Goal: Task Accomplishment & Management: Manage account settings

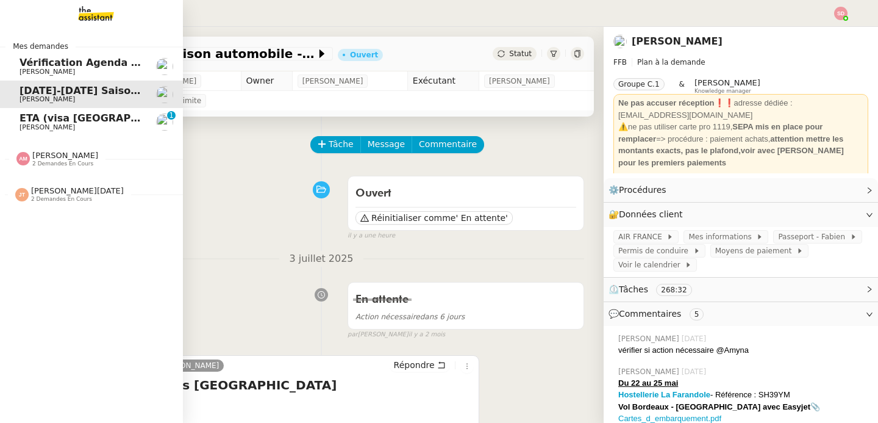
click at [51, 126] on span "Pascal Gauthier" at bounding box center [47, 127] width 55 height 8
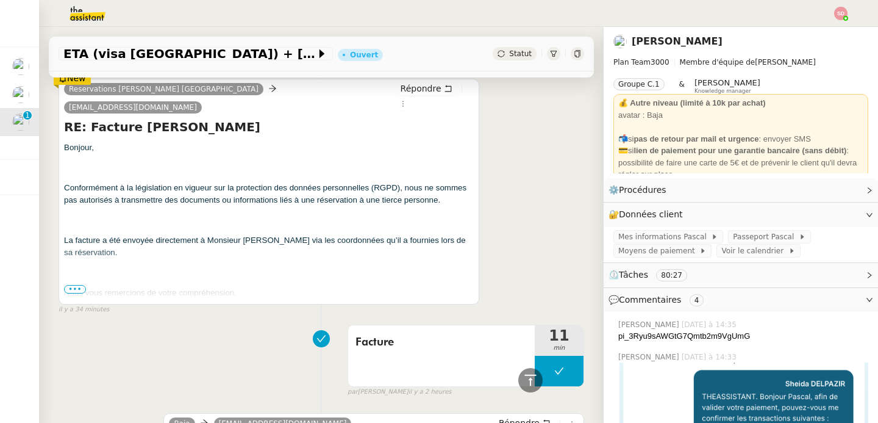
scroll to position [256, 0]
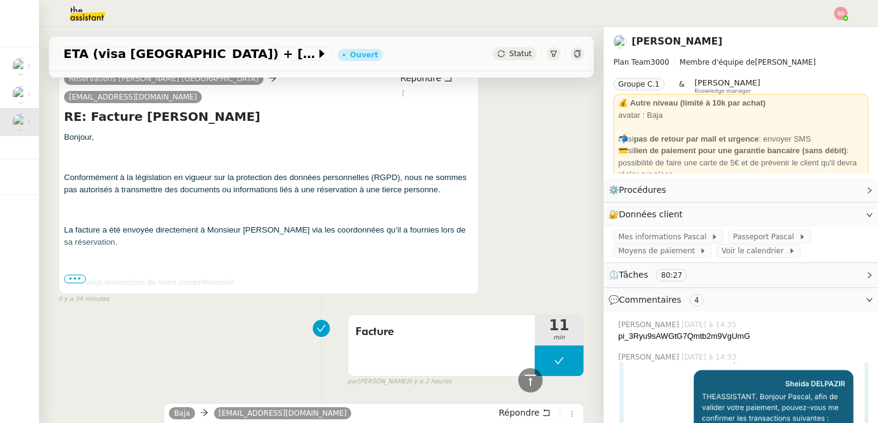
click at [79, 274] on span "•••" at bounding box center [75, 278] width 22 height 9
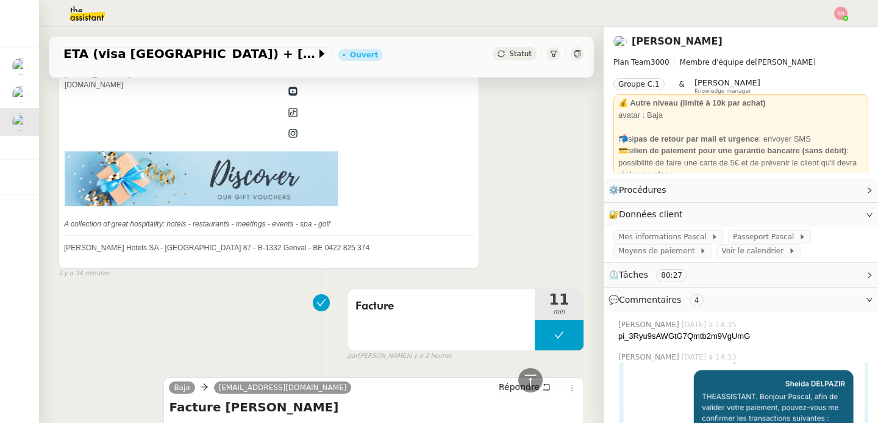
scroll to position [1094, 0]
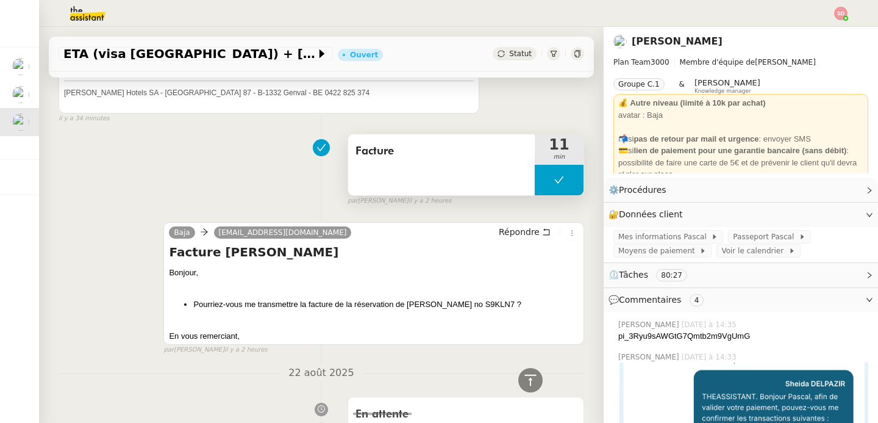
click at [554, 165] on button at bounding box center [559, 180] width 49 height 30
click at [542, 175] on icon at bounding box center [547, 180] width 10 height 10
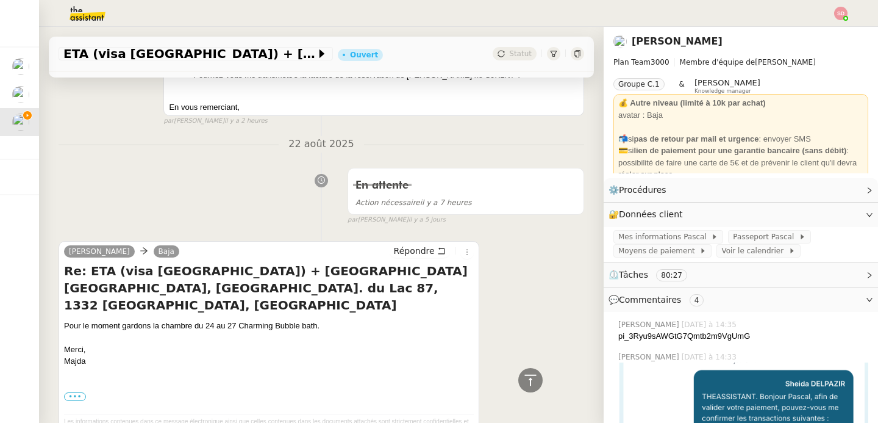
scroll to position [1335, 0]
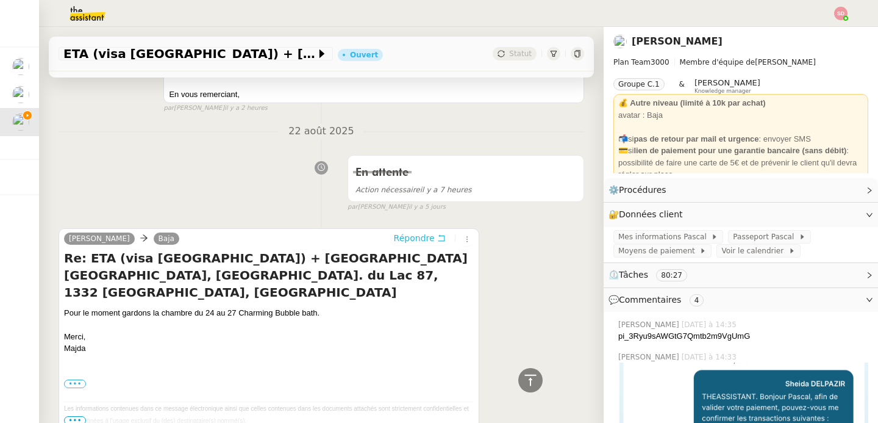
click at [421, 232] on span "Répondre" at bounding box center [414, 238] width 41 height 12
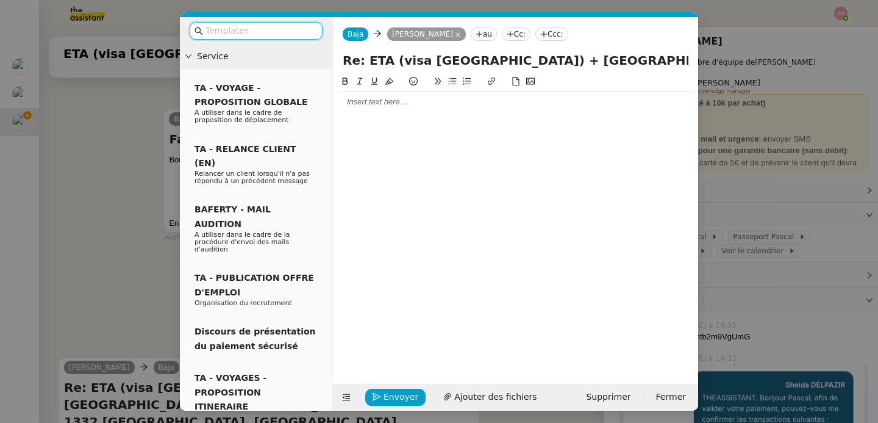
scroll to position [1447, 0]
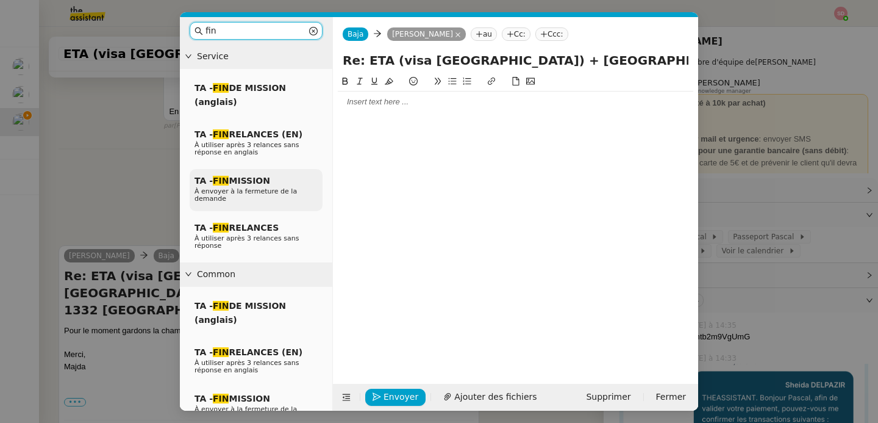
type input "fin"
click at [262, 182] on span "TA - FIN MISSION" at bounding box center [233, 181] width 76 height 10
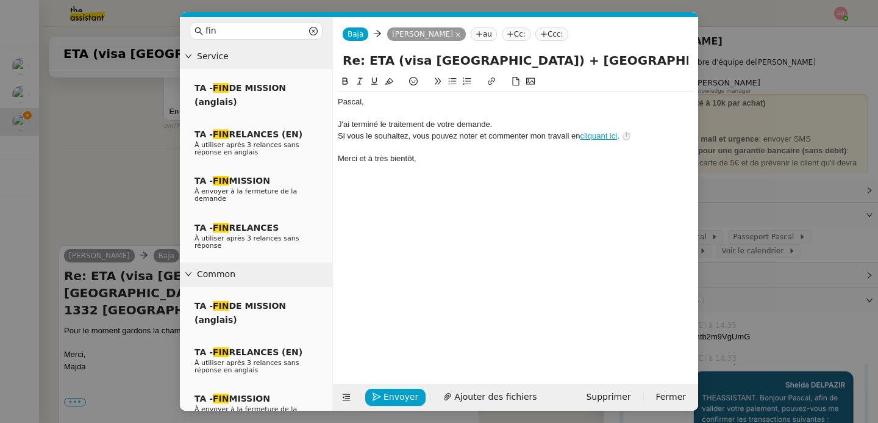
scroll to position [1518, 0]
click at [353, 101] on div "﻿Pascal﻿," at bounding box center [516, 101] width 356 height 11
click at [339, 101] on div "﻿Majda," at bounding box center [516, 101] width 356 height 11
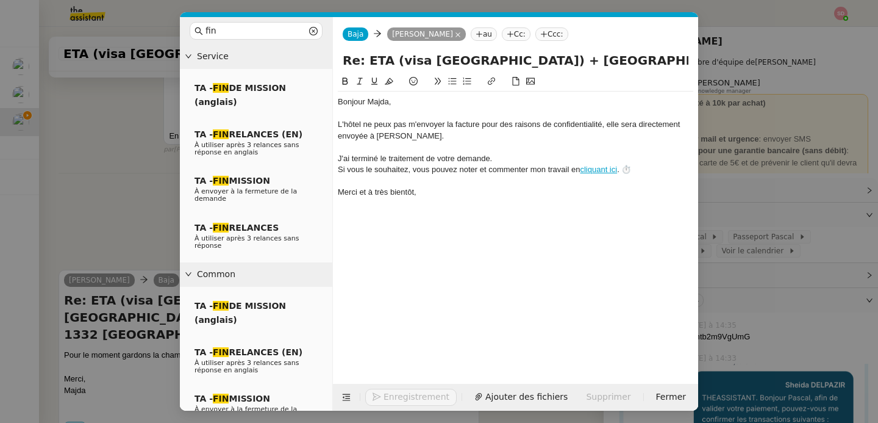
scroll to position [1554, 0]
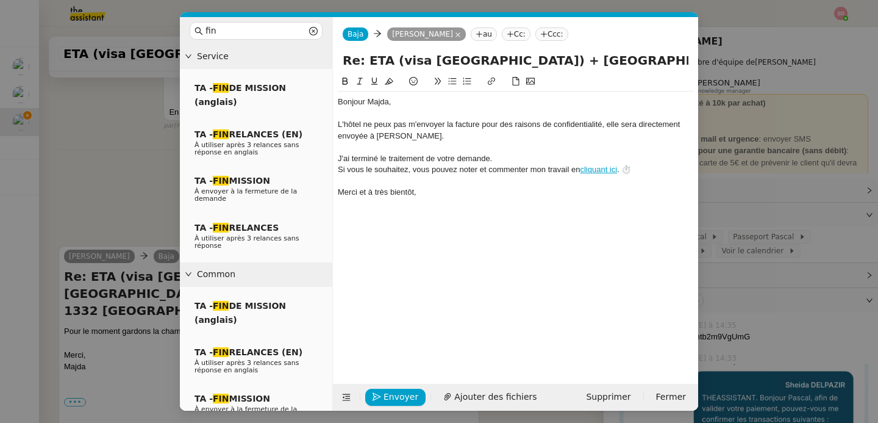
click at [390, 129] on div "L'hôtel ne peux pas m'envoyer la facture pour des raisons de confidentialité, e…" at bounding box center [516, 130] width 356 height 23
click at [401, 393] on span "Envoyer" at bounding box center [401, 397] width 35 height 14
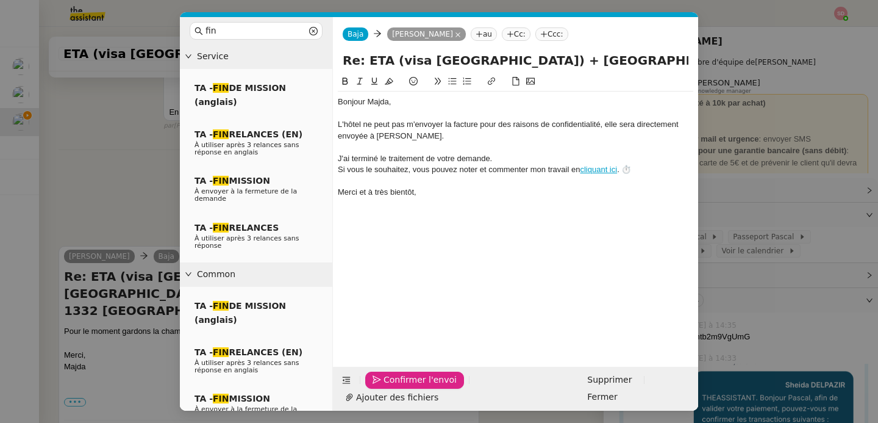
click at [401, 387] on span "Confirmer l'envoi" at bounding box center [420, 380] width 73 height 14
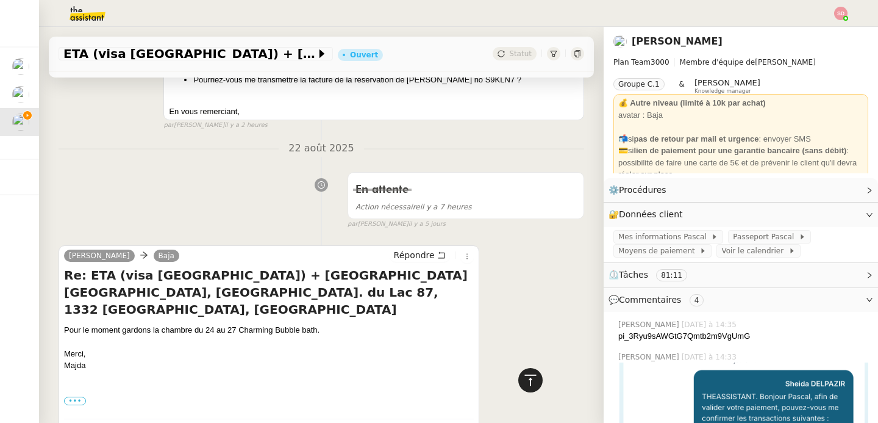
click at [523, 381] on icon at bounding box center [530, 380] width 15 height 15
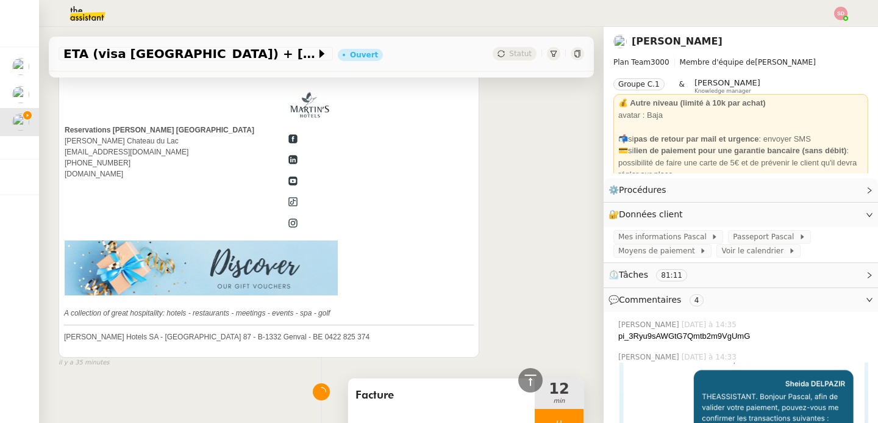
scroll to position [1066, 0]
click at [555, 407] on div at bounding box center [559, 422] width 49 height 30
click at [566, 418] on icon at bounding box center [571, 423] width 10 height 10
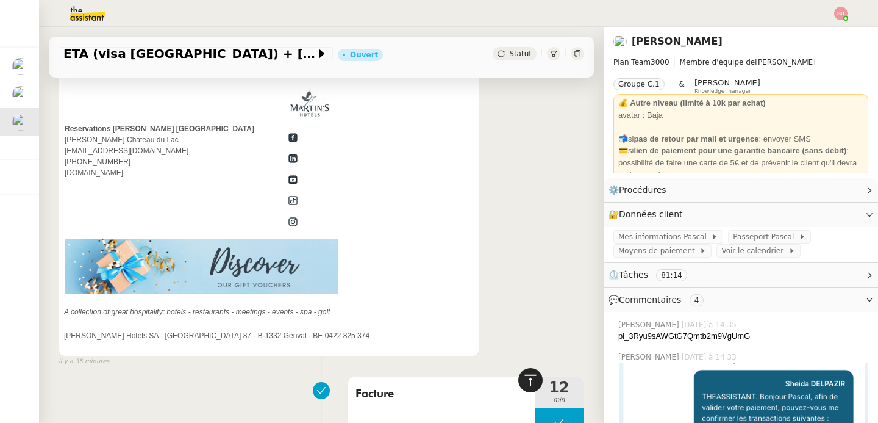
click at [527, 377] on icon at bounding box center [530, 380] width 15 height 15
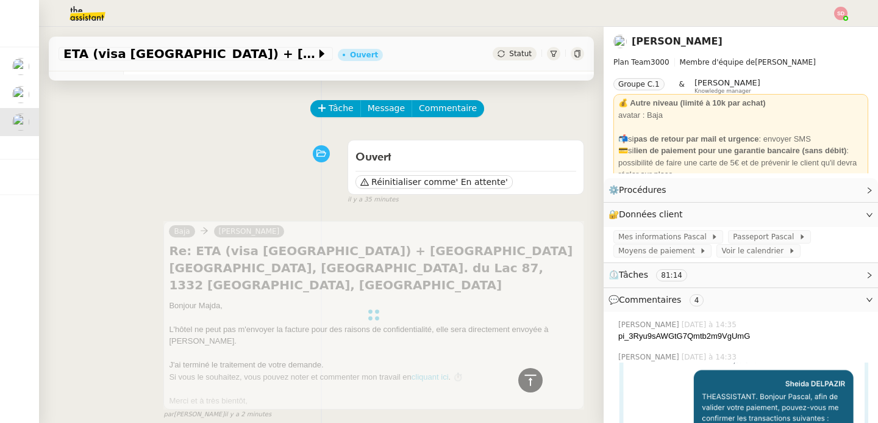
scroll to position [0, 0]
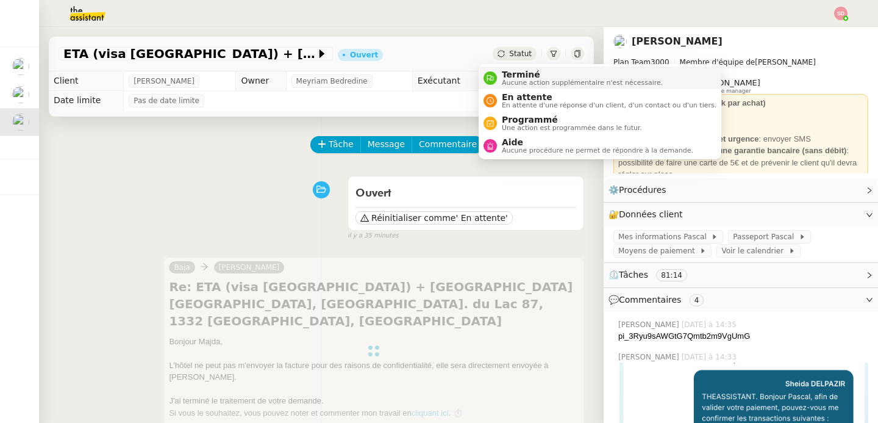
click at [499, 73] on div "Terminé Aucune action supplémentaire n'est nécessaire." at bounding box center [580, 78] width 166 height 16
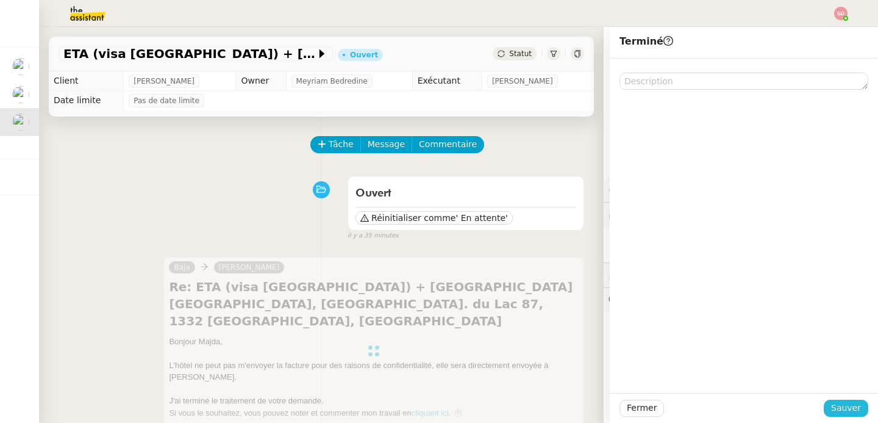
click at [836, 405] on span "Sauver" at bounding box center [846, 408] width 30 height 14
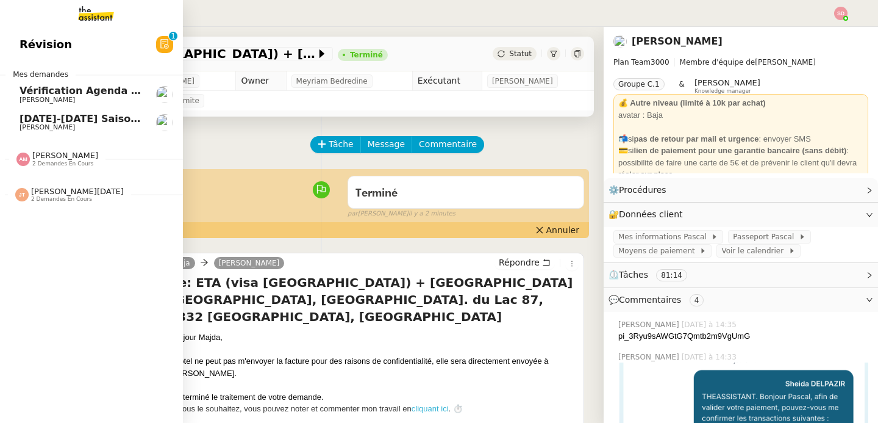
click at [16, 159] on img at bounding box center [22, 158] width 13 height 13
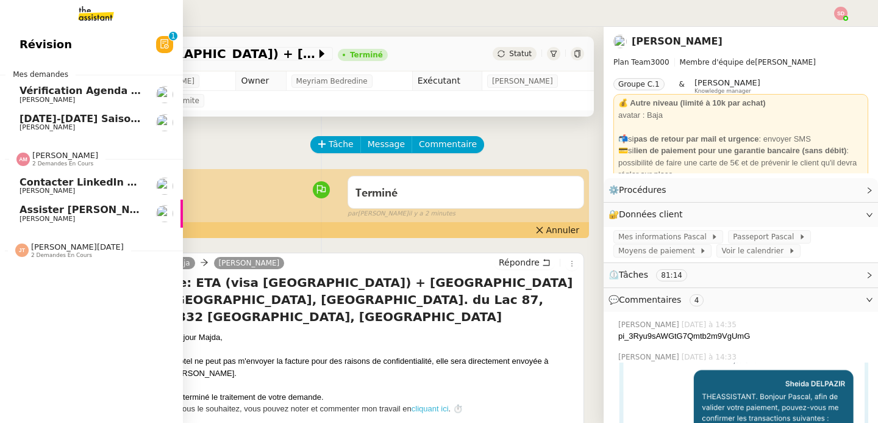
click at [16, 159] on img at bounding box center [22, 158] width 13 height 13
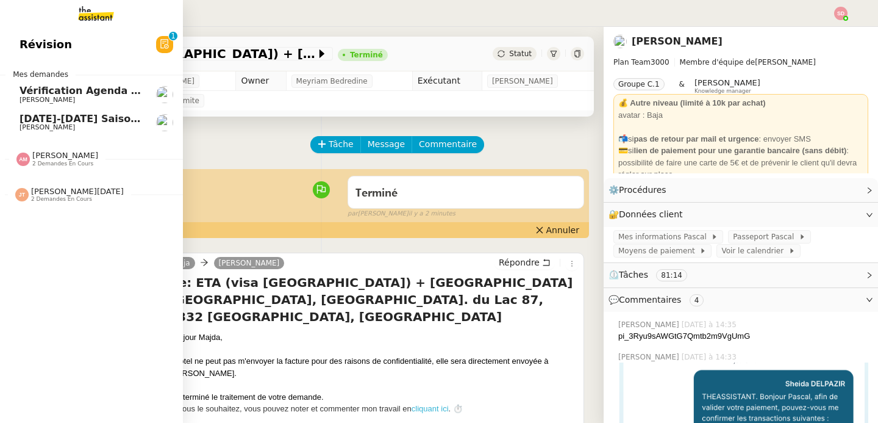
click at [31, 198] on span "2 demandes en cours" at bounding box center [61, 199] width 61 height 7
click at [40, 250] on span "Effectuer un pré-recrutement téléphonique" at bounding box center [141, 246] width 243 height 12
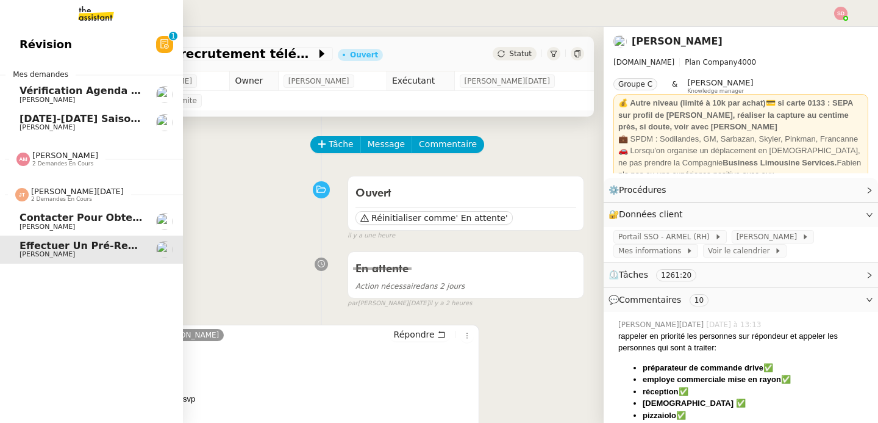
click at [38, 219] on span "Contacter pour obtenir un RIB" at bounding box center [104, 218] width 168 height 12
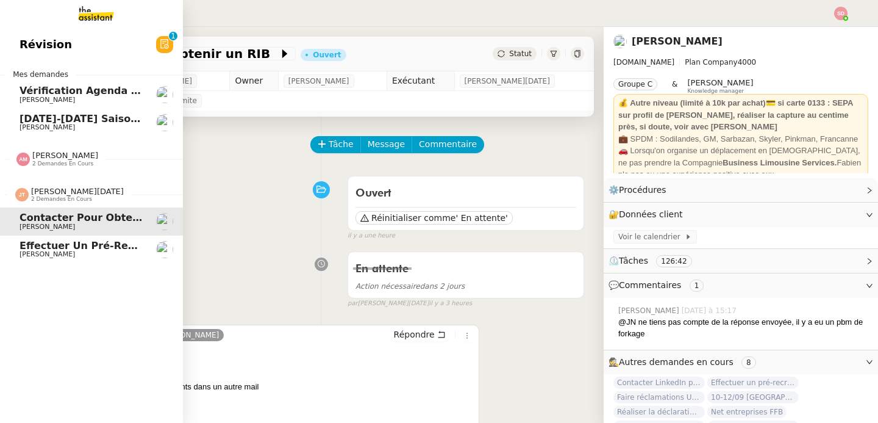
click at [51, 196] on span "2 demandes en cours" at bounding box center [61, 199] width 61 height 7
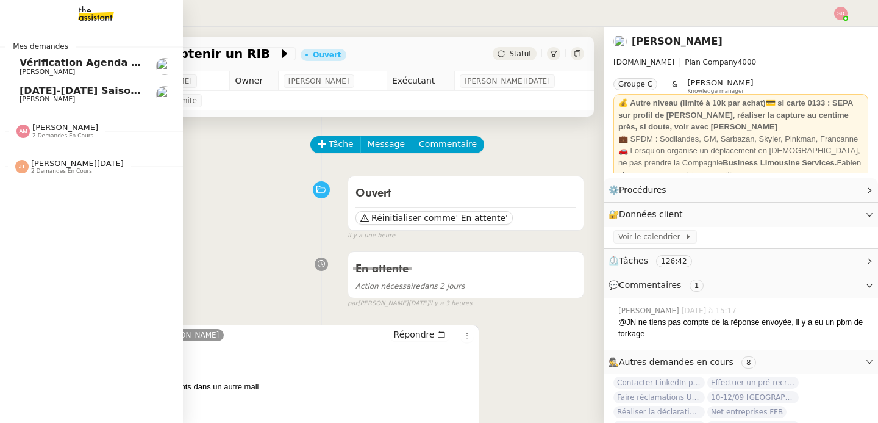
click at [51, 133] on span "2 demandes en cours" at bounding box center [62, 135] width 61 height 7
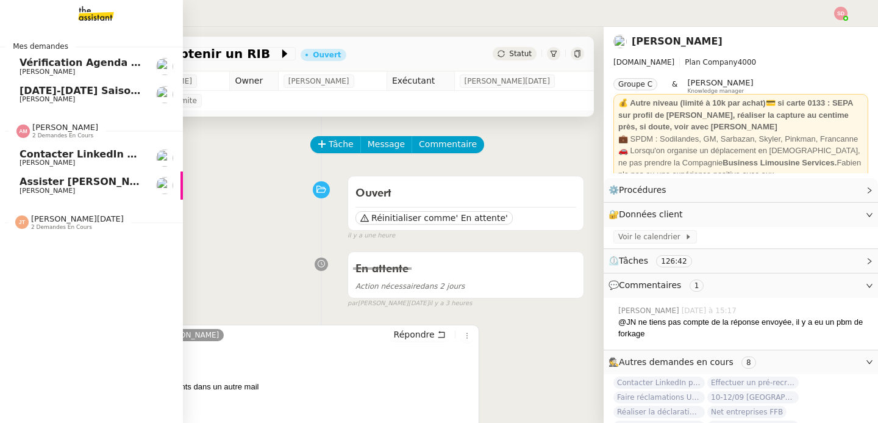
click at [51, 133] on span "2 demandes en cours" at bounding box center [62, 135] width 61 height 7
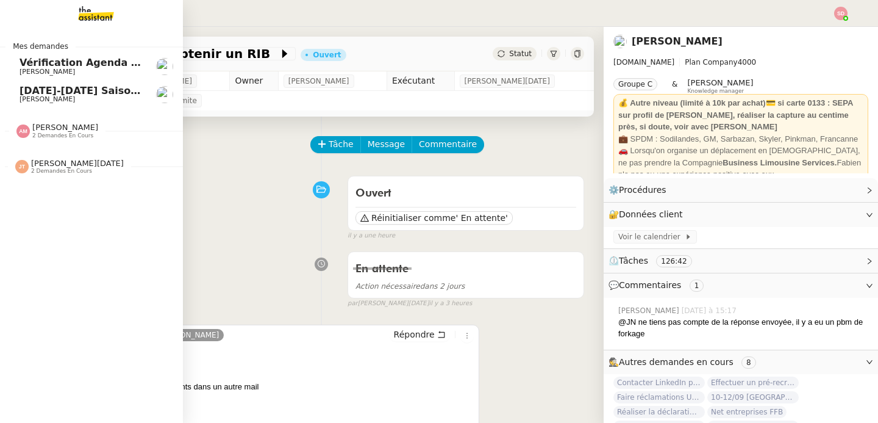
click at [104, 91] on span "22-25 mai Saison automobile - Paul Ricard" at bounding box center [162, 91] width 285 height 12
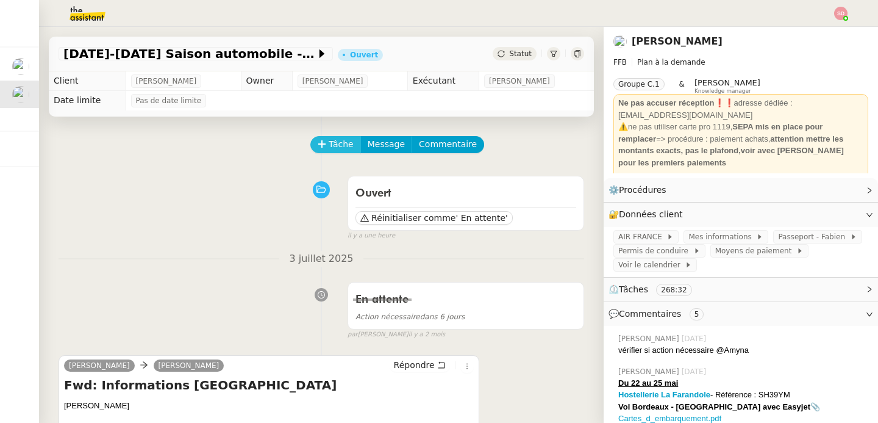
click at [331, 138] on span "Tâche" at bounding box center [341, 144] width 25 height 14
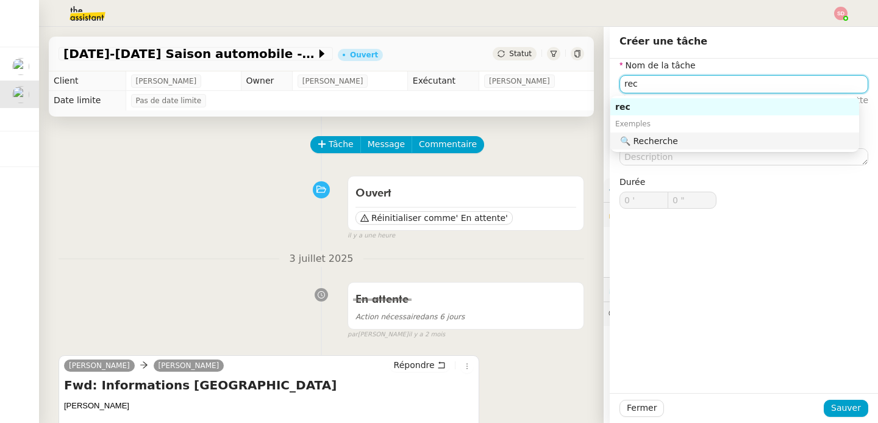
click at [701, 147] on nz-auto-option "🔍 Recherche" at bounding box center [734, 140] width 249 height 17
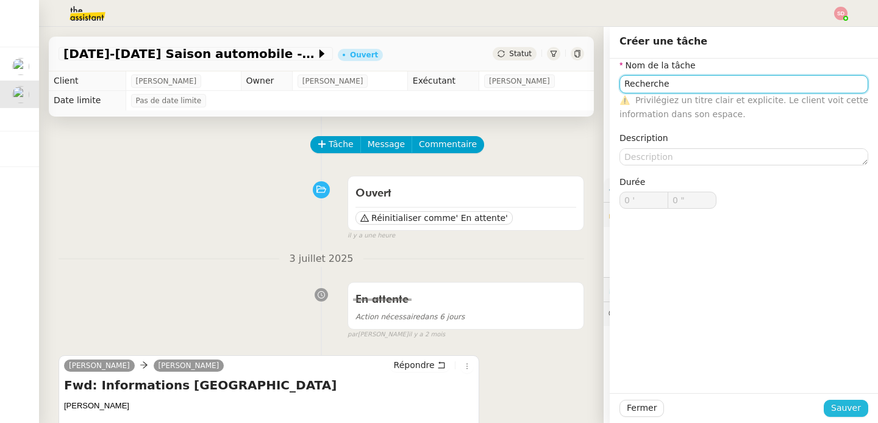
type input "Recherche"
click at [843, 409] on span "Sauver" at bounding box center [846, 408] width 30 height 14
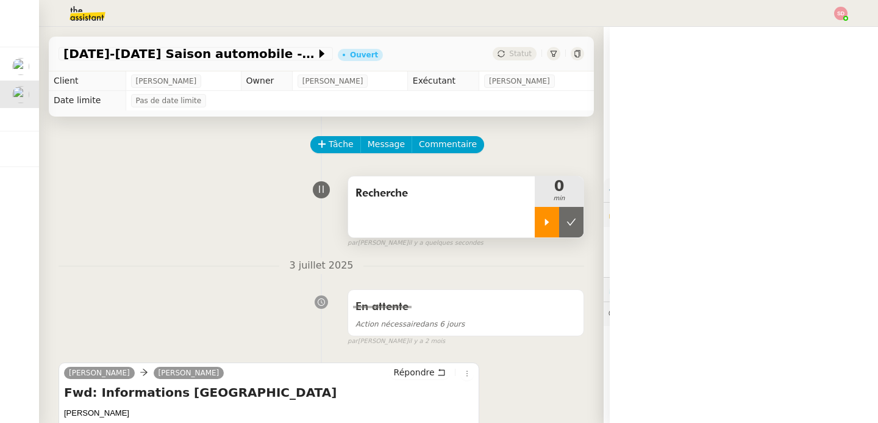
click at [535, 219] on div at bounding box center [547, 222] width 24 height 30
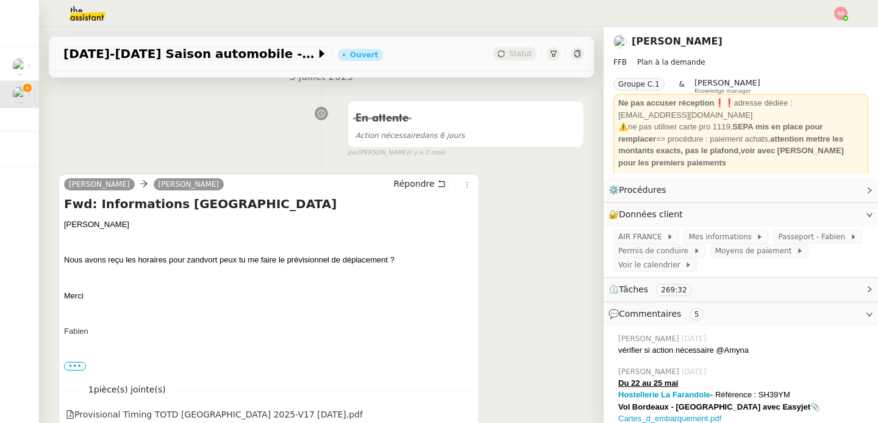
scroll to position [242, 0]
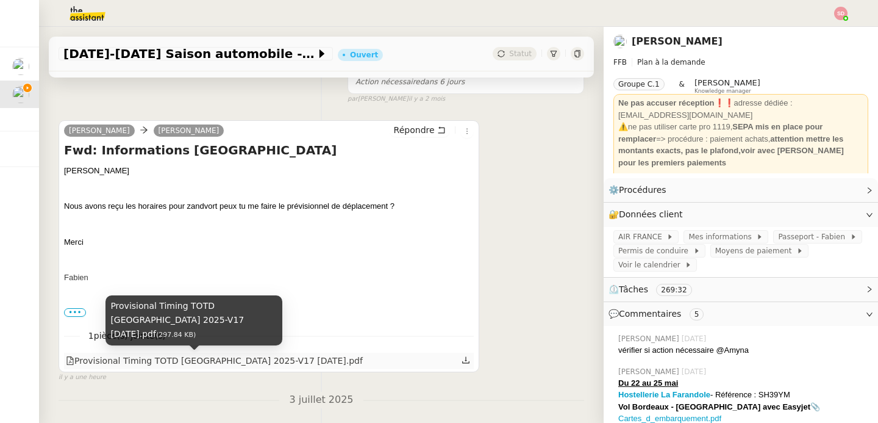
click at [199, 367] on div "Provisional Timing TOTD Zandvoort 2025-V17 14-8-2025.pdf" at bounding box center [214, 361] width 297 height 14
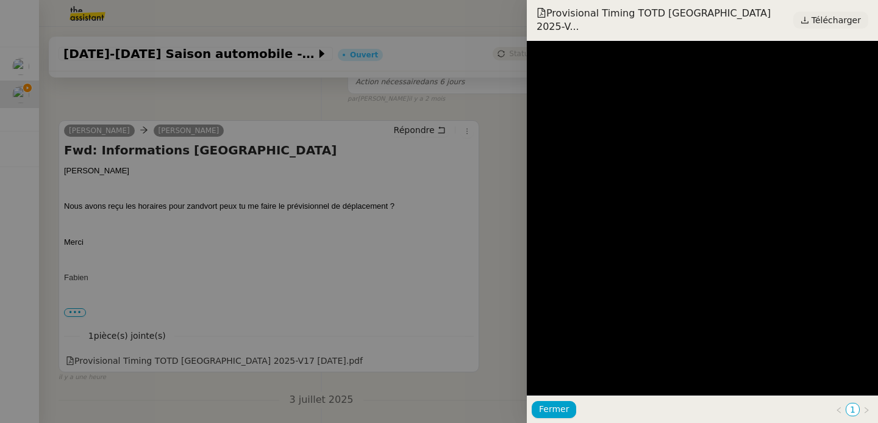
click at [815, 20] on span "Télécharger" at bounding box center [836, 20] width 49 height 16
click at [176, 205] on div at bounding box center [439, 211] width 878 height 423
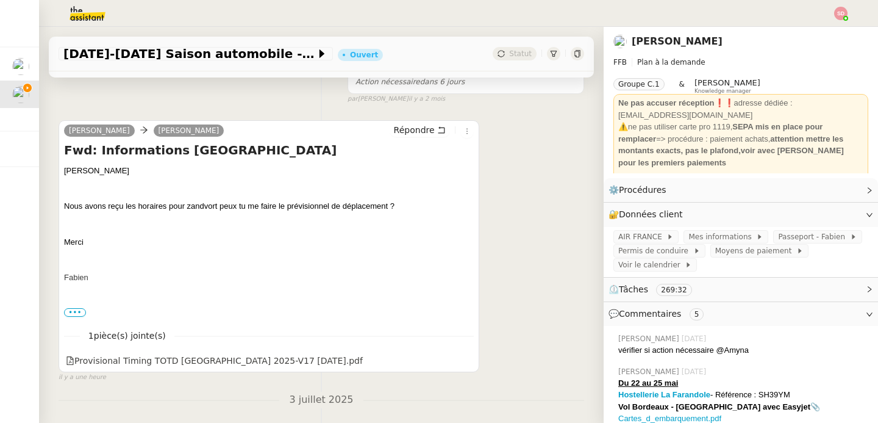
click at [71, 313] on span "•••" at bounding box center [75, 312] width 22 height 9
click at [77, 310] on label "•••" at bounding box center [75, 313] width 22 height 9
click at [0, 0] on input "•••" at bounding box center [0, 0] width 0 height 0
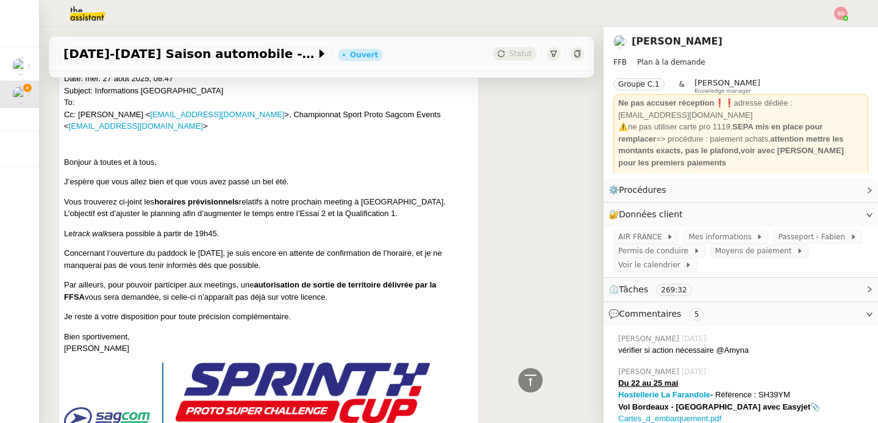
scroll to position [527, 0]
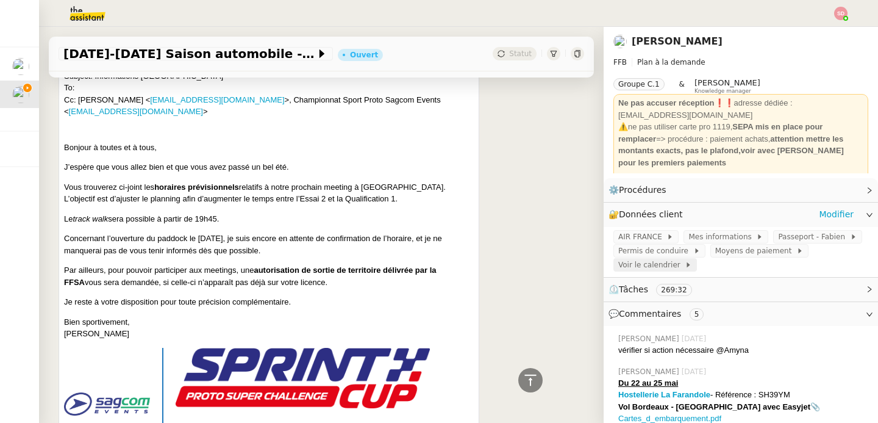
click at [660, 264] on span "Voir le calendrier" at bounding box center [651, 265] width 66 height 12
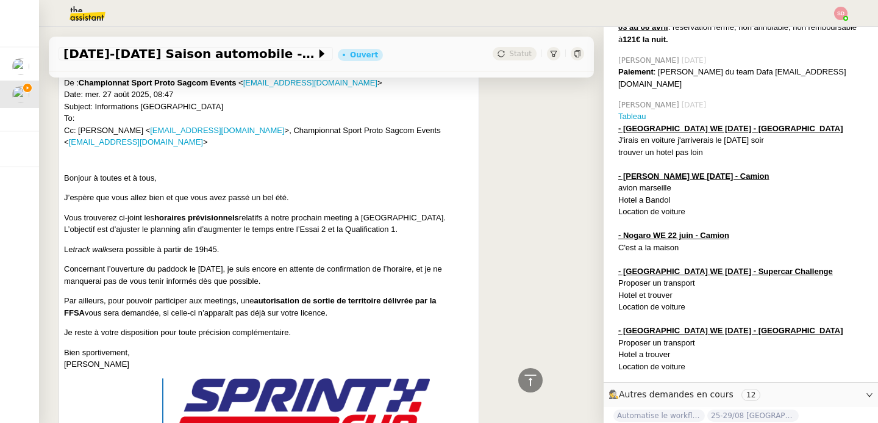
scroll to position [496, 0]
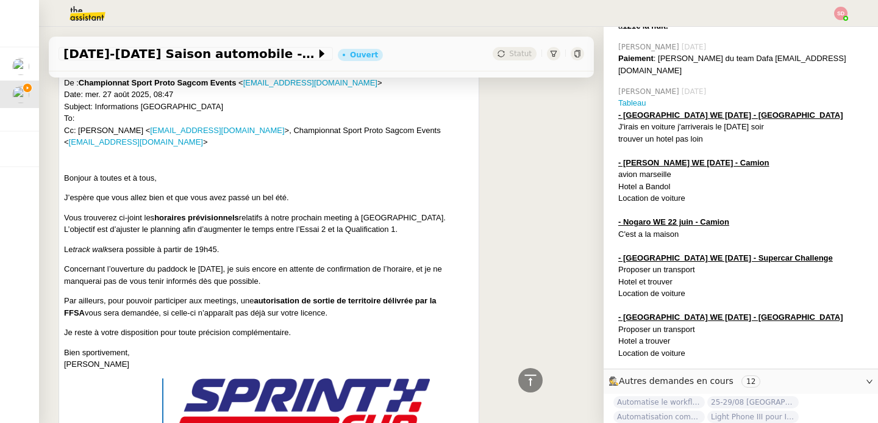
click at [637, 253] on u "- Zandvoort WE 28 septembre - Supercar Challenge" at bounding box center [725, 257] width 215 height 9
copy u "Zandvoort"
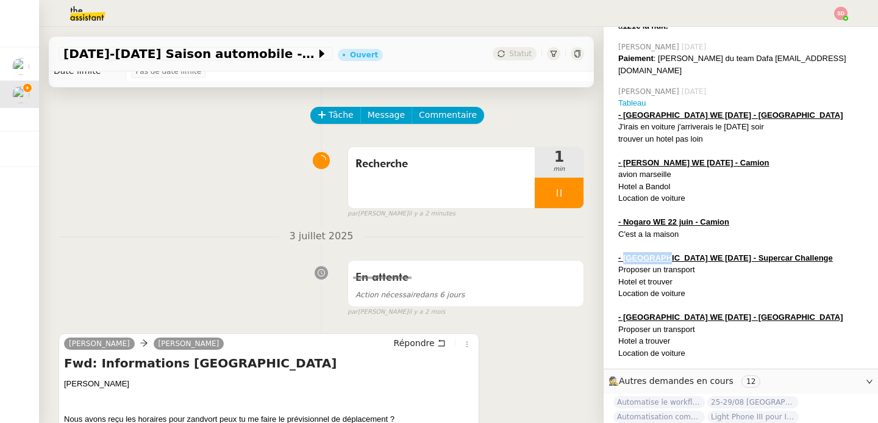
scroll to position [159, 0]
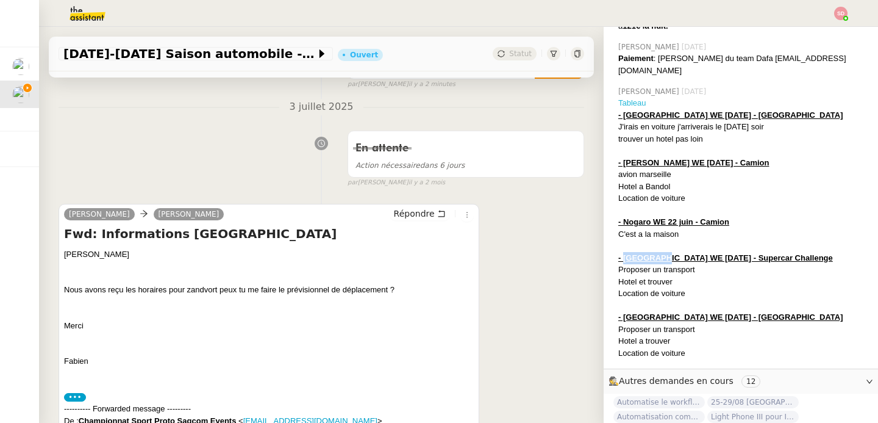
click at [626, 98] on link "Tableau" at bounding box center [632, 102] width 28 height 9
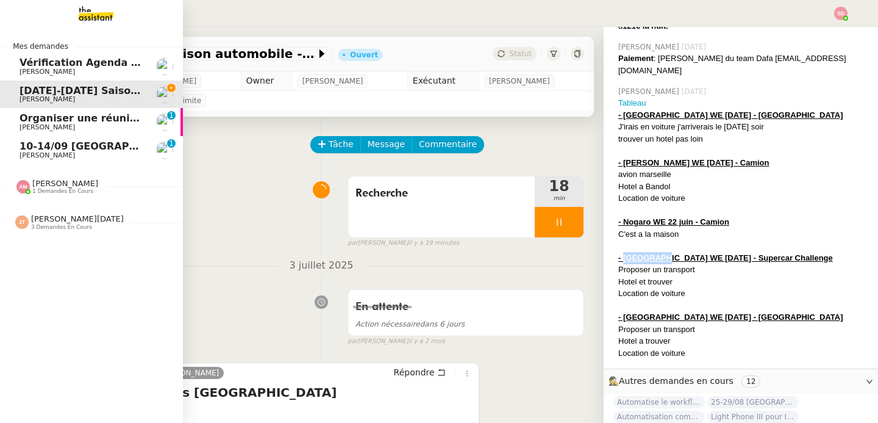
click at [136, 146] on link "10-14/09 Genève-Athènes Laurène Gauthier 0 1 2 3 4 5 6 7 8 9" at bounding box center [91, 150] width 183 height 28
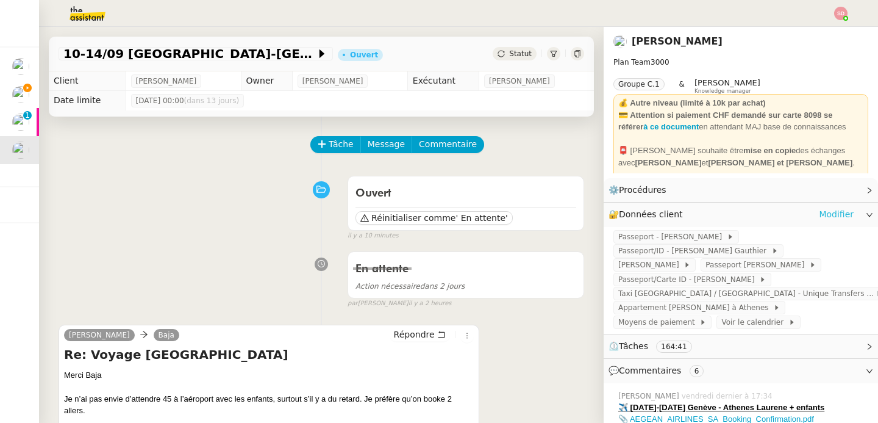
click at [829, 213] on link "Modifier" at bounding box center [836, 214] width 35 height 14
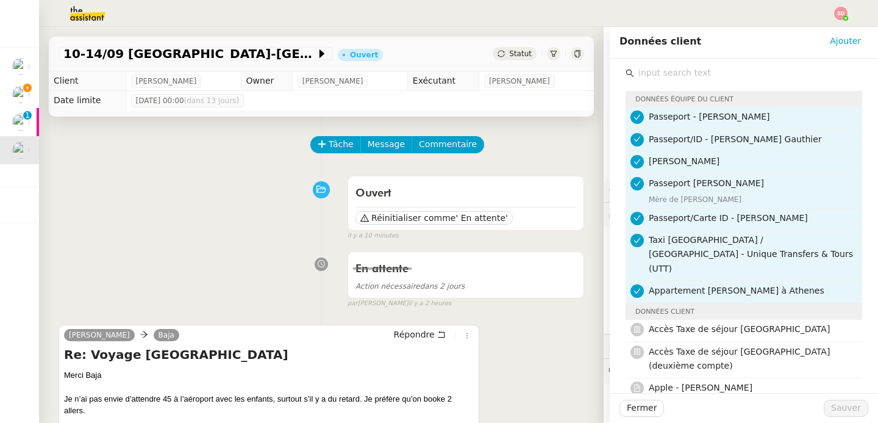
click at [721, 72] on input "text" at bounding box center [748, 73] width 228 height 16
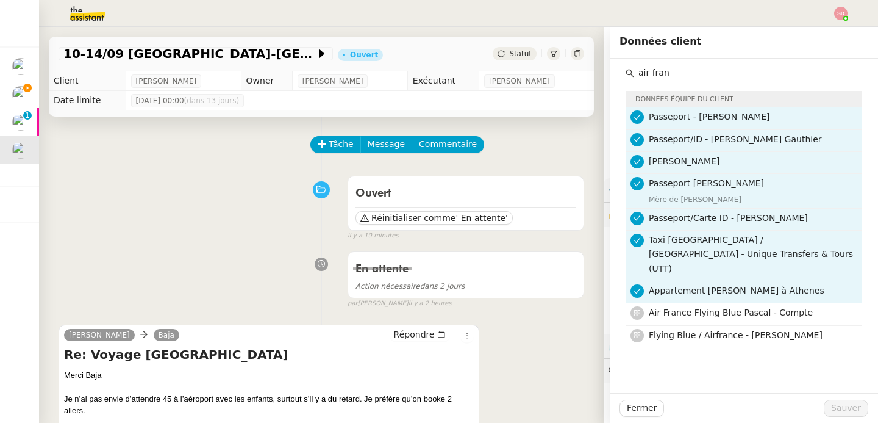
type input "air fran"
click at [162, 146] on div "Tâche Message Commentaire" at bounding box center [322, 150] width 526 height 29
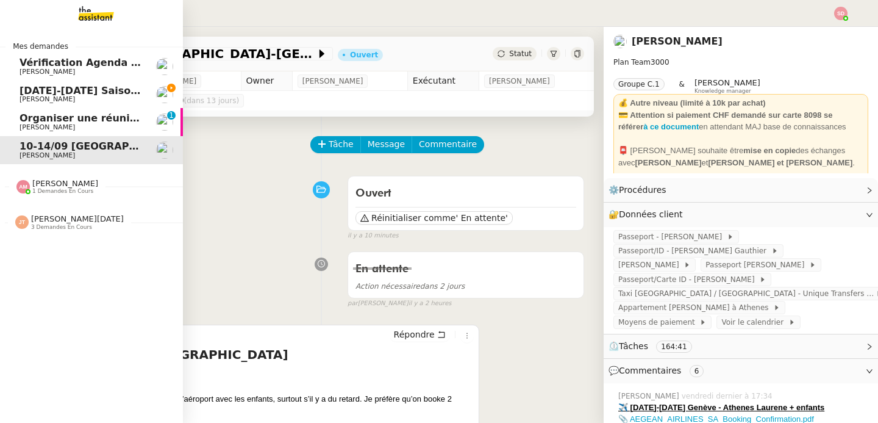
click at [31, 99] on span "Fabien Bornancin" at bounding box center [47, 99] width 55 height 8
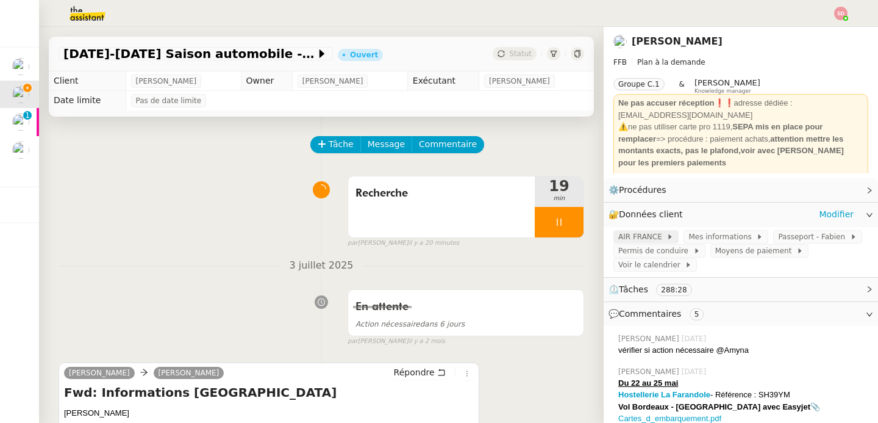
click at [641, 238] on span "AIR FRANCE" at bounding box center [642, 237] width 48 height 12
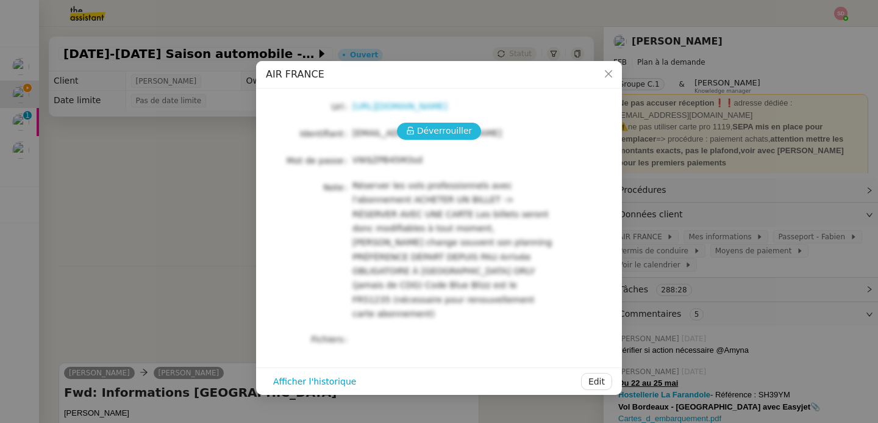
click at [413, 130] on icon at bounding box center [410, 130] width 9 height 9
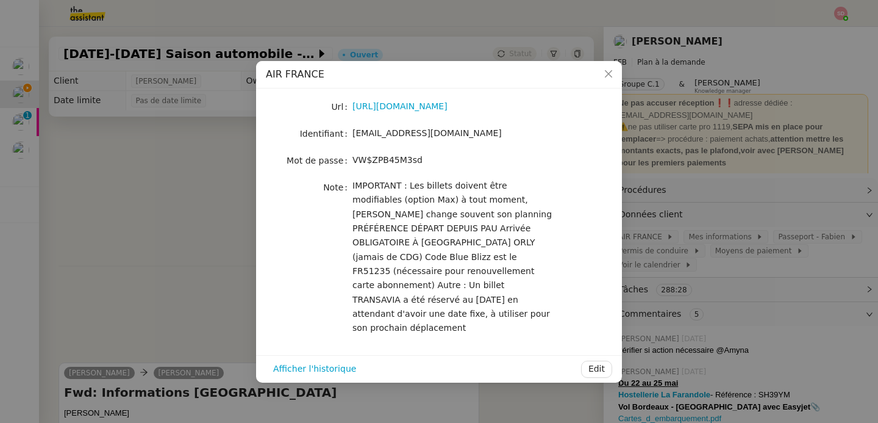
click at [413, 130] on span "fabien.uhz@access.theassistant.com" at bounding box center [426, 133] width 149 height 10
click at [412, 110] on link "https://www.airfrance.fr/" at bounding box center [399, 106] width 95 height 10
click at [432, 137] on span "fabien.uhz@access.theassistant.com" at bounding box center [426, 133] width 149 height 10
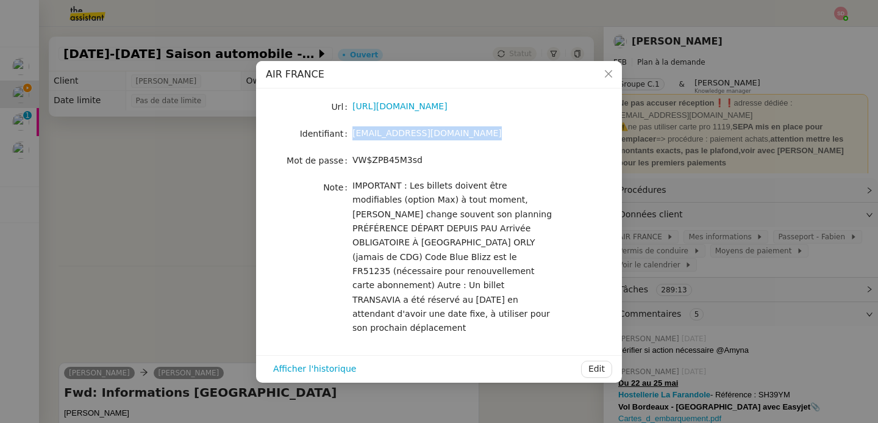
copy span "fabien.uhz@access.theassistant.com"
click at [681, 137] on nz-modal-container "AIR FRANCE Url https://www.airfrance.fr/ Identifiant fabien.uhz@access.theassis…" at bounding box center [439, 211] width 878 height 423
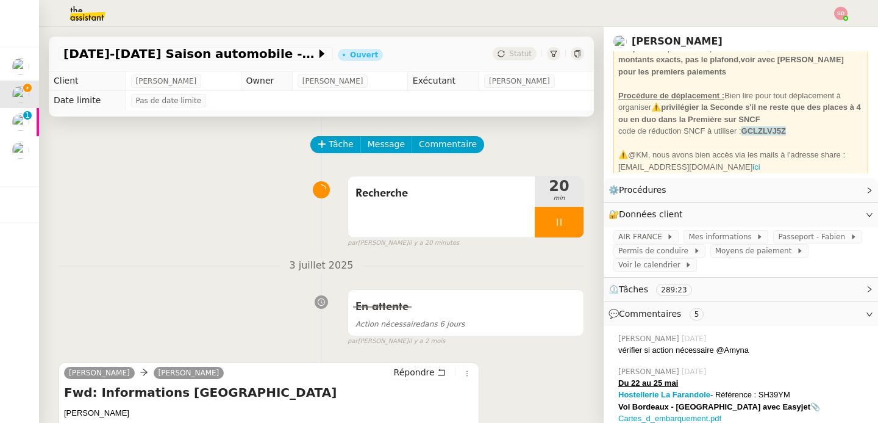
scroll to position [147, 0]
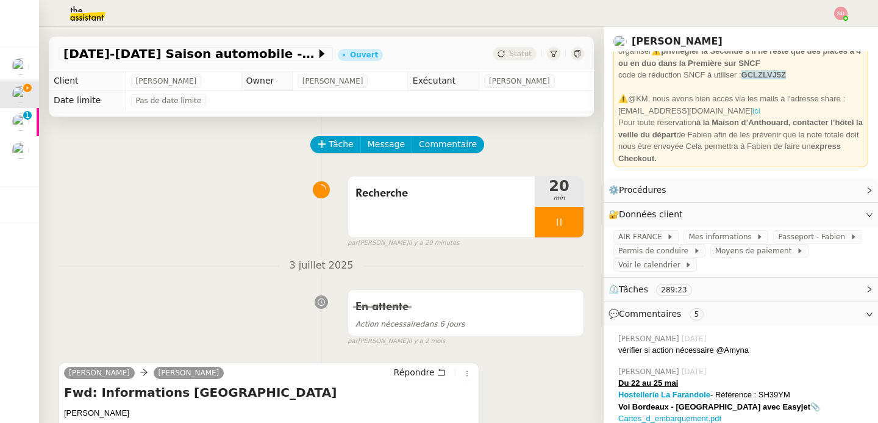
click at [752, 106] on link "ici" at bounding box center [755, 110] width 7 height 9
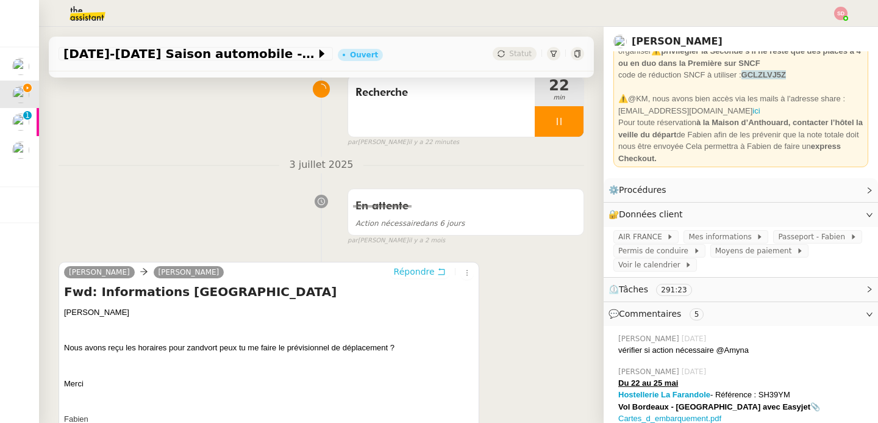
click at [415, 271] on span "Répondre" at bounding box center [414, 271] width 41 height 12
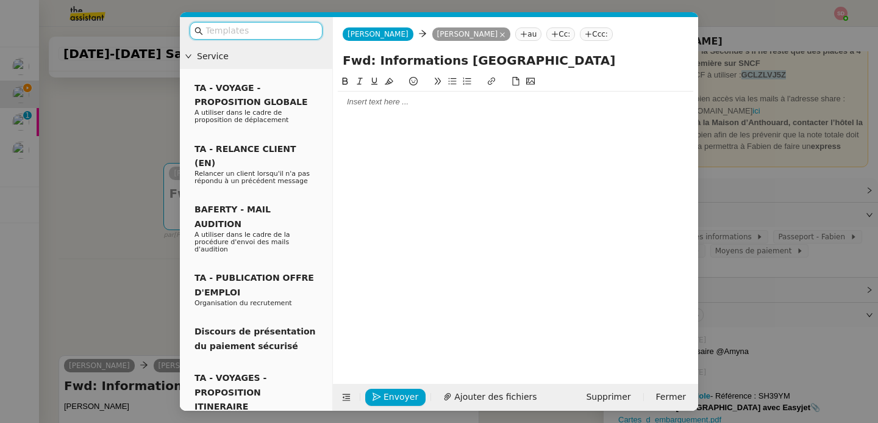
click at [399, 107] on div at bounding box center [516, 101] width 356 height 11
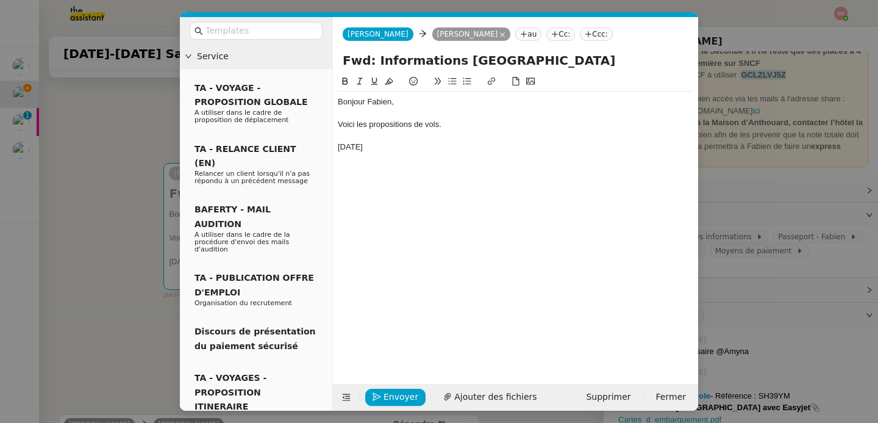
click at [384, 149] on div "Jeudi 25 septembre" at bounding box center [516, 146] width 356 height 11
click at [424, 148] on div "Jeudi 25 septembre" at bounding box center [516, 146] width 356 height 11
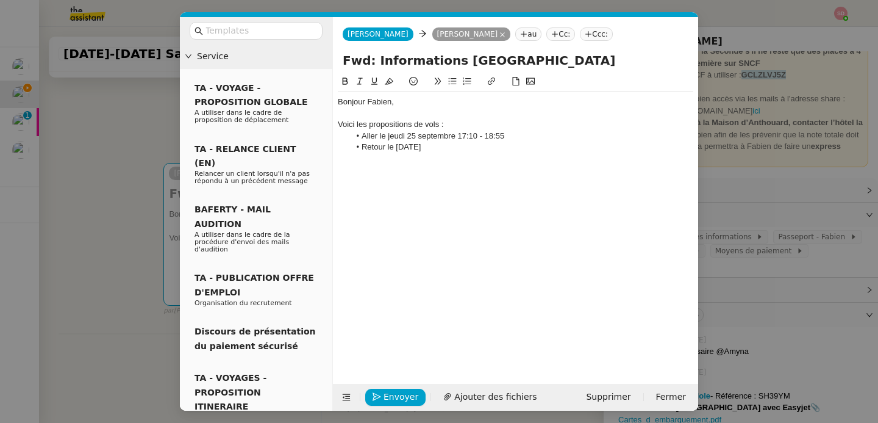
click at [440, 125] on div "Voici les propositions de vols :" at bounding box center [516, 124] width 356 height 11
click at [509, 154] on div "Bonjour Fabien, Voici les propositions de vols Bordeaux - Amsterdam : Aller le …" at bounding box center [516, 124] width 356 height 66
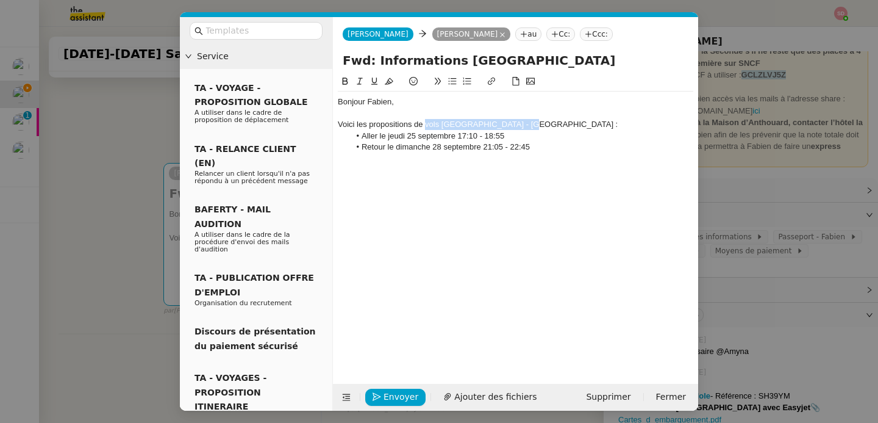
drag, startPoint x: 424, startPoint y: 125, endPoint x: 552, endPoint y: 122, distance: 127.5
click at [552, 122] on div "Voici les propositions de vols Bordeaux - Amsterdam :" at bounding box center [516, 124] width 356 height 11
click at [343, 76] on button at bounding box center [345, 81] width 15 height 14
click at [427, 137] on li "Aller le jeudi 25 septembre 17:10 - 18:55" at bounding box center [522, 135] width 344 height 11
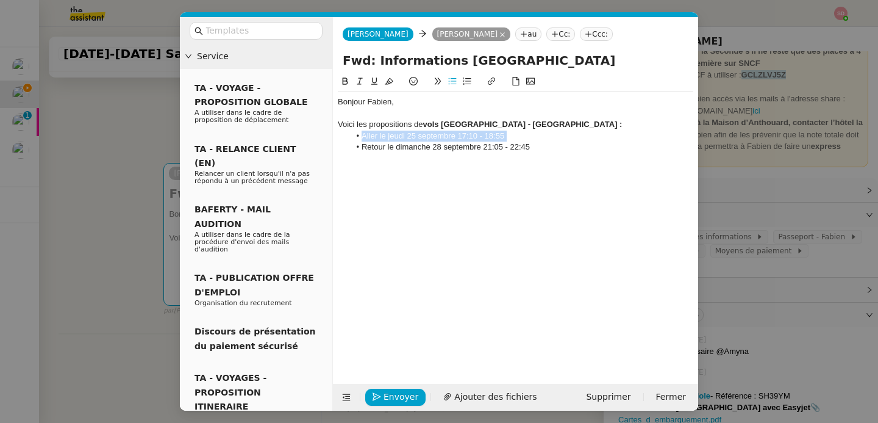
click at [427, 137] on li "Aller le jeudi 25 septembre 17:10 - 18:55" at bounding box center [522, 135] width 344 height 11
click at [343, 80] on icon at bounding box center [345, 80] width 5 height 7
click at [418, 148] on li "Retour le dimanche 28 septembre 21:05 - 22:45" at bounding box center [522, 146] width 344 height 11
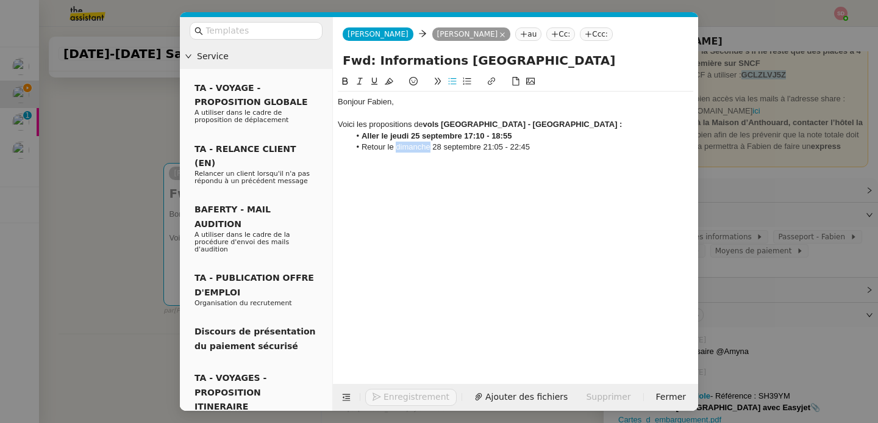
click at [418, 148] on li "Retour le dimanche 28 septembre 21:05 - 22:45" at bounding box center [522, 146] width 344 height 11
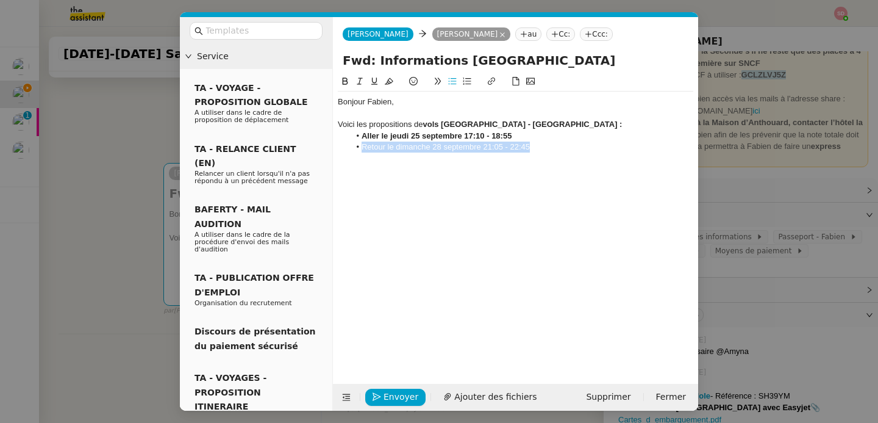
click at [418, 148] on li "Retour le dimanche 28 septembre 21:05 - 22:45" at bounding box center [522, 146] width 344 height 11
click at [343, 84] on icon at bounding box center [345, 80] width 5 height 7
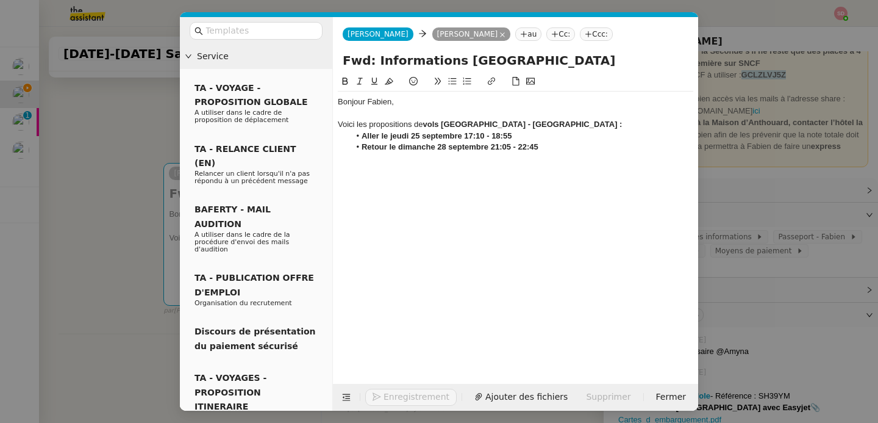
click at [560, 146] on li "Retour le dimanche 28 septembre 21:05 - 22:45" at bounding box center [522, 146] width 344 height 11
click at [338, 159] on div "Air France KLM en Eco, 578,28 EUR" at bounding box center [516, 158] width 356 height 11
drag, startPoint x: 448, startPoint y: 158, endPoint x: 526, endPoint y: 170, distance: 78.9
click at [526, 170] on div "Bonjour Fabien, Voici les propositions de vols Bordeaux - Amsterdam : Aller le …" at bounding box center [516, 219] width 356 height 290
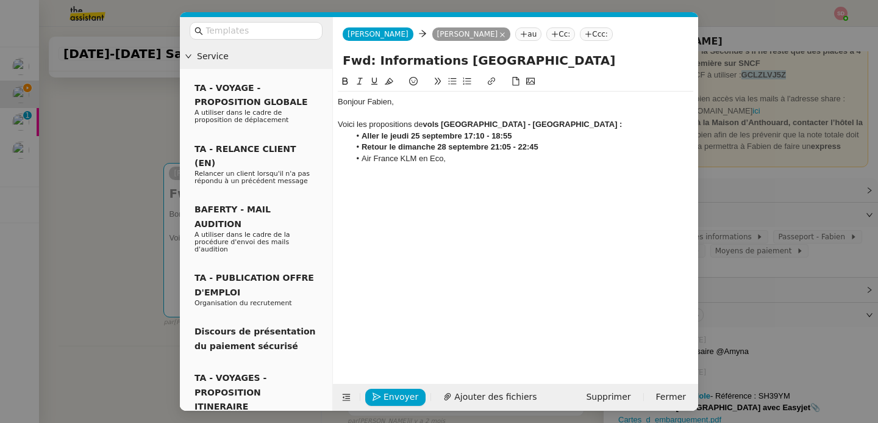
click at [363, 162] on li "Air France KLM en Eco," at bounding box center [522, 158] width 344 height 11
click at [551, 159] on li "578,28 EUR avec Air France KLM en Eco," at bounding box center [522, 158] width 344 height 11
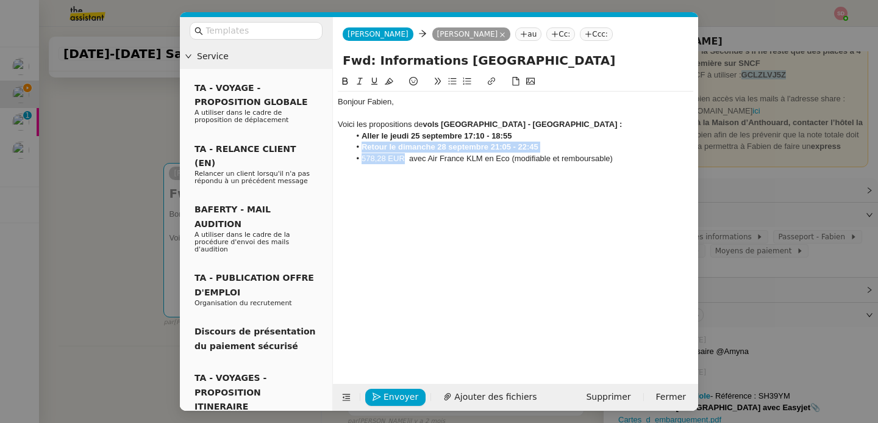
drag, startPoint x: 404, startPoint y: 157, endPoint x: 348, endPoint y: 151, distance: 56.4
click at [348, 151] on ul "Aller le jeudi 25 septembre 17:10 - 18:55 Retour le dimanche 28 septembre 21:05…" at bounding box center [516, 147] width 356 height 34
click at [356, 159] on li "578,28 EUR avec Air France KLM en Eco (modifiable et remboursable)" at bounding box center [522, 158] width 344 height 11
drag, startPoint x: 358, startPoint y: 159, endPoint x: 404, endPoint y: 158, distance: 45.8
click at [404, 158] on li "578,28 EUR avec Air France KLM en Eco (modifiable et remboursable)" at bounding box center [522, 158] width 344 height 11
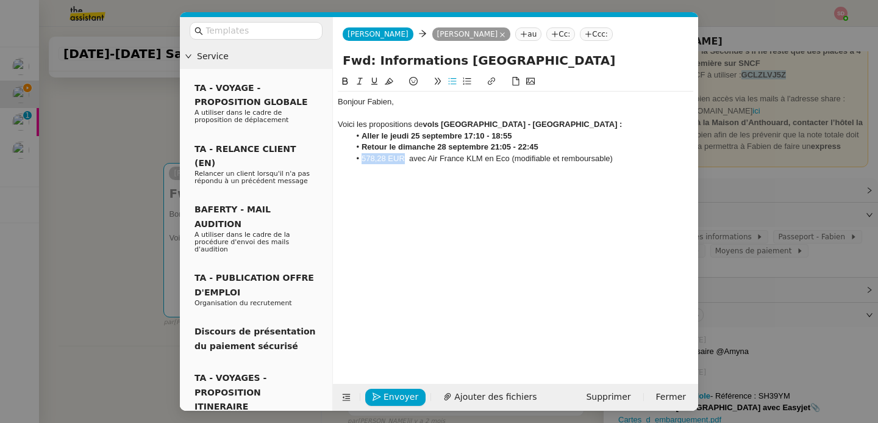
click at [343, 76] on button at bounding box center [345, 81] width 15 height 14
click at [343, 398] on icon at bounding box center [346, 397] width 9 height 9
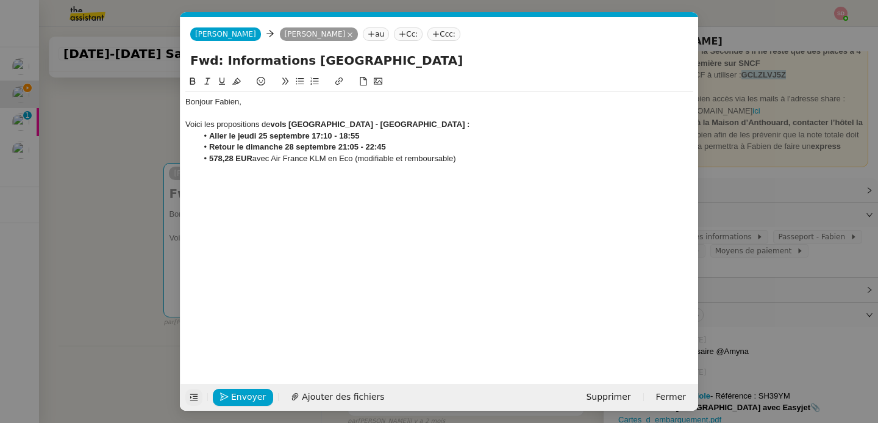
click at [498, 149] on li "Retour le dimanche 28 septembre 21:05 - 22:45" at bounding box center [446, 146] width 496 height 11
click at [493, 162] on li "578,28 EUR avec Air France KLM en Eco (modifiable et remboursable)" at bounding box center [446, 158] width 496 height 11
click at [448, 138] on li "Aller le jeudi 25 septembre 17:10 - 18:55" at bounding box center [446, 135] width 496 height 11
drag, startPoint x: 361, startPoint y: 136, endPoint x: 517, endPoint y: 135, distance: 156.1
click at [517, 135] on li "Aller le jeudi 25 septembre 17:10 - 18:55 (le circuit commence vendredi matin)" at bounding box center [446, 135] width 496 height 11
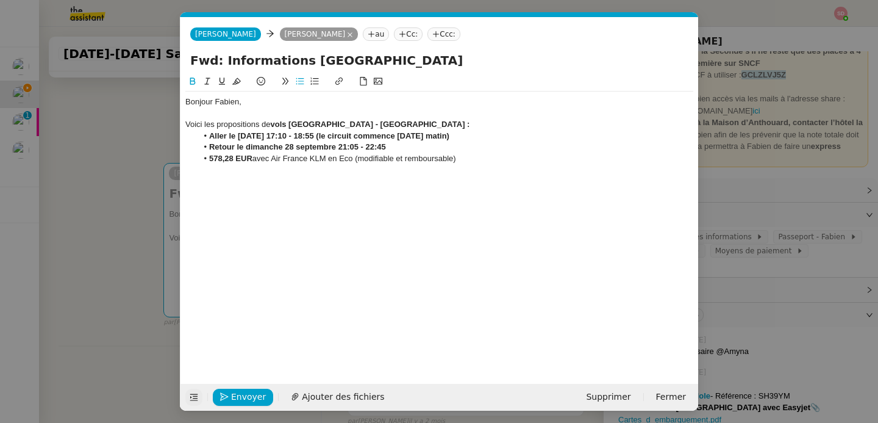
click at [187, 82] on button at bounding box center [192, 81] width 15 height 14
click at [414, 146] on li "Retour le dimanche 28 septembre 21:05 - 22:45" at bounding box center [446, 146] width 496 height 11
drag, startPoint x: 387, startPoint y: 147, endPoint x: 539, endPoint y: 143, distance: 151.9
click at [539, 143] on li "Retour le dimanche 28 septembre 21:05 - 22:45 (le circuit se termine vers 18h)" at bounding box center [446, 146] width 496 height 11
click at [193, 80] on icon at bounding box center [192, 80] width 5 height 7
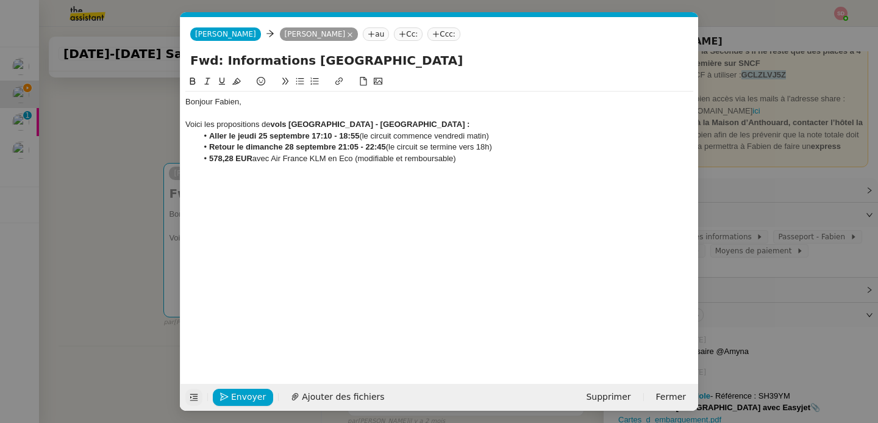
click at [510, 160] on li "578,28 EUR avec Air France KLM en Eco (modifiable et remboursable)" at bounding box center [446, 158] width 496 height 11
click at [379, 122] on strong "vols Bordeaux - Amsterdam :" at bounding box center [369, 124] width 199 height 9
click at [637, 153] on li "578,28 EUR avec Air France KLM en Eco (modifiable et remboursable)" at bounding box center [446, 158] width 496 height 11
click at [551, 159] on li "578,28 EUR avec Air France KLM en Eco (modifiable et remboursable)" at bounding box center [446, 158] width 496 height 11
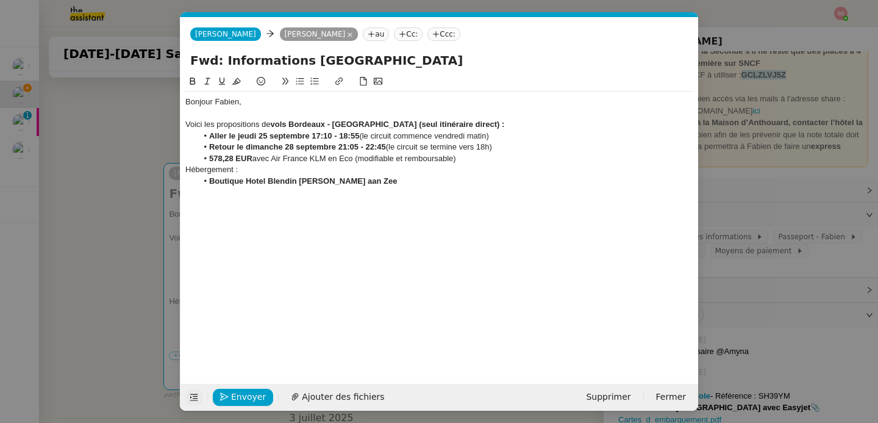
click at [307, 179] on strong "Boutique Hotel Blendin Bloemendaal aan Zee" at bounding box center [303, 180] width 188 height 9
click at [338, 76] on button at bounding box center [339, 81] width 15 height 14
paste input "https://www.google.com/maps/place//data=!4m2!3m1!1s0x47c5ed3fef61ea89:0x2a8bccf…"
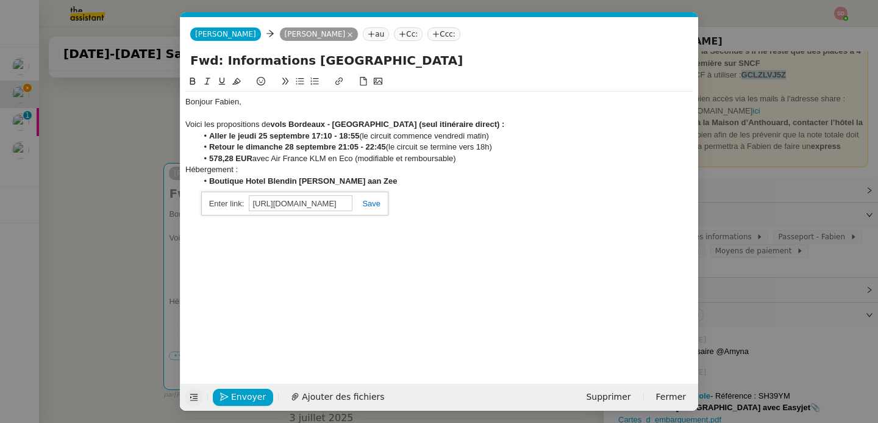
scroll to position [0, 358]
click at [371, 207] on link at bounding box center [366, 203] width 28 height 9
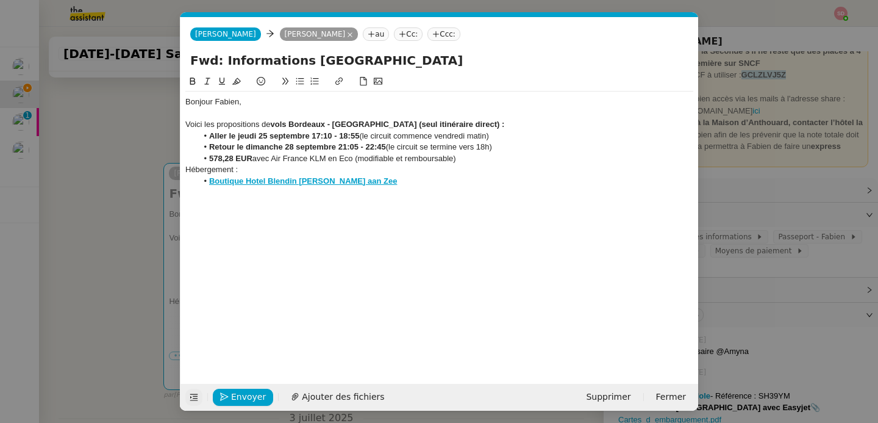
click at [396, 186] on li "Boutique Hotel Blendin Bloemendaal aan Zee" at bounding box center [446, 181] width 496 height 11
drag, startPoint x: 273, startPoint y: 207, endPoint x: 187, endPoint y: 190, distance: 87.5
click at [187, 190] on div "Bonjour Fabien, Voici les propositions de vols Bordeaux - Amsterdam (seul itiné…" at bounding box center [439, 169] width 508 height 156
click at [293, 79] on button at bounding box center [300, 81] width 15 height 14
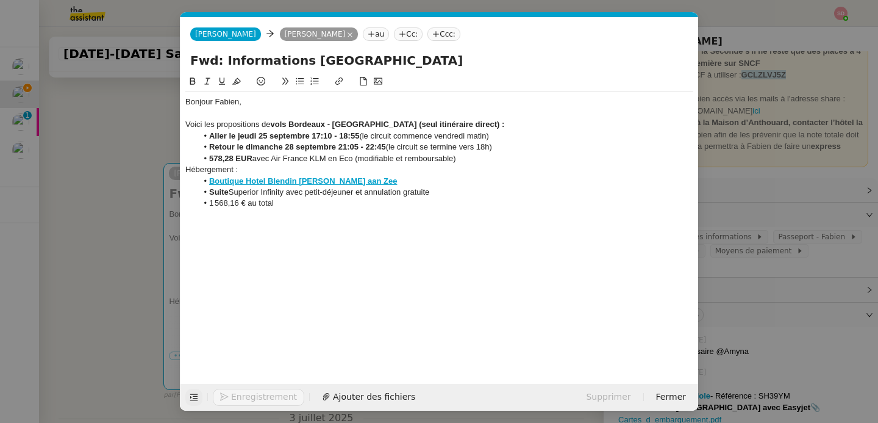
click at [288, 202] on li "1 568,16 € au total" at bounding box center [446, 203] width 496 height 11
click at [218, 195] on strong "Suite" at bounding box center [219, 191] width 20 height 9
click at [190, 84] on icon at bounding box center [192, 80] width 5 height 7
drag, startPoint x: 285, startPoint y: 193, endPoint x: 198, endPoint y: 193, distance: 86.6
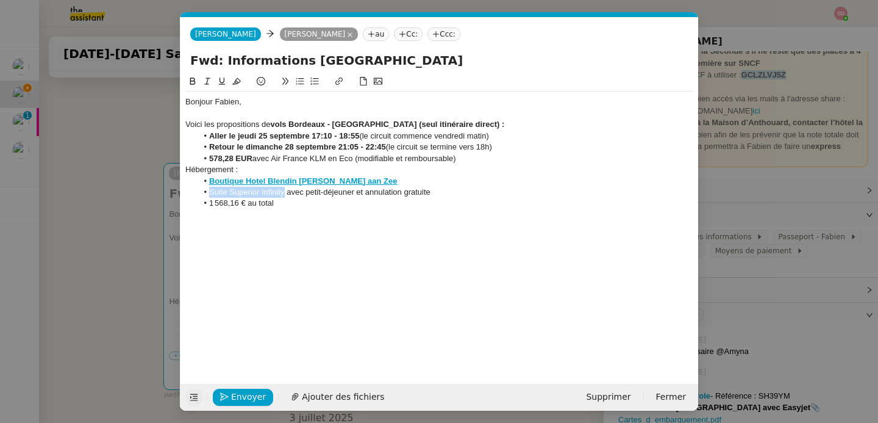
click at [198, 193] on li "Suite Superior Infinity avec petit-déjeuner et annulation gratuite" at bounding box center [446, 192] width 496 height 11
click at [338, 82] on icon at bounding box center [339, 81] width 9 height 9
paste input "https://www.blendin.com/rooms/superior-infinity?_gl=1*a7ljhd*_up*MQ..*_ga*MTQ4M…"
type input "https://www.blendin.com/rooms/superior-infinity?_gl=1*a7ljhd*_up*MQ..*_ga*MTQ4M…"
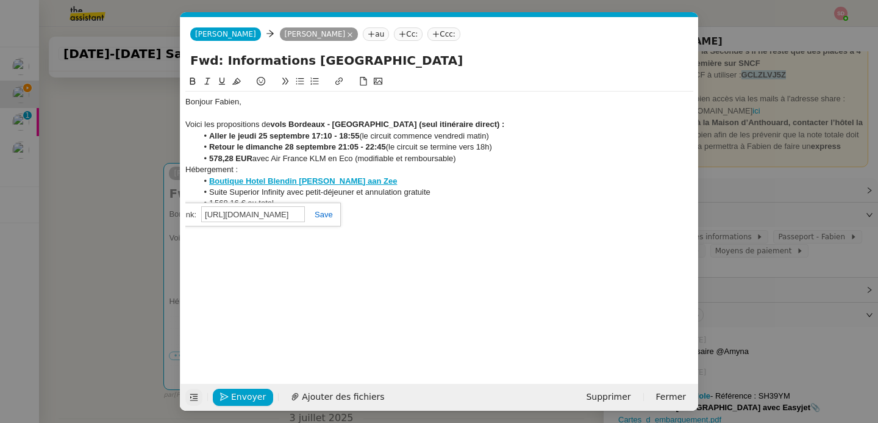
click at [320, 213] on link at bounding box center [319, 214] width 28 height 9
drag, startPoint x: 247, startPoint y: 204, endPoint x: 196, endPoint y: 202, distance: 50.6
click at [196, 202] on ul "Boutique Hotel Blendin Bloemendaal aan Zee Suite Superior Infinity avec petit-d…" at bounding box center [439, 193] width 508 height 34
click at [193, 80] on icon at bounding box center [192, 81] width 9 height 9
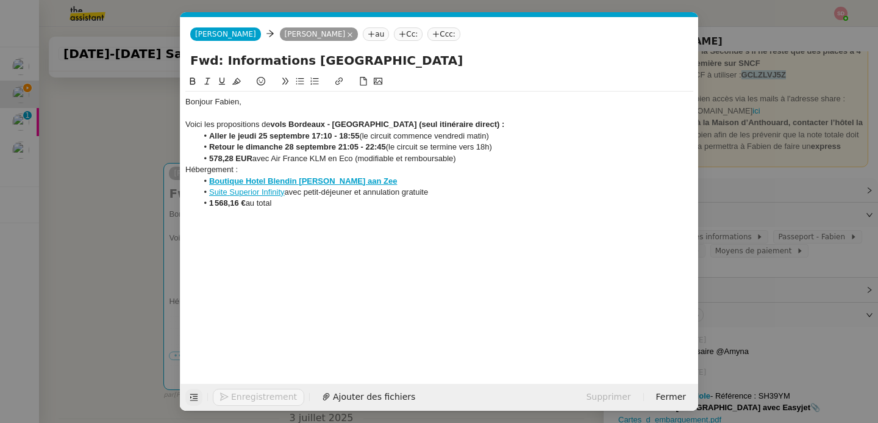
click at [196, 168] on div "Hébergement :" at bounding box center [439, 169] width 508 height 11
click at [191, 83] on icon at bounding box center [192, 81] width 9 height 9
click at [220, 81] on icon at bounding box center [222, 81] width 9 height 9
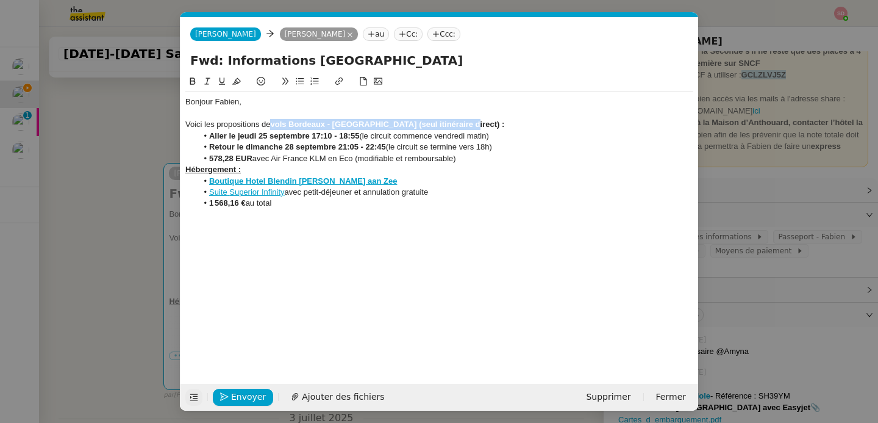
drag, startPoint x: 273, startPoint y: 125, endPoint x: 485, endPoint y: 126, distance: 211.6
click at [485, 126] on div "Voici les propositions de vols Bordeaux - Amsterdam (seul itinéraire direct) :" at bounding box center [439, 124] width 508 height 11
click at [224, 83] on icon at bounding box center [222, 81] width 9 height 9
click at [315, 204] on li "1 568,16 € au total" at bounding box center [446, 203] width 496 height 11
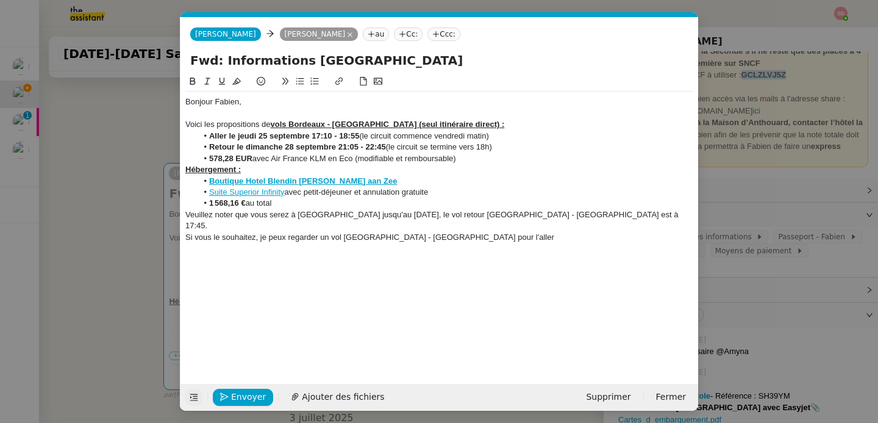
click at [215, 232] on div "Si vous le souhaitez, je peux regarder un vol Genève - Amsterdam pour l'aller" at bounding box center [439, 237] width 508 height 11
click at [259, 232] on div "Si vous ne souhaitez, je peux regarder un vol Genève - Amsterdam pour l'aller" at bounding box center [439, 237] width 508 height 11
click at [626, 232] on div "Si vous ne souhaitez pas revenir à Bordeaux entre temps, je peux regarder un vo…" at bounding box center [439, 243] width 508 height 23
click at [335, 184] on strong "Boutique Hotel Blendin Bloemendaal aan Zee" at bounding box center [303, 180] width 188 height 9
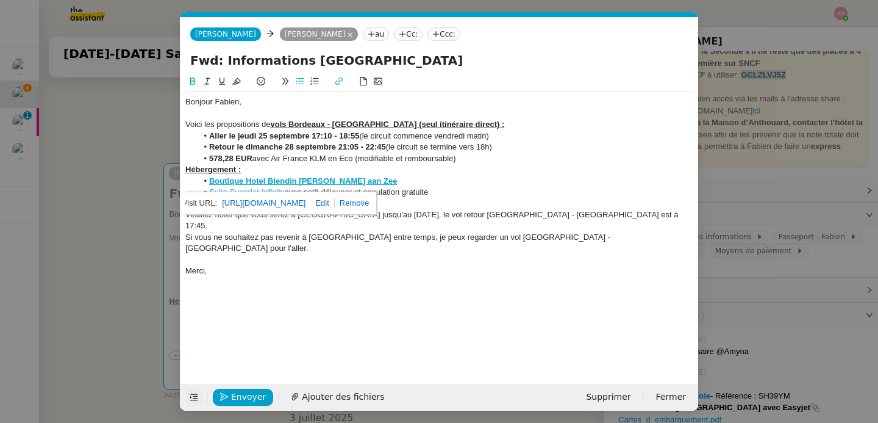
click at [306, 198] on link "https://www.google.com/maps/place//data=!4m2!3m1!1s0x47c5ed3fef61ea89:0x2a8bccf…" at bounding box center [264, 203] width 84 height 16
click at [285, 277] on div at bounding box center [439, 282] width 508 height 11
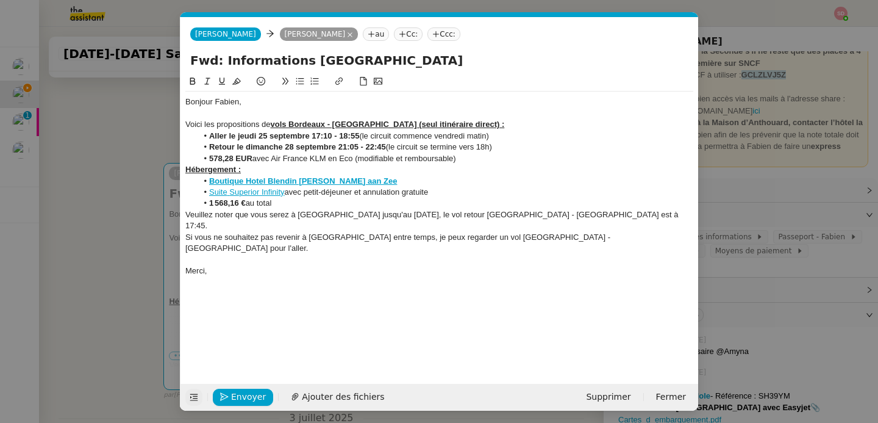
click at [285, 265] on div "Merci," at bounding box center [439, 270] width 508 height 11
click at [241, 403] on span "Envoyer" at bounding box center [248, 397] width 35 height 14
click at [241, 403] on span "Confirmer l'envoi" at bounding box center [267, 397] width 73 height 14
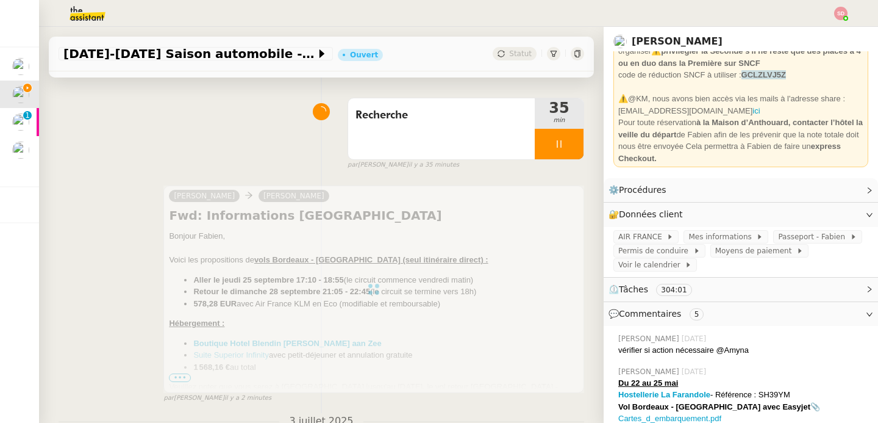
scroll to position [78, 0]
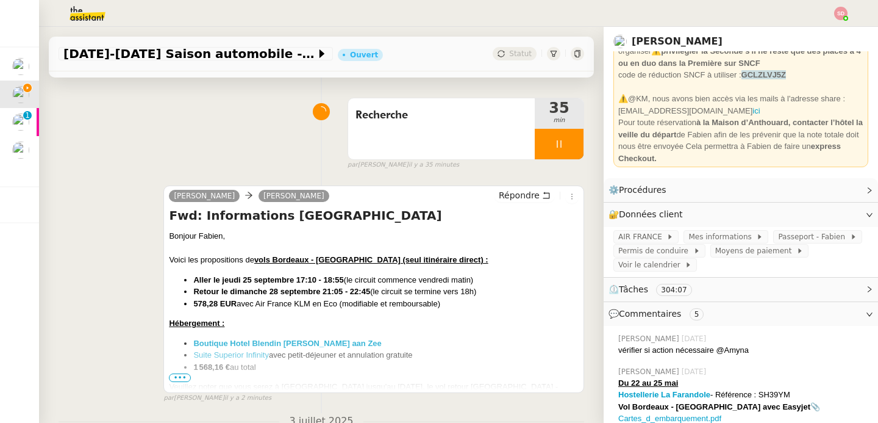
click at [177, 374] on span "•••" at bounding box center [180, 377] width 22 height 9
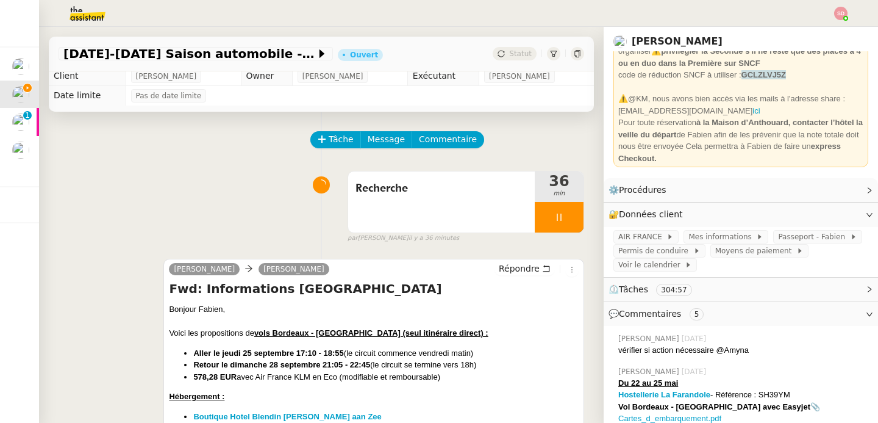
scroll to position [0, 0]
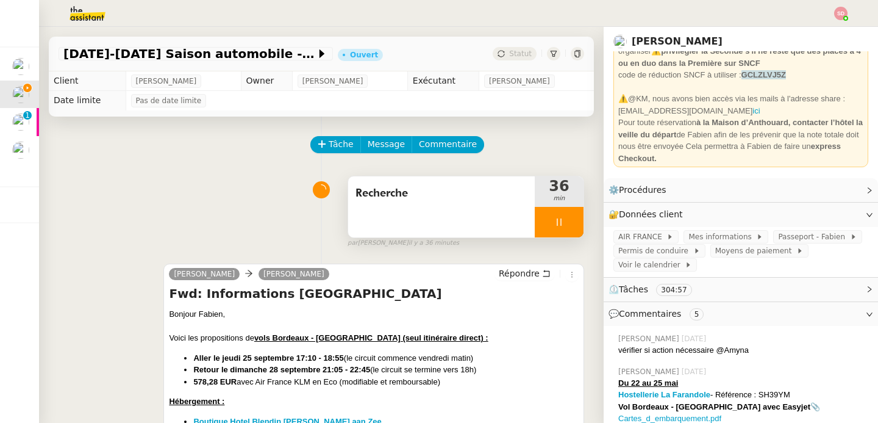
click at [559, 220] on div at bounding box center [559, 222] width 49 height 30
click at [566, 220] on icon at bounding box center [571, 222] width 10 height 10
click at [555, 221] on button at bounding box center [559, 222] width 49 height 30
click at [542, 223] on icon at bounding box center [547, 222] width 10 height 10
click at [299, 289] on h4 "Fwd: Informations Zandvoort" at bounding box center [374, 293] width 410 height 17
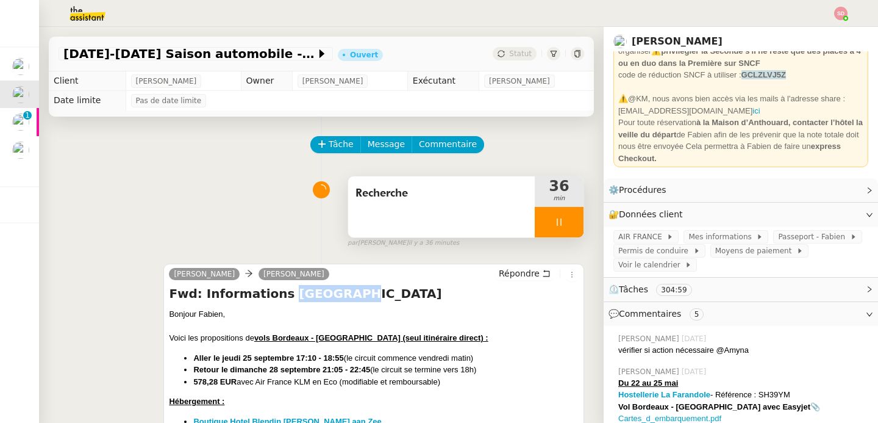
click at [299, 289] on h4 "Fwd: Informations Zandvoort" at bounding box center [374, 293] width 410 height 17
copy h4 "Zandvoort"
click at [234, 60] on app-ticket-info-button "22-25 mai Saison automobile - Paul Ricard" at bounding box center [198, 53] width 279 height 15
click at [241, 55] on span "22-25 mai Saison automobile - Paul Ricard" at bounding box center [189, 54] width 252 height 12
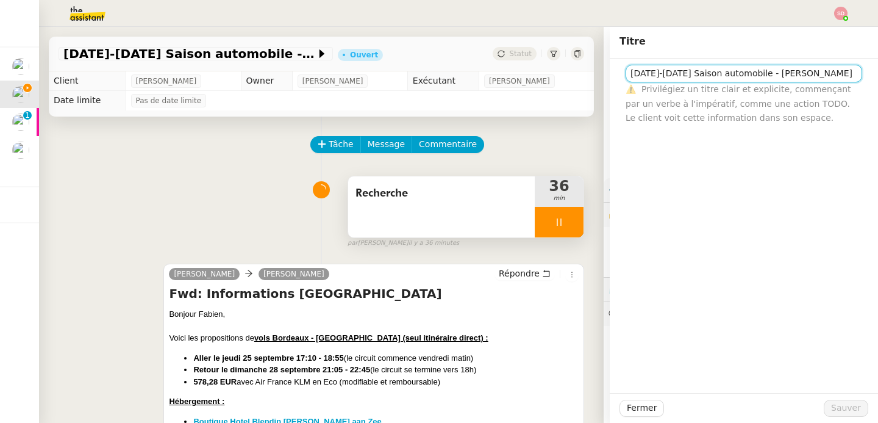
drag, startPoint x: 665, startPoint y: 73, endPoint x: 612, endPoint y: 70, distance: 53.1
click at [620, 70] on div "22-25 mai Saison automobile - Paul Ricard ⚠️ Privilégiez un titre clair et expl…" at bounding box center [744, 92] width 249 height 66
drag, startPoint x: 694, startPoint y: 77, endPoint x: 799, endPoint y: 74, distance: 104.9
click at [799, 74] on input "Saison automobile - Paul Ricard" at bounding box center [744, 74] width 237 height 18
type input "Saison automobile"
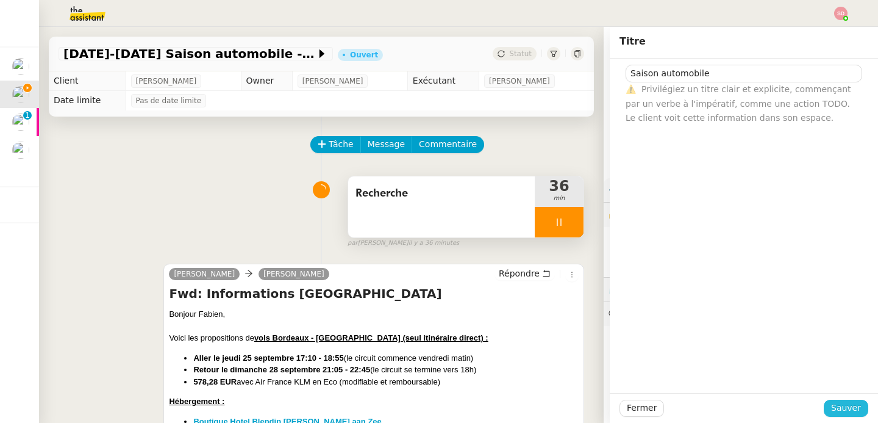
click at [840, 405] on span "Sauver" at bounding box center [846, 408] width 30 height 14
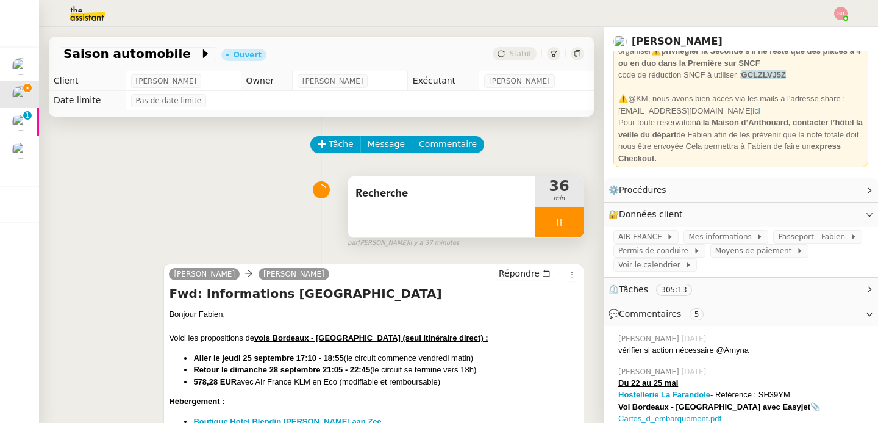
click at [553, 214] on div at bounding box center [559, 222] width 49 height 30
click at [584, 214] on button at bounding box center [584, 222] width 0 height 30
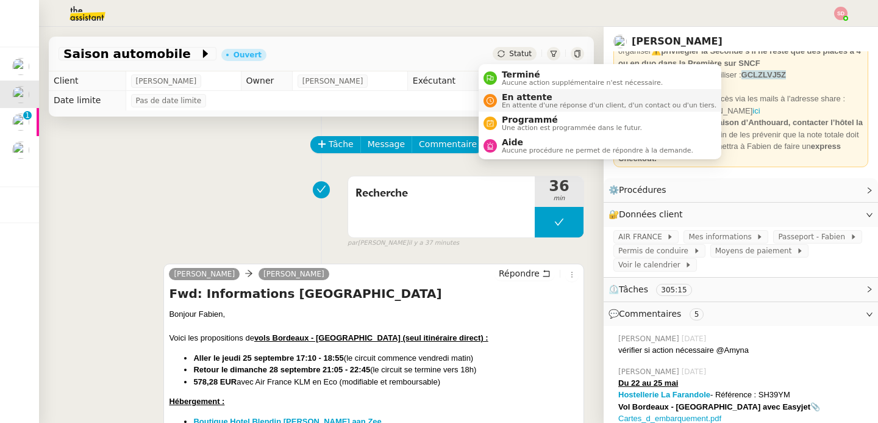
click at [502, 101] on span "En attente" at bounding box center [609, 97] width 215 height 10
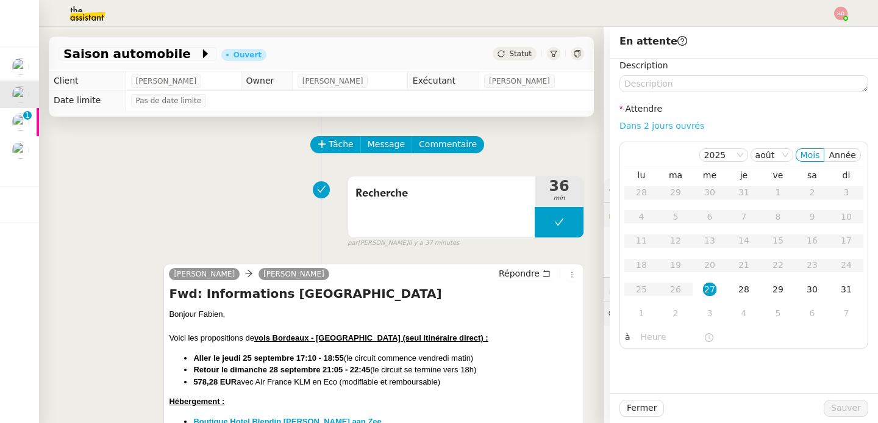
click at [674, 127] on link "Dans 2 jours ouvrés" at bounding box center [662, 126] width 85 height 10
type input "07:00"
click at [831, 406] on span "Sauver" at bounding box center [846, 408] width 30 height 14
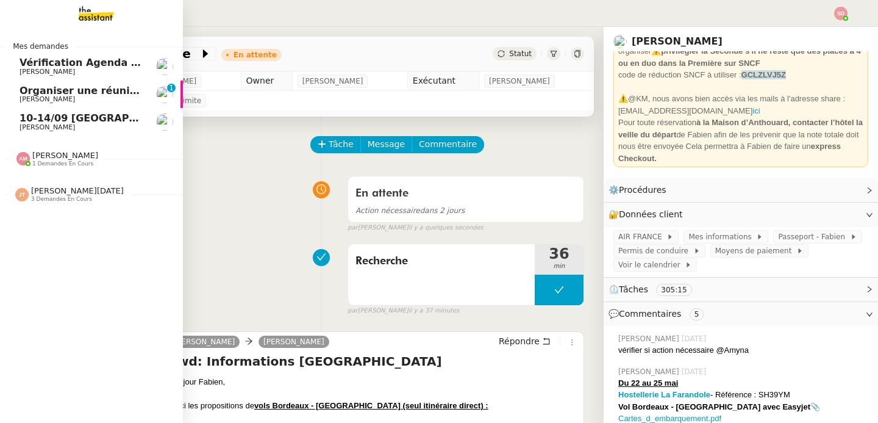
click at [78, 56] on link "Vérification Agenda + Chat + Wagram (9h et 14h) David Berrebi" at bounding box center [91, 66] width 183 height 28
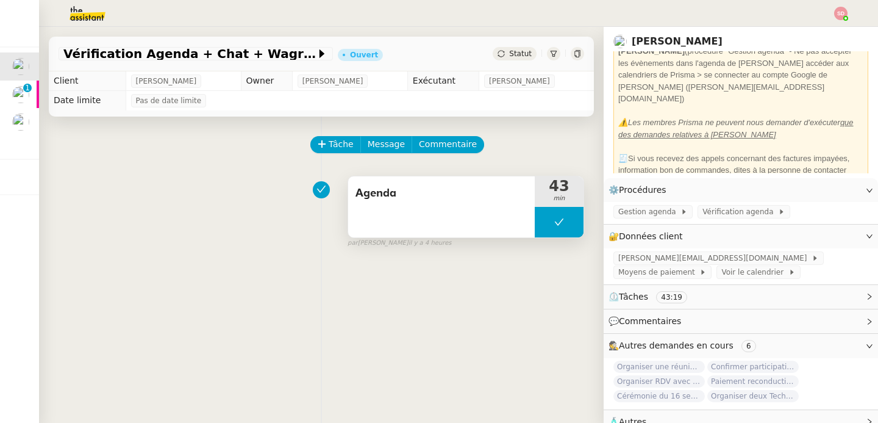
click at [552, 225] on button at bounding box center [559, 222] width 49 height 30
click at [540, 225] on div at bounding box center [547, 222] width 24 height 30
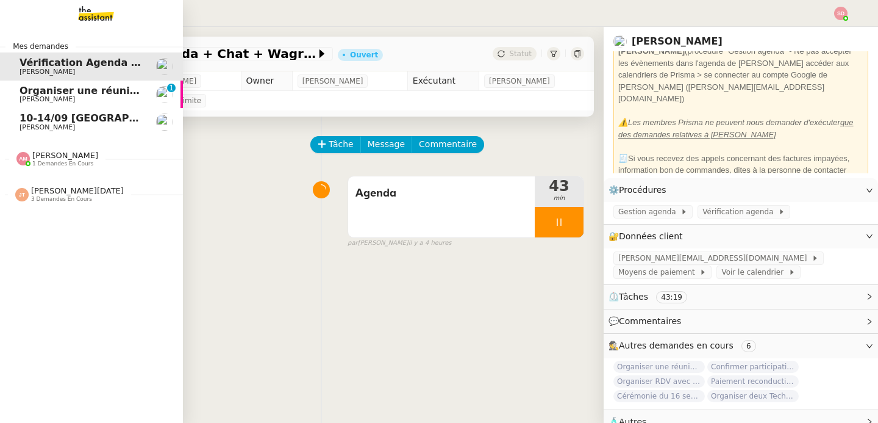
click at [20, 93] on span "Organiser une réunion avec David cet après-midi" at bounding box center [184, 91] width 329 height 12
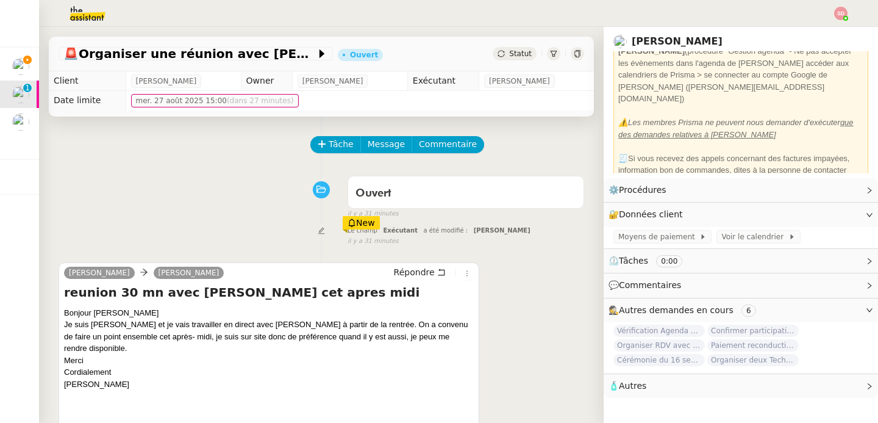
scroll to position [75, 0]
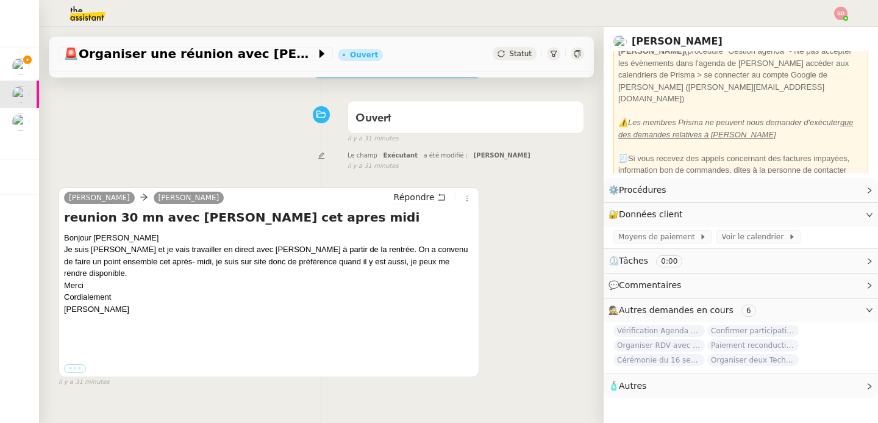
click at [70, 364] on label "•••" at bounding box center [75, 368] width 22 height 9
click at [0, 0] on input "•••" at bounding box center [0, 0] width 0 height 0
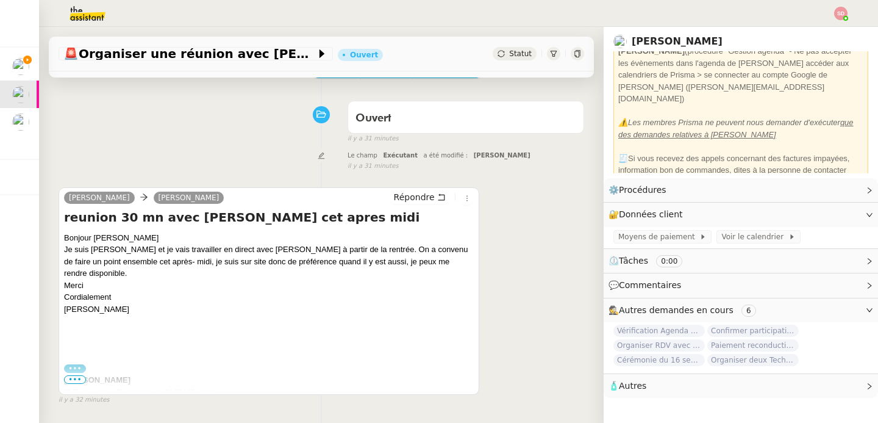
click at [73, 378] on span "•••" at bounding box center [75, 379] width 22 height 9
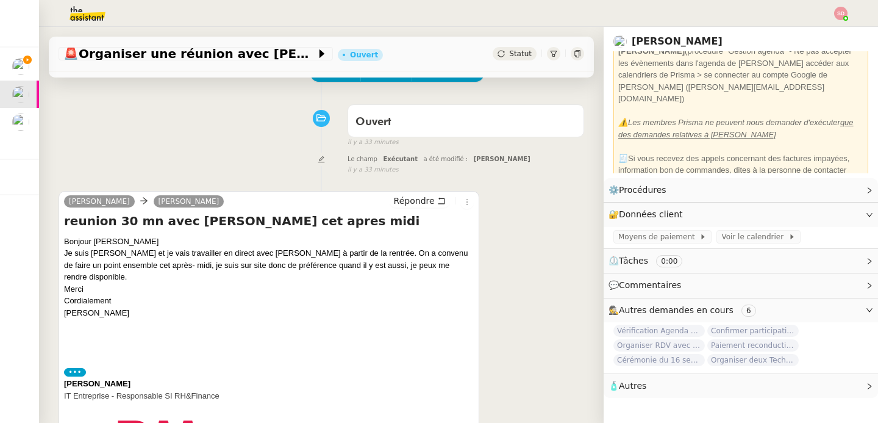
scroll to position [101, 0]
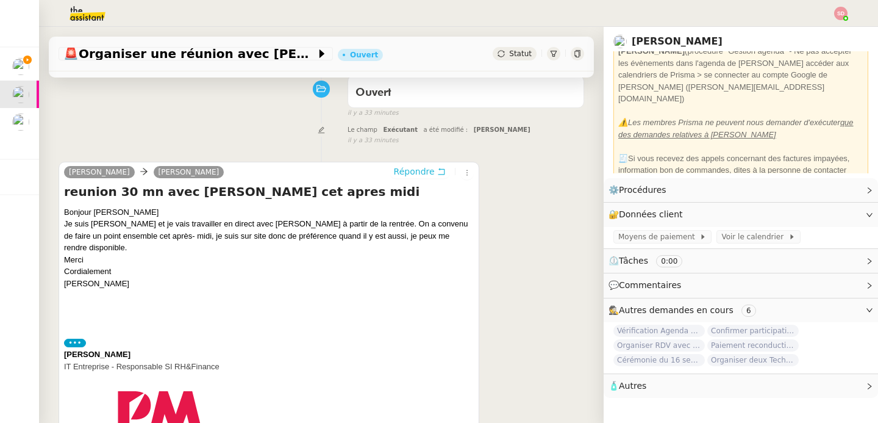
click at [421, 170] on span "Répondre" at bounding box center [414, 171] width 41 height 12
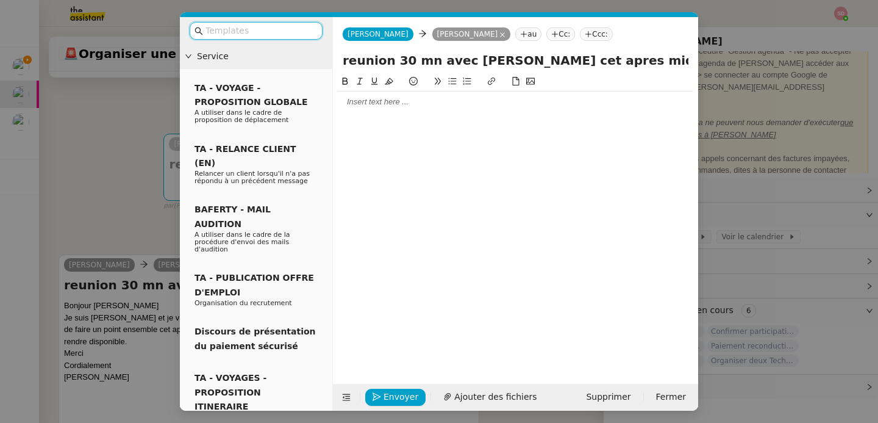
click at [389, 105] on div at bounding box center [516, 101] width 356 height 11
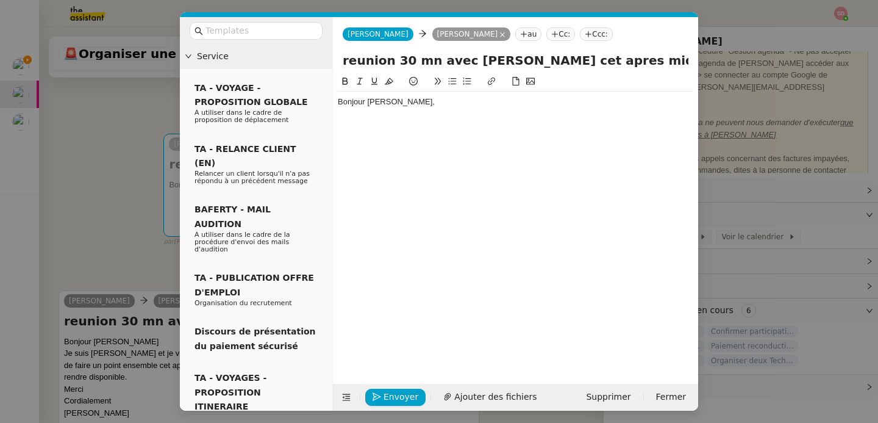
click at [137, 316] on nz-modal-container "Service TA - VOYAGE - PROPOSITION GLOBALE A utiliser dans le cadre de propositi…" at bounding box center [439, 211] width 878 height 423
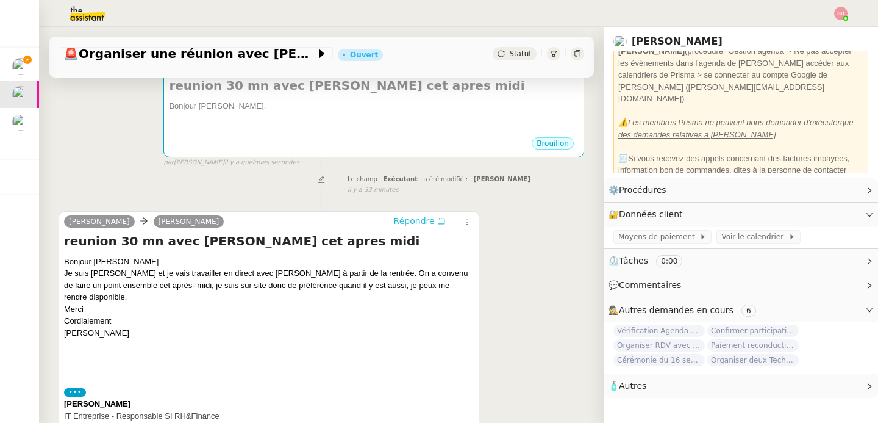
scroll to position [0, 0]
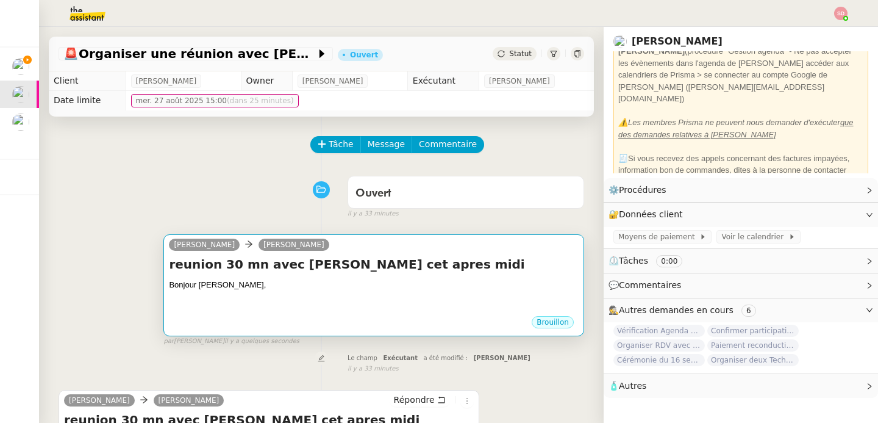
click at [288, 309] on div at bounding box center [374, 308] width 410 height 12
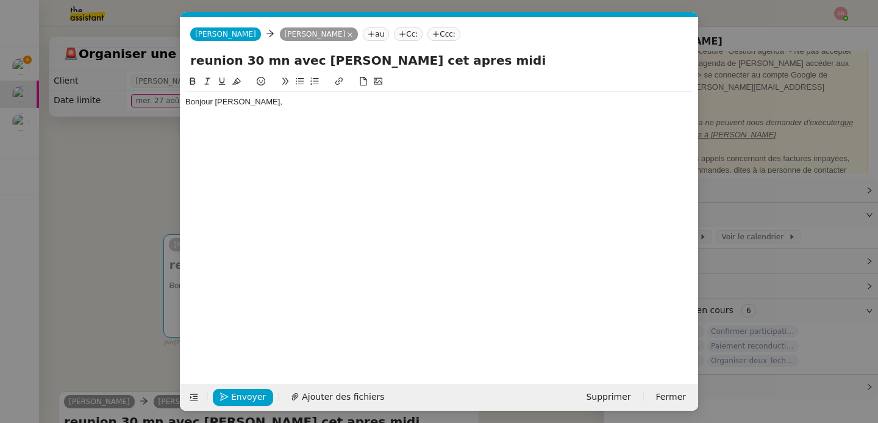
scroll to position [0, 26]
click at [248, 120] on div "Bonjour Nathalie," at bounding box center [439, 107] width 508 height 32
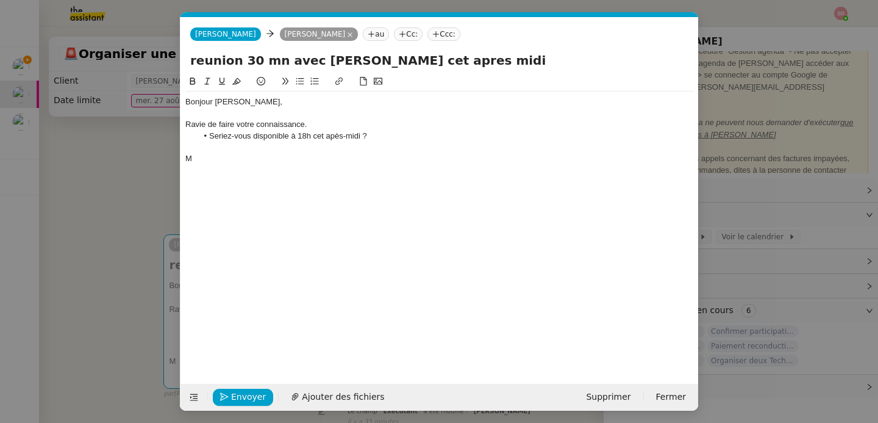
click at [335, 138] on li "Seriez-vous disponible à 18h cet apès-midi ?" at bounding box center [446, 135] width 496 height 11
click at [310, 152] on div at bounding box center [439, 146] width 508 height 11
click at [265, 168] on div "Bonjour Nathalie, Ravie de faire votre connaissance. Seriez-vous disponible à 1…" at bounding box center [439, 129] width 508 height 77
click at [237, 400] on span "Envoyer" at bounding box center [248, 397] width 35 height 14
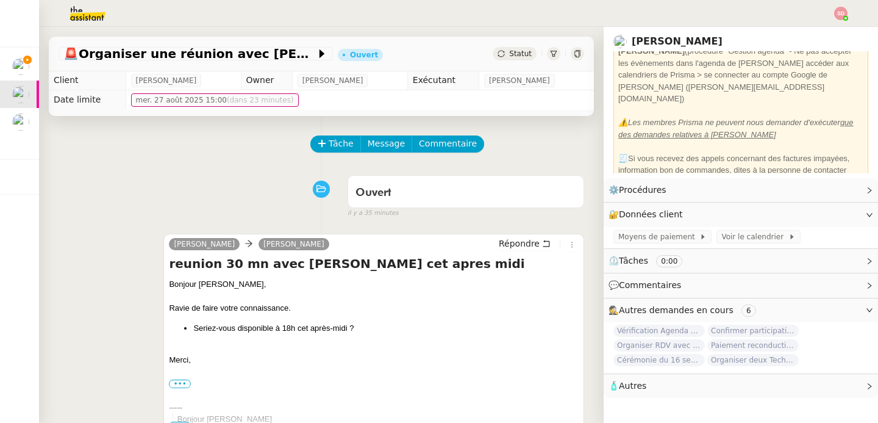
scroll to position [0, 0]
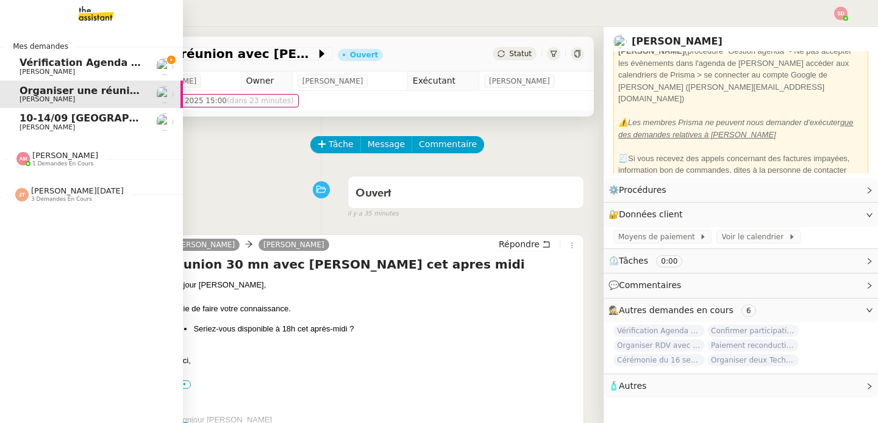
click at [43, 66] on span "Vérification Agenda + Chat + Wagram (9h et 14h)" at bounding box center [157, 63] width 274 height 12
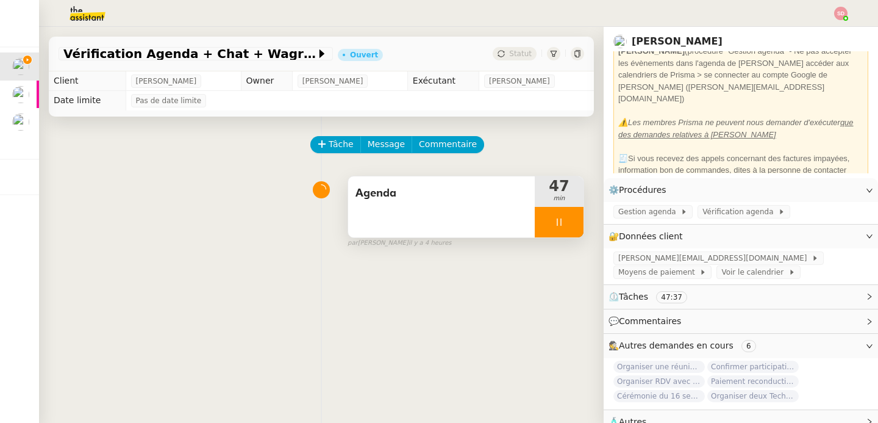
click at [559, 216] on div at bounding box center [559, 222] width 49 height 30
click at [566, 217] on icon at bounding box center [571, 222] width 10 height 10
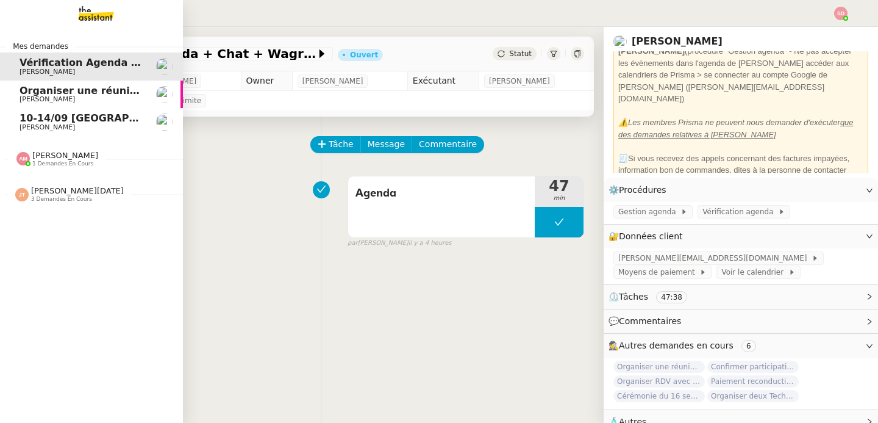
click at [22, 121] on span "10-14/09 [GEOGRAPHIC_DATA]-[GEOGRAPHIC_DATA]" at bounding box center [162, 118] width 284 height 12
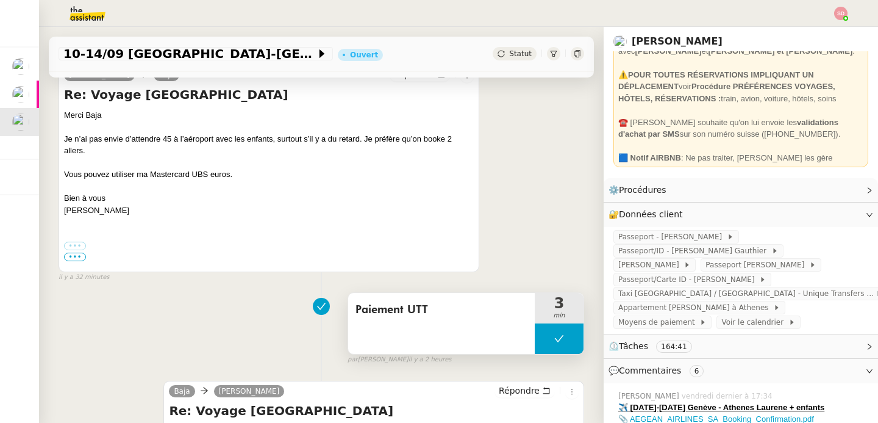
scroll to position [268, 0]
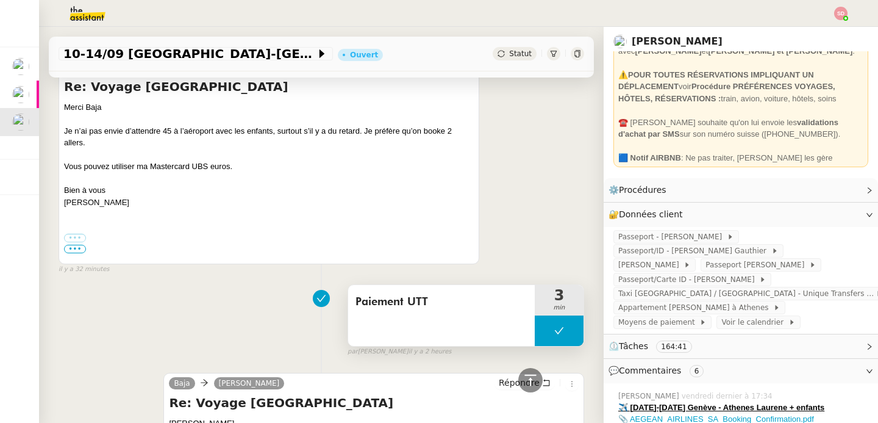
click at [536, 332] on button at bounding box center [559, 330] width 49 height 30
click at [536, 332] on div at bounding box center [547, 330] width 24 height 30
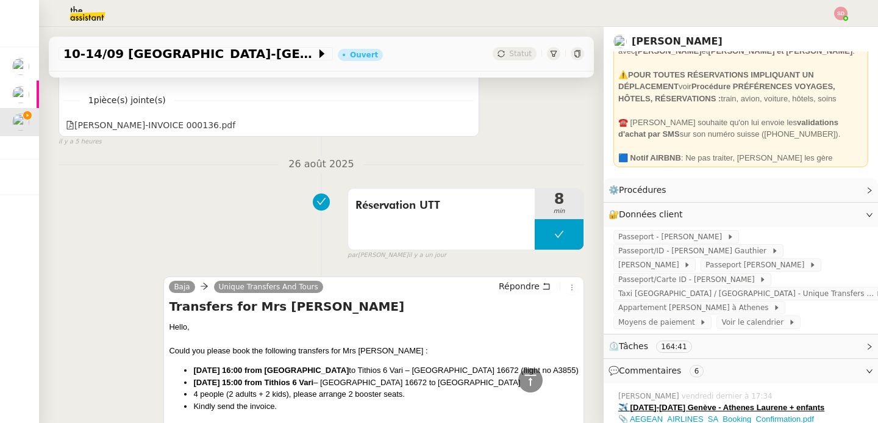
scroll to position [1143, 0]
click at [187, 368] on ul "Sept 10th at 16:00 from Athens Airport to Tithios 6 Vari – Varkiza 16672 (fligh…" at bounding box center [374, 387] width 410 height 48
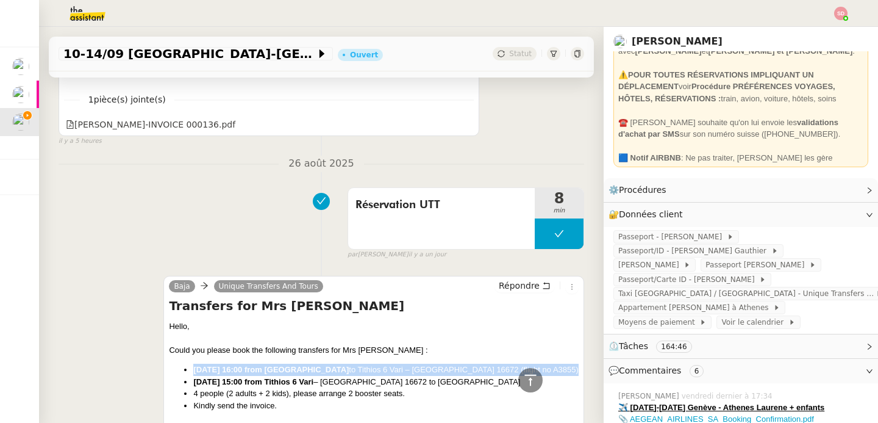
click at [187, 368] on ul "Sept 10th at 16:00 from Athens Airport to Tithios 6 Vari – Varkiza 16672 (fligh…" at bounding box center [374, 387] width 410 height 48
copy li "Sept 10th at 16:00 from Athens Airport to Tithios 6 Vari – Varkiza 16672 (fligh…"
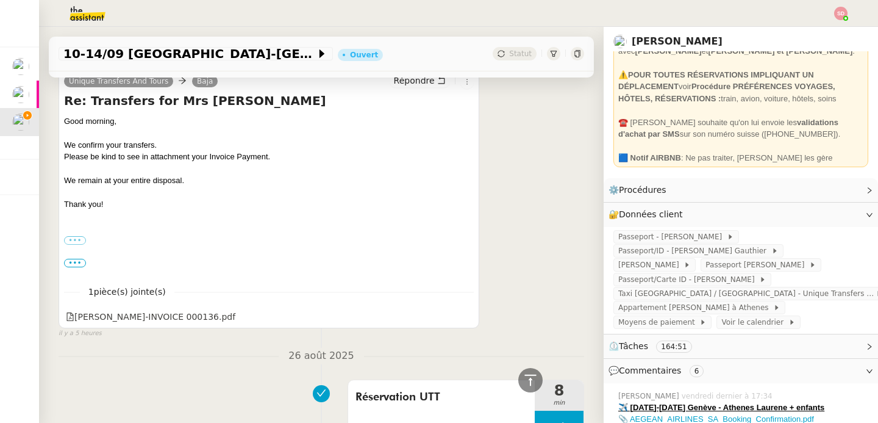
scroll to position [893, 0]
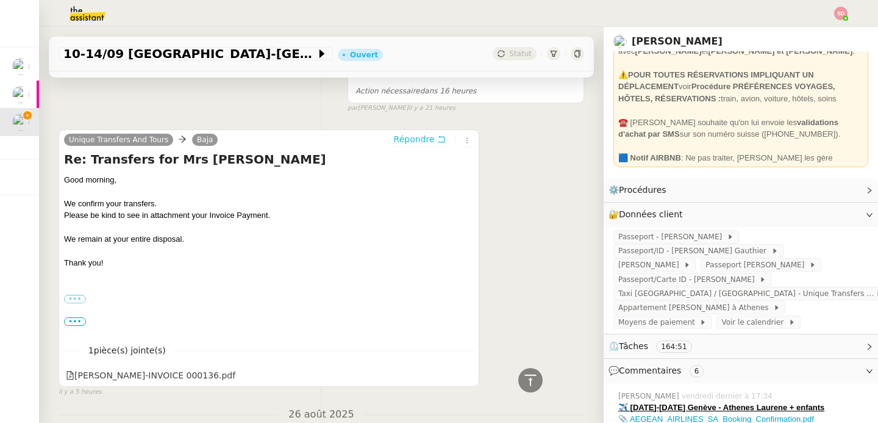
click at [394, 143] on span "Répondre" at bounding box center [414, 139] width 41 height 12
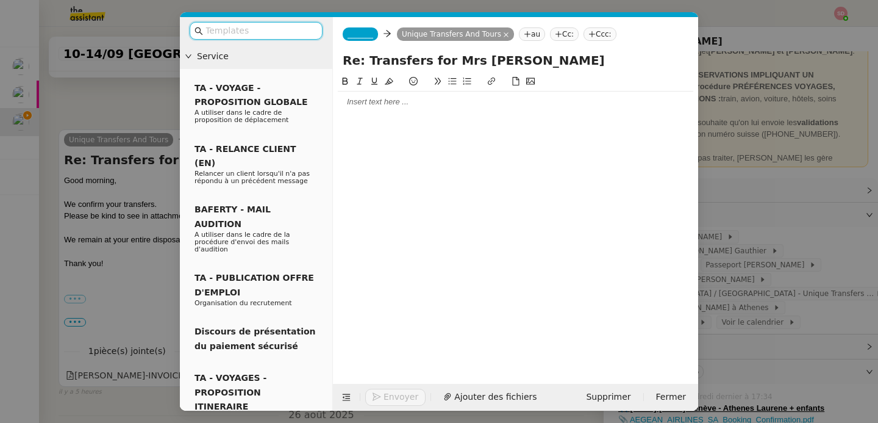
scroll to position [987, 0]
click at [365, 37] on span "_______" at bounding box center [361, 34] width 26 height 9
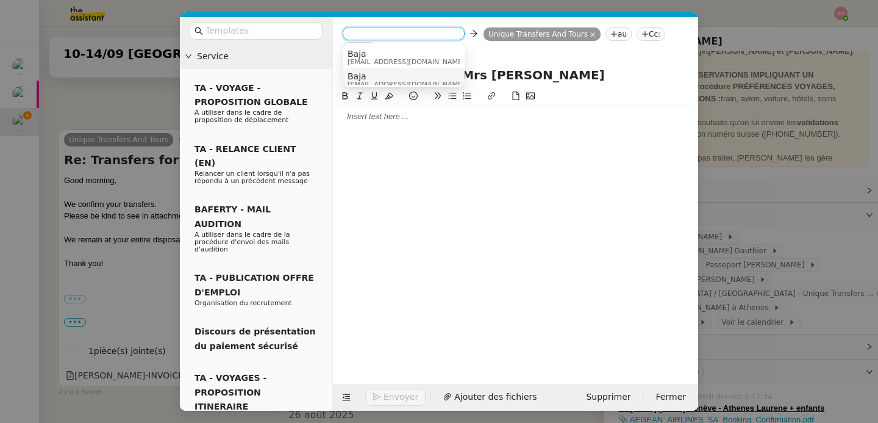
click at [369, 78] on span "Baja" at bounding box center [406, 76] width 117 height 10
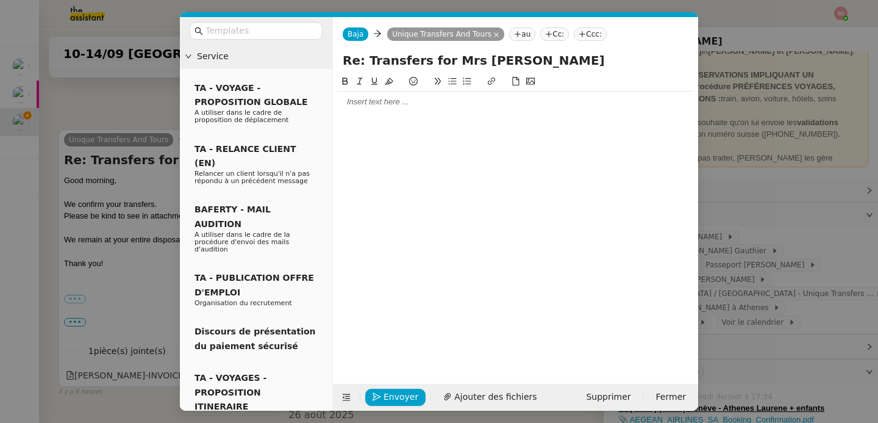
click at [369, 112] on div at bounding box center [516, 219] width 356 height 290
click at [368, 112] on div at bounding box center [516, 101] width 356 height 21
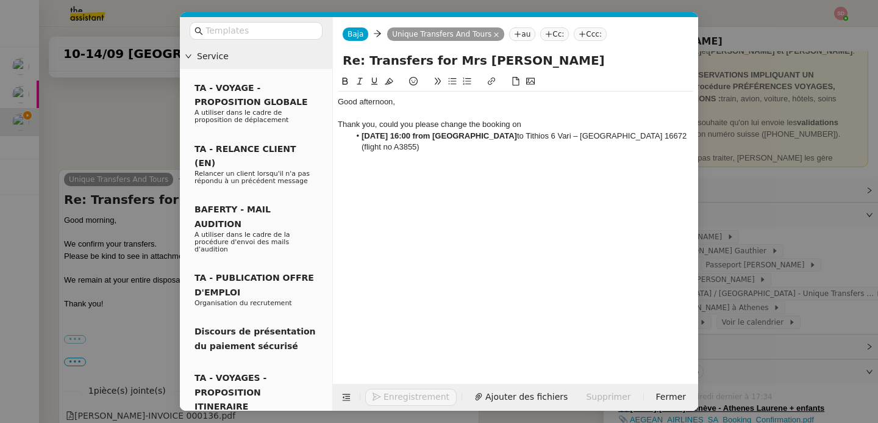
scroll to position [1062, 0]
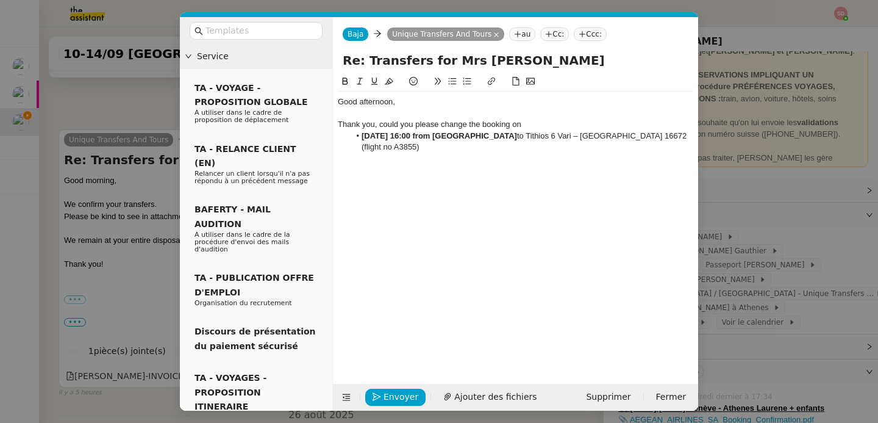
click at [552, 125] on div "Thank you, could you please change the booking on" at bounding box center [516, 124] width 356 height 11
click at [115, 235] on nz-modal-container "Service TA - VOYAGE - PROPOSITION GLOBALE A utiliser dans le cadre de propositi…" at bounding box center [439, 211] width 878 height 423
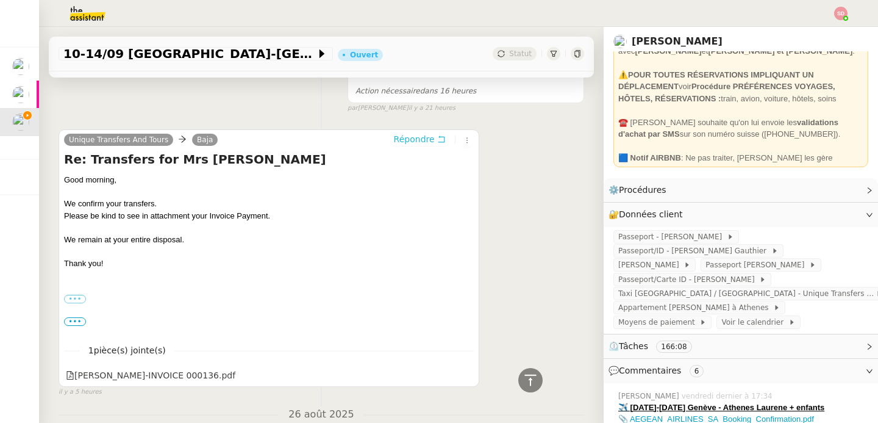
scroll to position [110, 0]
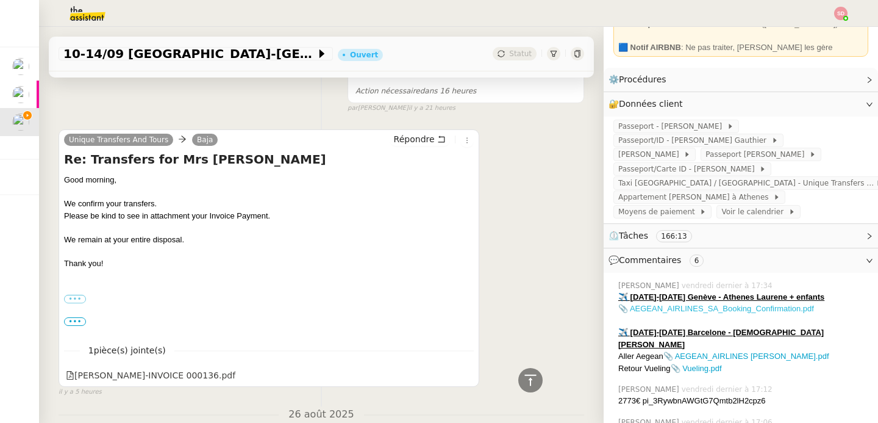
click at [702, 306] on link "📎 AEGEAN_AIRLINES_SA_Booking_Confirmation.pdf" at bounding box center [716, 308] width 196 height 9
click at [727, 351] on link "📎 AEGEAN_AIRLINES Monique Gauthier.pdf" at bounding box center [746, 355] width 166 height 9
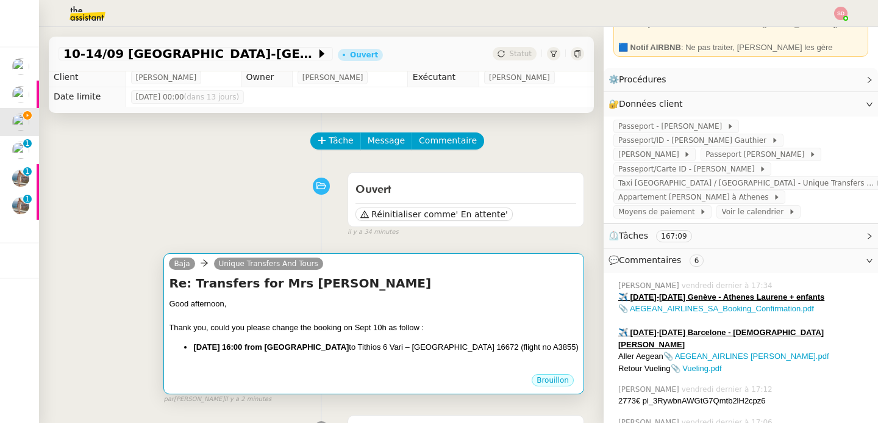
scroll to position [0, 0]
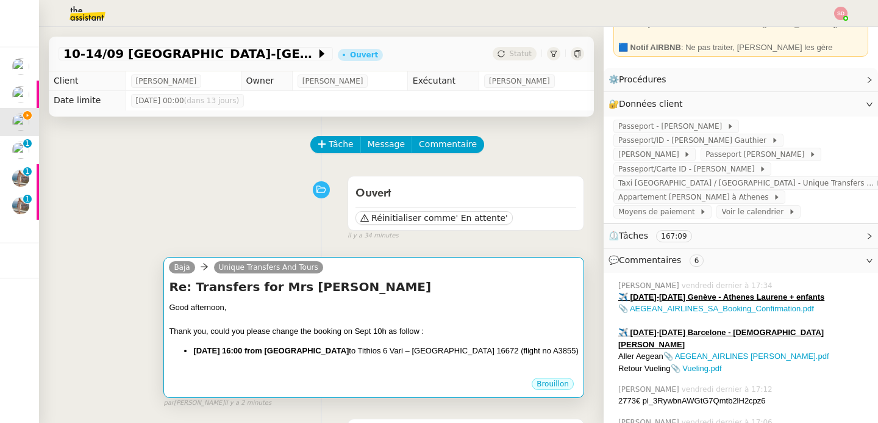
click at [410, 326] on div "Thank you, could you please change the booking on Sept 10h as follow :" at bounding box center [374, 331] width 410 height 12
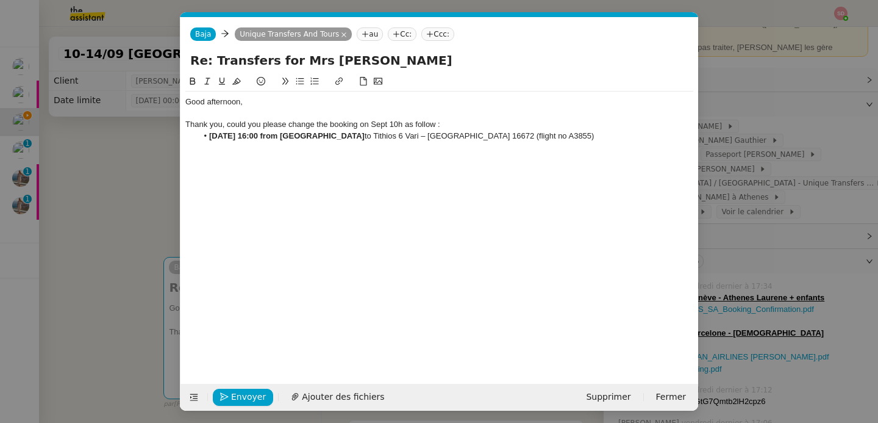
scroll to position [0, 26]
click at [262, 135] on strong "Sept 10th at 16:00 from Athens Airport" at bounding box center [286, 135] width 155 height 9
click at [577, 136] on li "Sept 10th at 15:30 from Athens Airport to Tithios 6 Vari – Varkiza 16672 (fligh…" at bounding box center [446, 135] width 496 height 11
click at [329, 134] on strong "Sept 10th at 15:30 from Athens Airport" at bounding box center [286, 135] width 155 height 9
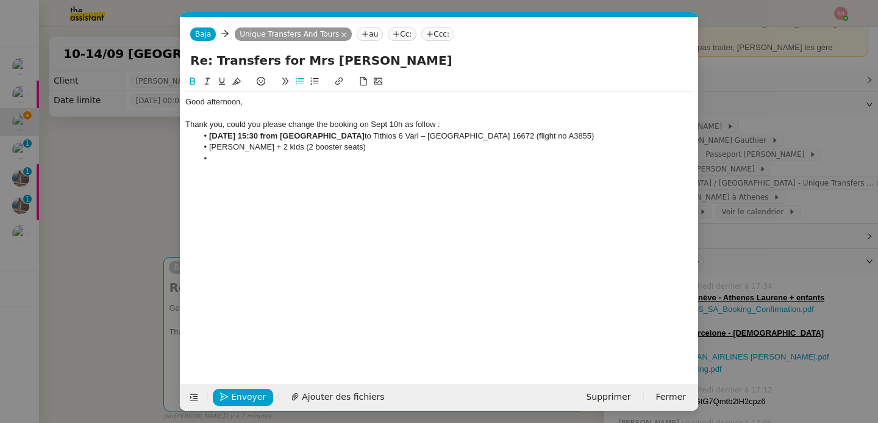
click at [329, 134] on strong "Sept 10th at 15:30 from Athens Airport" at bounding box center [286, 135] width 155 height 9
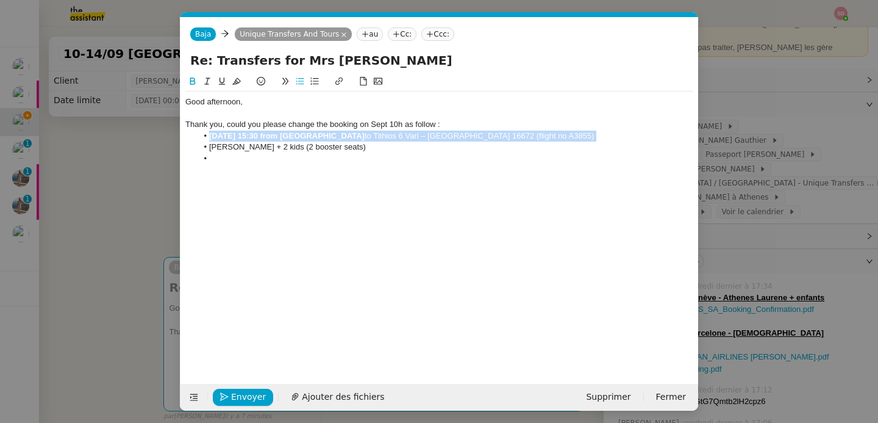
click at [329, 134] on strong "Sept 10th at 15:30 from Athens Airport" at bounding box center [286, 135] width 155 height 9
copy li "Sept 10th at 15:30 from Athens Airport to Tithios 6 Vari – Varkiza 16672 (fligh…"
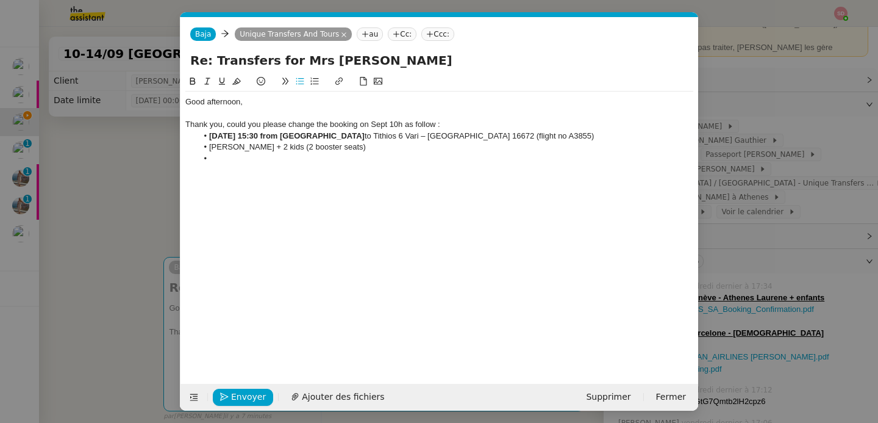
click at [306, 159] on li at bounding box center [446, 158] width 496 height 11
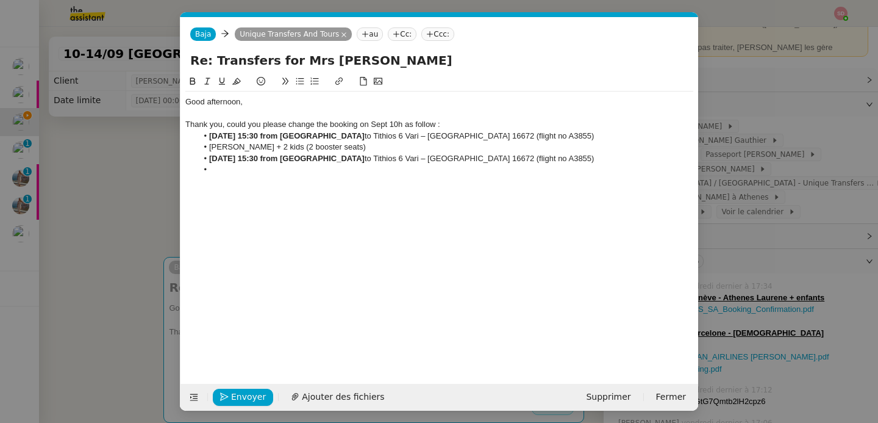
click at [131, 209] on nz-modal-container "Service TA - VOYAGE - PROPOSITION GLOBALE A utiliser dans le cadre de propositi…" at bounding box center [439, 211] width 878 height 423
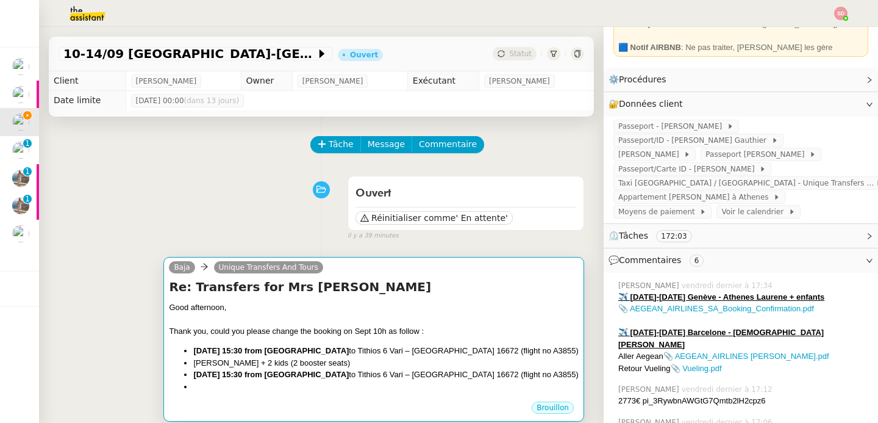
click at [497, 298] on div "Re: Transfers for Mrs Gauthier Good afternoon, Thank you, could you please chan…" at bounding box center [374, 339] width 410 height 123
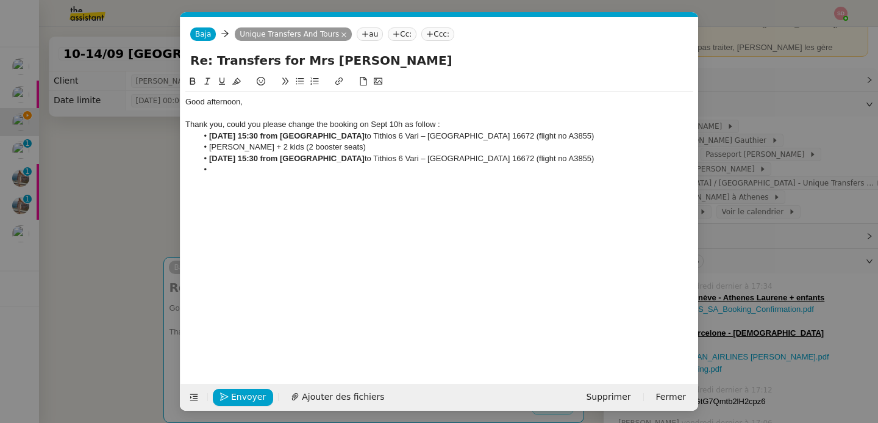
scroll to position [0, 26]
drag, startPoint x: 256, startPoint y: 159, endPoint x: 275, endPoint y: 159, distance: 18.9
click at [275, 159] on strong "Sept 10th at 15:30 from Athens Airport" at bounding box center [286, 158] width 155 height 9
click at [320, 168] on li at bounding box center [446, 169] width 496 height 11
click at [209, 147] on li "Laurene Gauthier + 2 kids (2 booster seats)" at bounding box center [446, 146] width 496 height 11
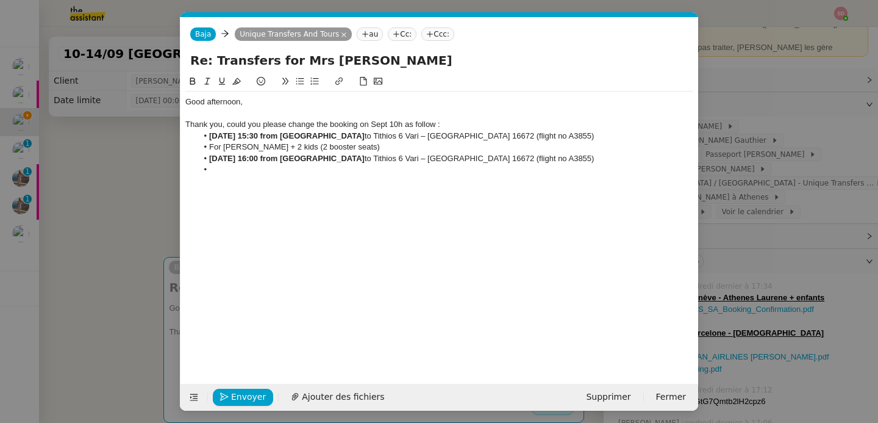
click at [298, 171] on li at bounding box center [446, 169] width 496 height 11
click at [506, 162] on li "Sept 10th at 16:00 from Athens Airport to Tithios 6 Vari – Varkiza 16672 (fligh…" at bounding box center [446, 158] width 496 height 11
click at [459, 163] on li "Sept 10th at 16:00 from Athens Airport to Tithios 6 Vari – Varkiza 16672 (fligh…" at bounding box center [446, 158] width 496 height 11
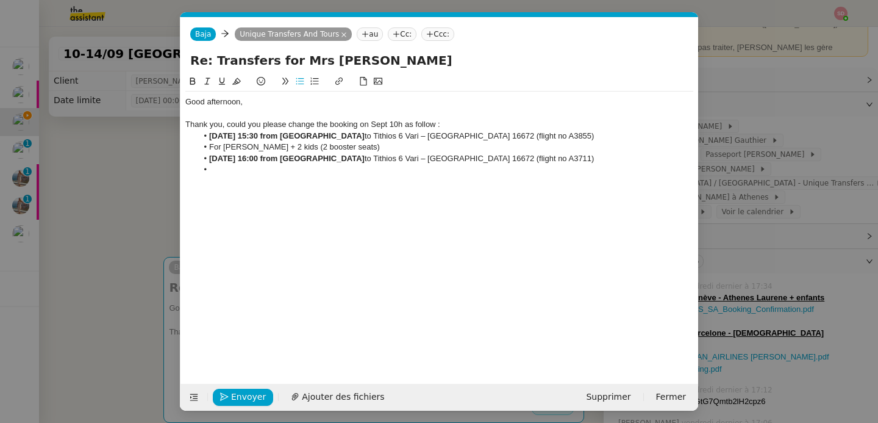
click at [391, 170] on li at bounding box center [446, 169] width 496 height 11
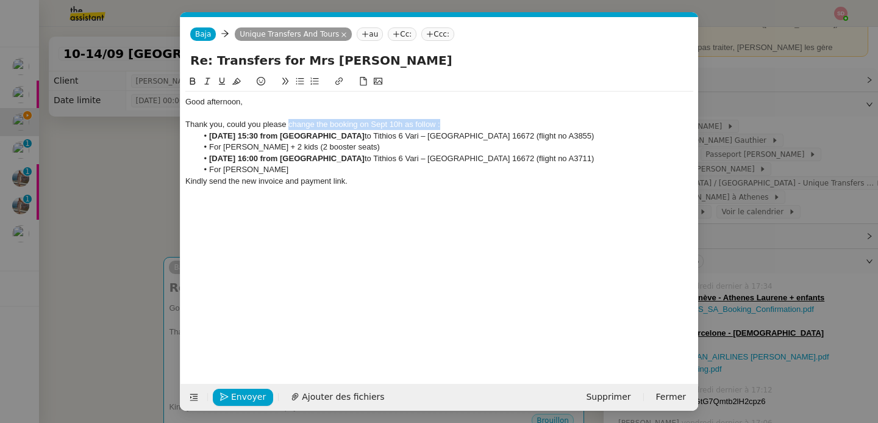
drag, startPoint x: 288, startPoint y: 125, endPoint x: 471, endPoint y: 127, distance: 182.9
click at [471, 127] on div "Thank you, could you please change the booking on Sept 10h as follow :" at bounding box center [439, 124] width 508 height 11
click at [193, 79] on icon at bounding box center [192, 81] width 9 height 9
click at [408, 184] on div "Kindly send the new invoice and payment link." at bounding box center [439, 181] width 508 height 11
click at [274, 157] on strong "Sept 10th at 16:00 from Athens Airport" at bounding box center [286, 158] width 155 height 9
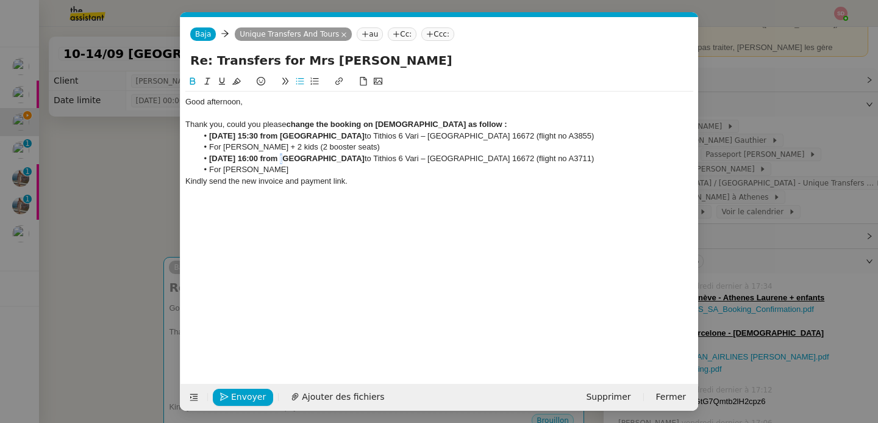
click at [274, 157] on strong "Sept 10th at 16:00 from Athens Airport" at bounding box center [286, 158] width 155 height 9
click at [270, 160] on strong "Sept 10th at 16:00 from Athens Airport" at bounding box center [286, 158] width 155 height 9
click at [329, 166] on li "For Monique Gauthier" at bounding box center [446, 169] width 496 height 11
click at [359, 176] on div "Kindly send the new invoice and payment link." at bounding box center [439, 181] width 508 height 11
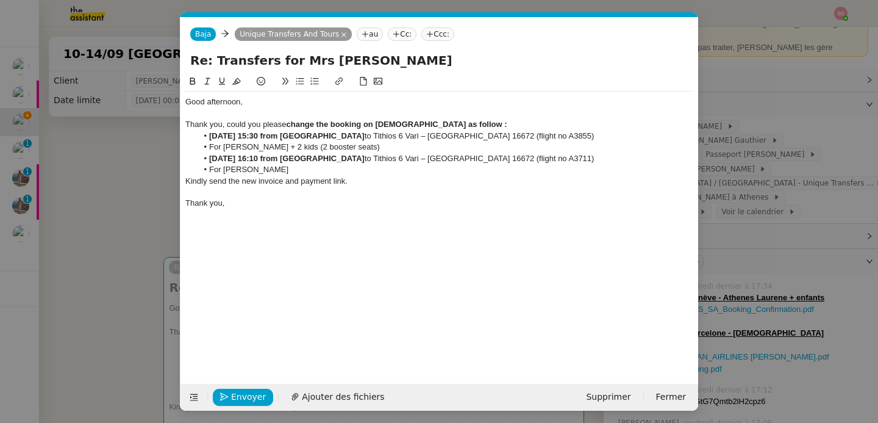
click at [185, 181] on div "Kindly send the new invoice and payment link." at bounding box center [439, 181] width 508 height 11
click at [255, 221] on div "Good afternoon, Thank you, could you please change the booking on Sept 10h as f…" at bounding box center [439, 158] width 508 height 134
click at [244, 392] on span "Envoyer" at bounding box center [248, 397] width 35 height 14
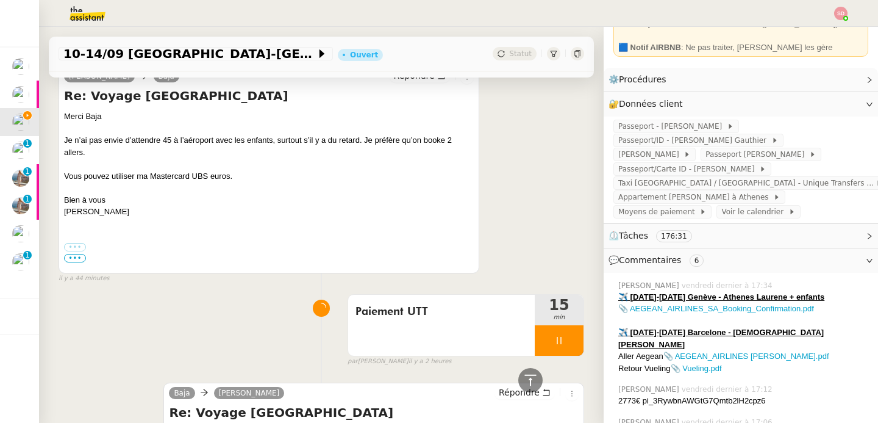
scroll to position [492, 0]
click at [549, 345] on div at bounding box center [559, 339] width 49 height 30
click at [559, 345] on button at bounding box center [571, 339] width 24 height 30
click at [529, 375] on div at bounding box center [530, 380] width 24 height 24
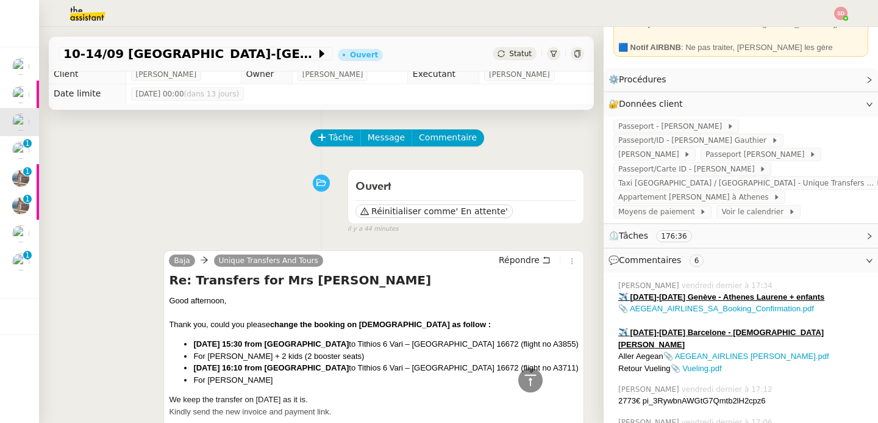
scroll to position [0, 0]
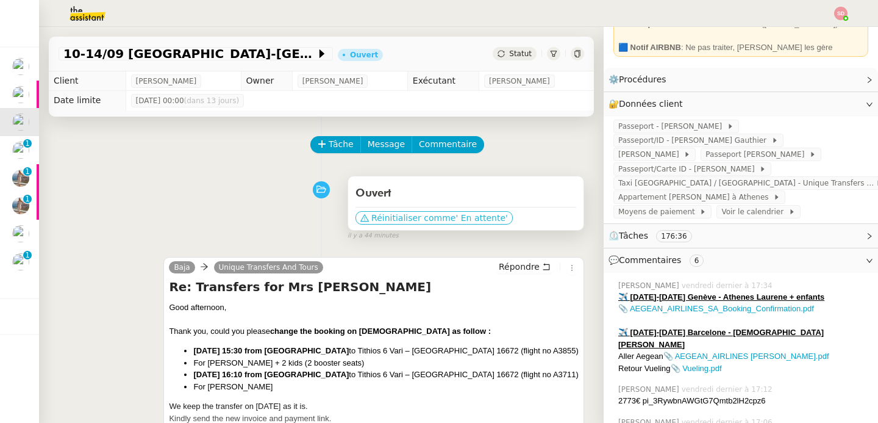
click at [422, 218] on span "Réinitialiser comme" at bounding box center [413, 218] width 84 height 12
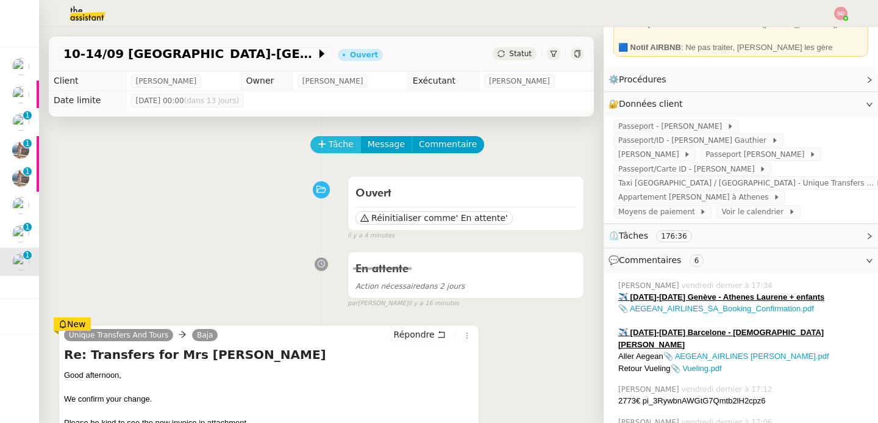
click at [332, 140] on span "Tâche" at bounding box center [341, 144] width 25 height 14
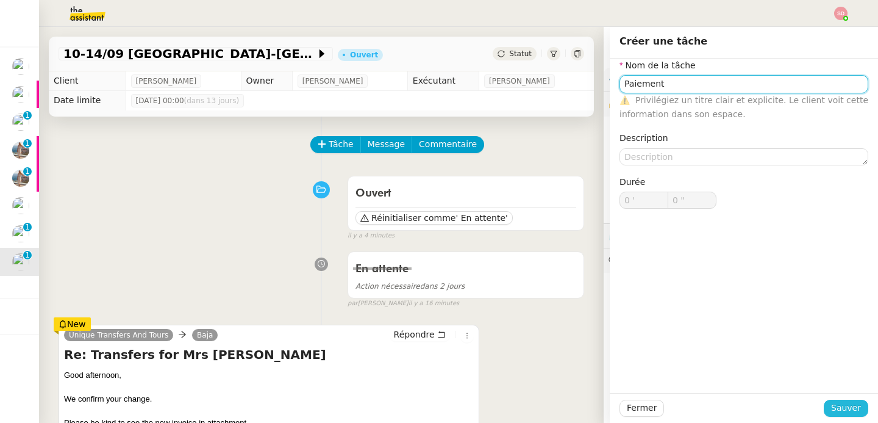
type input "Paiement"
click at [842, 402] on span "Sauver" at bounding box center [846, 408] width 30 height 14
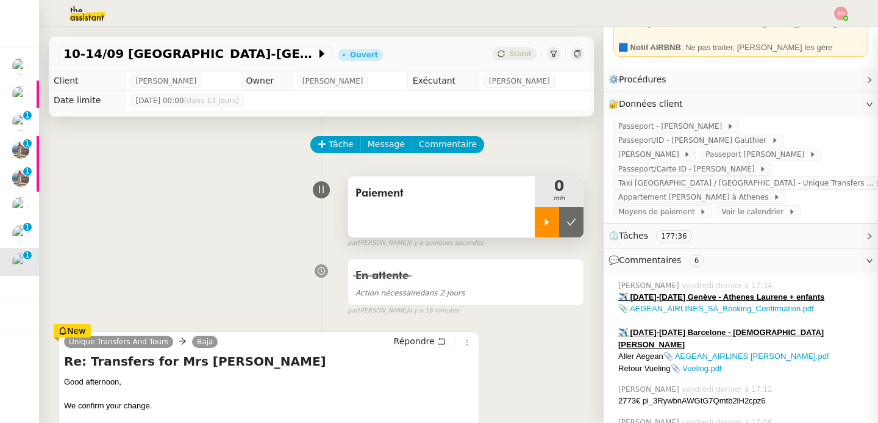
click at [535, 229] on div at bounding box center [547, 222] width 24 height 30
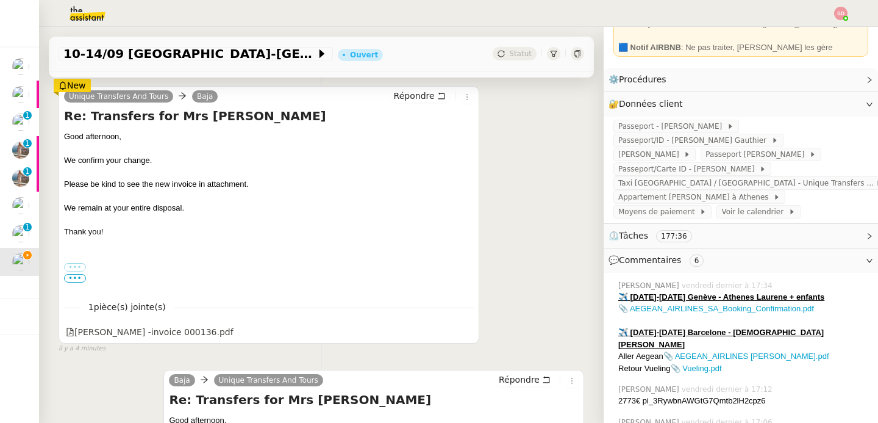
scroll to position [254, 0]
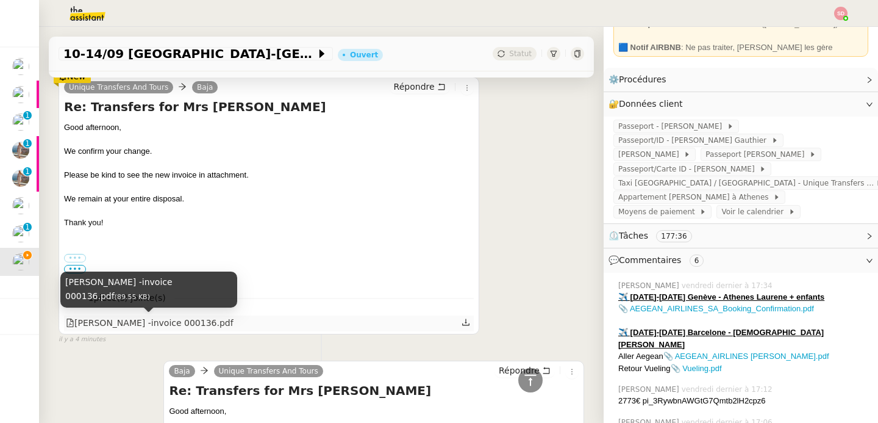
click at [207, 321] on div "Laurene Gauthiers -invoice 000136.pdf" at bounding box center [150, 323] width 168 height 14
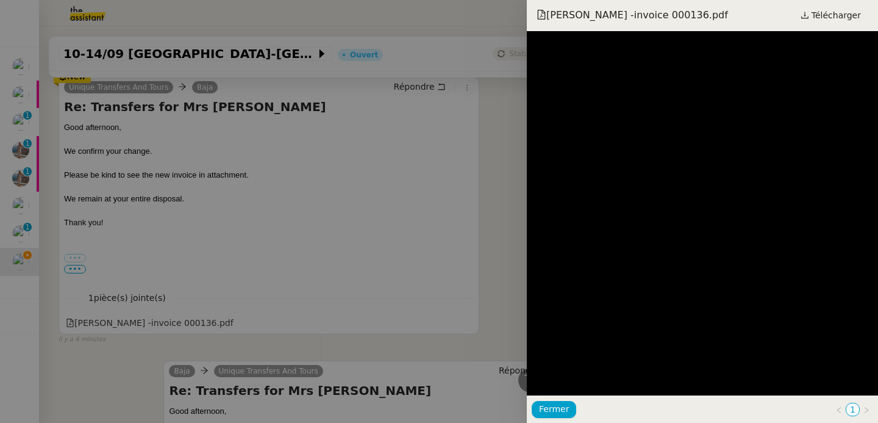
click at [360, 238] on div at bounding box center [439, 211] width 878 height 423
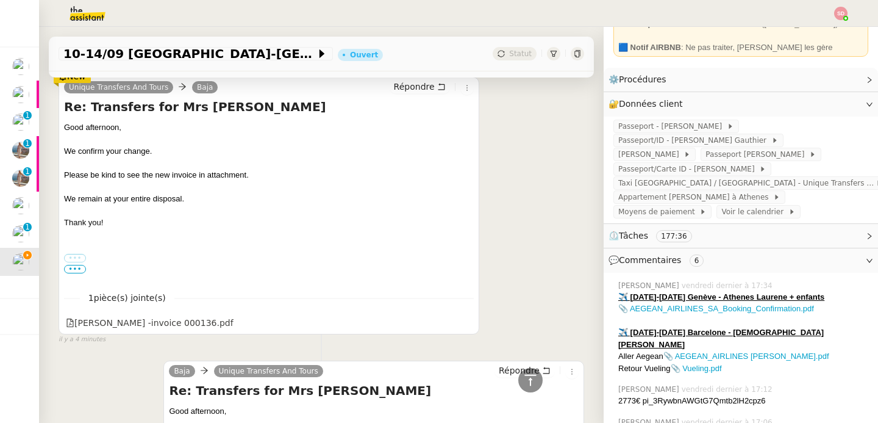
click at [65, 257] on label "•••" at bounding box center [75, 258] width 22 height 9
click at [0, 0] on input "•••" at bounding box center [0, 0] width 0 height 0
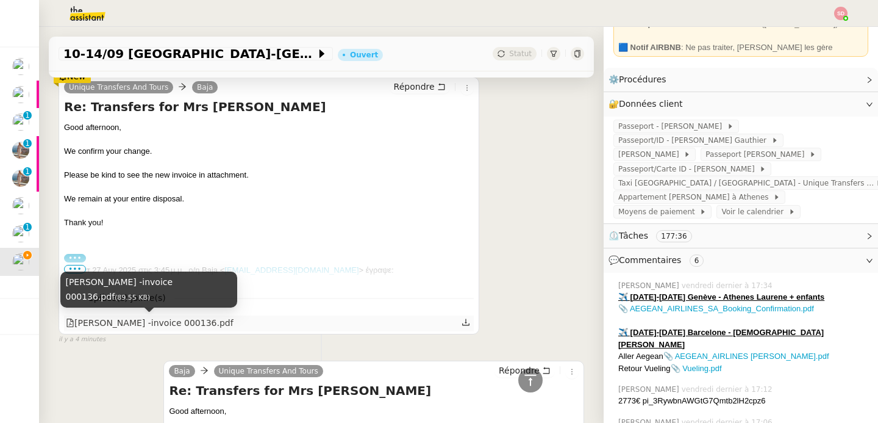
click at [194, 320] on div "Laurene Gauthiers -invoice 000136.pdf" at bounding box center [150, 323] width 168 height 14
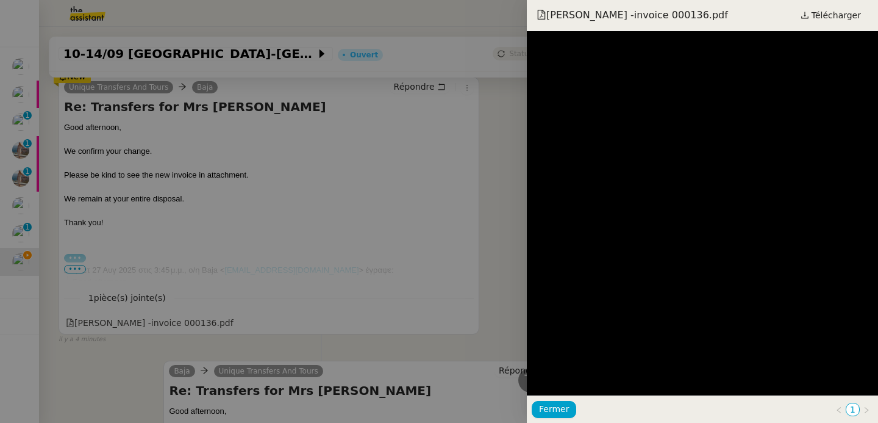
click at [163, 346] on div at bounding box center [439, 211] width 878 height 423
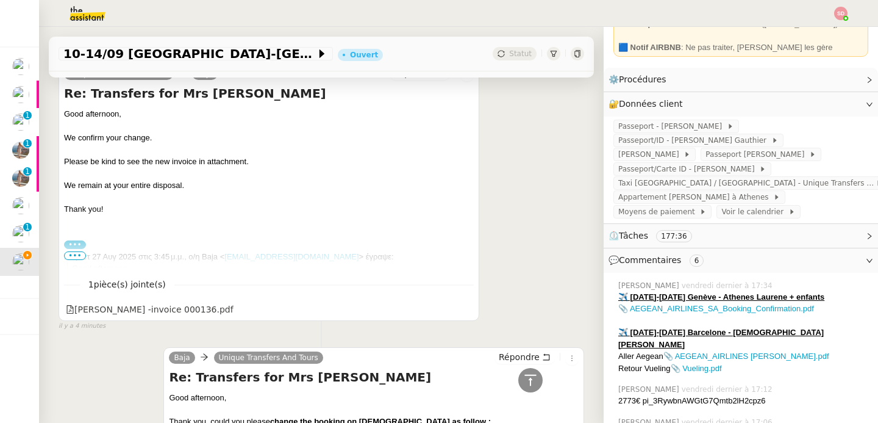
scroll to position [0, 0]
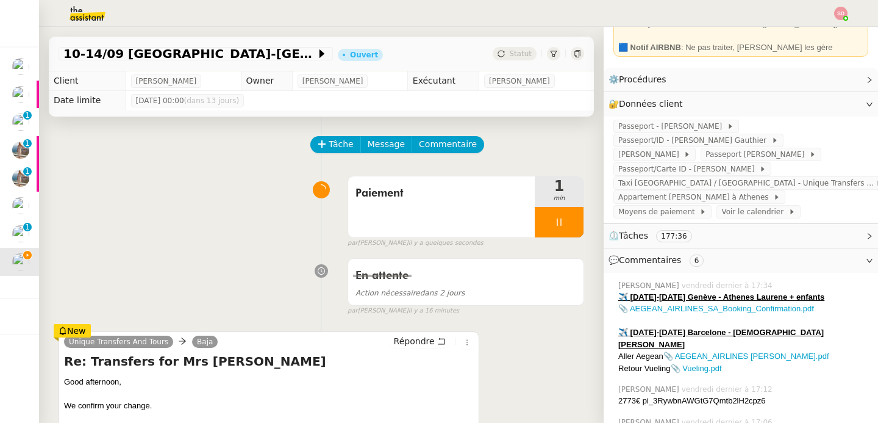
click at [404, 351] on div "Unique Transfers And Tours Baja Répondre" at bounding box center [269, 343] width 410 height 18
click at [437, 340] on icon at bounding box center [441, 341] width 9 height 9
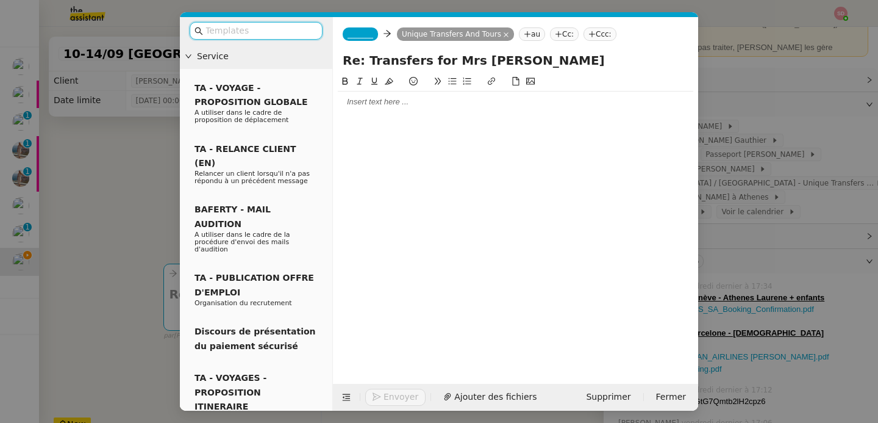
click at [373, 111] on div at bounding box center [516, 101] width 356 height 21
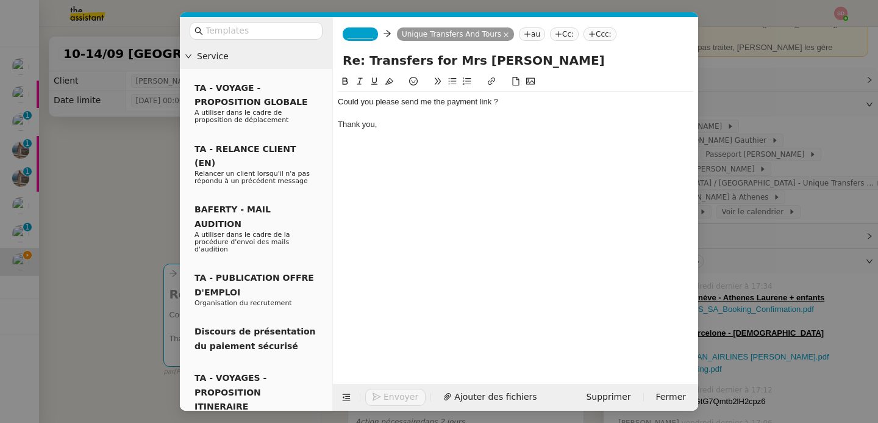
click at [366, 38] on span "_______" at bounding box center [361, 34] width 26 height 9
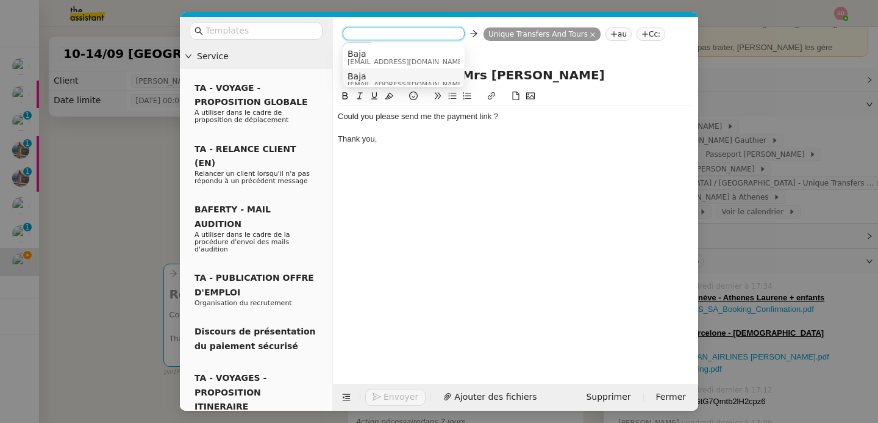
click at [365, 75] on span "Baja" at bounding box center [406, 76] width 117 height 10
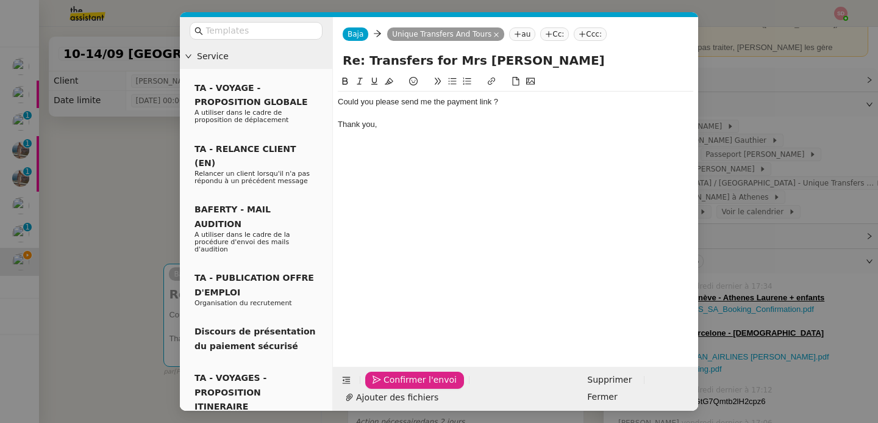
click at [385, 387] on span "Confirmer l'envoi" at bounding box center [420, 380] width 73 height 14
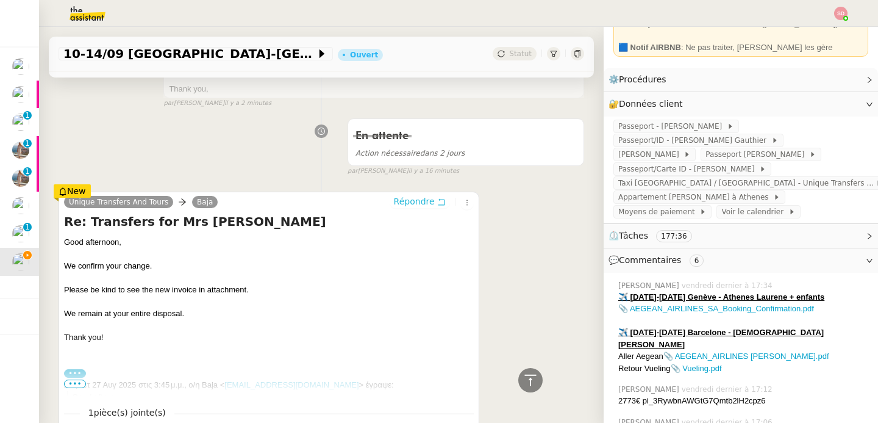
scroll to position [447, 0]
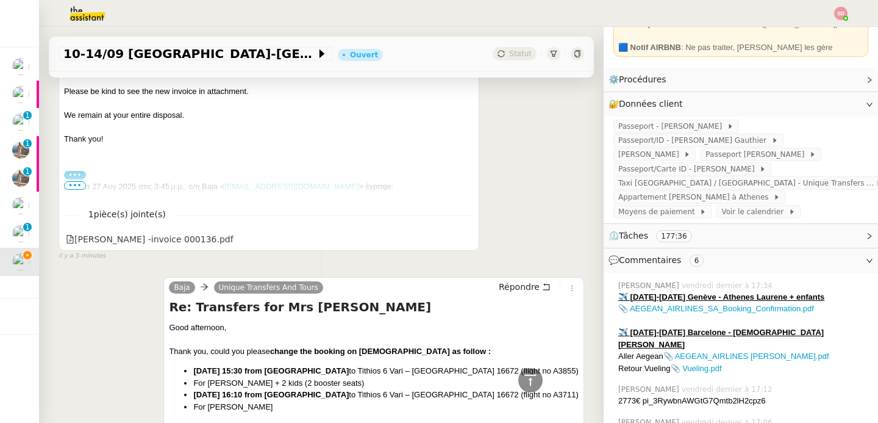
click at [532, 211] on div "Unique Transfers And Tours Baja Répondre Re: Transfers for Mrs Gauthier Good af…" at bounding box center [322, 121] width 526 height 278
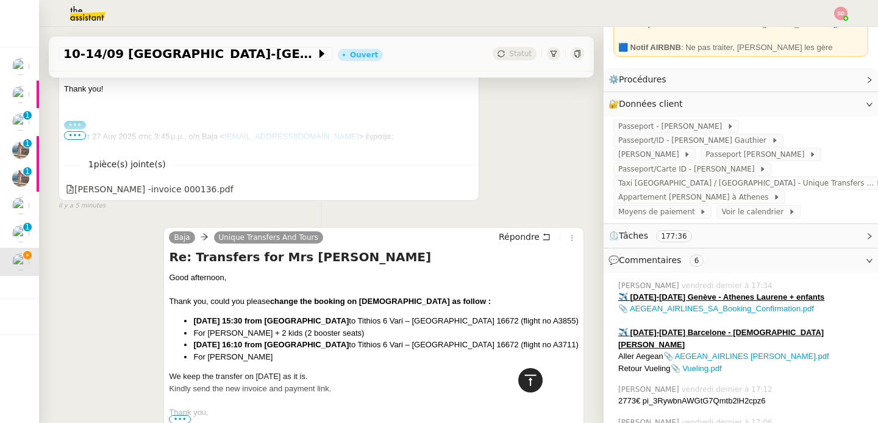
scroll to position [621, 0]
click at [523, 376] on icon at bounding box center [530, 380] width 15 height 15
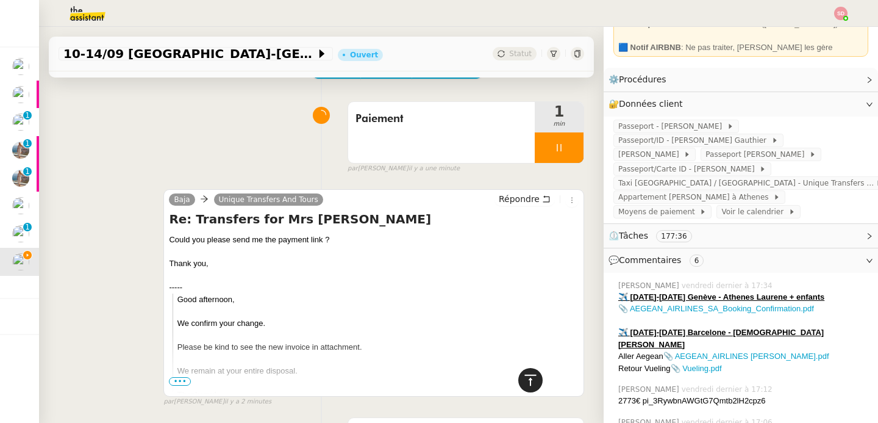
scroll to position [0, 0]
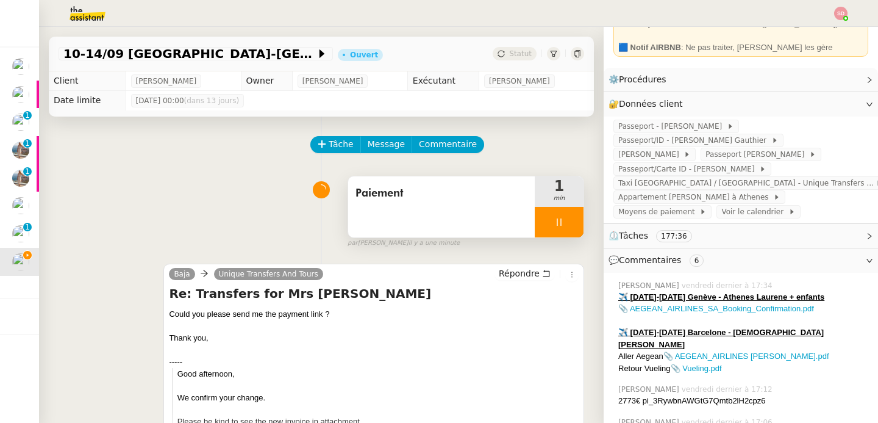
click at [557, 219] on icon at bounding box center [559, 221] width 4 height 7
click at [559, 219] on button at bounding box center [571, 222] width 24 height 30
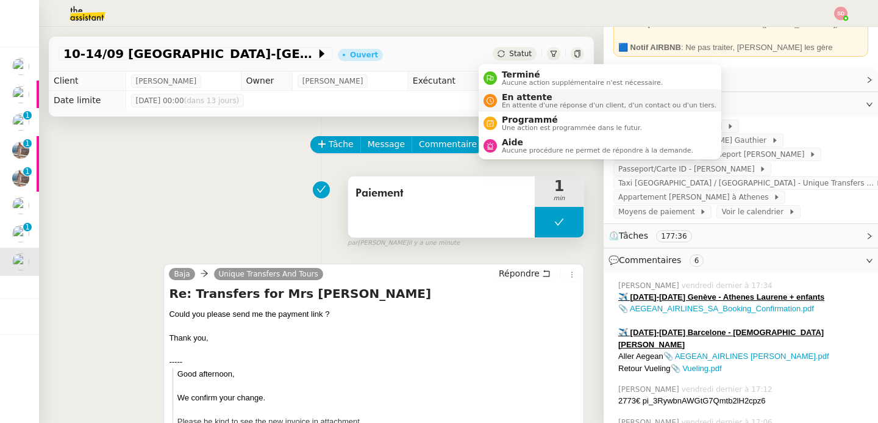
click at [494, 99] on nz-avatar at bounding box center [490, 100] width 13 height 13
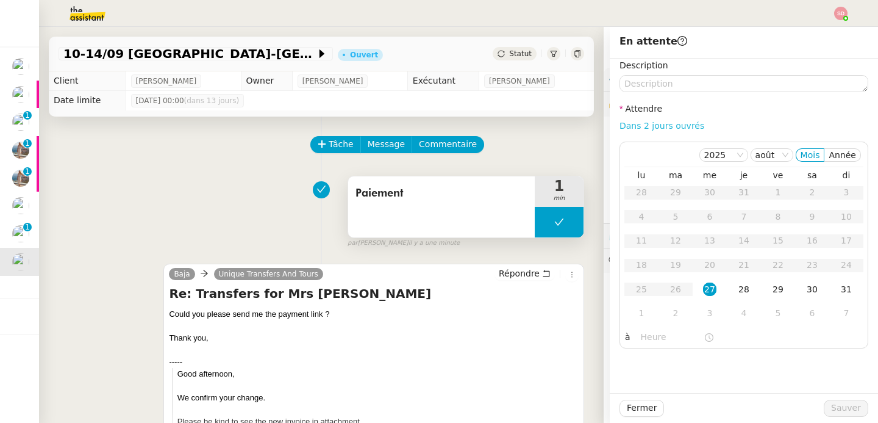
click at [669, 128] on link "Dans 2 jours ouvrés" at bounding box center [662, 126] width 85 height 10
type input "07:00"
click at [840, 405] on span "Sauver" at bounding box center [846, 408] width 30 height 14
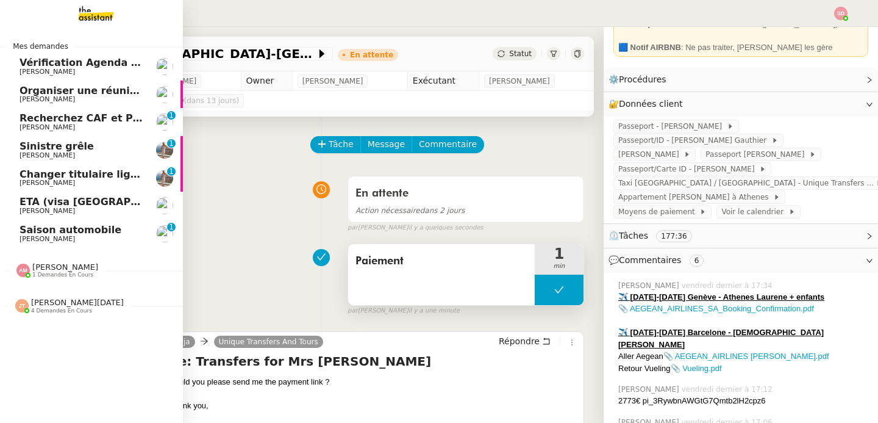
click at [70, 88] on span "Organiser une réunion avec David cet après-midi" at bounding box center [184, 91] width 329 height 12
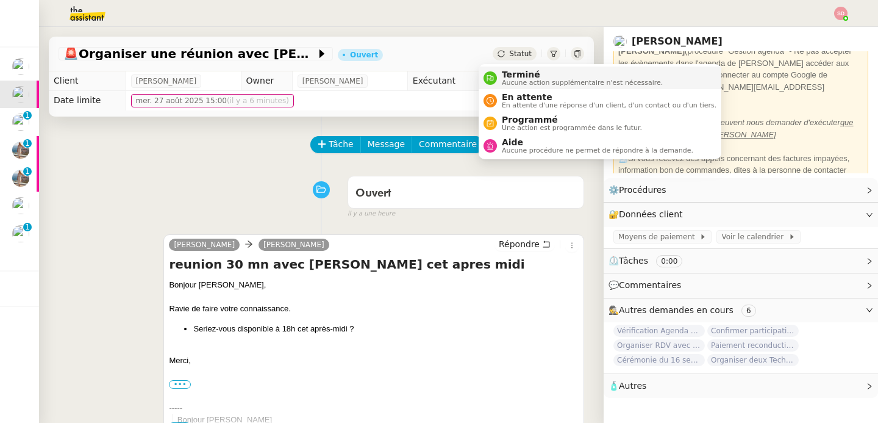
click at [508, 80] on span "Aucune action supplémentaire n'est nécessaire." at bounding box center [582, 82] width 161 height 7
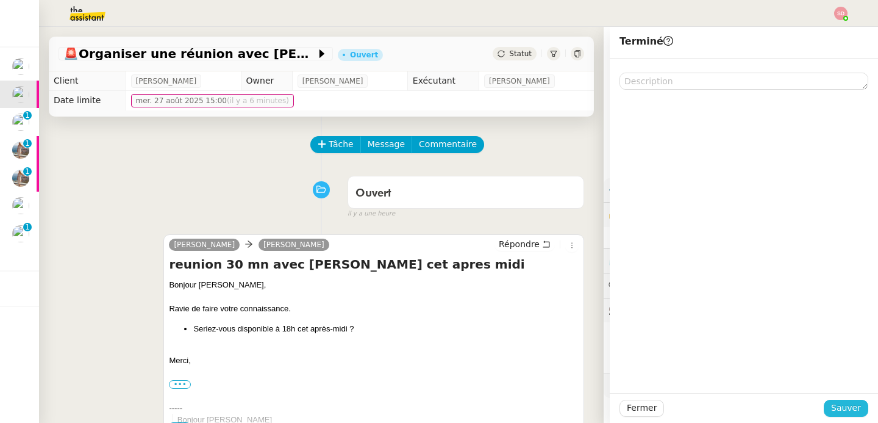
click at [834, 401] on span "Sauver" at bounding box center [846, 408] width 30 height 14
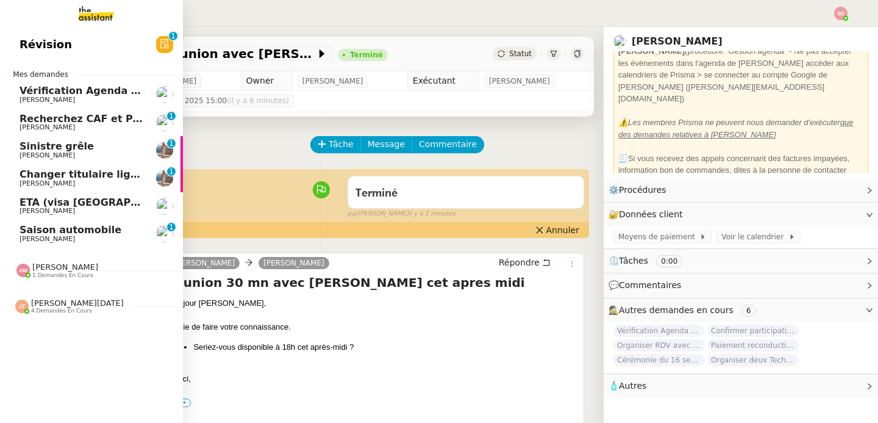
click at [96, 243] on link "Saison automobile Fabien Bornancin 0 1 2 3 4 5 6 7 8 9" at bounding box center [91, 234] width 183 height 28
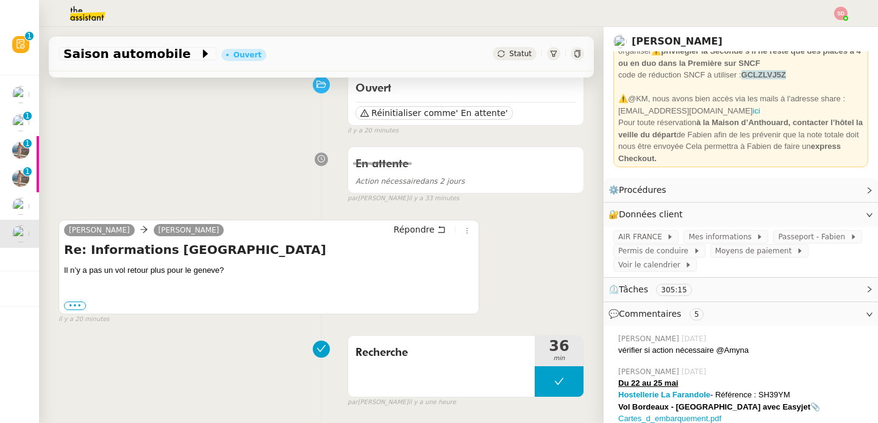
scroll to position [205, 0]
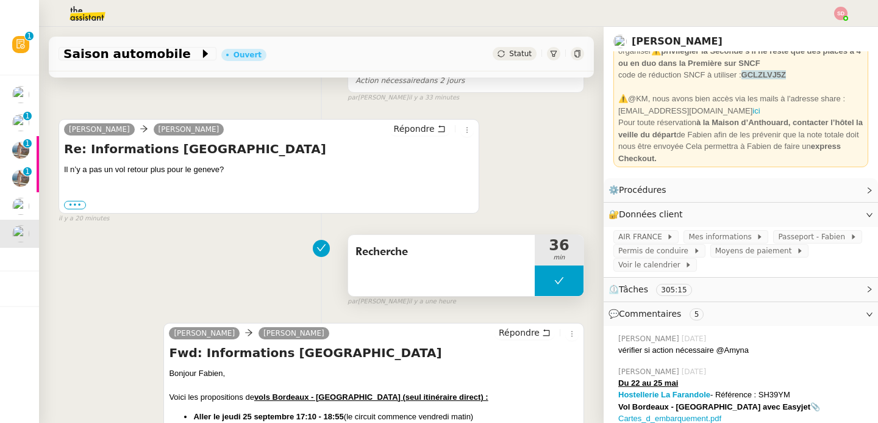
click at [535, 277] on button at bounding box center [559, 280] width 49 height 30
click at [534, 277] on icon at bounding box center [535, 281] width 10 height 10
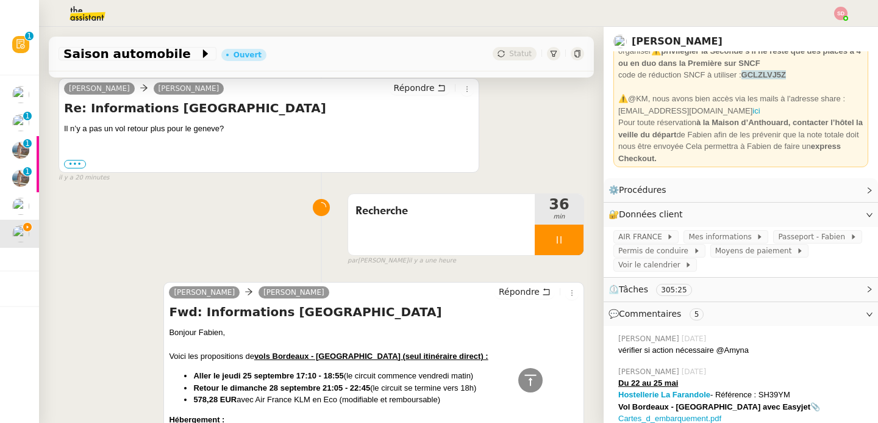
scroll to position [168, 0]
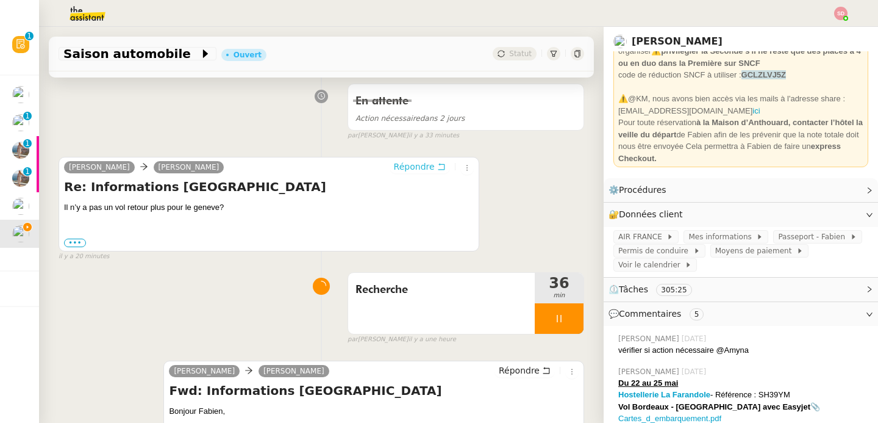
click at [406, 171] on span "Répondre" at bounding box center [414, 166] width 41 height 12
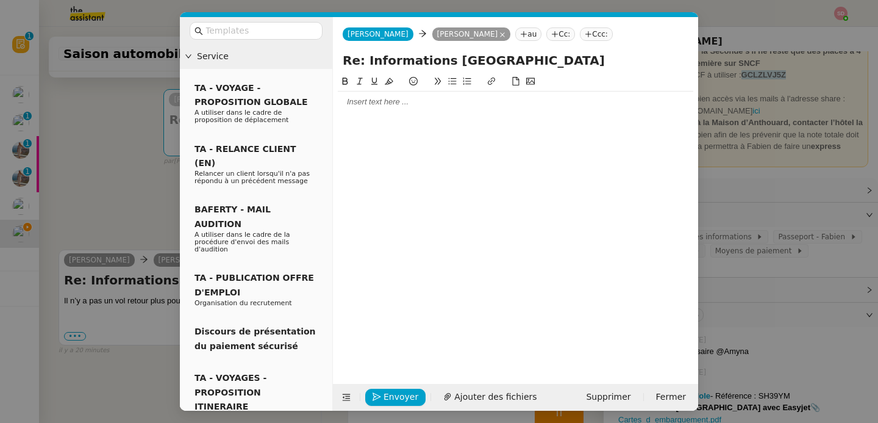
click at [373, 104] on div at bounding box center [516, 101] width 356 height 11
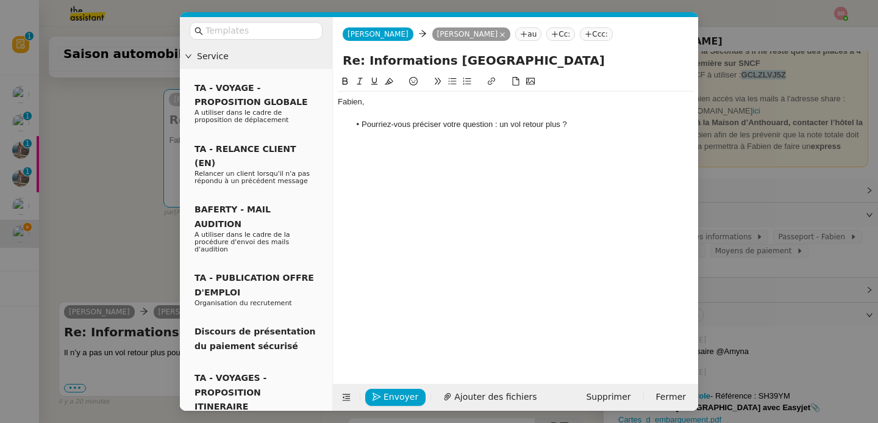
click at [136, 227] on nz-modal-container "Service TA - VOYAGE - PROPOSITION GLOBALE A utiliser dans le cadre de propositi…" at bounding box center [439, 211] width 878 height 423
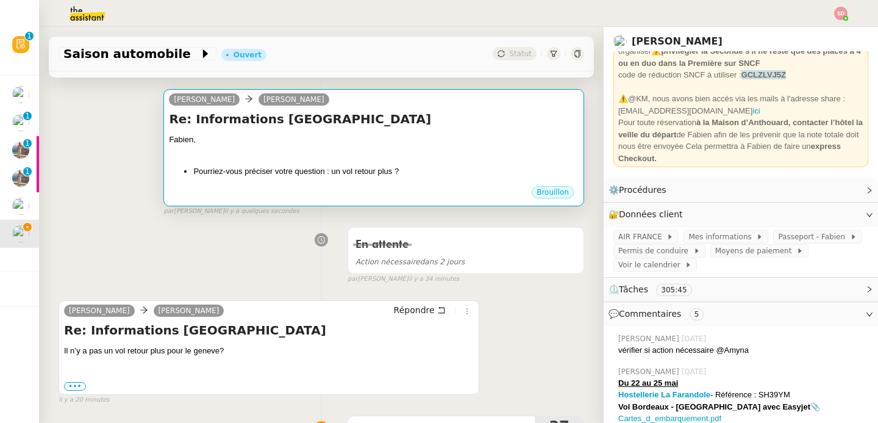
click at [315, 167] on li "Pourriez-vous préciser votre question : un vol retour plus ?" at bounding box center [385, 171] width 385 height 12
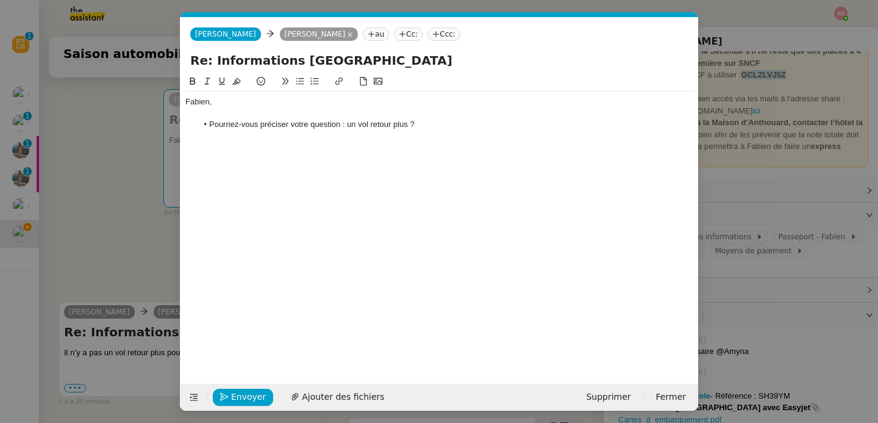
scroll to position [0, 26]
click at [469, 126] on li "Pourriez-vous préciser votre question : un vol retour plus ?" at bounding box center [446, 124] width 496 height 11
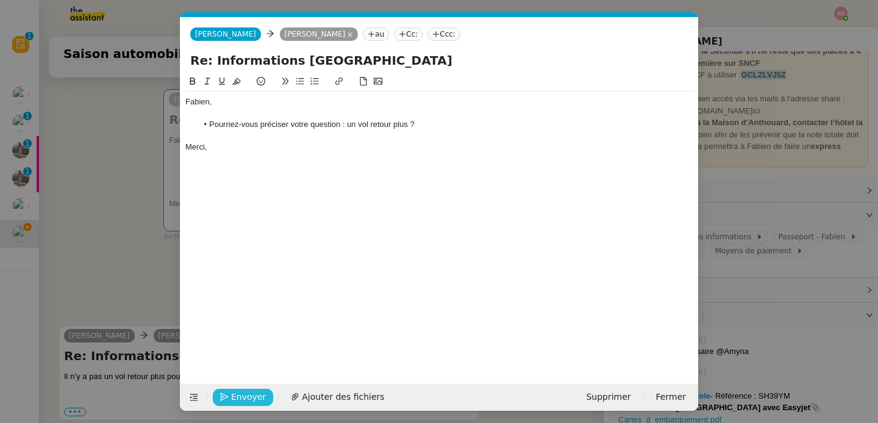
click at [234, 394] on span "Envoyer" at bounding box center [248, 397] width 35 height 14
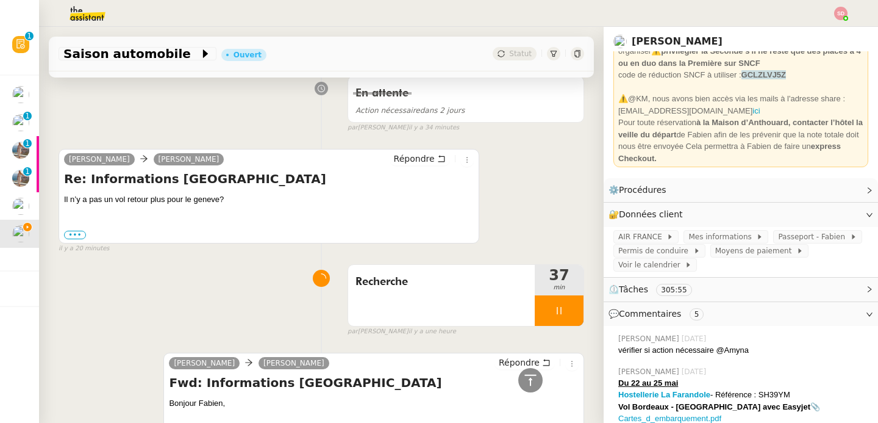
scroll to position [320, 0]
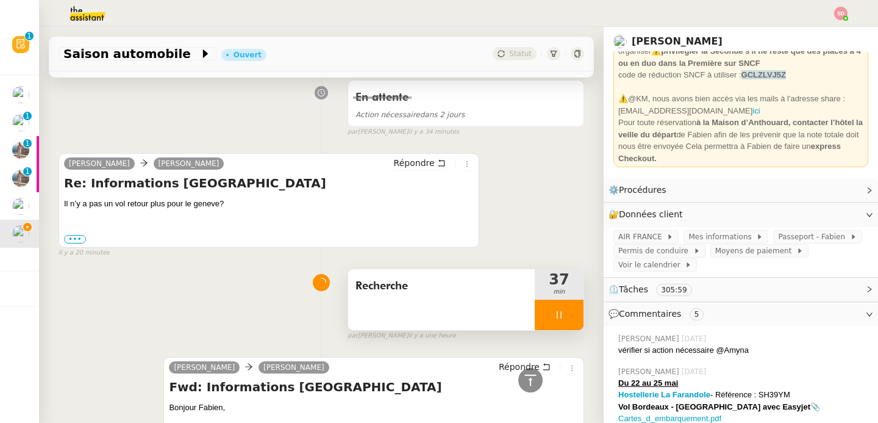
click at [556, 318] on div at bounding box center [559, 314] width 49 height 30
click at [579, 318] on icon at bounding box center [584, 315] width 10 height 10
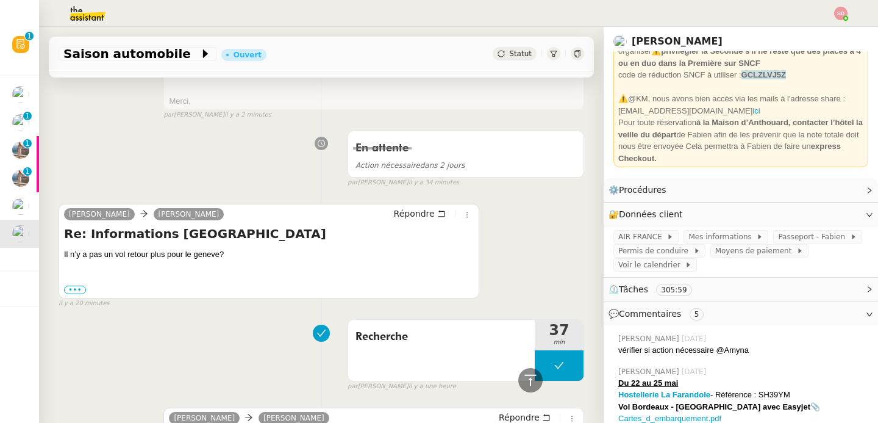
scroll to position [0, 0]
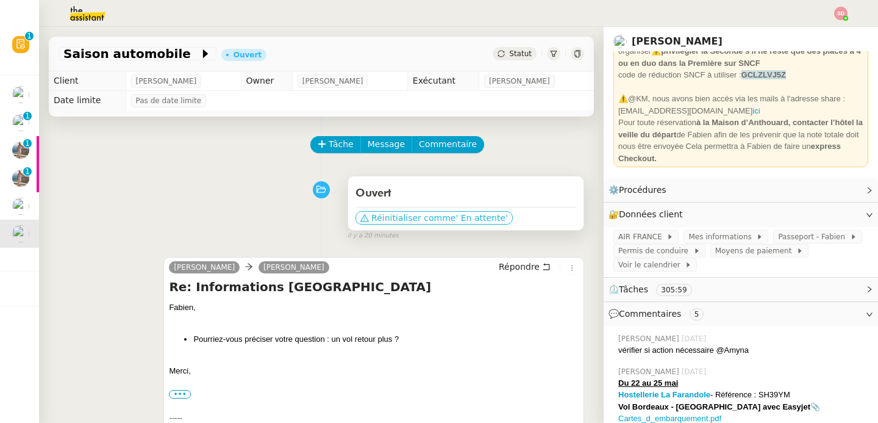
click at [465, 218] on span "' En attente'" at bounding box center [482, 218] width 52 height 12
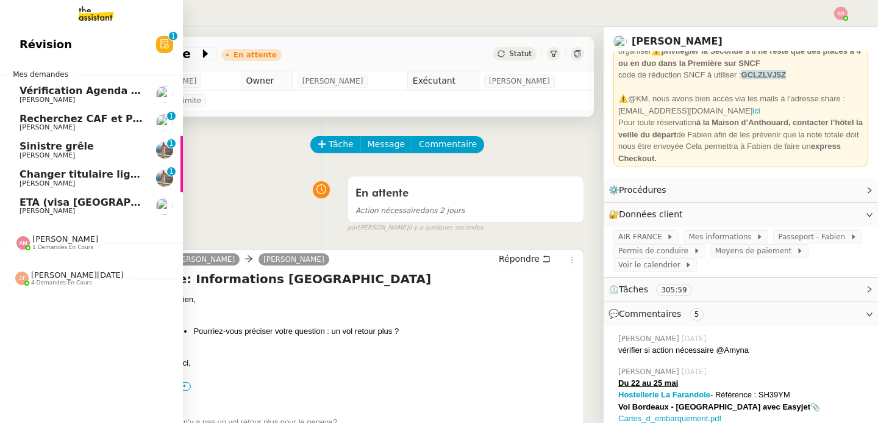
click at [4, 196] on link "ETA (visa UK) + réserver Hotel Martin's Château du Lac, Av. du Lac 87, 1332 Rix…" at bounding box center [91, 206] width 183 height 28
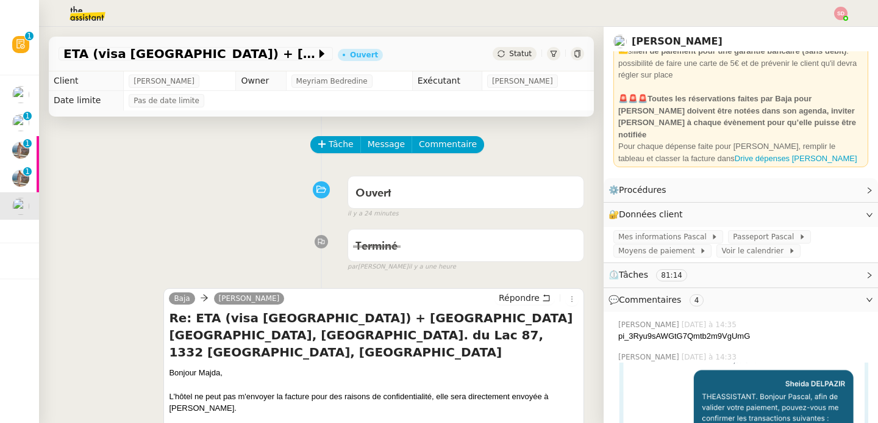
scroll to position [88, 0]
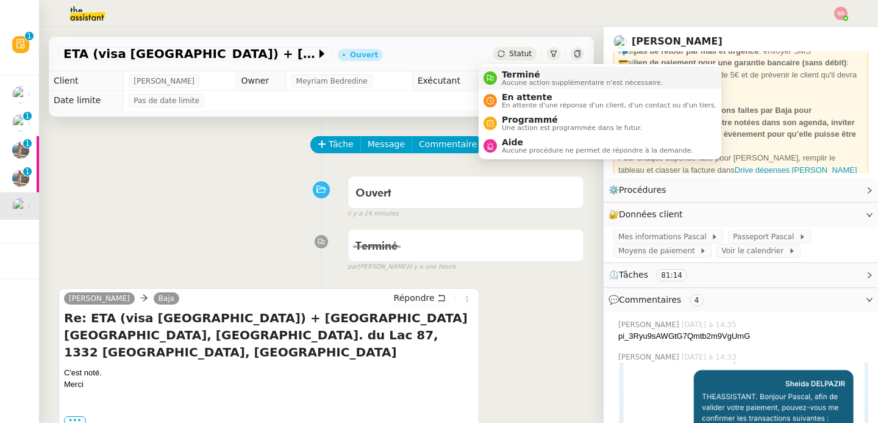
click at [488, 70] on div "Terminé Aucune action supplémentaire n'est nécessaire." at bounding box center [573, 78] width 179 height 16
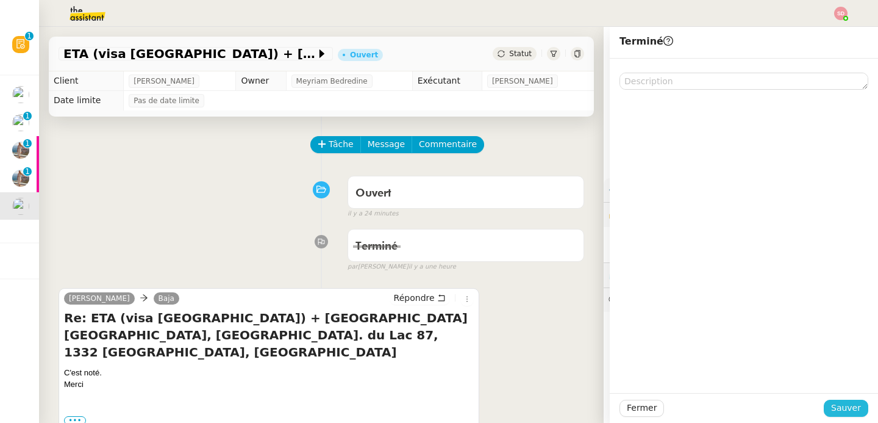
click at [852, 413] on button "Sauver" at bounding box center [846, 407] width 45 height 17
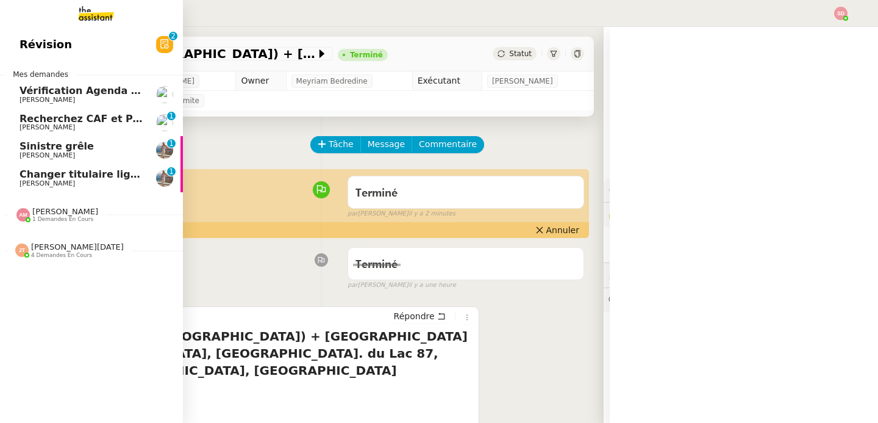
click at [20, 174] on span "Changer titulaire ligne EDF" at bounding box center [94, 174] width 149 height 12
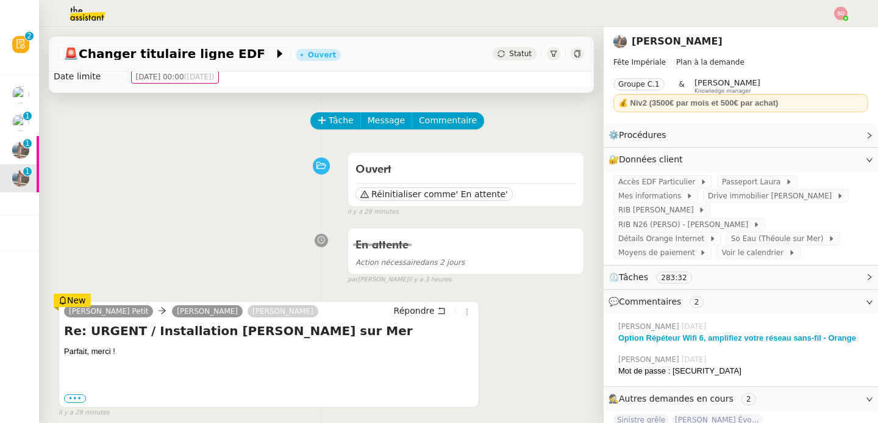
scroll to position [186, 0]
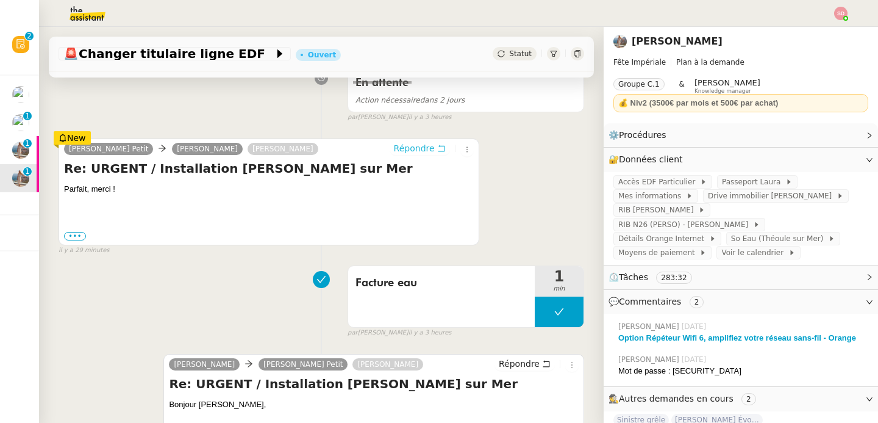
click at [394, 146] on span "Répondre" at bounding box center [414, 148] width 41 height 12
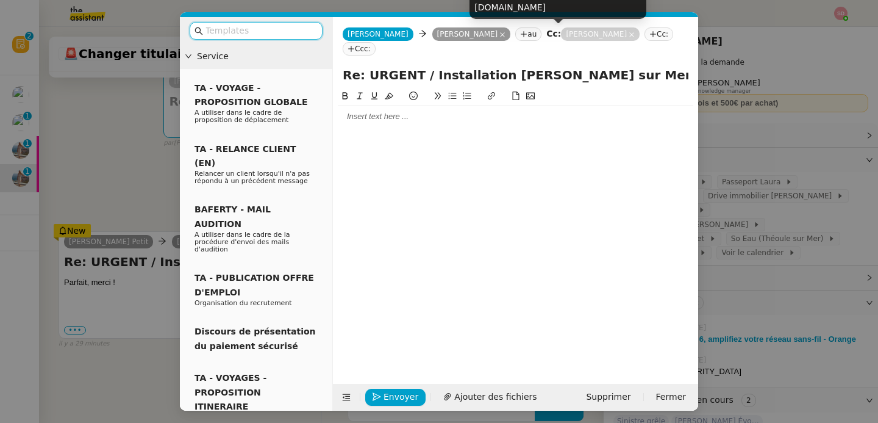
click at [629, 34] on icon at bounding box center [632, 35] width 6 height 6
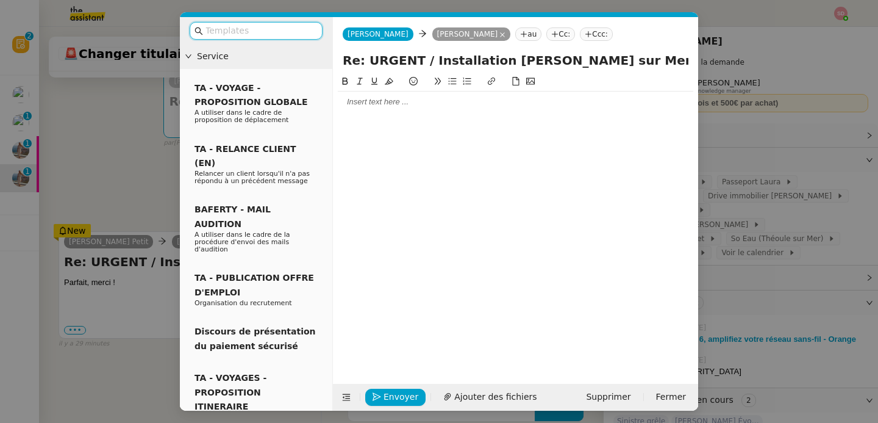
click at [296, 32] on input "text" at bounding box center [260, 31] width 110 height 14
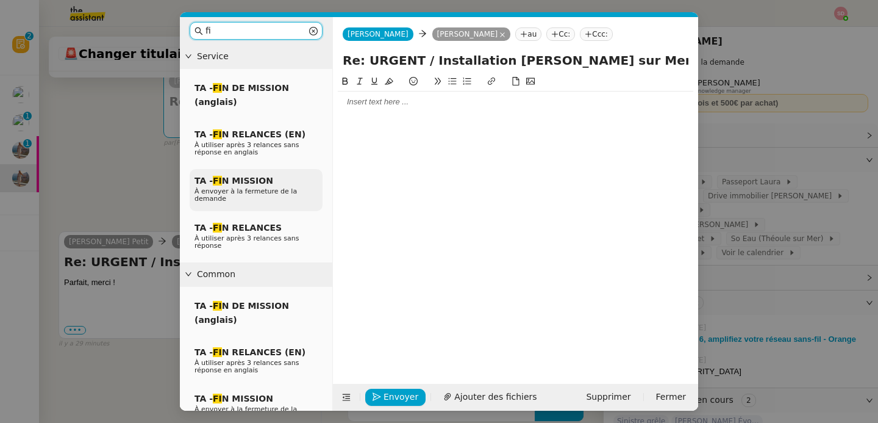
type input "fi"
click at [239, 179] on span "TA - FI N MISSION" at bounding box center [234, 181] width 79 height 10
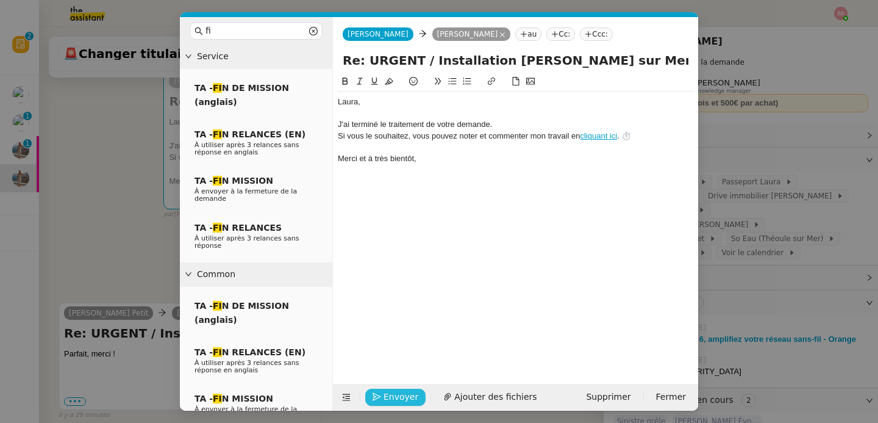
click at [398, 397] on span "Envoyer" at bounding box center [401, 397] width 35 height 14
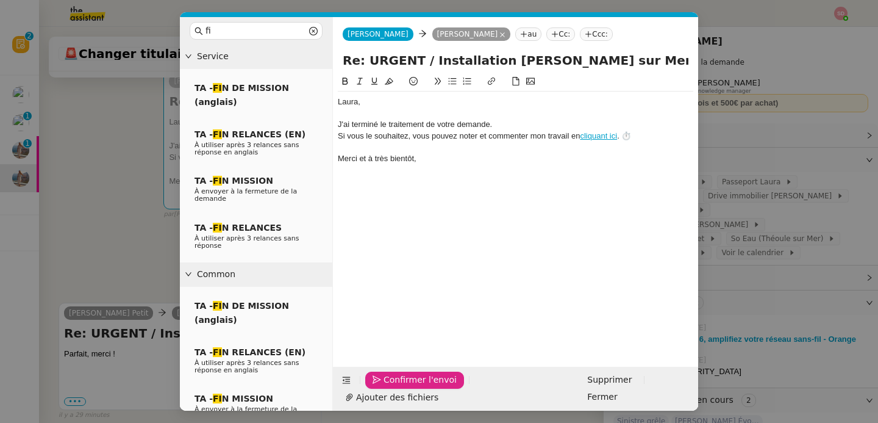
click at [398, 387] on span "Confirmer l'envoi" at bounding box center [420, 380] width 73 height 14
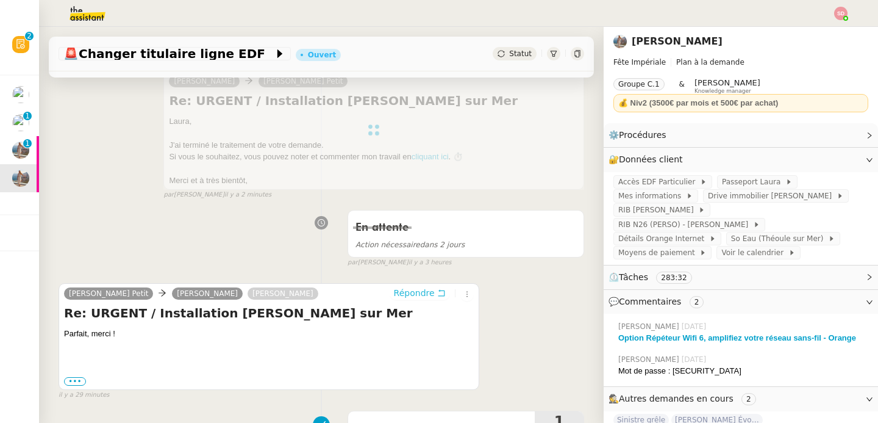
scroll to position [0, 0]
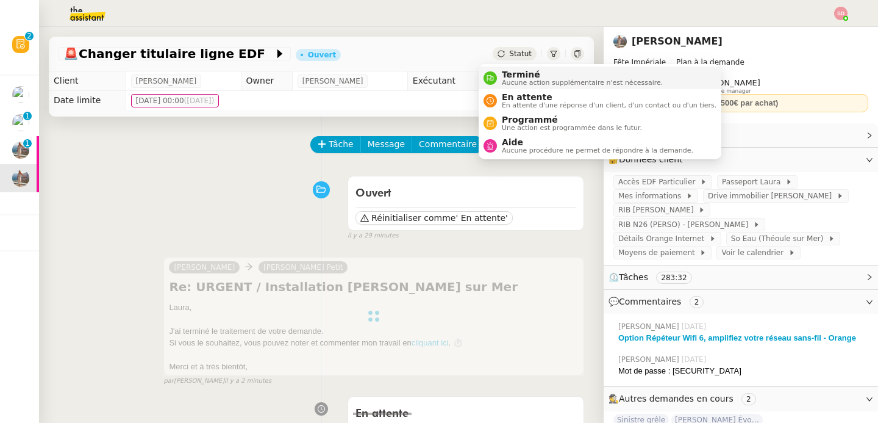
click at [487, 76] on icon at bounding box center [490, 77] width 7 height 7
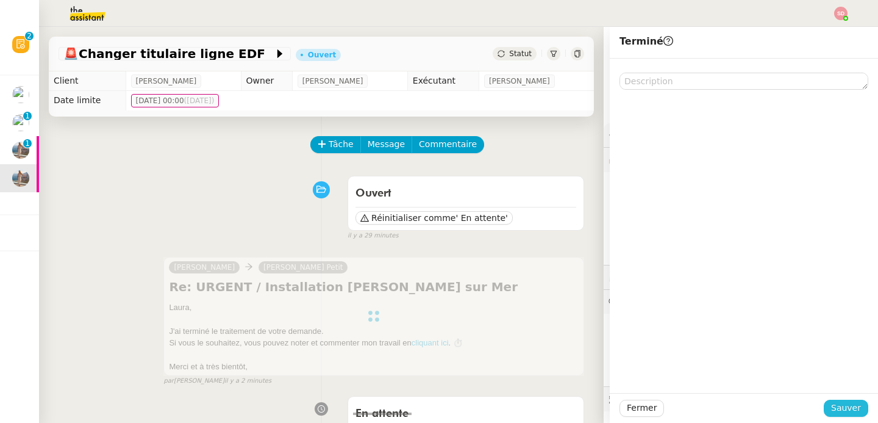
click at [838, 407] on span "Sauver" at bounding box center [846, 408] width 30 height 14
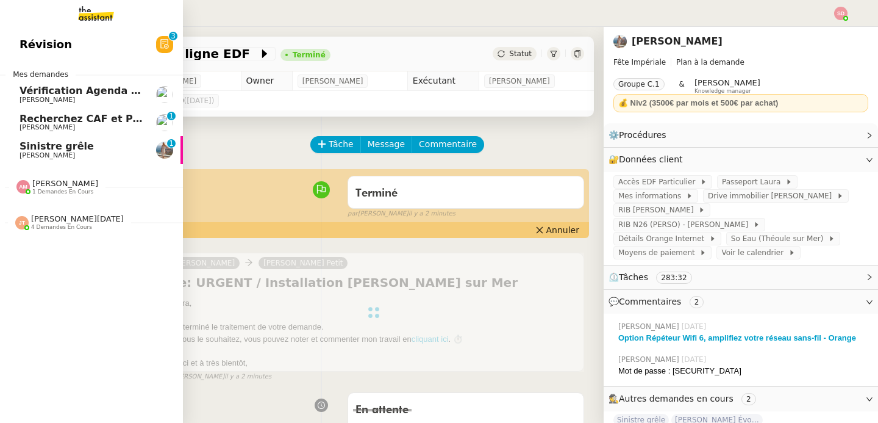
click at [27, 154] on span "Laura Gauthier" at bounding box center [47, 155] width 55 height 8
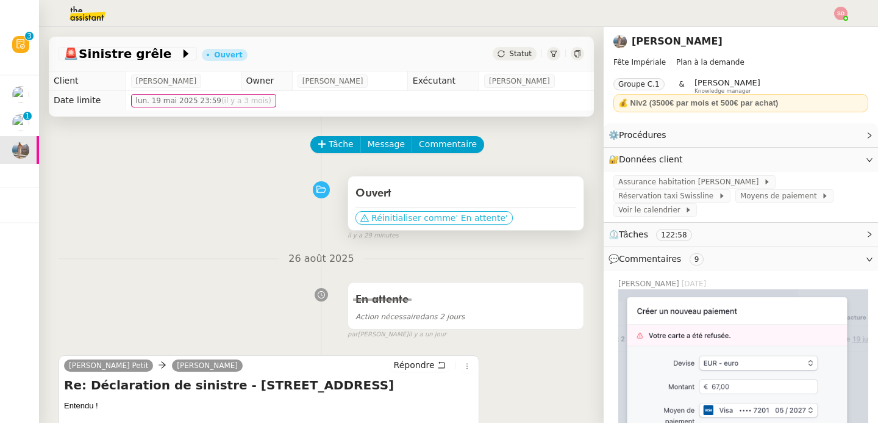
click at [403, 215] on span "Réinitialiser comme" at bounding box center [413, 218] width 84 height 12
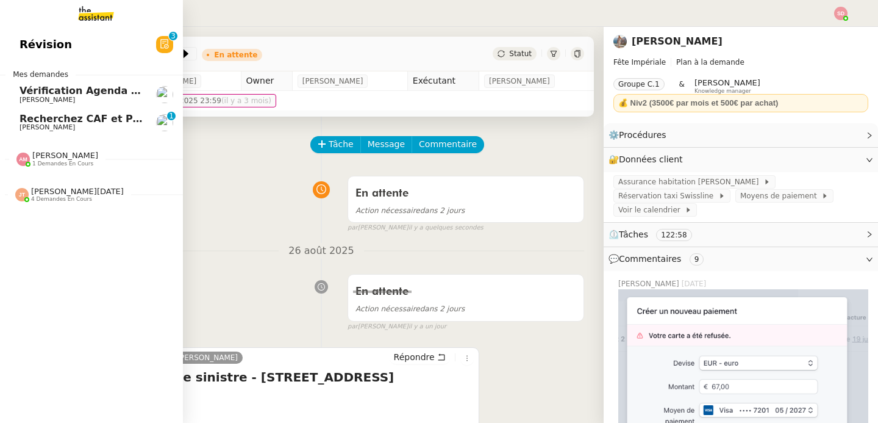
click at [30, 121] on span "Recherchez CAF et Pajemploi" at bounding box center [100, 119] width 160 height 12
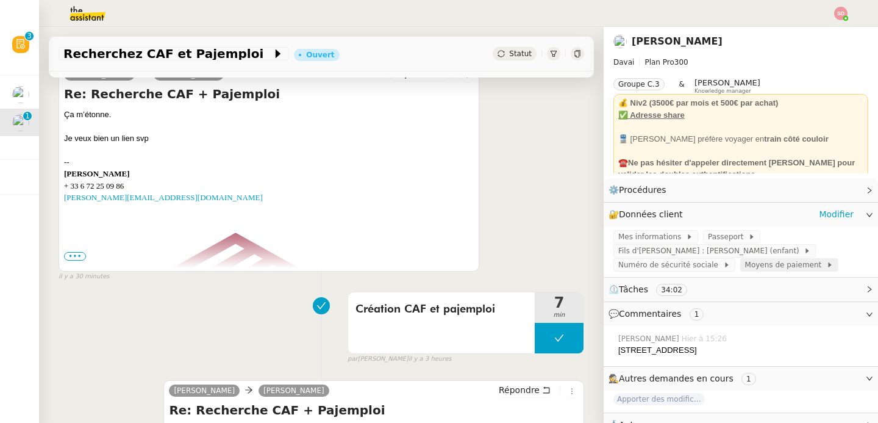
scroll to position [349, 0]
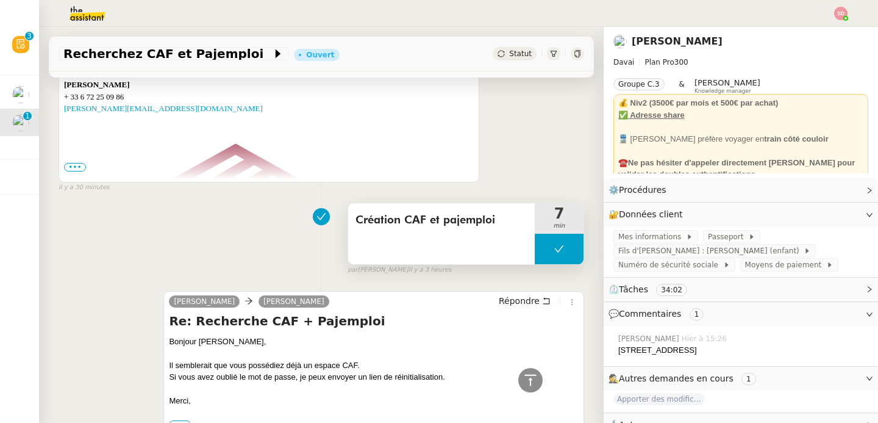
click at [536, 254] on button at bounding box center [559, 249] width 49 height 30
click at [536, 254] on div at bounding box center [547, 249] width 24 height 30
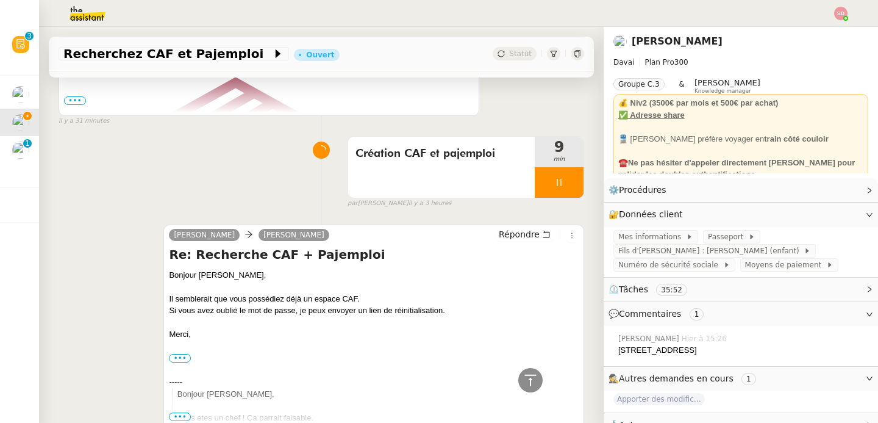
scroll to position [834, 0]
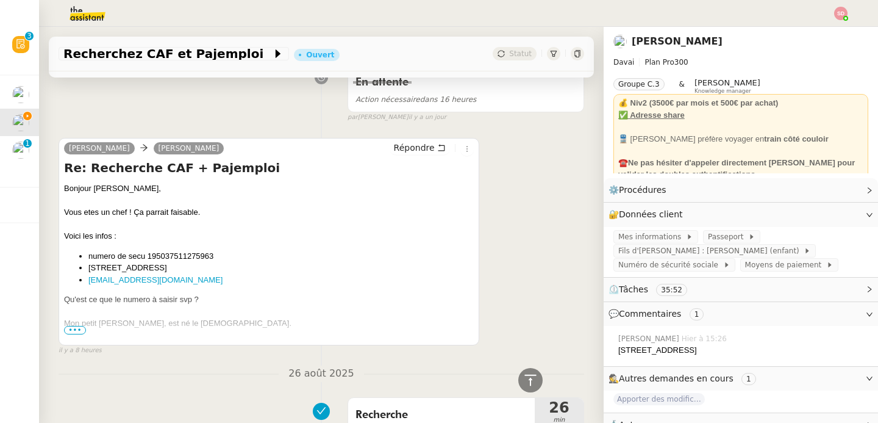
click at [184, 257] on li "numero de secu 195037511275963" at bounding box center [280, 256] width 385 height 12
copy li "195037511275963"
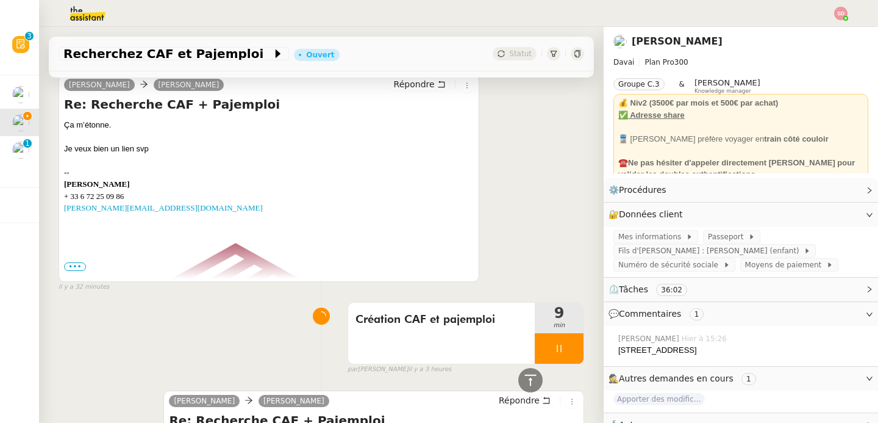
scroll to position [0, 0]
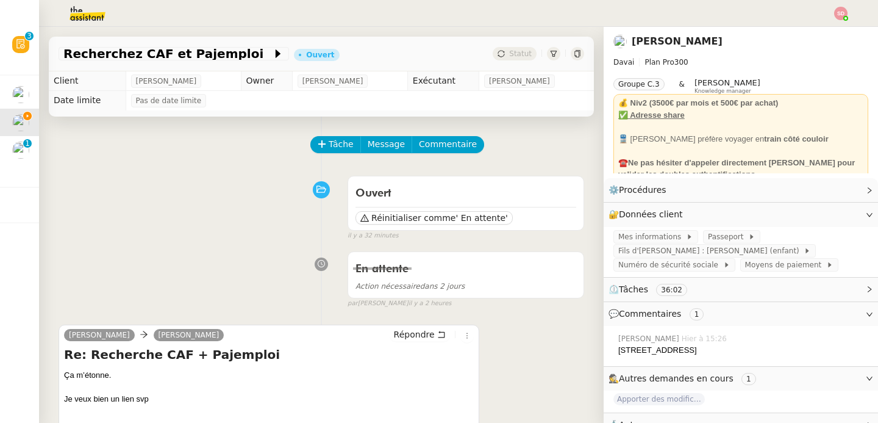
click at [173, 81] on span "Emile Kratiroff" at bounding box center [166, 81] width 61 height 12
copy span "Kratiroff"
click at [655, 234] on span "Mes informations" at bounding box center [652, 237] width 68 height 12
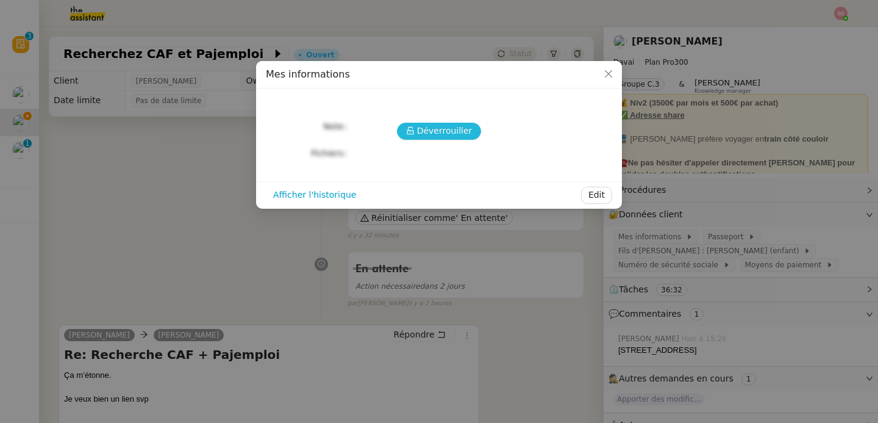
click at [415, 127] on icon at bounding box center [410, 130] width 9 height 9
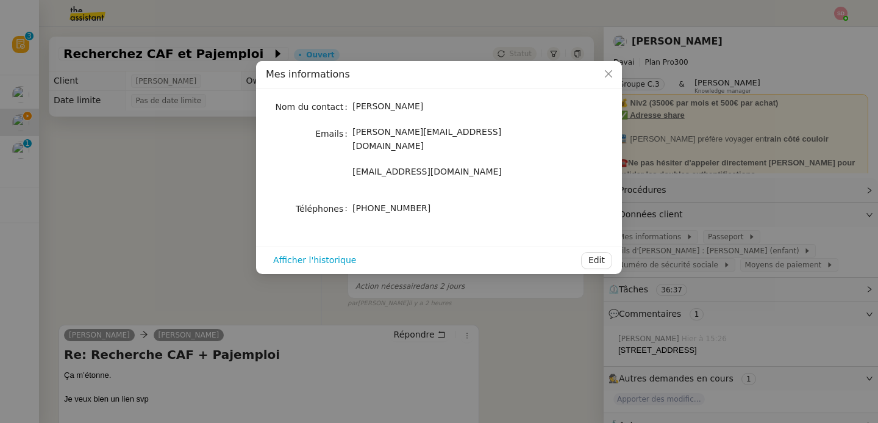
click at [391, 200] on div "+33672250986" at bounding box center [453, 208] width 202 height 17
copy div "+33672250986 Afficher l'historique Edit"
click at [182, 170] on nz-modal-container "Mes informations Nom du contact Emile Kratiroff Emails emile@davai.co emilekrat…" at bounding box center [439, 211] width 878 height 423
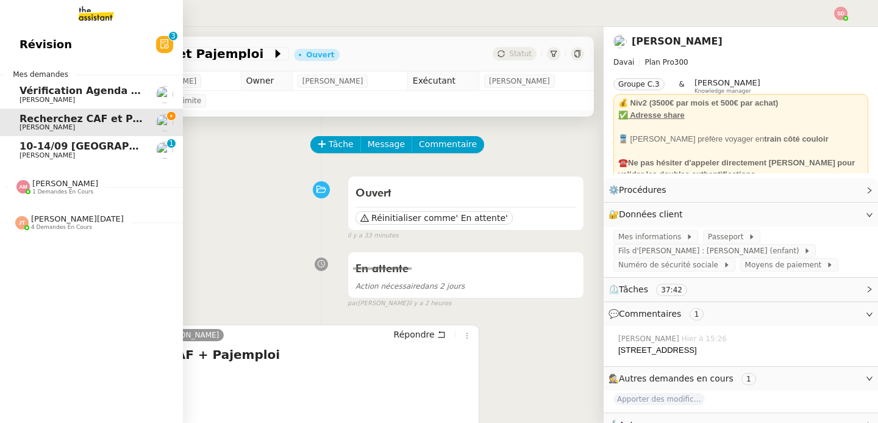
click at [62, 196] on div "Amyna Mehrez 1 demandes en cours" at bounding box center [91, 181] width 183 height 35
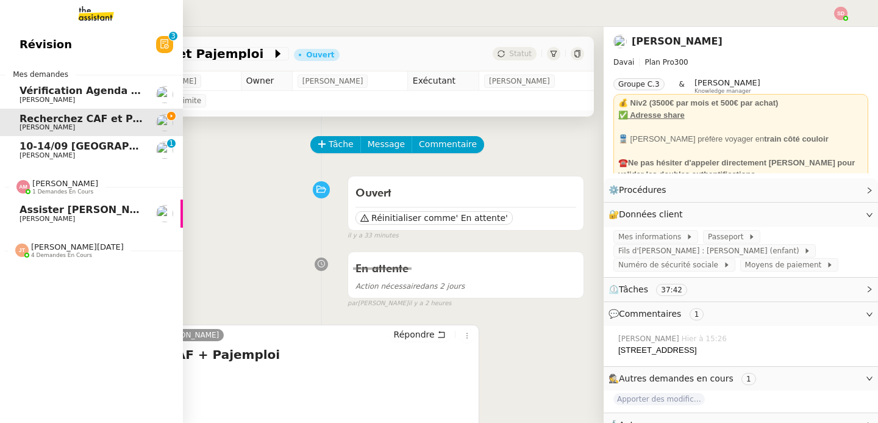
click at [59, 190] on span "1 demandes en cours" at bounding box center [62, 191] width 61 height 7
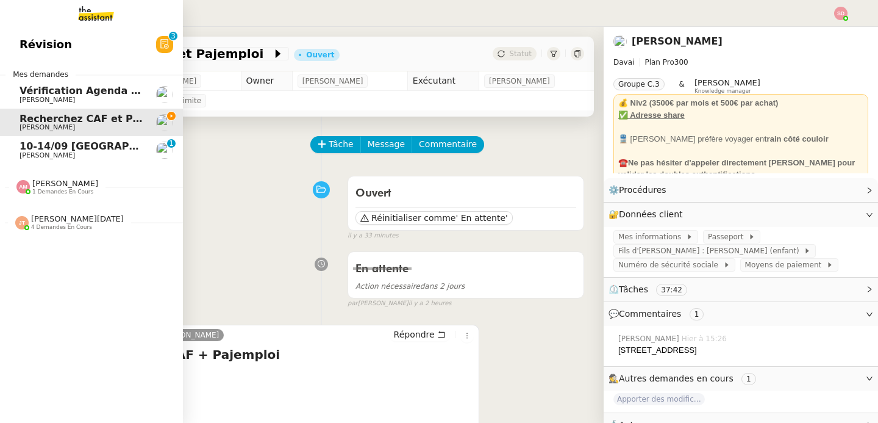
click at [64, 227] on span "4 demandes en cours" at bounding box center [61, 227] width 61 height 7
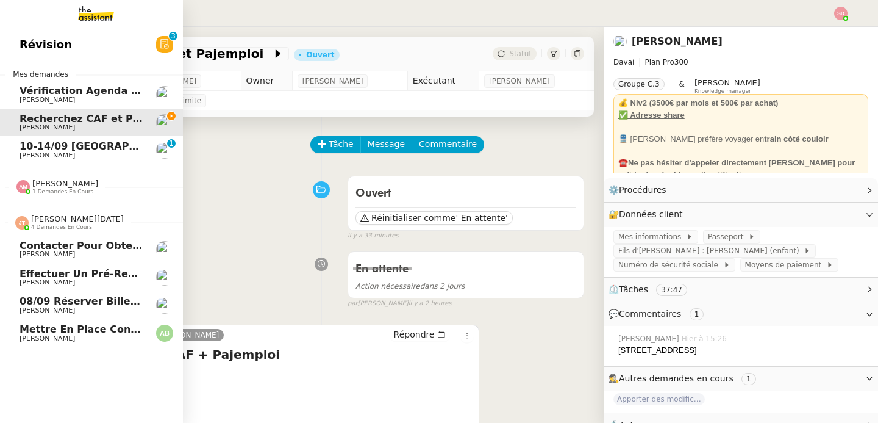
click at [62, 337] on span "[PERSON_NAME]" at bounding box center [47, 338] width 55 height 8
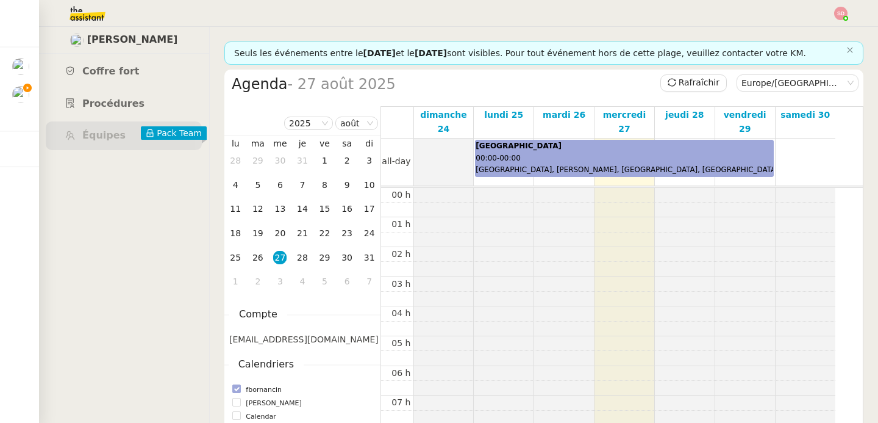
scroll to position [179, 0]
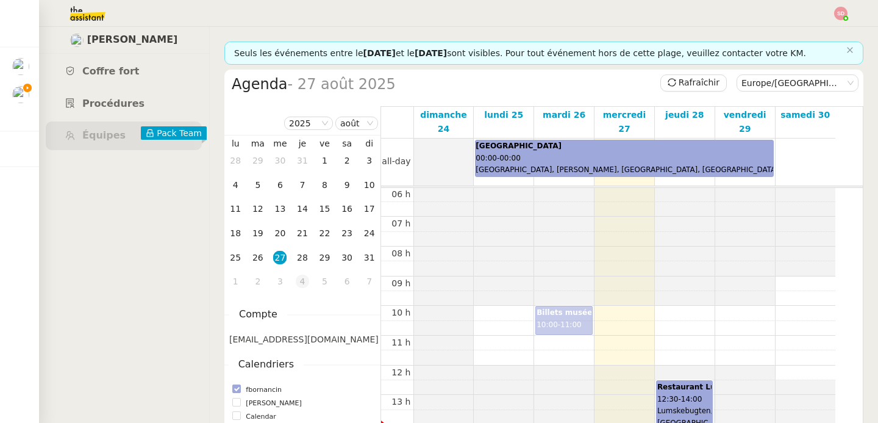
click at [311, 277] on td "4" at bounding box center [302, 282] width 23 height 24
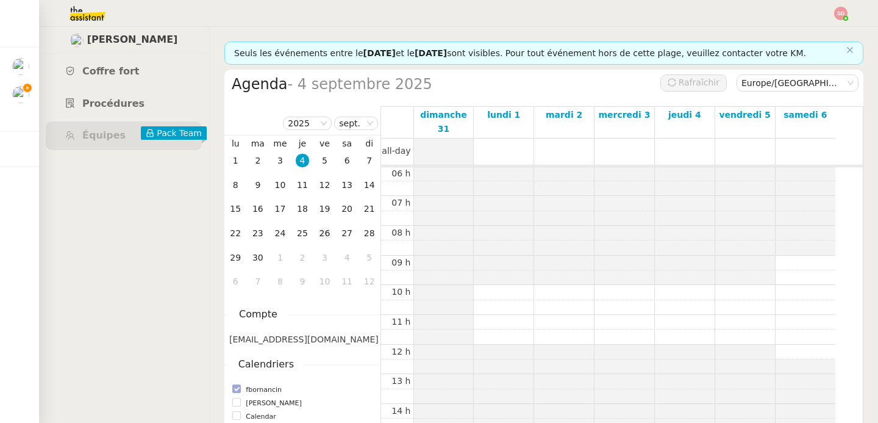
click at [329, 231] on div "26" at bounding box center [324, 232] width 13 height 13
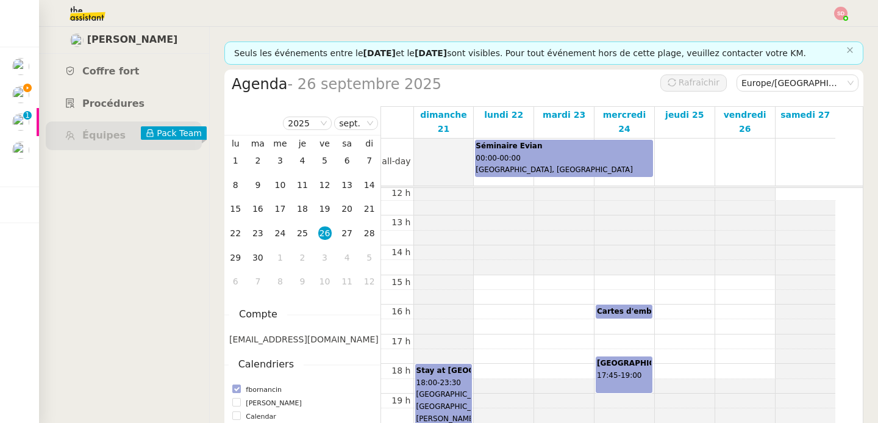
scroll to position [381, 0]
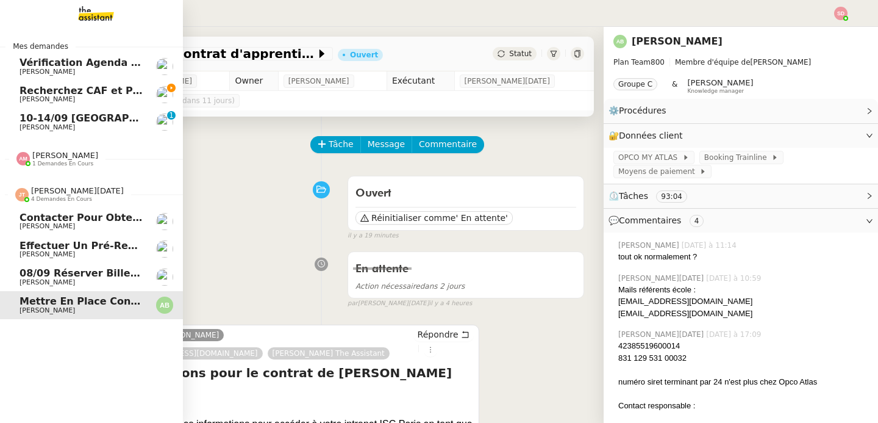
click at [20, 277] on span "08/09 Réserver billets de train AR pour l'équipe" at bounding box center [154, 273] width 268 height 12
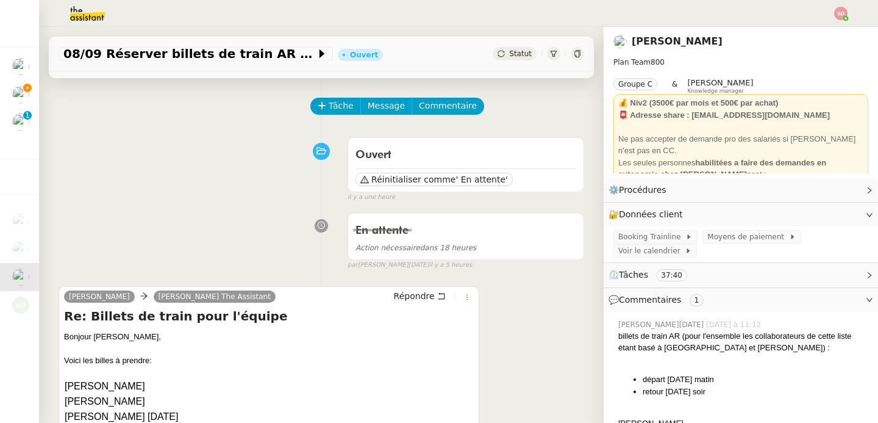
scroll to position [195, 0]
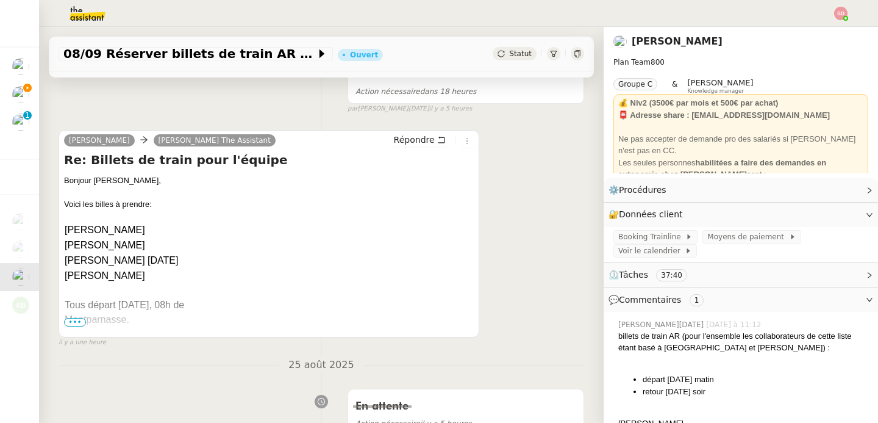
click at [74, 323] on span "•••" at bounding box center [75, 322] width 22 height 9
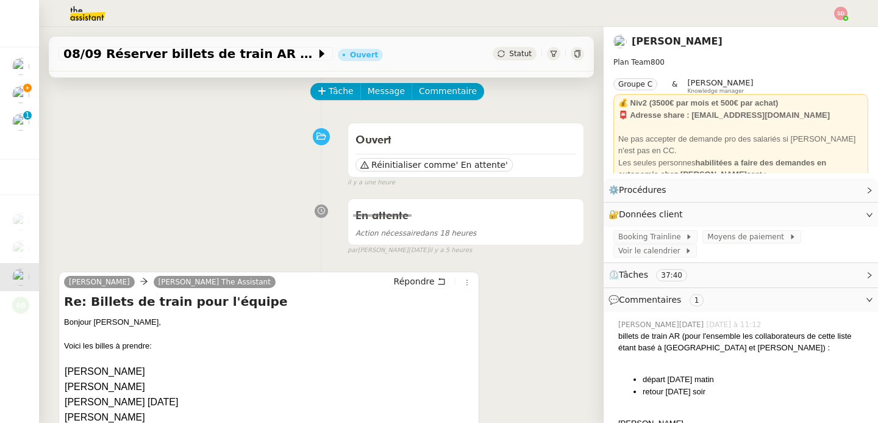
scroll to position [0, 0]
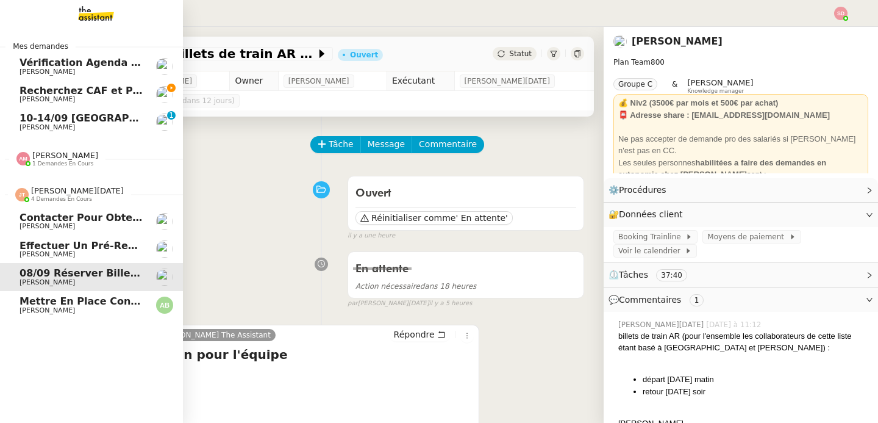
click at [26, 240] on span "Effectuer un pré-recrutement téléphonique" at bounding box center [141, 246] width 243 height 12
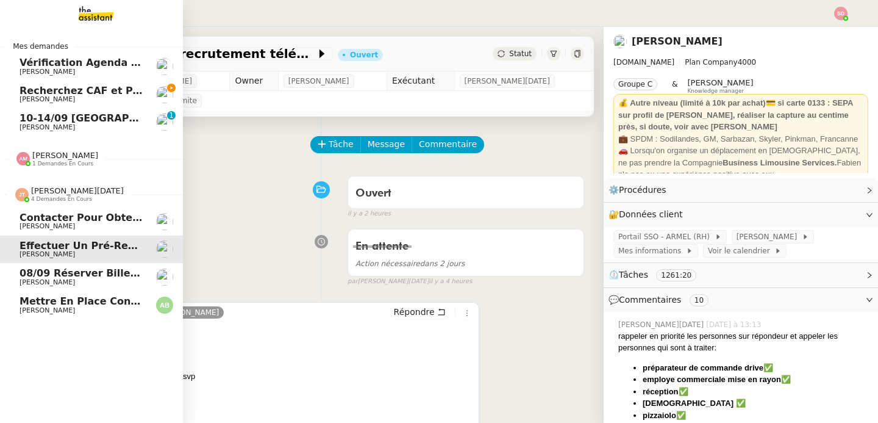
click at [67, 200] on span "4 demandes en cours" at bounding box center [61, 199] width 61 height 7
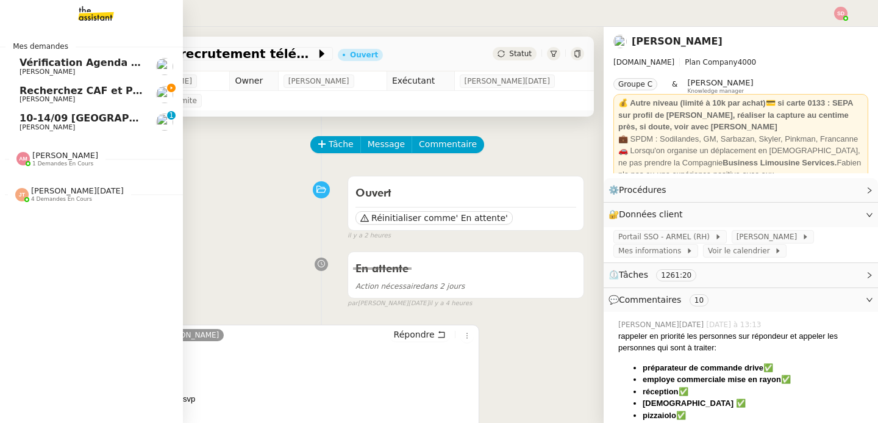
click at [96, 96] on span "Emile Kratiroff" at bounding box center [81, 99] width 123 height 7
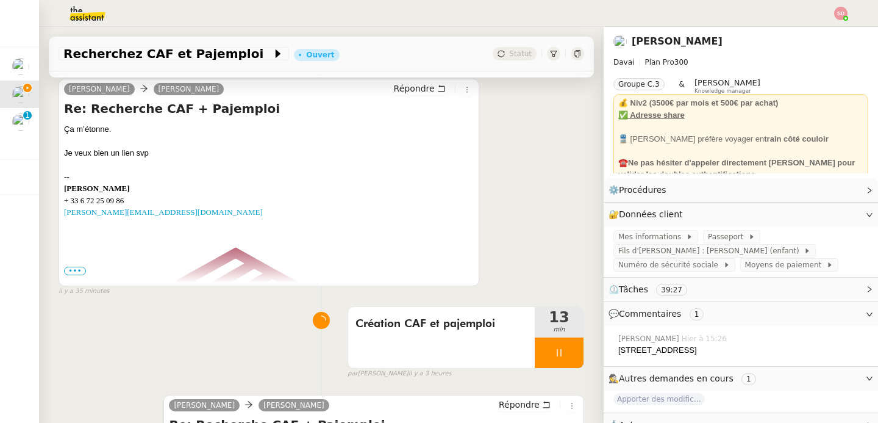
scroll to position [259, 0]
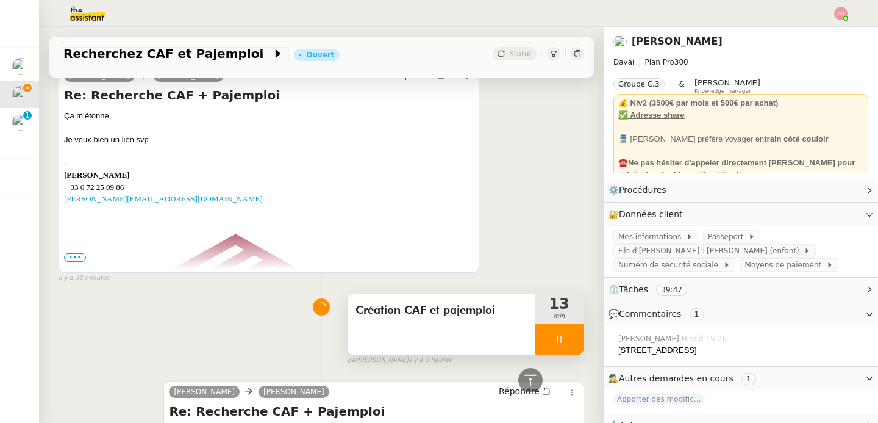
click at [566, 346] on div at bounding box center [559, 339] width 49 height 30
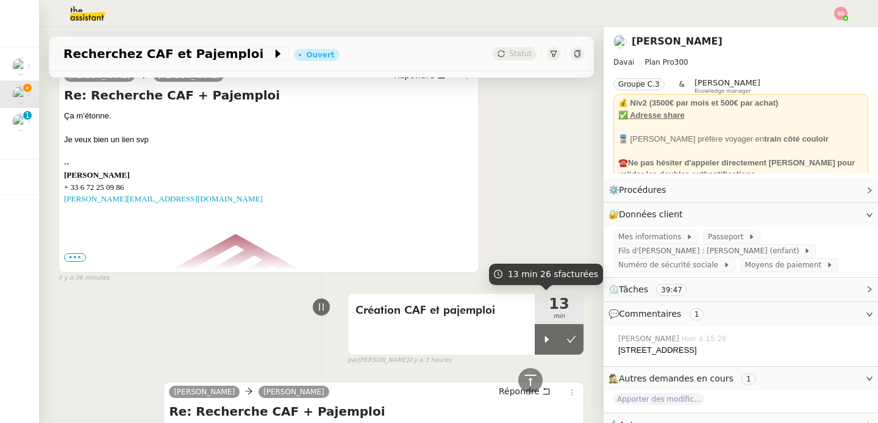
scroll to position [0, 0]
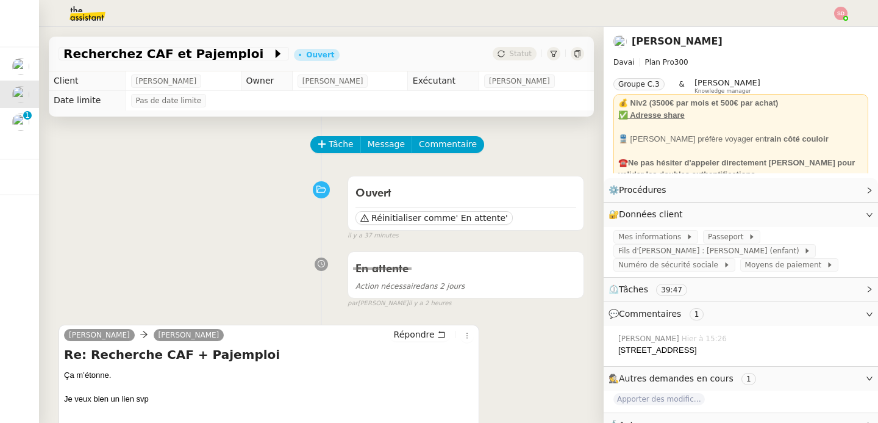
click at [215, 232] on div "Ouvert Réinitialiser comme ' En attente' false il y a 37 minutes" at bounding box center [322, 205] width 526 height 71
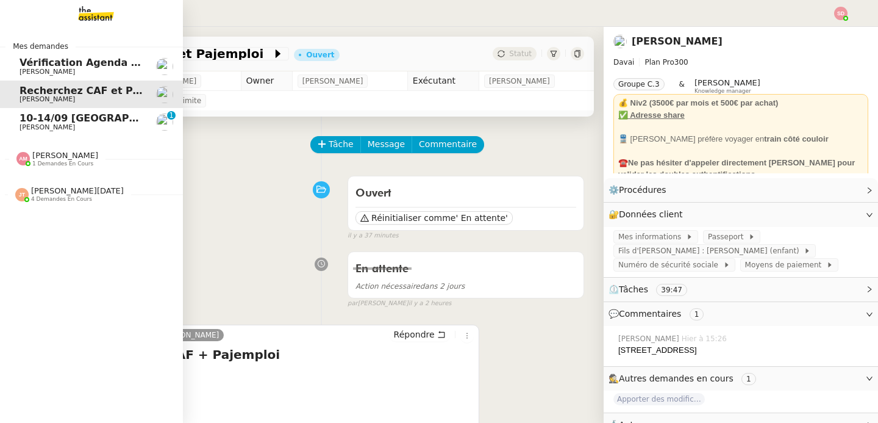
click at [34, 134] on link "10-14/09 Genève-Athènes Laurène Gauthier 0 1 2 3 4 5 6 7 8 9" at bounding box center [91, 122] width 183 height 28
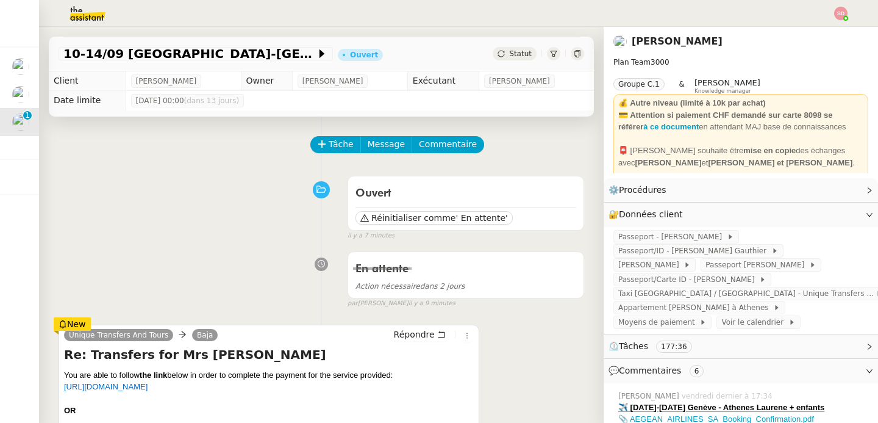
scroll to position [213, 0]
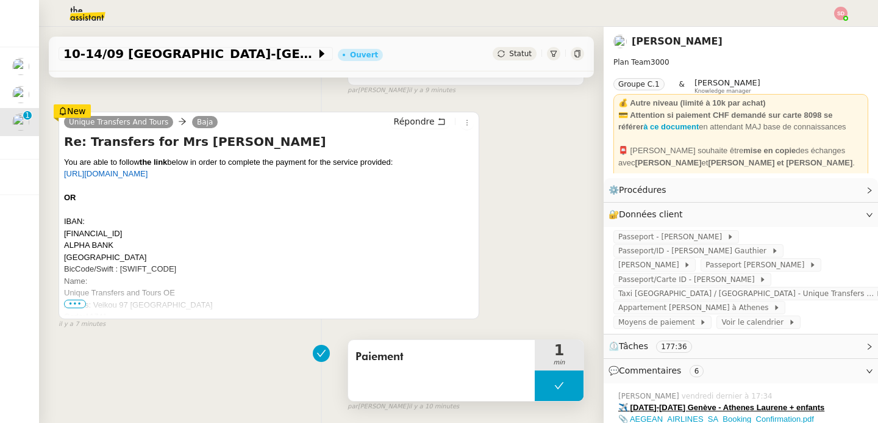
click at [554, 384] on icon at bounding box center [559, 386] width 10 height 10
click at [542, 385] on icon at bounding box center [547, 386] width 10 height 10
click at [148, 174] on span "https://pay.vivawallet.com/unique-transfers-and-tours" at bounding box center [106, 173] width 84 height 9
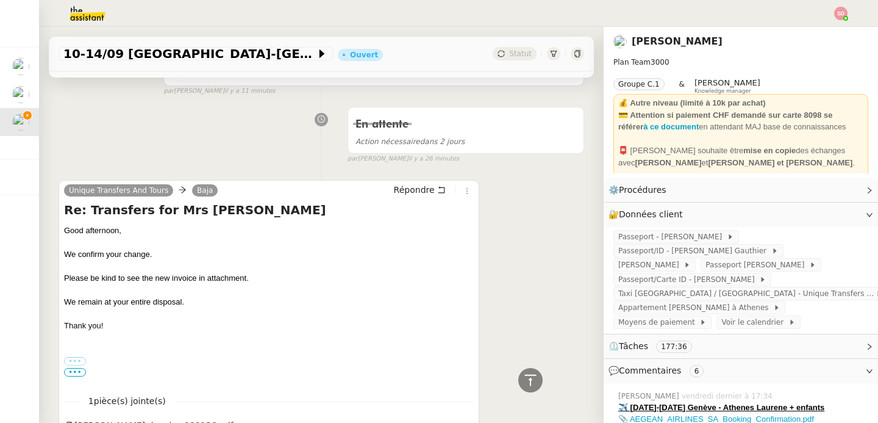
scroll to position [834, 0]
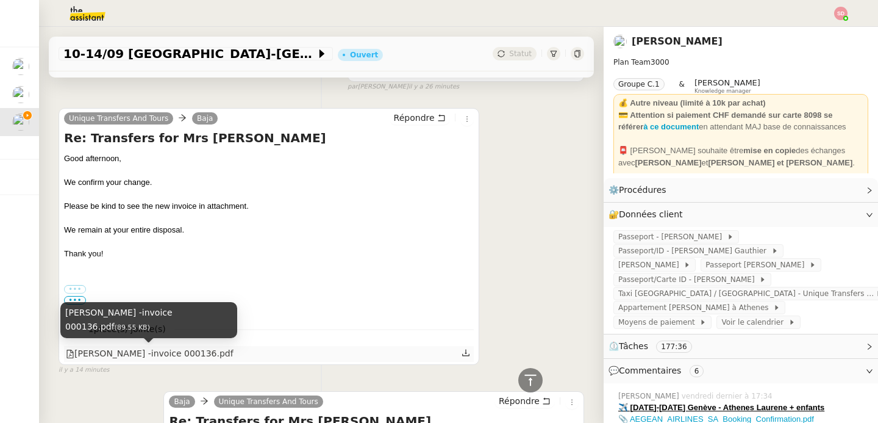
click at [150, 357] on div "Laurene Gauthiers -invoice 000136.pdf" at bounding box center [150, 353] width 168 height 14
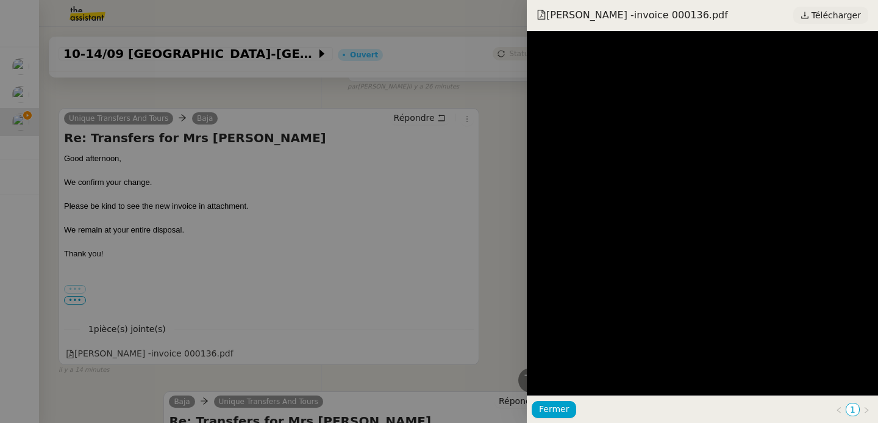
click at [845, 10] on span "Télécharger" at bounding box center [836, 15] width 49 height 16
click at [266, 235] on div at bounding box center [439, 211] width 878 height 423
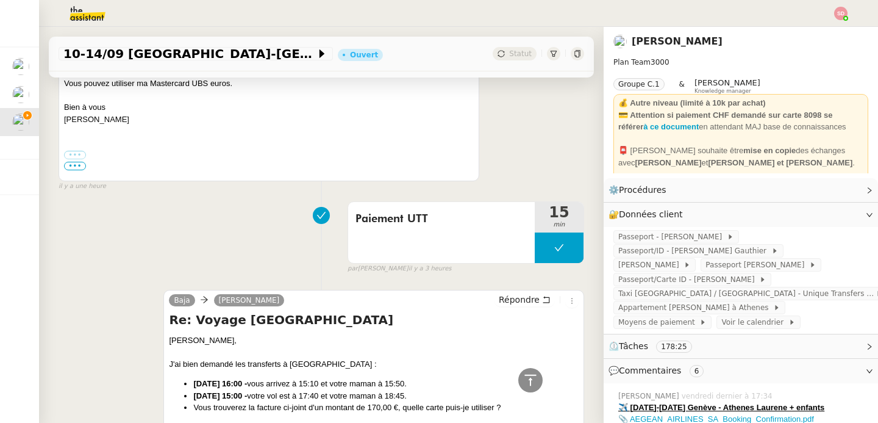
scroll to position [1451, 0]
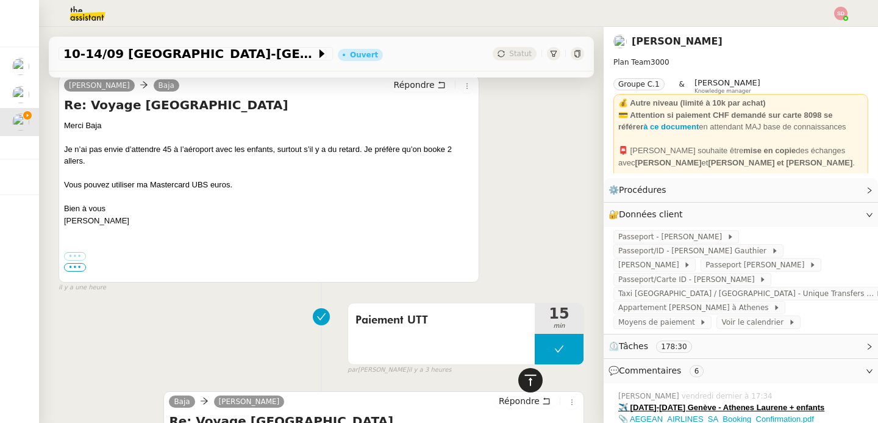
click at [523, 378] on icon at bounding box center [530, 380] width 15 height 15
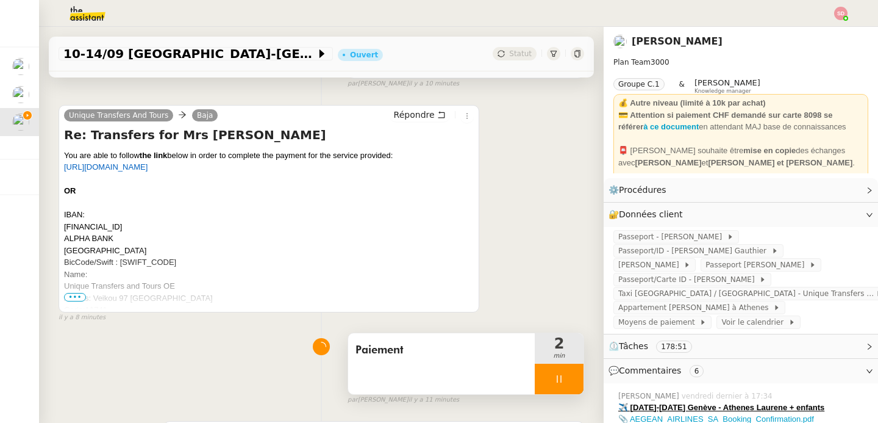
scroll to position [391, 0]
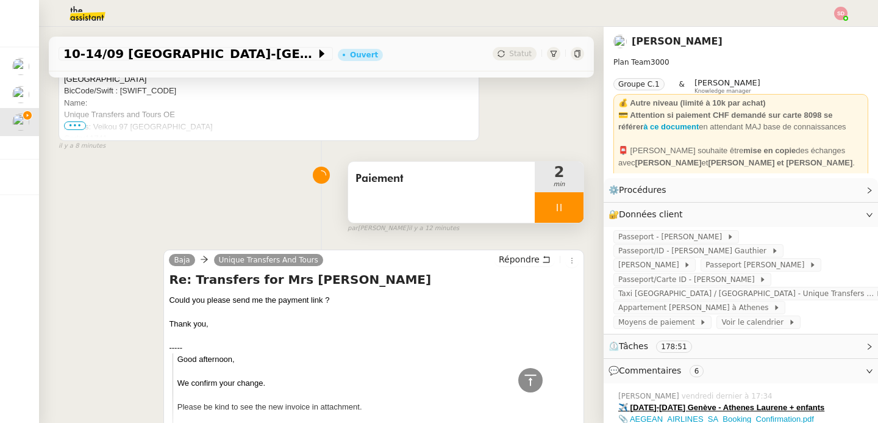
click at [562, 205] on div at bounding box center [559, 207] width 49 height 30
click at [562, 205] on button at bounding box center [571, 207] width 24 height 30
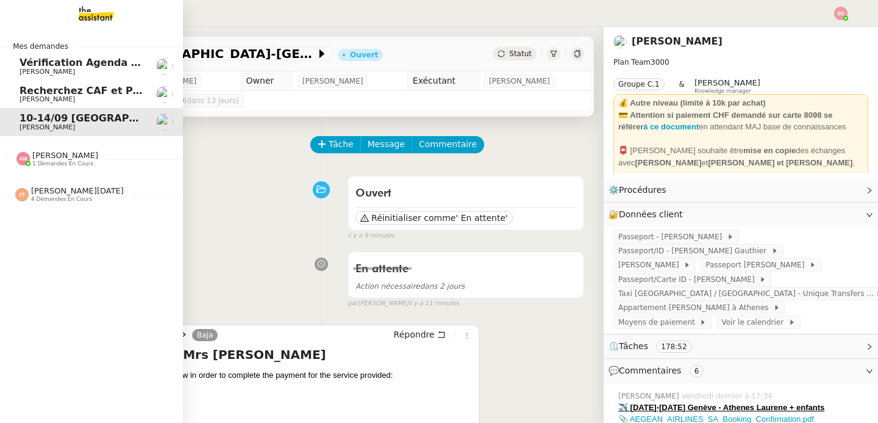
click at [20, 89] on span "Recherchez CAF et Pajemploi" at bounding box center [100, 91] width 160 height 12
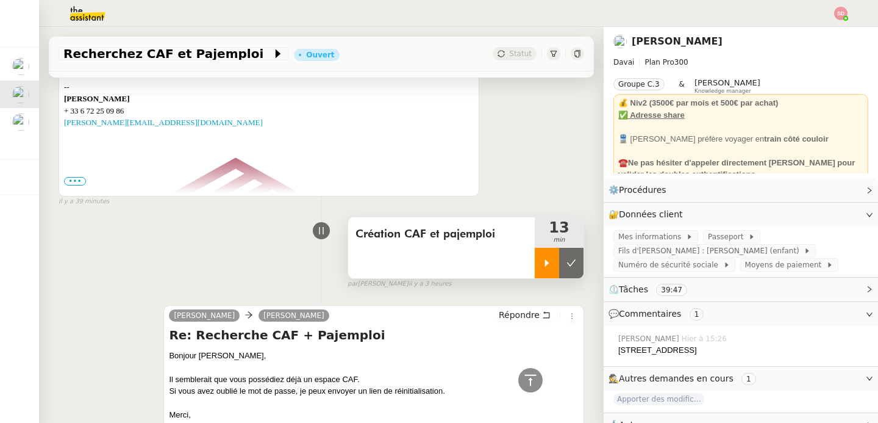
scroll to position [357, 0]
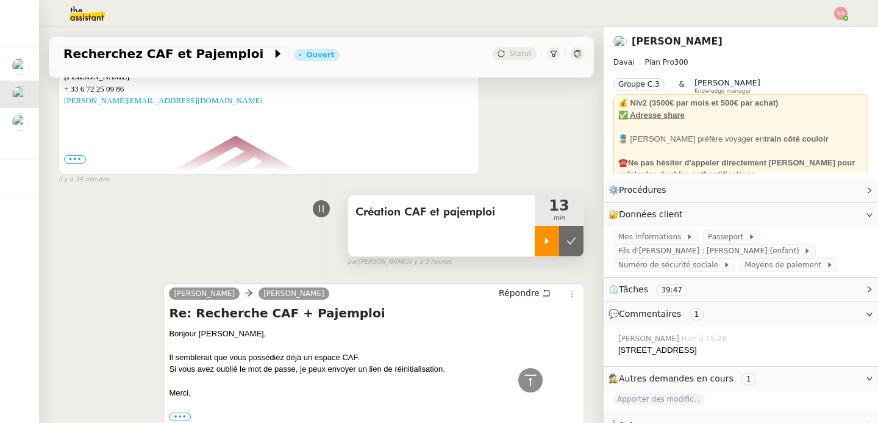
click at [535, 231] on div at bounding box center [547, 241] width 24 height 30
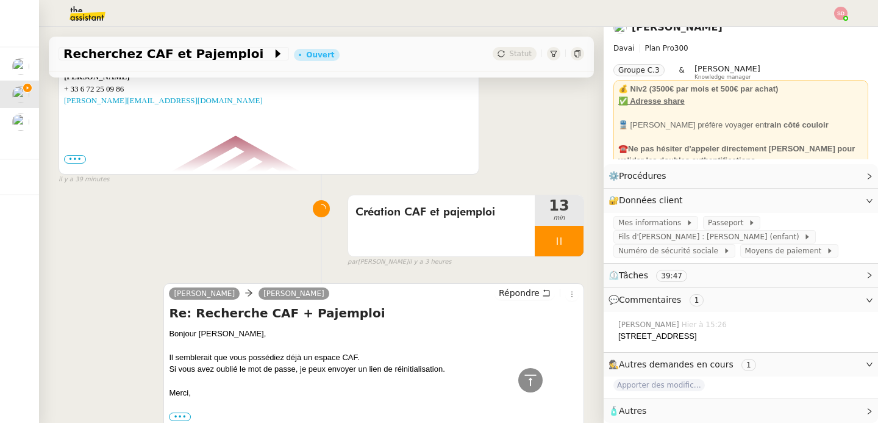
scroll to position [21, 0]
click at [690, 407] on span "🧴 Autres" at bounding box center [731, 411] width 245 height 14
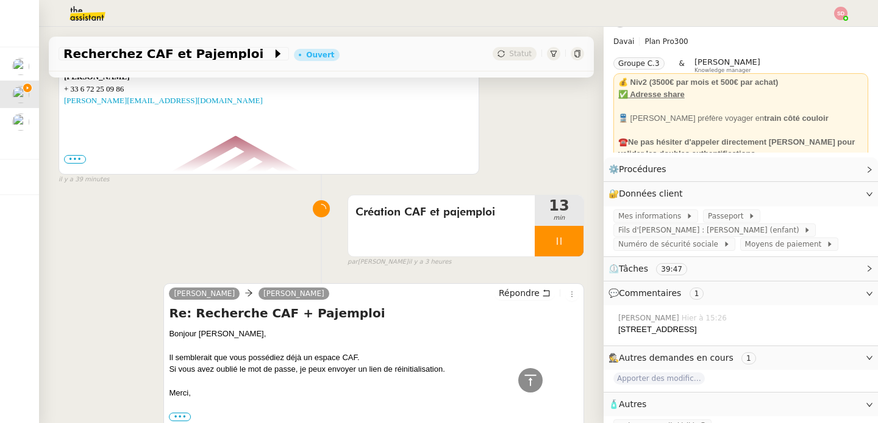
scroll to position [43, 0]
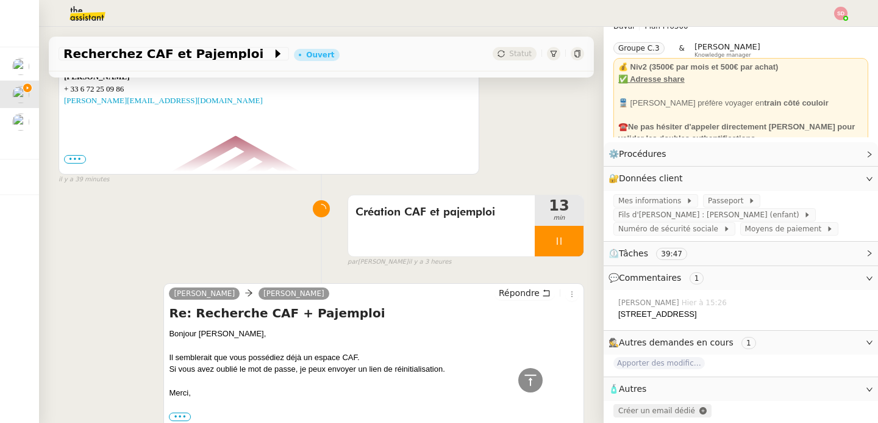
click at [677, 407] on span "Créer un email dédié" at bounding box center [656, 410] width 77 height 9
click at [719, 407] on icon "button" at bounding box center [722, 410] width 7 height 7
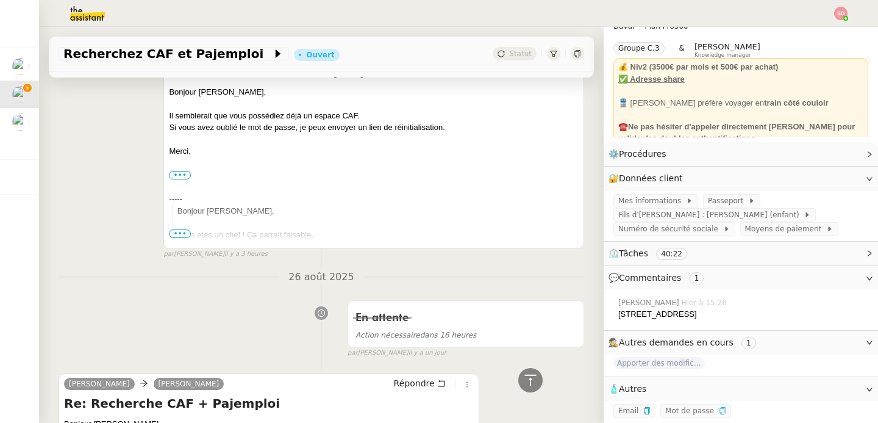
scroll to position [838, 0]
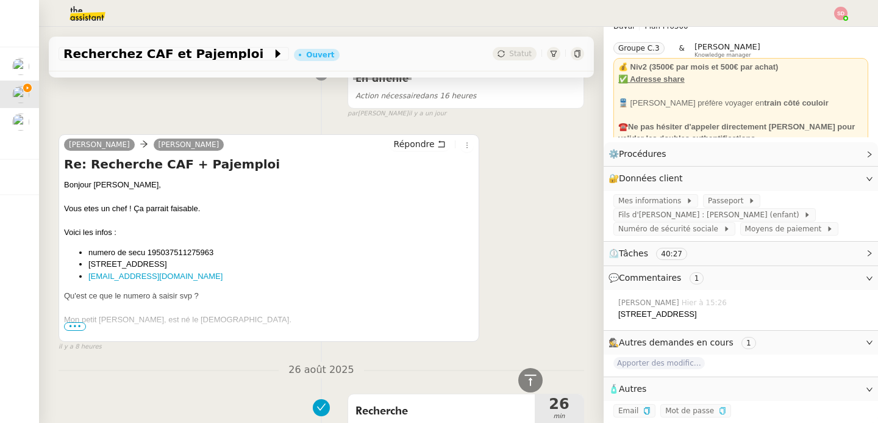
click at [187, 250] on li "numero de secu 195037511275963" at bounding box center [280, 252] width 385 height 12
copy li "195037511275963"
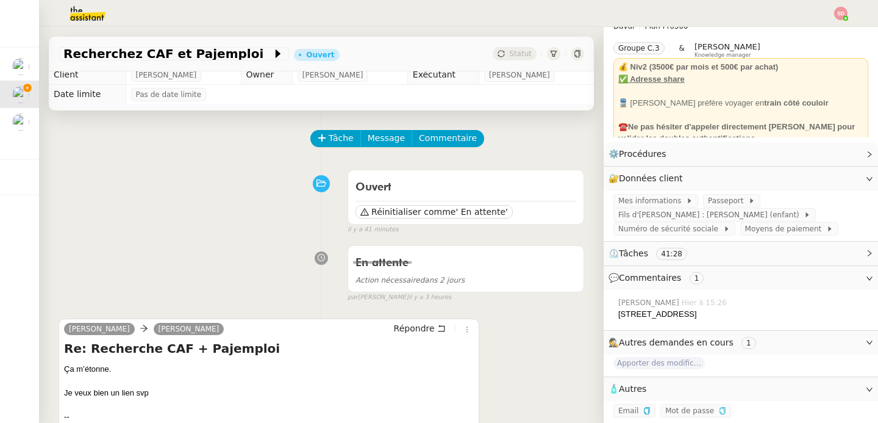
scroll to position [0, 0]
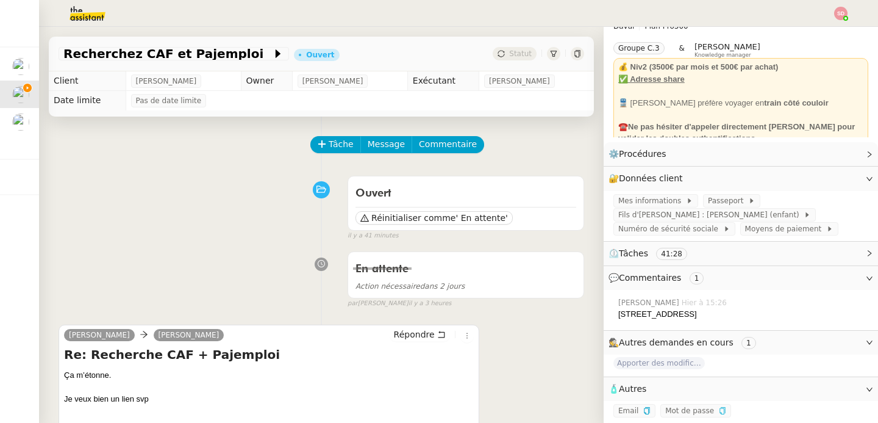
click at [827, 171] on link "Modifier" at bounding box center [836, 178] width 35 height 14
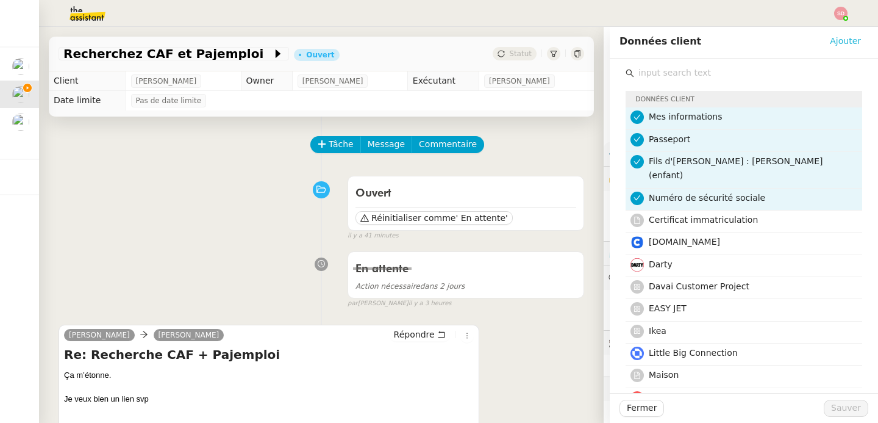
click at [835, 42] on span "Ajouter" at bounding box center [845, 41] width 31 height 14
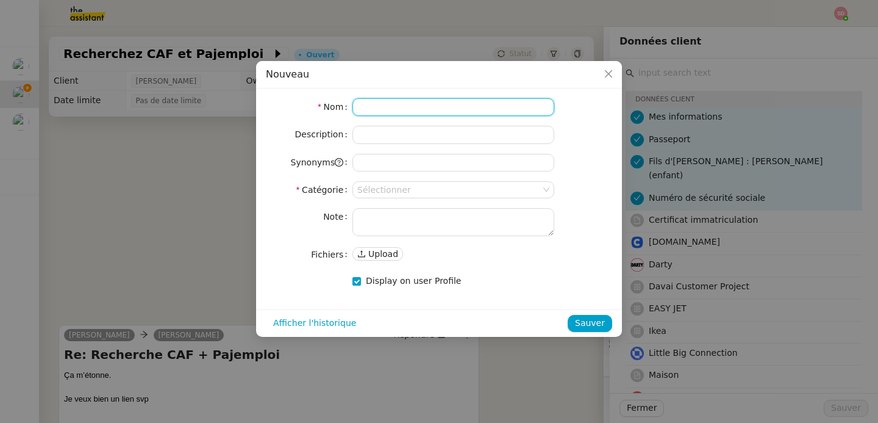
click at [445, 114] on input at bounding box center [453, 107] width 202 height 18
type input "CAF"
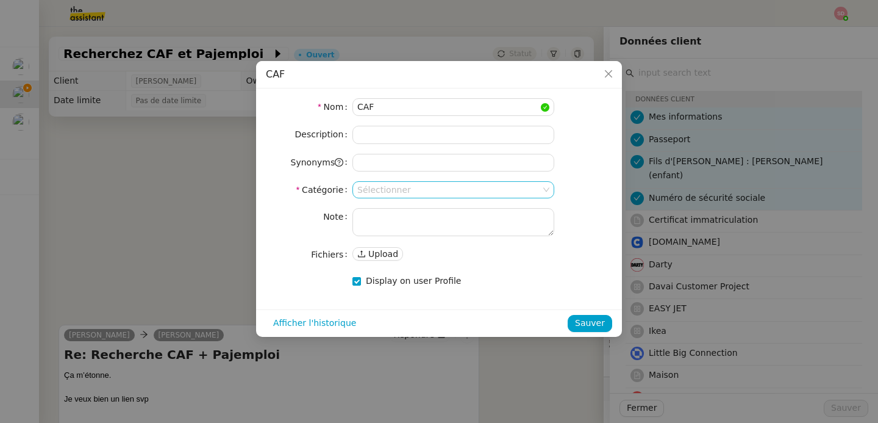
click at [438, 194] on input at bounding box center [449, 190] width 184 height 16
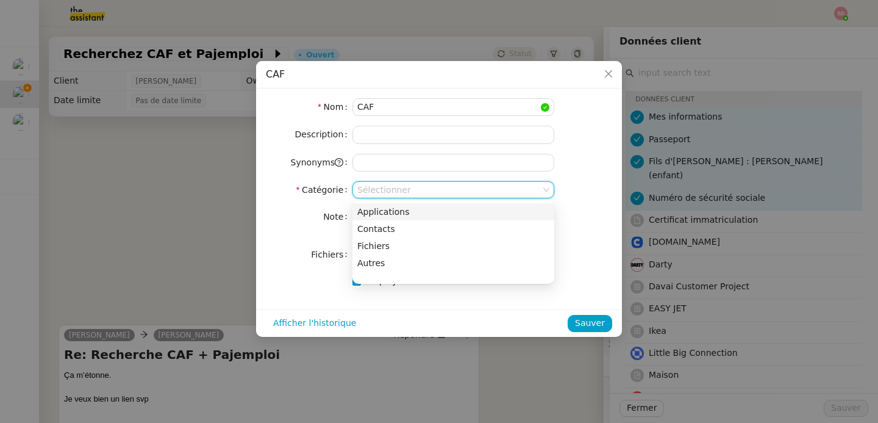
click at [420, 215] on div "Applications" at bounding box center [453, 211] width 192 height 11
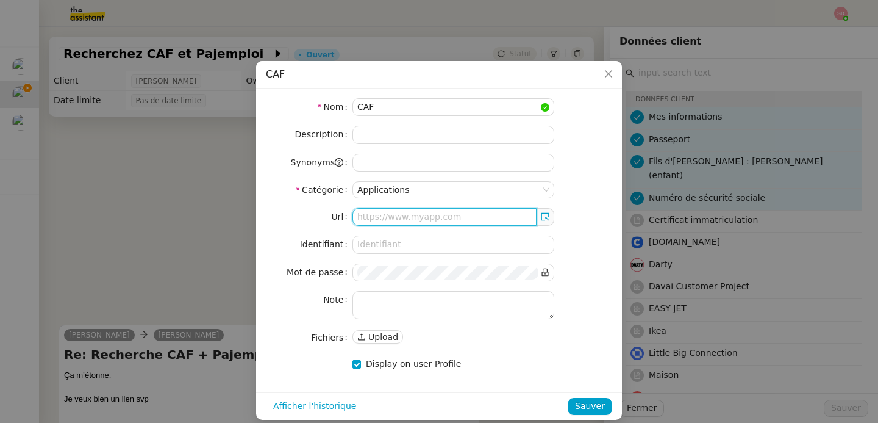
click at [420, 215] on input "text" at bounding box center [444, 217] width 184 height 18
paste input "https://connect.caf.fr/connexionappli/dist/?forceReload=20250313&contexteAppel=…"
type input "https://connect.caf.fr/connexionappli/dist/?forceReload=20250313&contexteAppel=…"
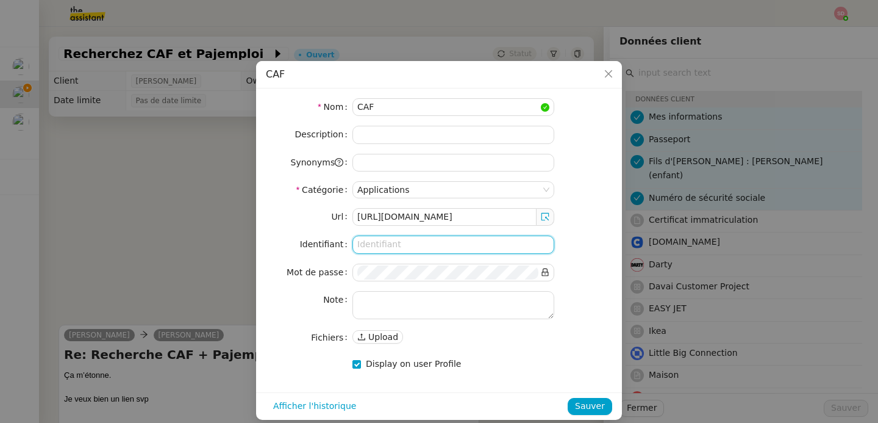
click at [410, 248] on input at bounding box center [453, 244] width 202 height 18
paste input "195037511275963"
type input "195037511275963"
click at [587, 277] on nz-form-item "Mot de passe" at bounding box center [439, 272] width 346 height 18
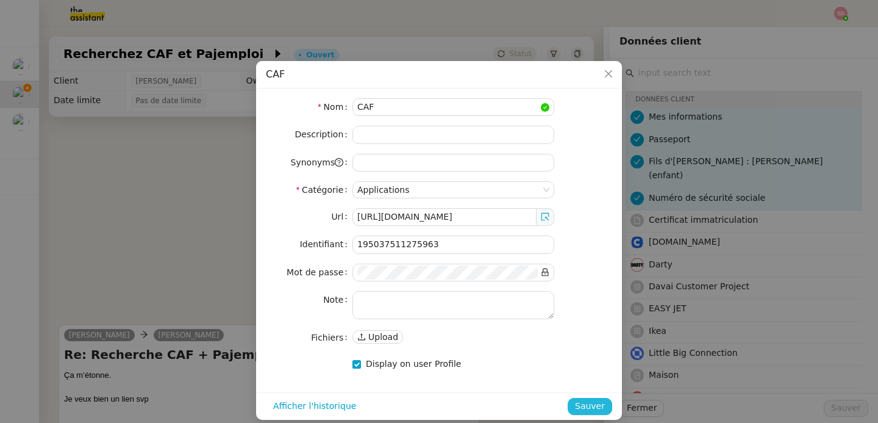
click at [601, 405] on span "Sauver" at bounding box center [590, 406] width 30 height 14
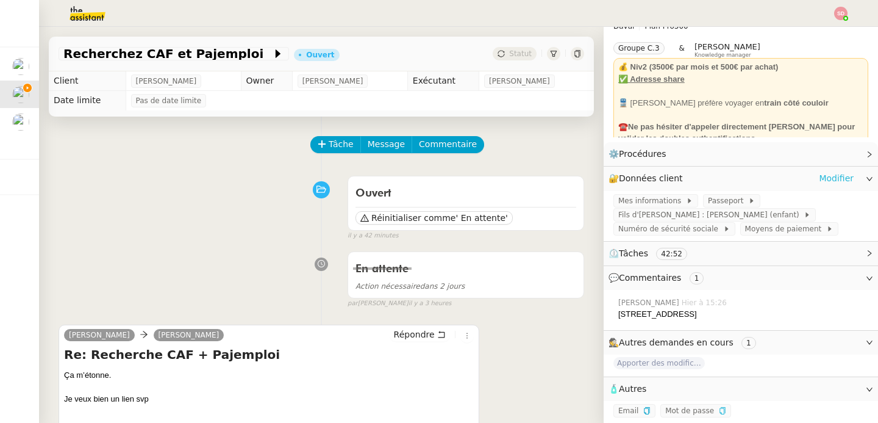
click at [819, 172] on link "Modifier" at bounding box center [836, 178] width 35 height 14
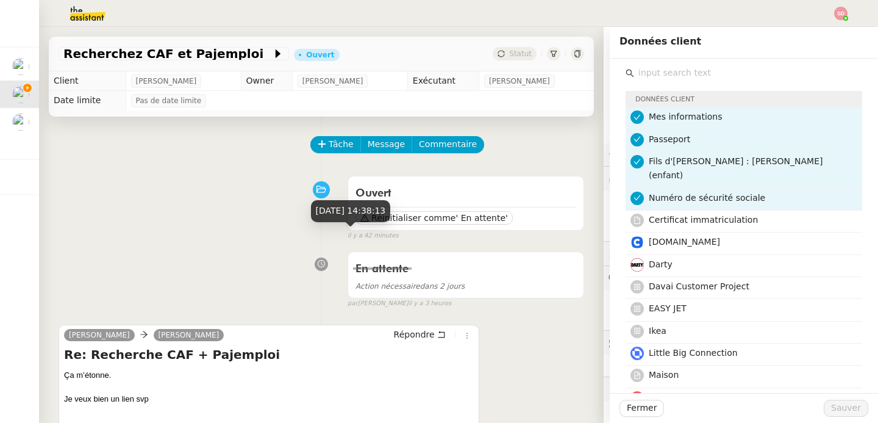
click at [237, 236] on div "Ouvert Réinitialiser comme ' En attente' false il y a 42 minutes" at bounding box center [322, 205] width 526 height 71
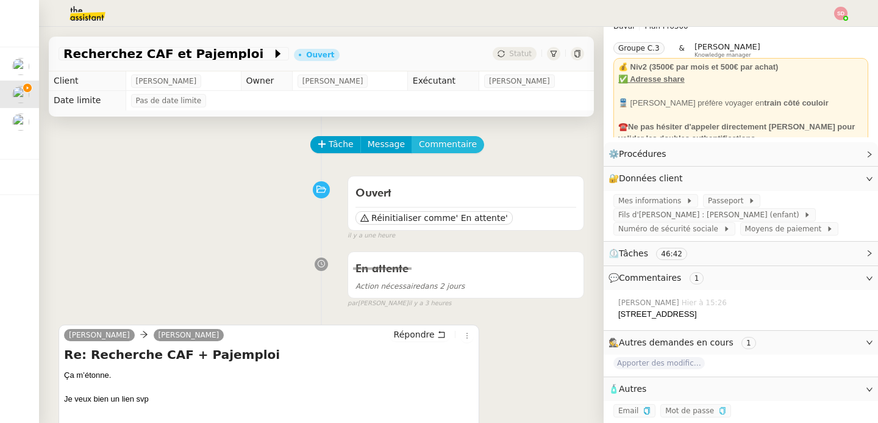
click at [444, 152] on button "Commentaire" at bounding box center [448, 144] width 73 height 17
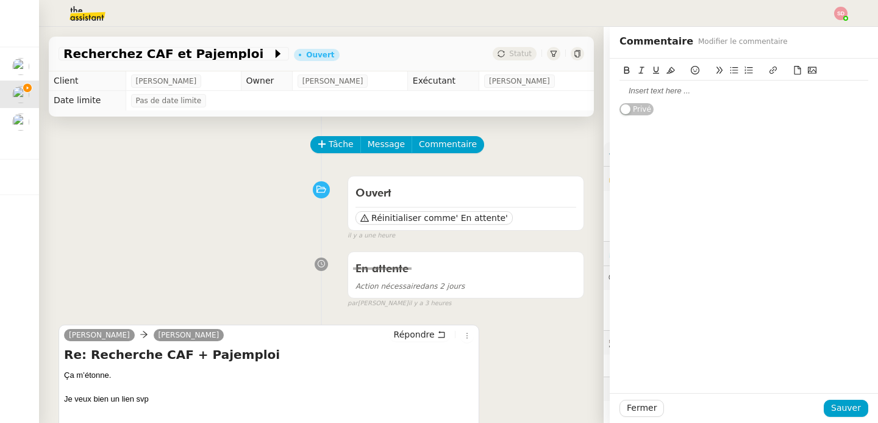
click at [648, 85] on div at bounding box center [744, 90] width 249 height 11
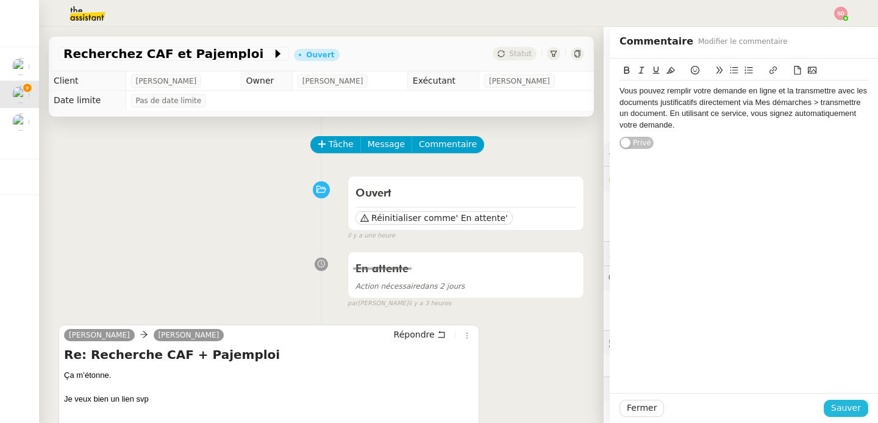
click at [831, 404] on span "Sauver" at bounding box center [846, 408] width 30 height 14
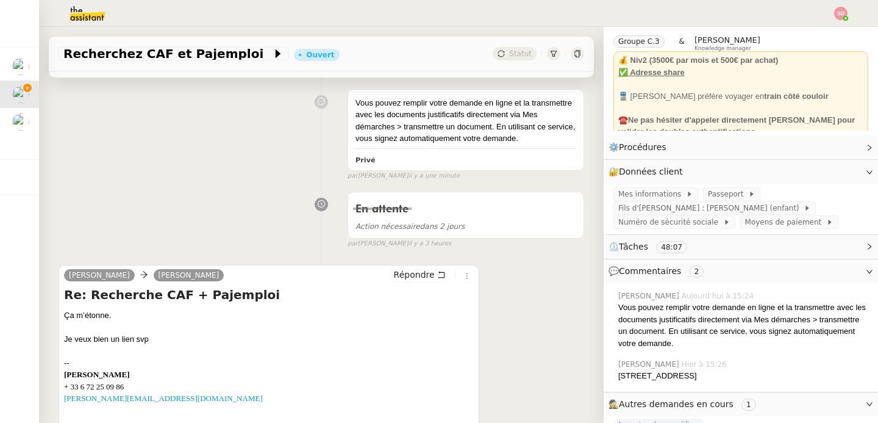
scroll to position [162, 0]
click at [708, 195] on span "Passeport" at bounding box center [728, 194] width 40 height 12
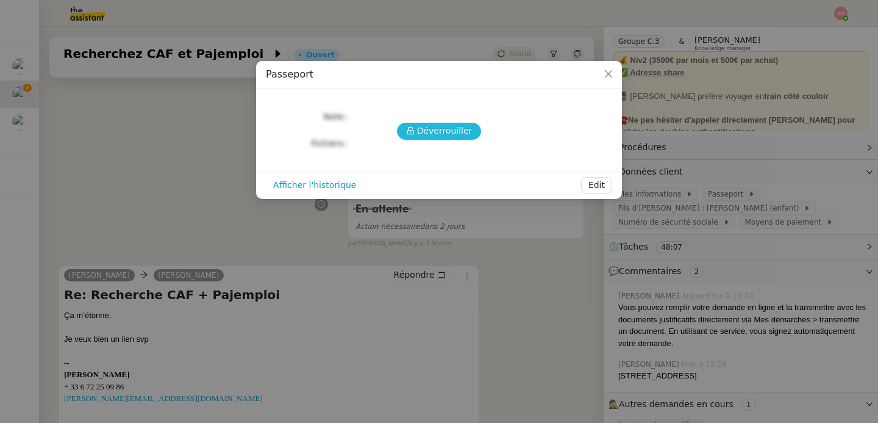
click at [423, 132] on span "Déverrouiller" at bounding box center [444, 131] width 55 height 14
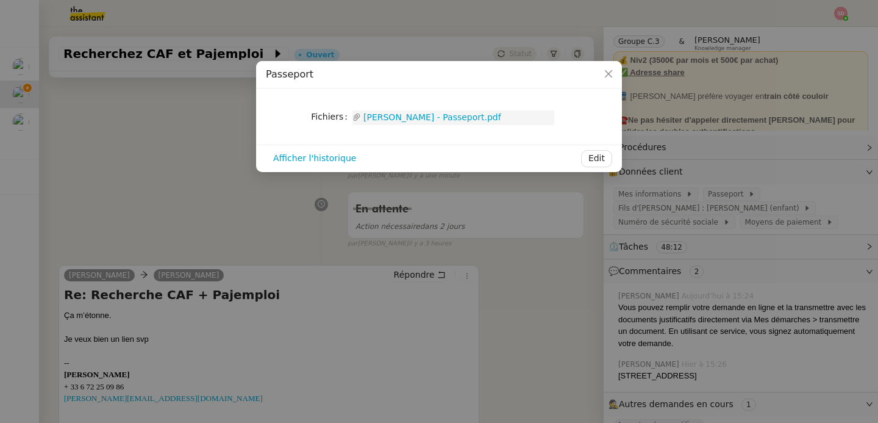
click at [406, 121] on link "Emile Kratiroff - Passeport.pdf" at bounding box center [457, 117] width 193 height 14
click at [620, 333] on nz-modal-container "Passeport Fichiers Upload Emile Kratiroff - Passeport.pdf Afficher l'historique…" at bounding box center [439, 211] width 878 height 423
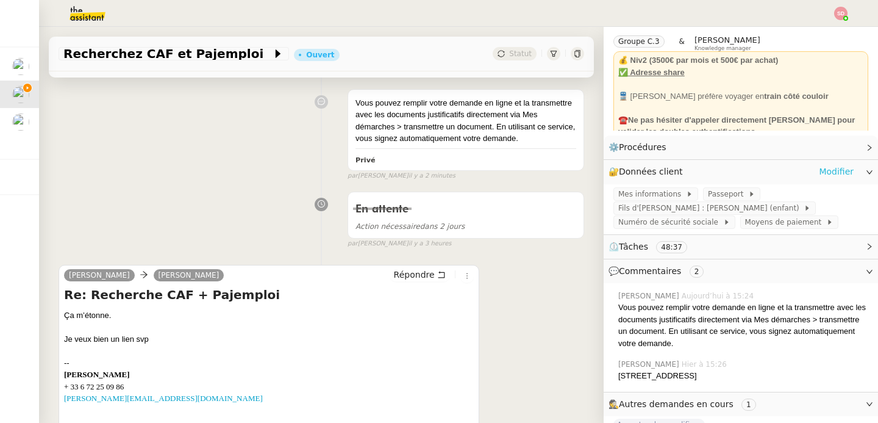
click at [826, 174] on link "Modifier" at bounding box center [836, 172] width 35 height 14
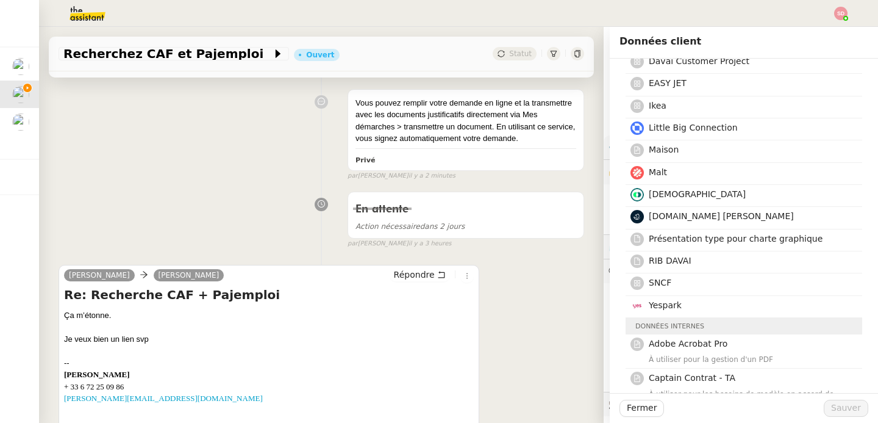
scroll to position [226, 0]
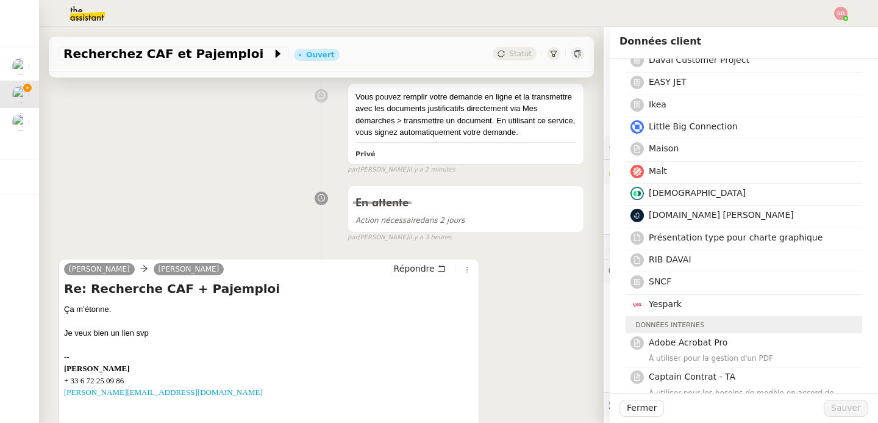
click at [179, 210] on div "En attente Action nécessaire dans 2 jours false par Sheida D. il y a 3 heures" at bounding box center [322, 211] width 526 height 63
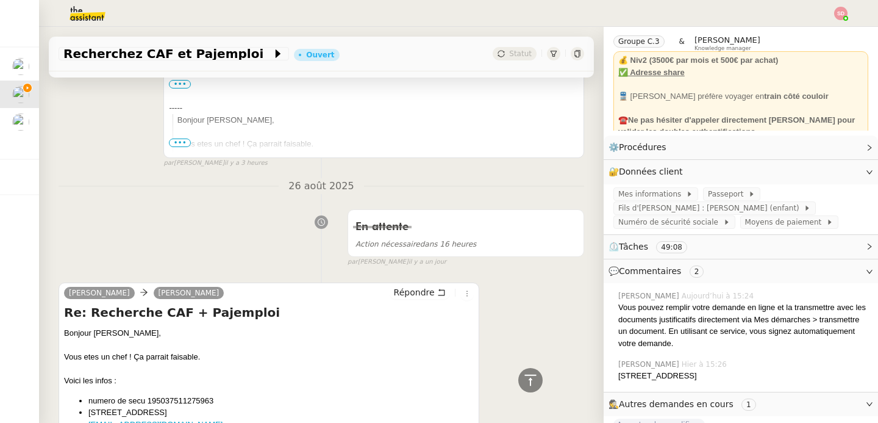
scroll to position [882, 0]
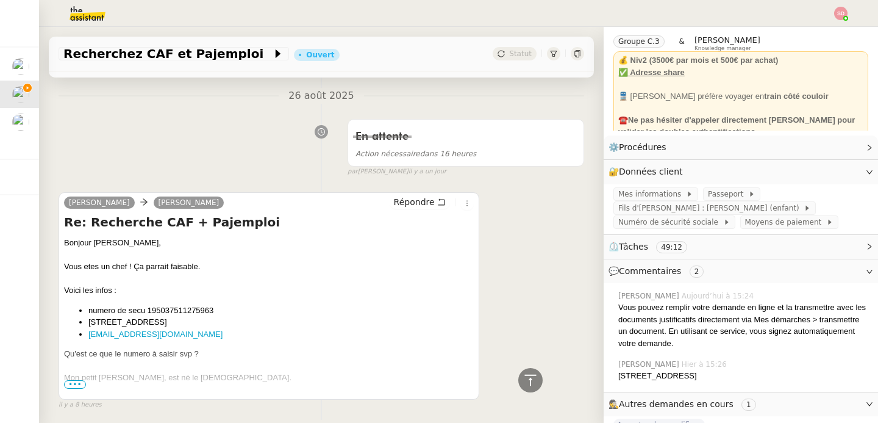
click at [135, 323] on li "40 rue Hermel 75018" at bounding box center [280, 322] width 385 height 12
copy ul "40 rue Hermel 75018"
copy link "emilekratiroff@gmail.com"
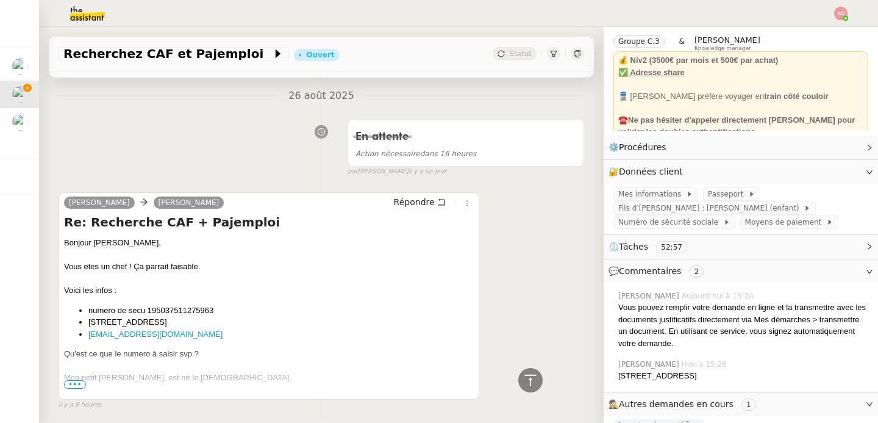
click at [158, 379] on div "Mon petit champion, Léopold, est né le 13/11/24." at bounding box center [269, 377] width 410 height 12
copy div "Léopold"
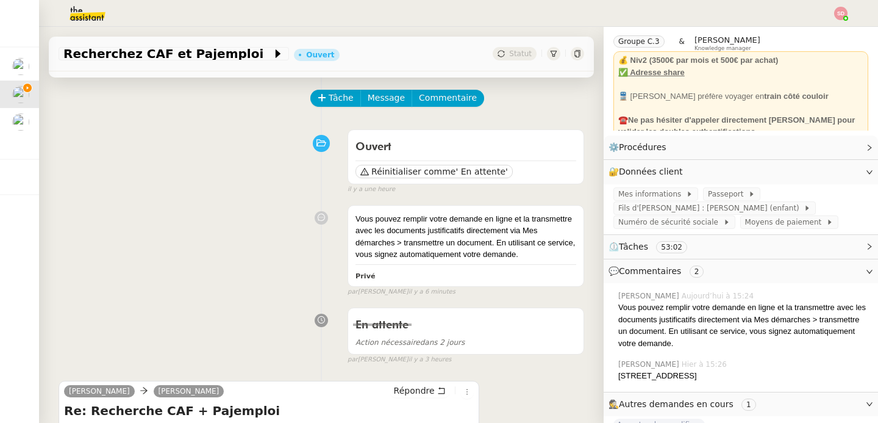
scroll to position [0, 0]
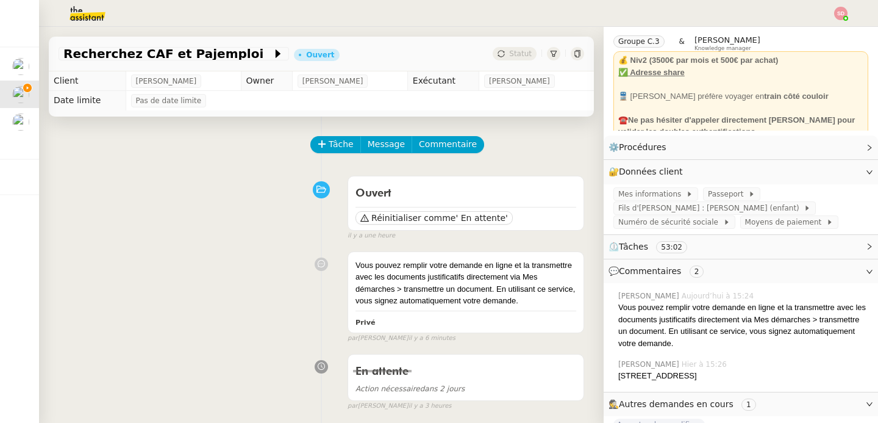
click at [163, 82] on span "Emile Kratiroff" at bounding box center [166, 81] width 61 height 12
copy span "Kratiroff"
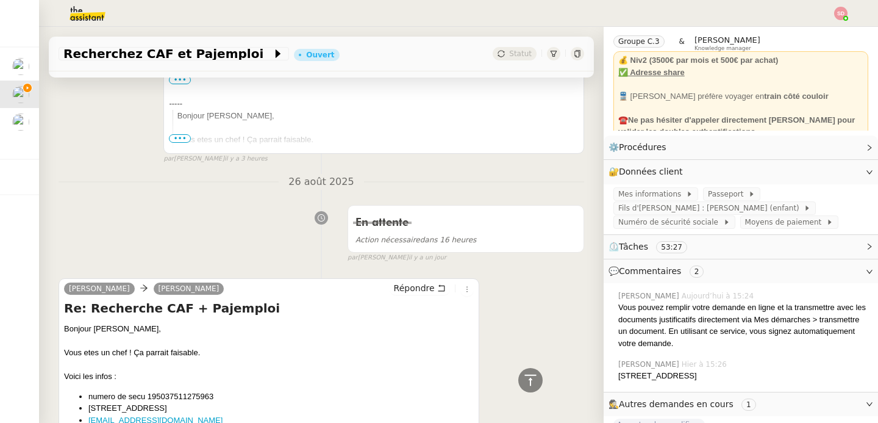
scroll to position [961, 0]
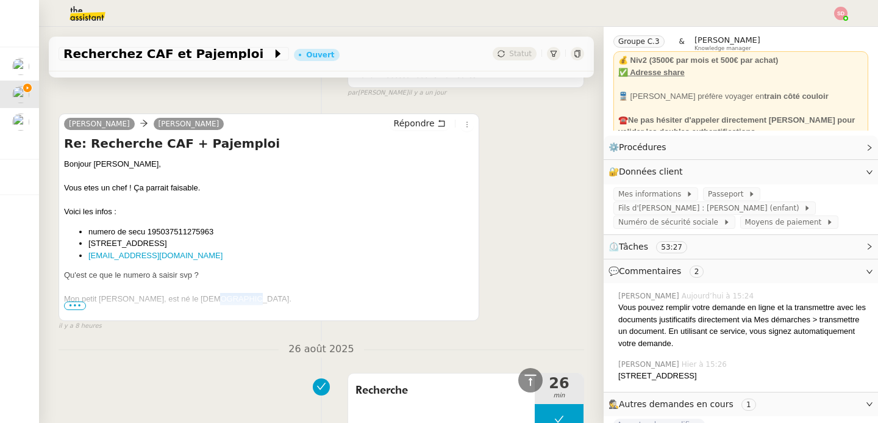
drag, startPoint x: 201, startPoint y: 301, endPoint x: 231, endPoint y: 296, distance: 30.3
click at [231, 296] on div "Mon petit champion, Léopold, est né le 13/11/24." at bounding box center [269, 299] width 410 height 12
copy div "13/11/24"
click at [523, 385] on icon at bounding box center [530, 380] width 15 height 15
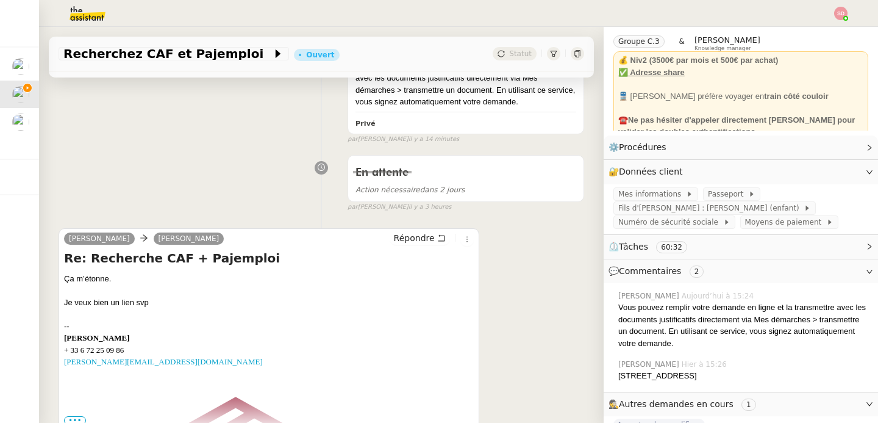
scroll to position [0, 0]
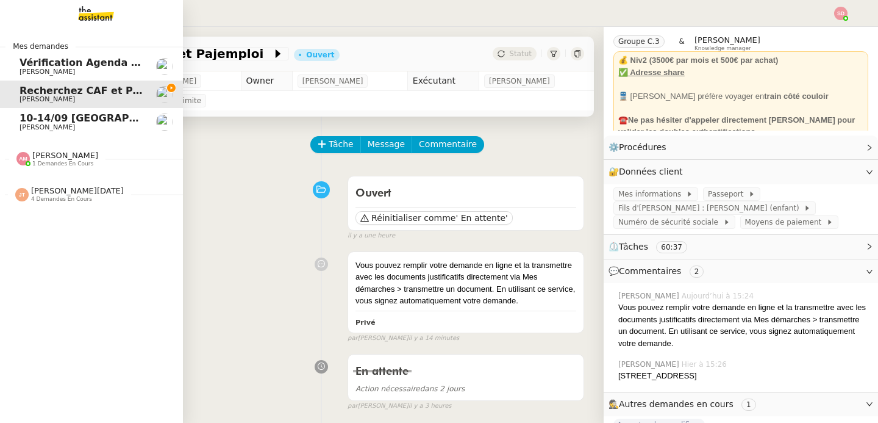
click at [60, 187] on span "[PERSON_NAME][DATE]" at bounding box center [77, 190] width 93 height 9
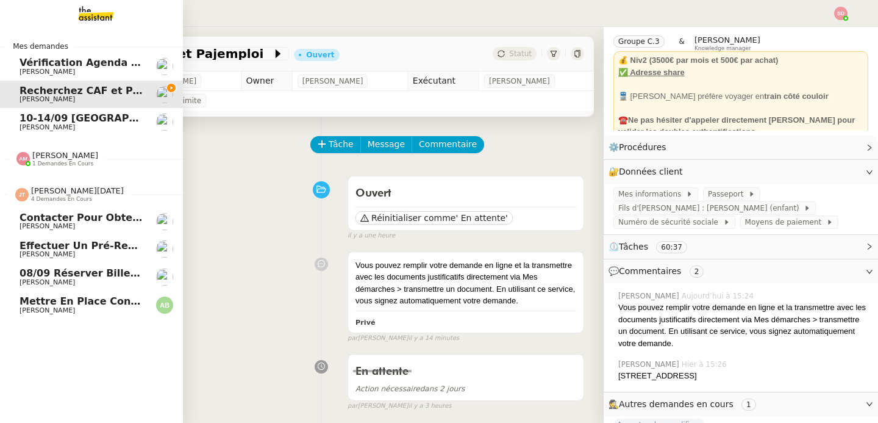
click at [60, 187] on span "[PERSON_NAME][DATE]" at bounding box center [77, 190] width 93 height 9
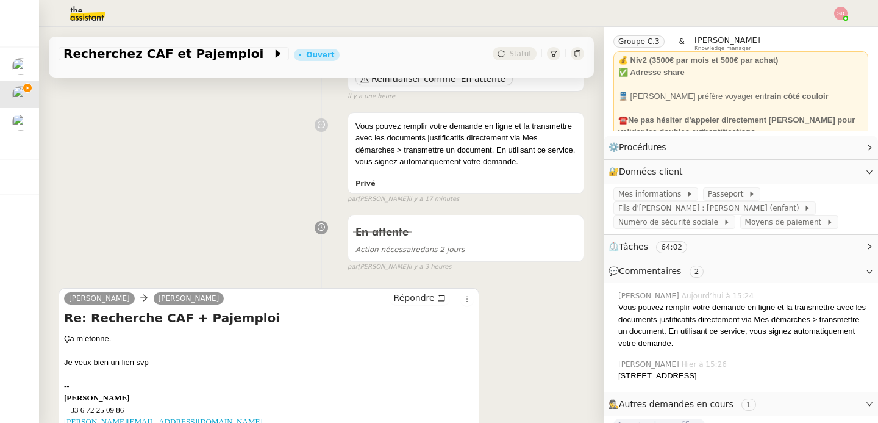
scroll to position [173, 0]
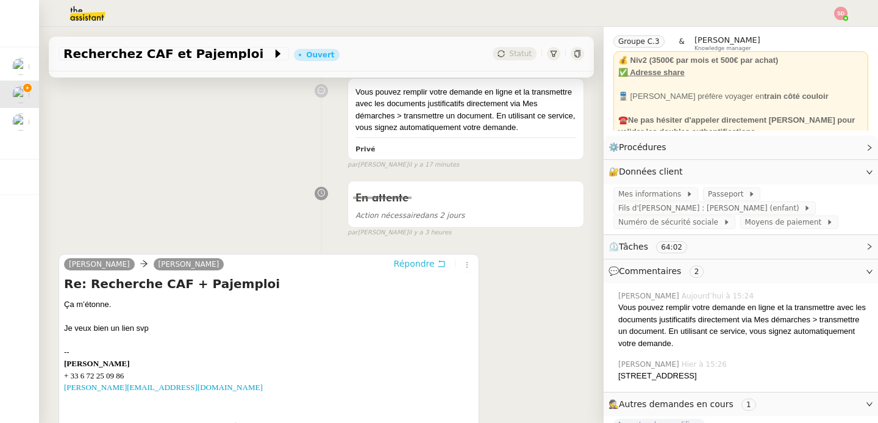
click at [413, 268] on span "Répondre" at bounding box center [414, 263] width 41 height 12
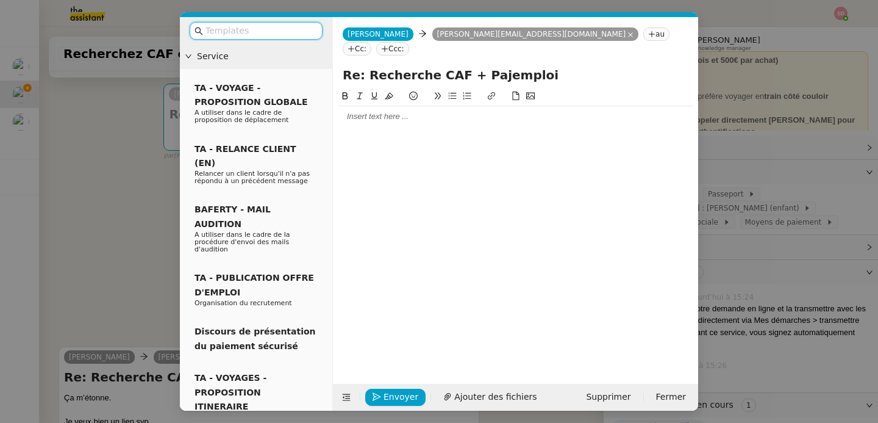
click at [390, 106] on div at bounding box center [516, 116] width 356 height 21
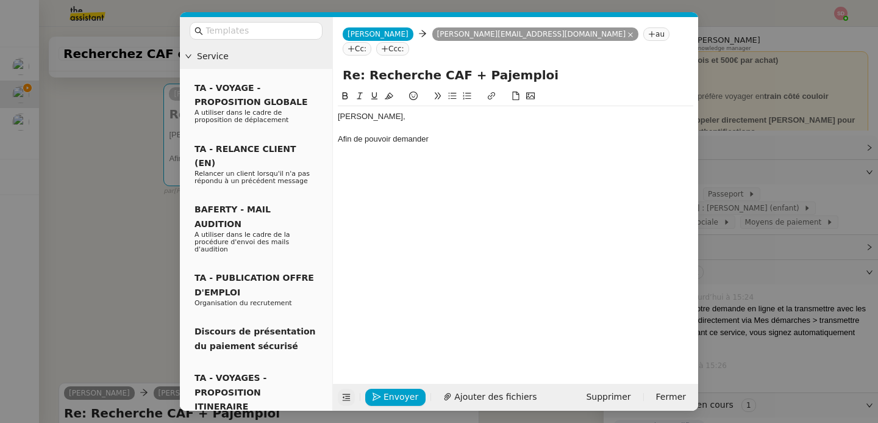
click at [346, 395] on icon at bounding box center [346, 397] width 9 height 9
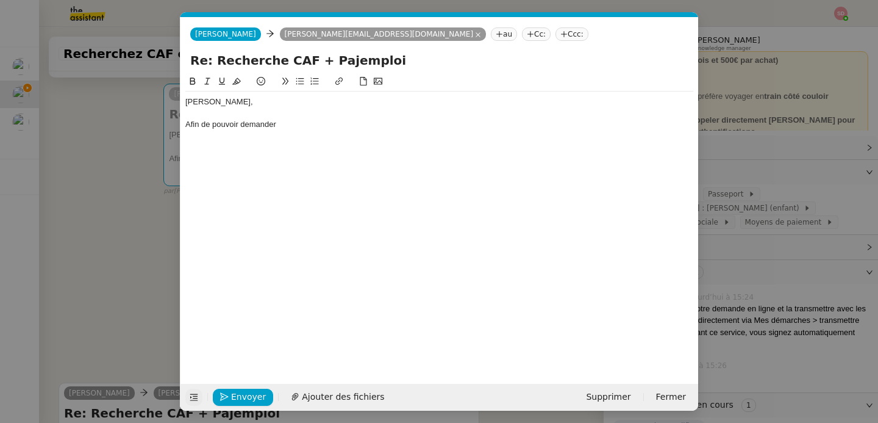
click at [331, 135] on div "Emile, Afin de pouvoir demander" at bounding box center [439, 219] width 508 height 290
click at [321, 127] on div "Afin de pouvoir demander" at bounding box center [439, 124] width 508 height 11
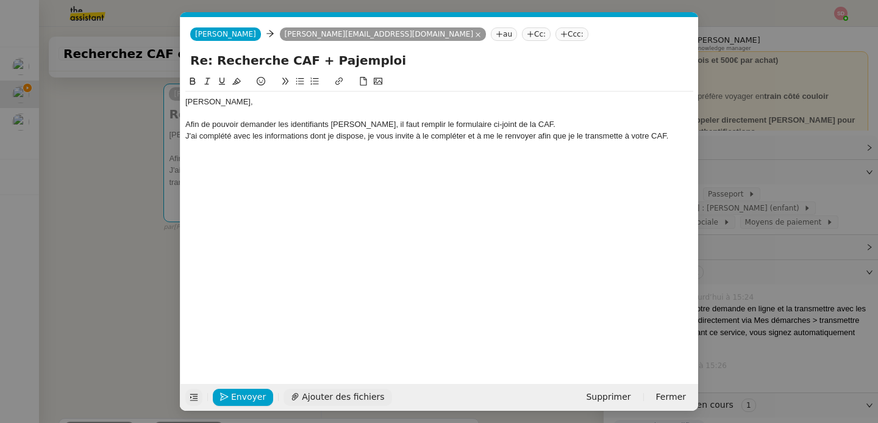
click at [321, 403] on span "Ajouter des fichiers" at bounding box center [343, 397] width 82 height 14
click at [681, 137] on div "J'ai complété avec les informations dont je dispose, je vous invite à le complé…" at bounding box center [439, 135] width 508 height 11
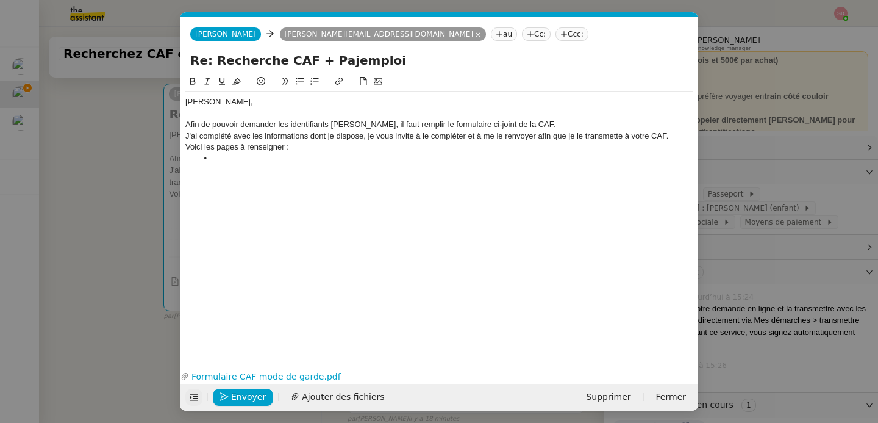
click at [285, 147] on div "Voici les pages à renseigner :" at bounding box center [439, 146] width 508 height 11
click at [231, 156] on li at bounding box center [446, 158] width 496 height 11
click at [209, 132] on div "J'ai complété avec les informations dont je dispose, je vous invite à le complé…" at bounding box center [439, 135] width 508 height 11
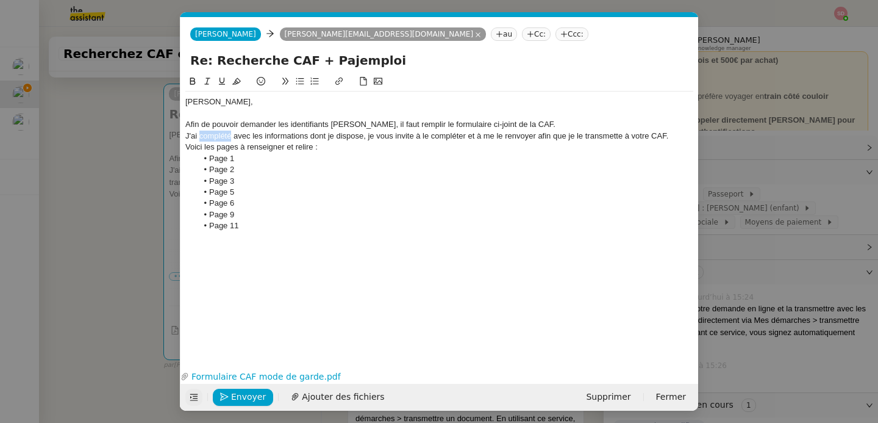
click at [209, 132] on div "J'ai complété avec les informations dont je dispose, je vous invite à le complé…" at bounding box center [439, 135] width 508 height 11
click at [228, 135] on div "J'ai saisi avec les informations dont je dispose, je vous invite à le compléter…" at bounding box center [439, 135] width 508 height 11
click at [273, 221] on li "Page 11" at bounding box center [446, 225] width 496 height 11
click at [320, 376] on link "Formulaire CAF mode de garde.pdf" at bounding box center [430, 377] width 482 height 14
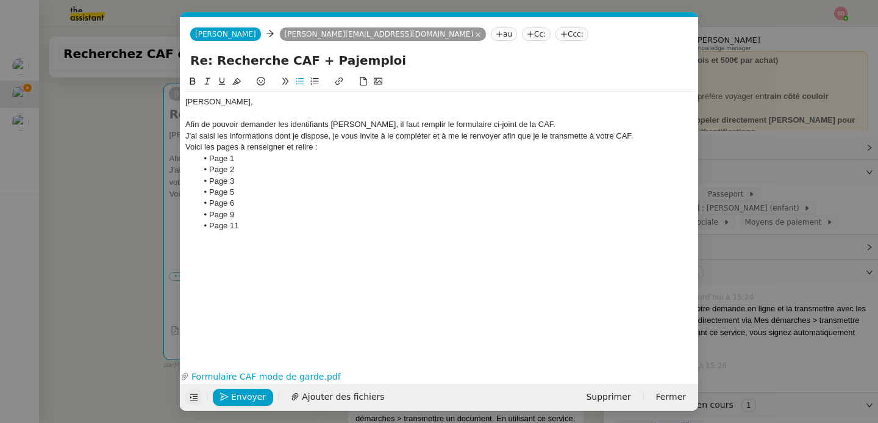
click at [282, 233] on div at bounding box center [439, 237] width 508 height 11
click at [240, 397] on span "Envoyer" at bounding box center [248, 397] width 35 height 14
click at [240, 397] on span "Confirmer l'envoi" at bounding box center [267, 397] width 73 height 14
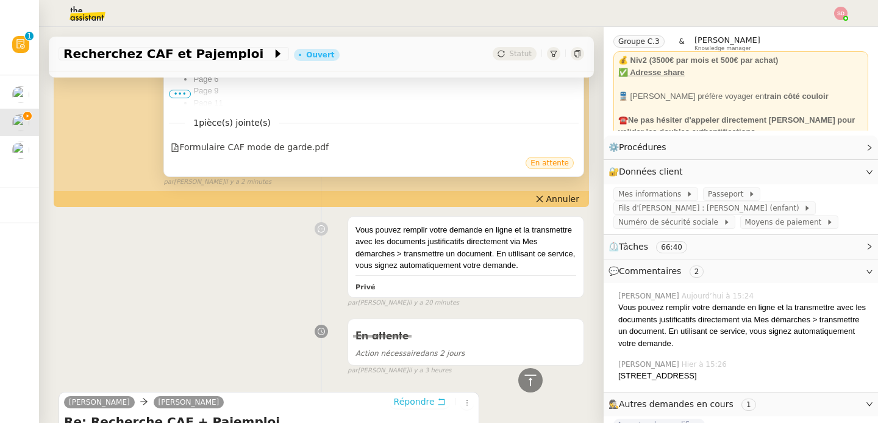
scroll to position [746, 0]
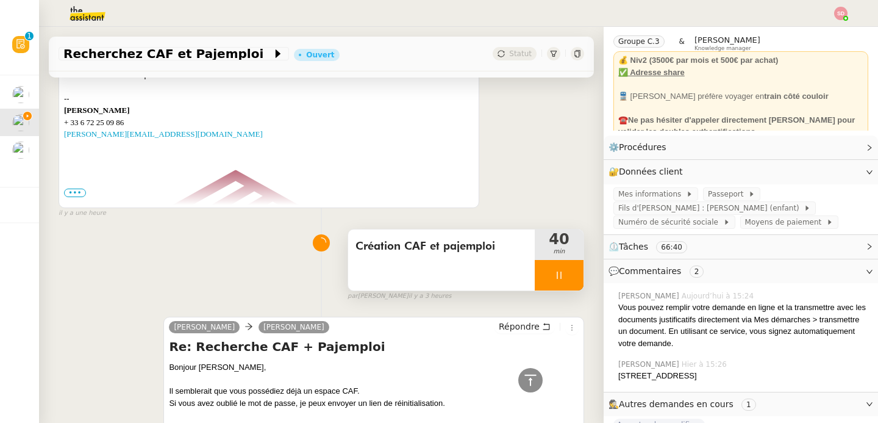
click at [553, 272] on div at bounding box center [559, 275] width 49 height 30
click at [566, 272] on icon at bounding box center [571, 275] width 10 height 10
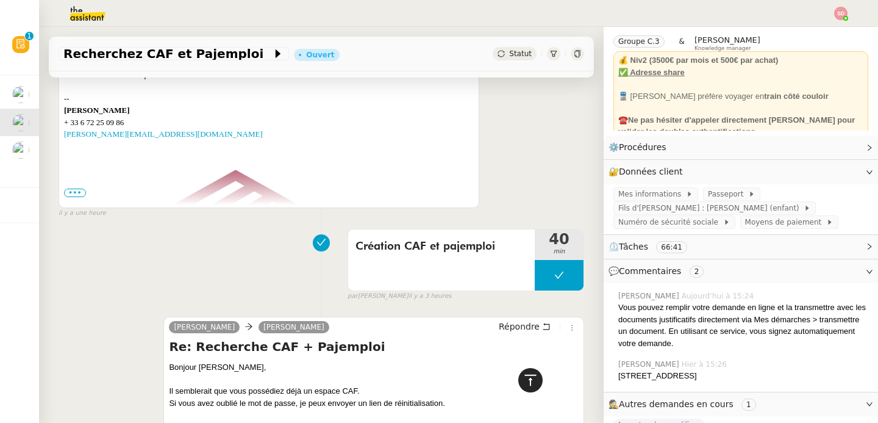
click at [532, 379] on div at bounding box center [530, 380] width 24 height 24
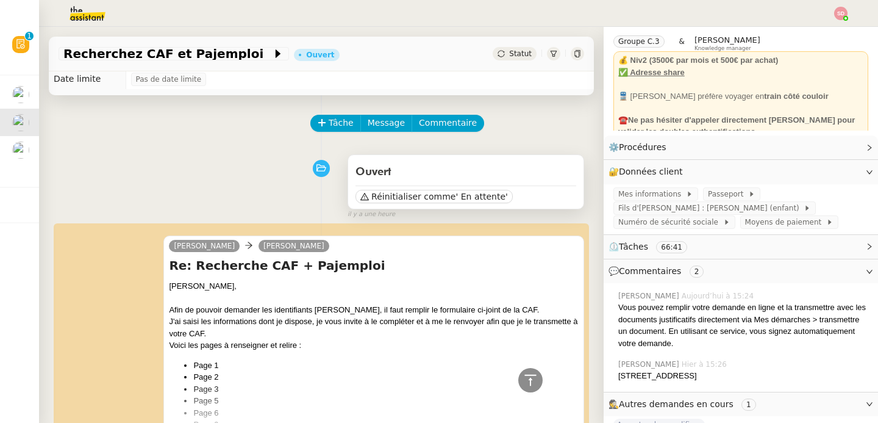
scroll to position [0, 0]
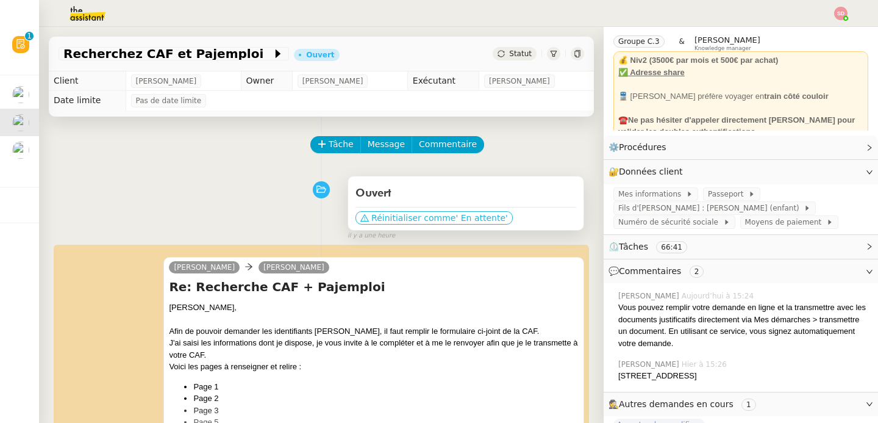
click at [436, 217] on span "Réinitialiser comme" at bounding box center [413, 218] width 84 height 12
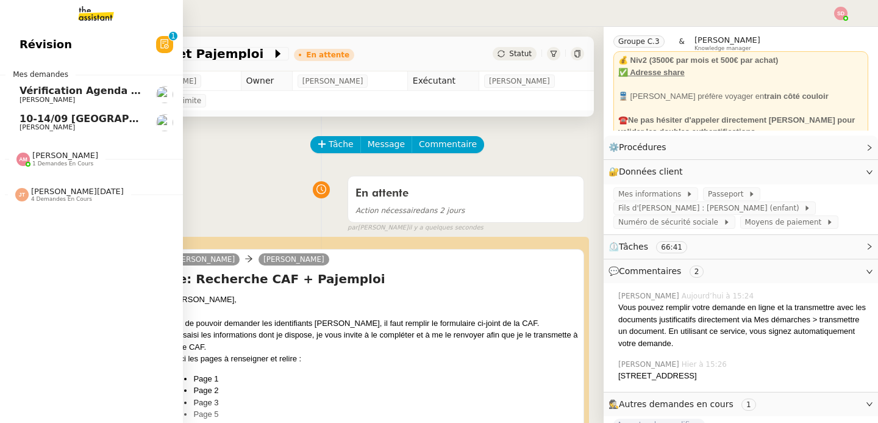
click at [24, 124] on span "[PERSON_NAME]" at bounding box center [47, 127] width 55 height 8
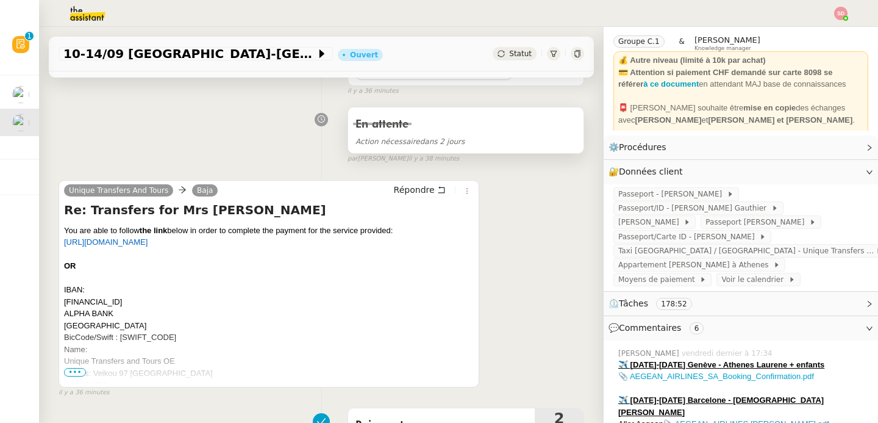
scroll to position [304, 0]
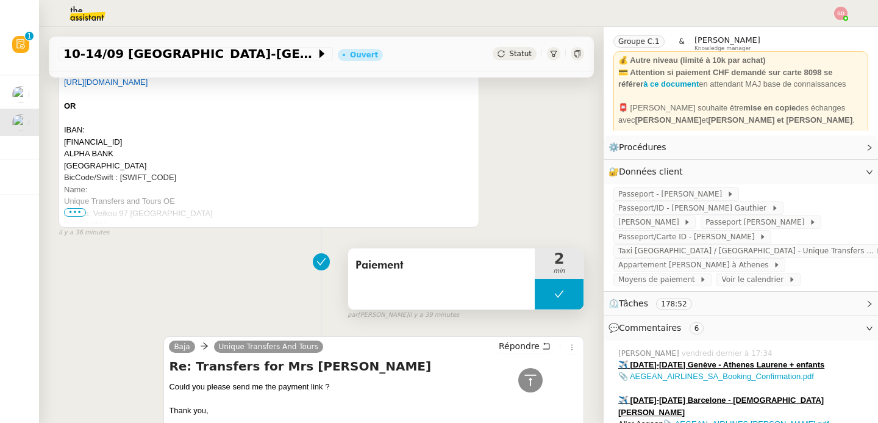
click at [537, 294] on button at bounding box center [559, 294] width 49 height 30
click at [542, 296] on icon at bounding box center [547, 294] width 10 height 10
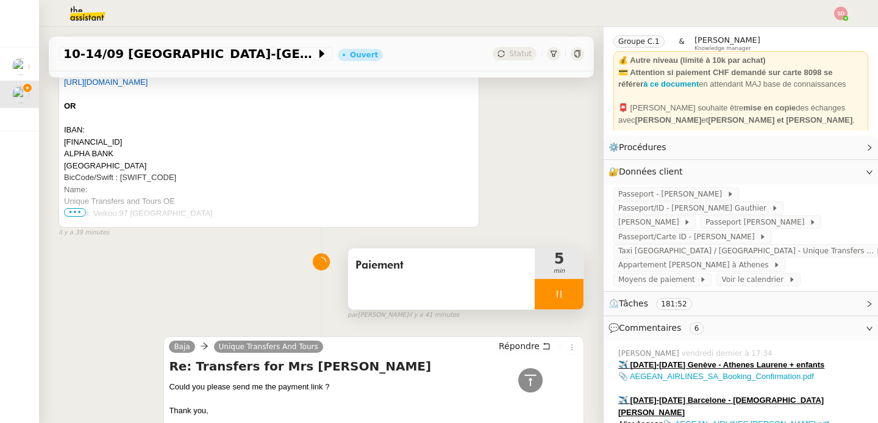
click at [559, 296] on div at bounding box center [559, 294] width 49 height 30
click at [566, 296] on icon at bounding box center [571, 294] width 10 height 10
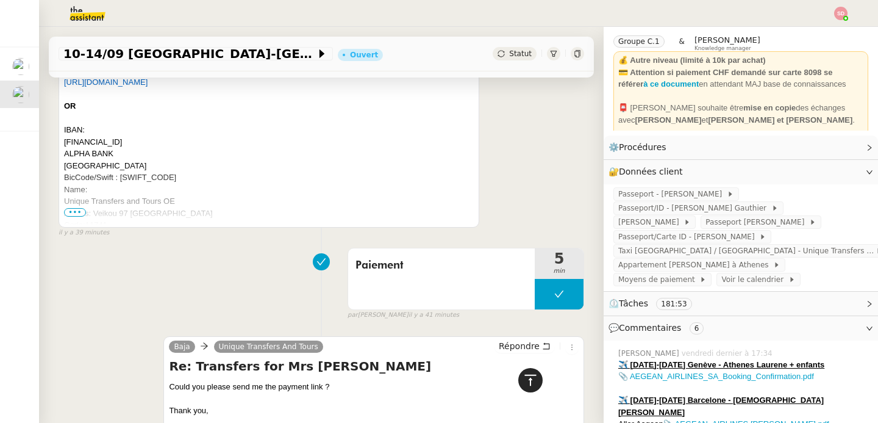
click at [524, 378] on icon at bounding box center [530, 380] width 15 height 15
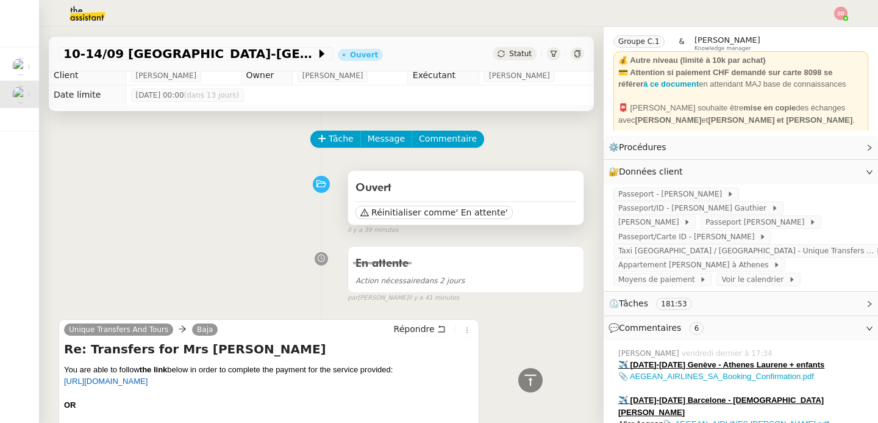
scroll to position [0, 0]
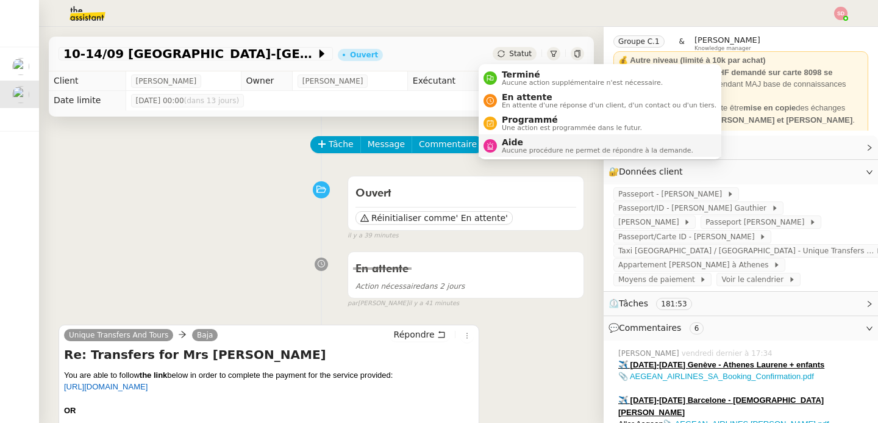
click at [498, 146] on div "Aide Aucune procédure ne permet de répondre à la demande." at bounding box center [595, 145] width 196 height 16
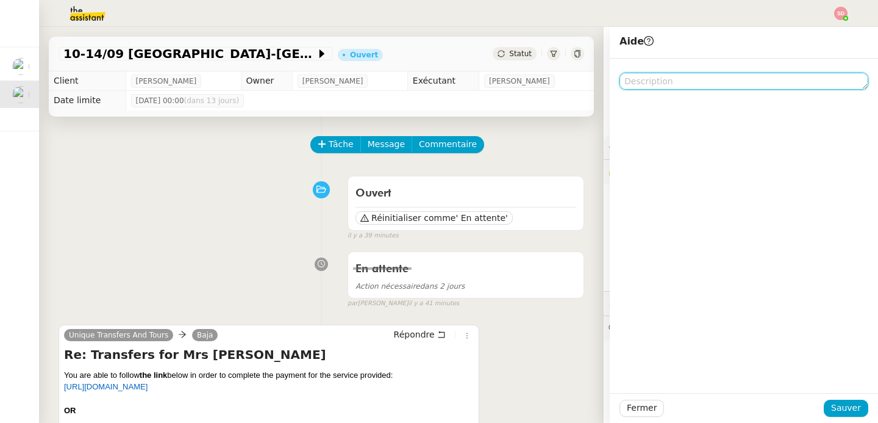
click at [668, 88] on textarea at bounding box center [744, 81] width 249 height 17
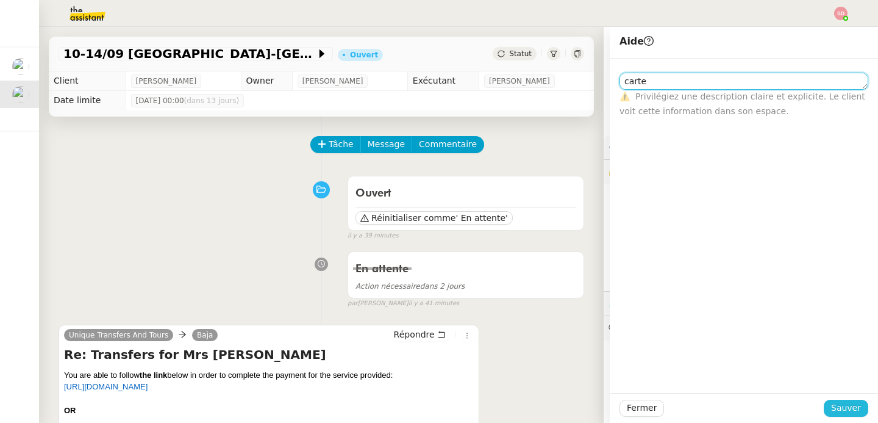
type textarea "carte"
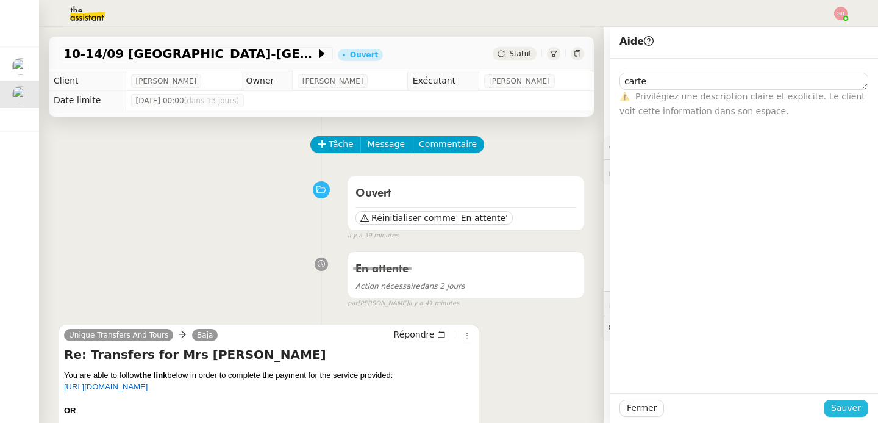
click at [835, 410] on span "Sauver" at bounding box center [846, 408] width 30 height 14
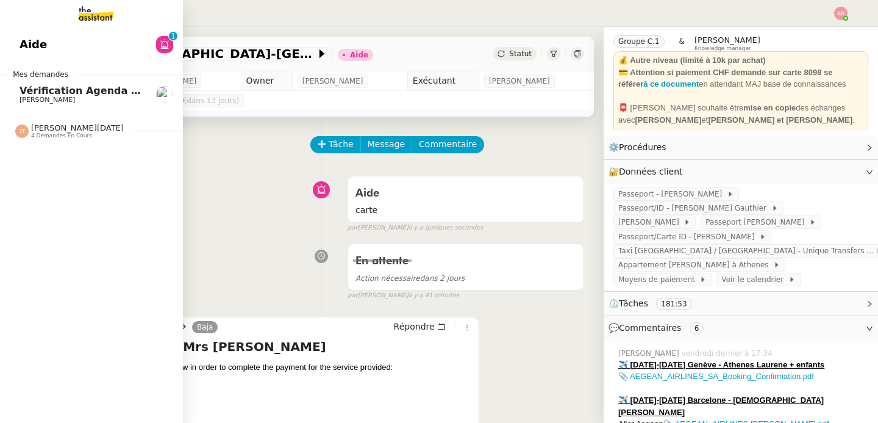
click at [20, 87] on span "Vérification Agenda + Chat + Wagram (9h et 14h)" at bounding box center [157, 91] width 274 height 12
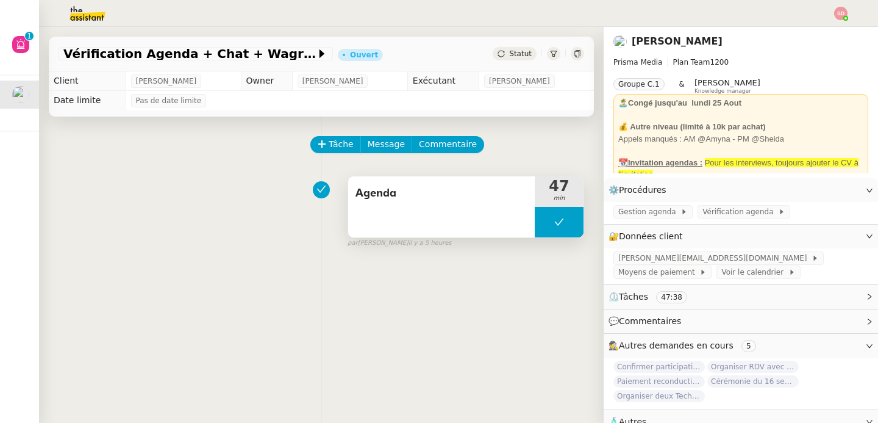
click at [535, 226] on button at bounding box center [559, 222] width 49 height 30
click at [542, 226] on icon at bounding box center [547, 222] width 10 height 10
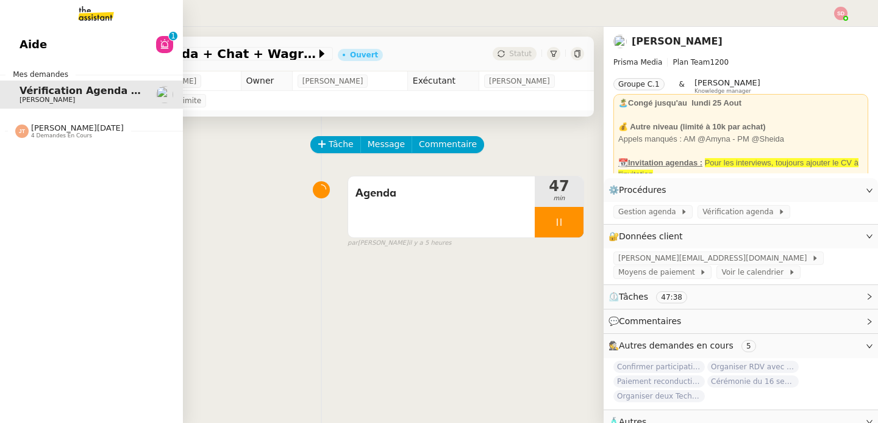
click at [48, 131] on span "[PERSON_NAME][DATE]" at bounding box center [77, 127] width 93 height 9
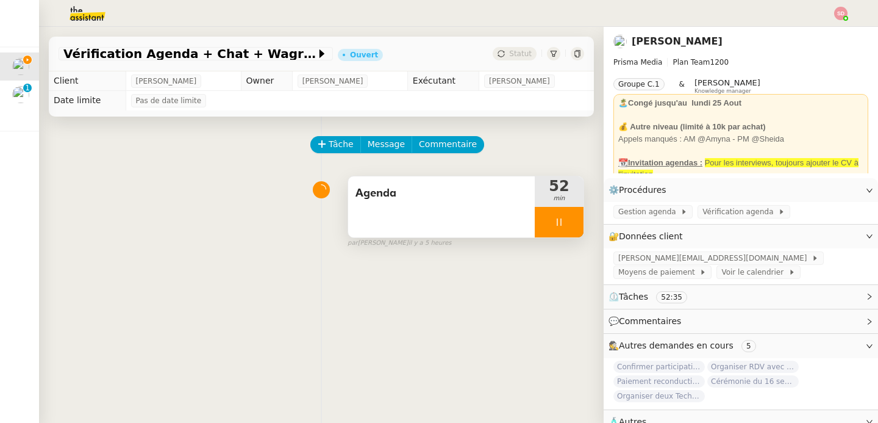
click at [565, 219] on div at bounding box center [559, 222] width 49 height 30
click at [565, 219] on button at bounding box center [571, 222] width 24 height 30
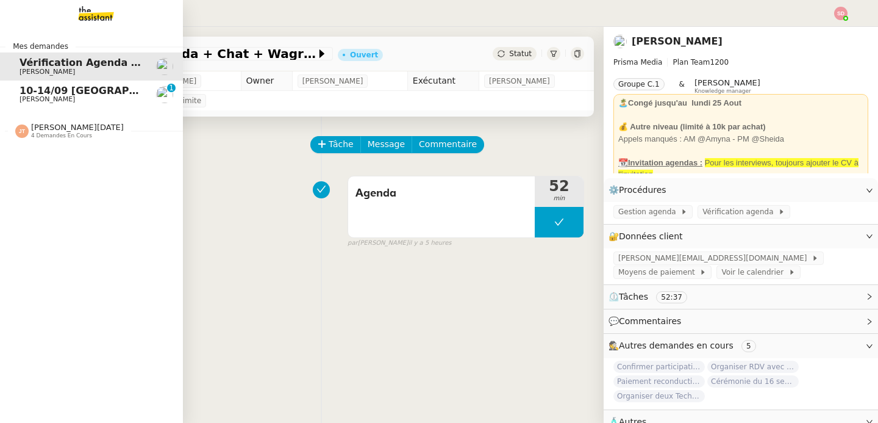
click at [30, 90] on span "10-14/09 [GEOGRAPHIC_DATA]-[GEOGRAPHIC_DATA]" at bounding box center [162, 91] width 284 height 12
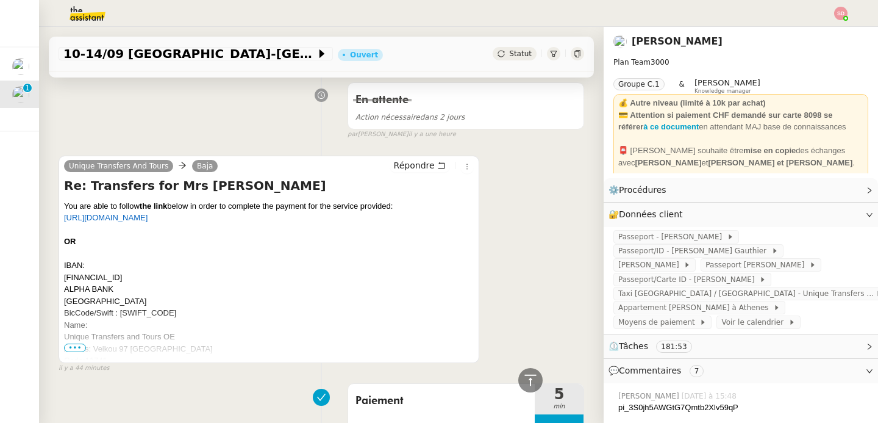
scroll to position [489, 0]
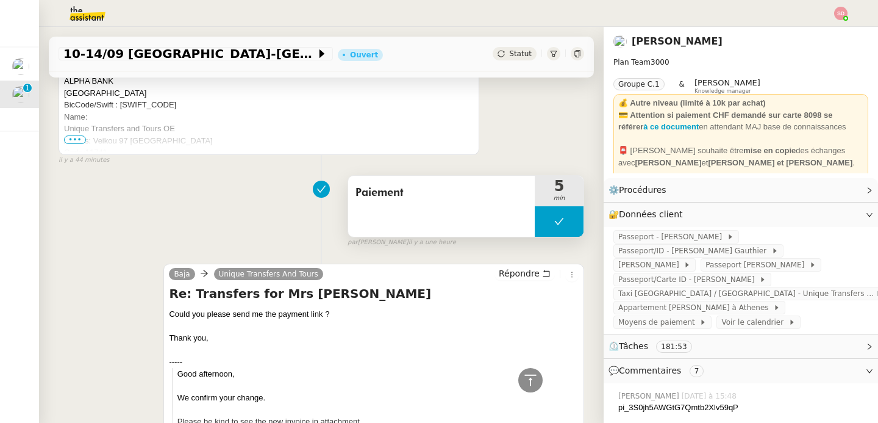
click at [540, 214] on button at bounding box center [559, 221] width 49 height 30
click at [542, 217] on icon at bounding box center [547, 221] width 10 height 10
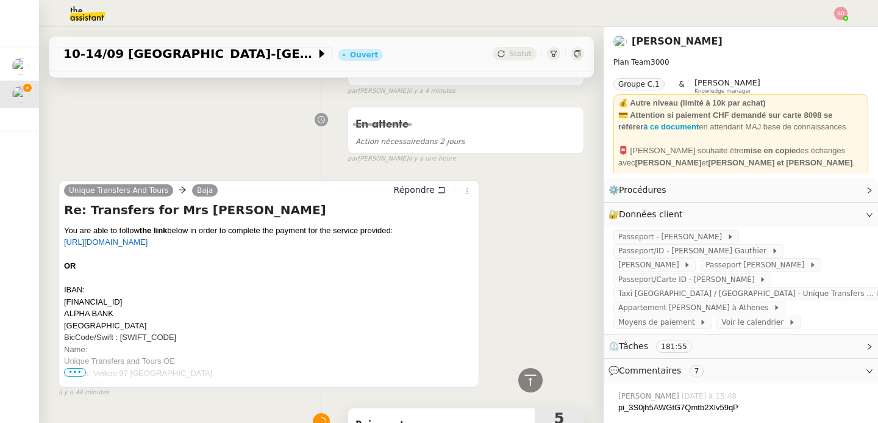
click at [148, 238] on span "https://pay.vivawallet.com/unique-transfers-and-tours" at bounding box center [106, 241] width 84 height 9
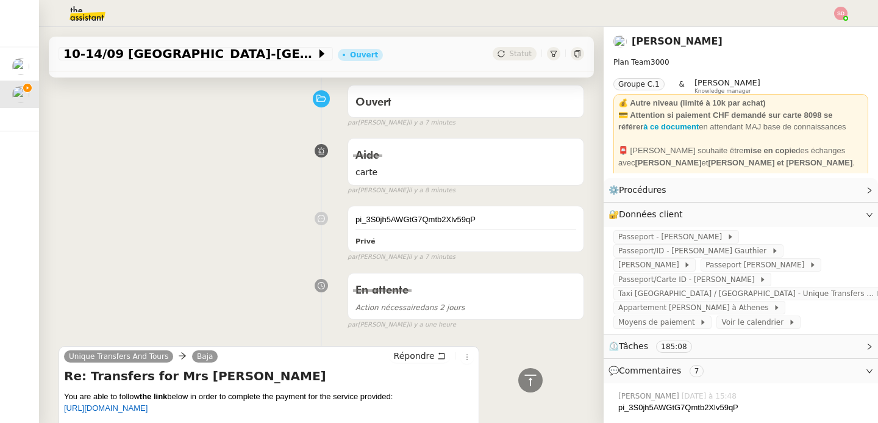
scroll to position [0, 0]
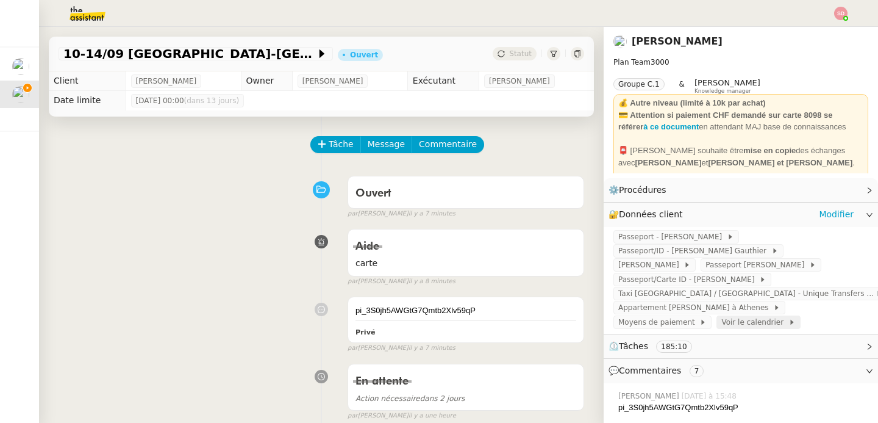
click at [721, 321] on span "Voir le calendrier" at bounding box center [754, 322] width 66 height 12
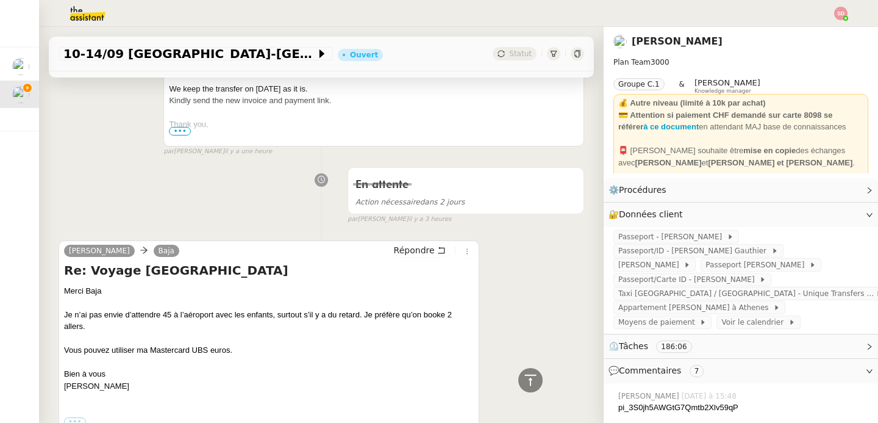
scroll to position [1763, 0]
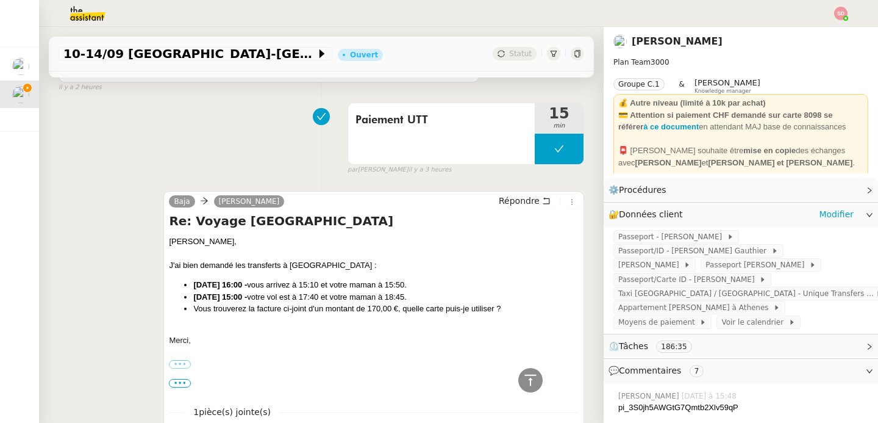
click at [681, 217] on div "🔐 Données client Modifier" at bounding box center [731, 214] width 245 height 14
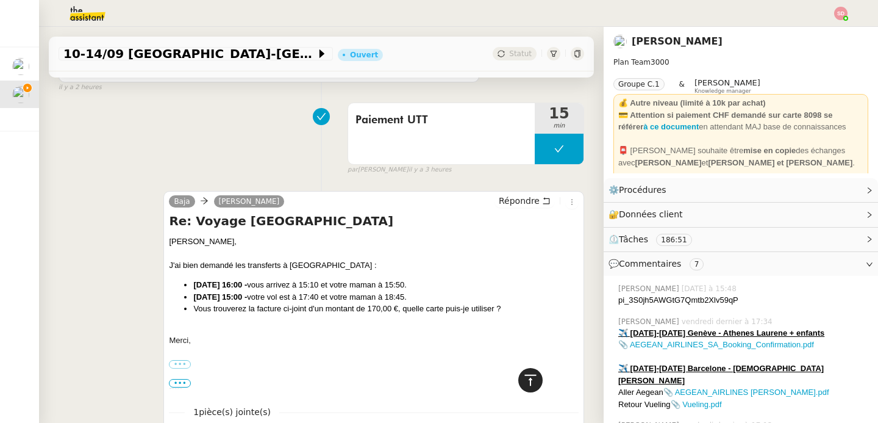
click at [522, 388] on div at bounding box center [530, 380] width 24 height 24
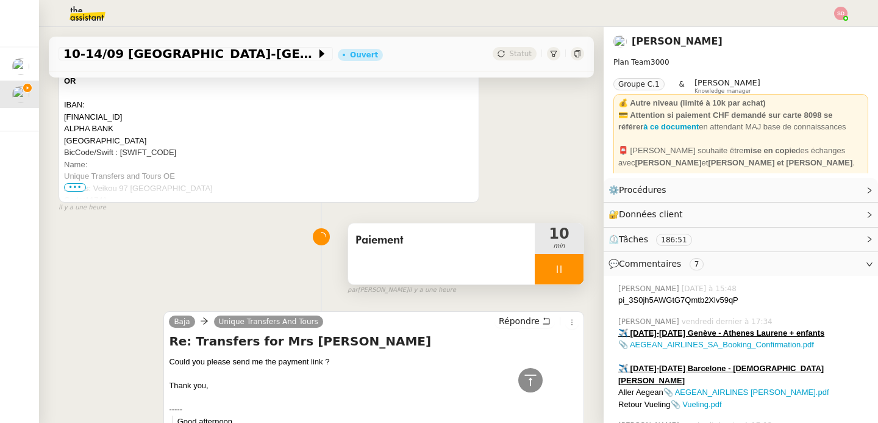
scroll to position [340, 0]
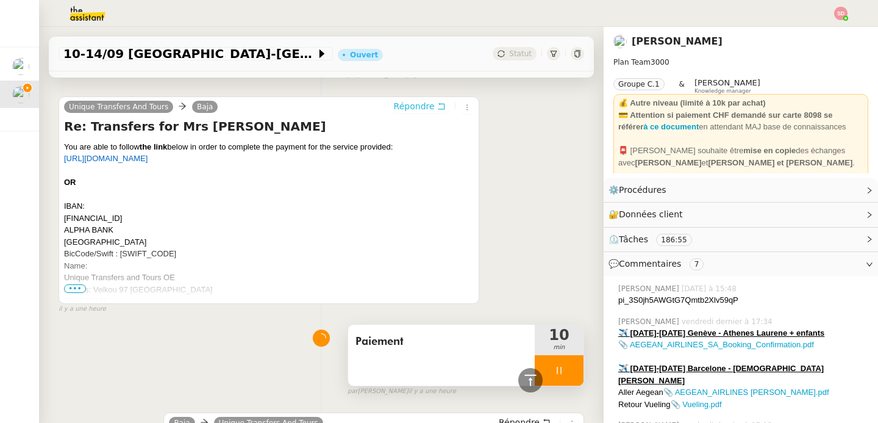
click at [414, 105] on span "Répondre" at bounding box center [414, 106] width 41 height 12
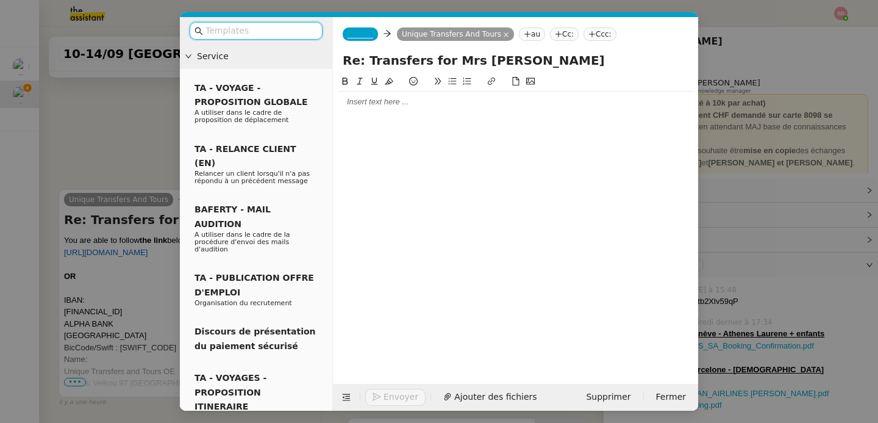
scroll to position [434, 0]
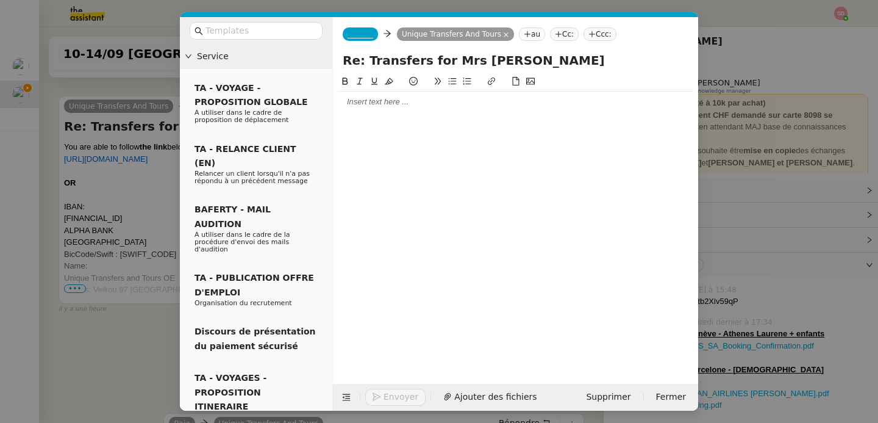
click at [414, 105] on div at bounding box center [516, 101] width 356 height 11
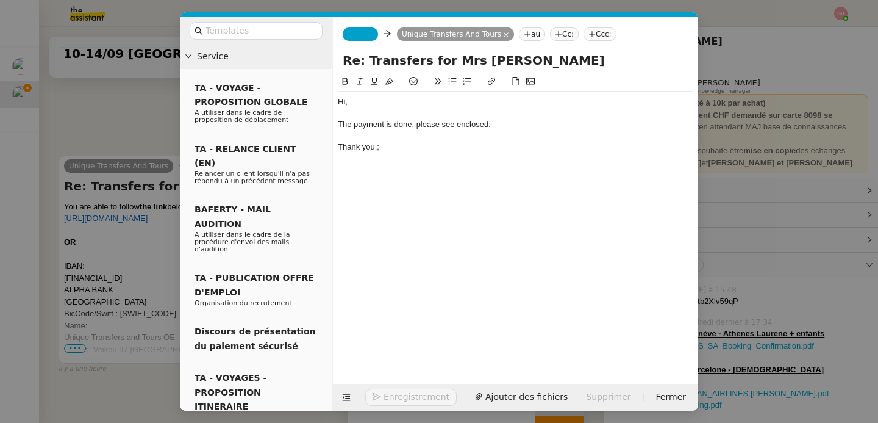
scroll to position [493, 0]
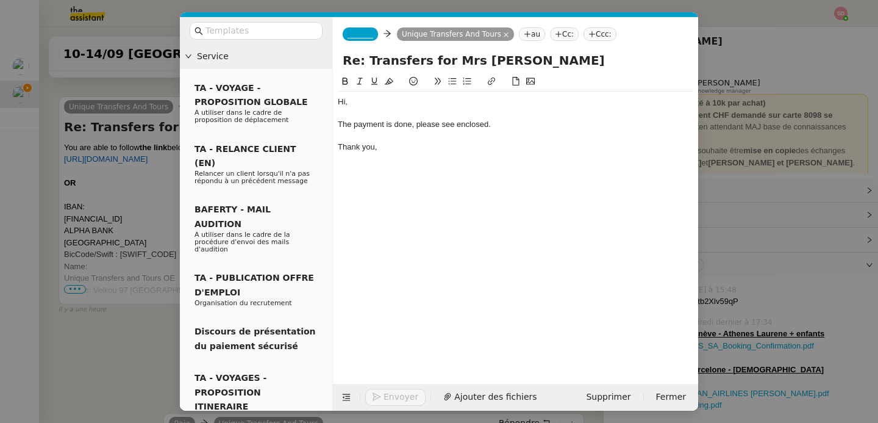
click at [373, 34] on span "_______" at bounding box center [361, 34] width 26 height 9
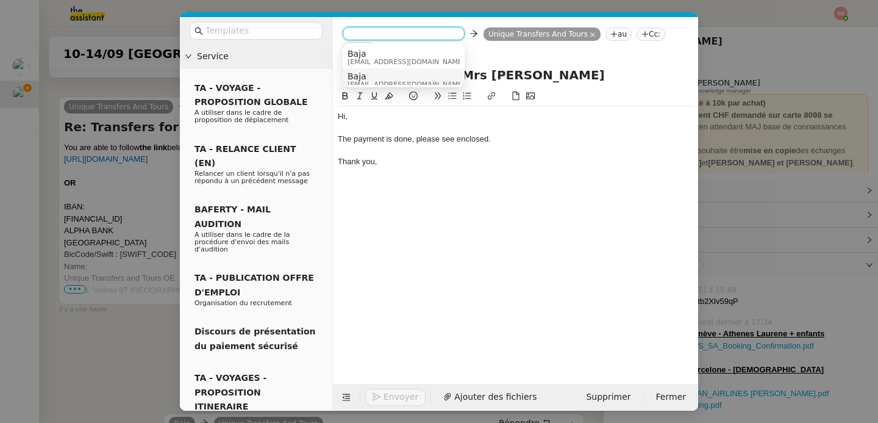
click at [376, 74] on span "Baja" at bounding box center [406, 76] width 117 height 10
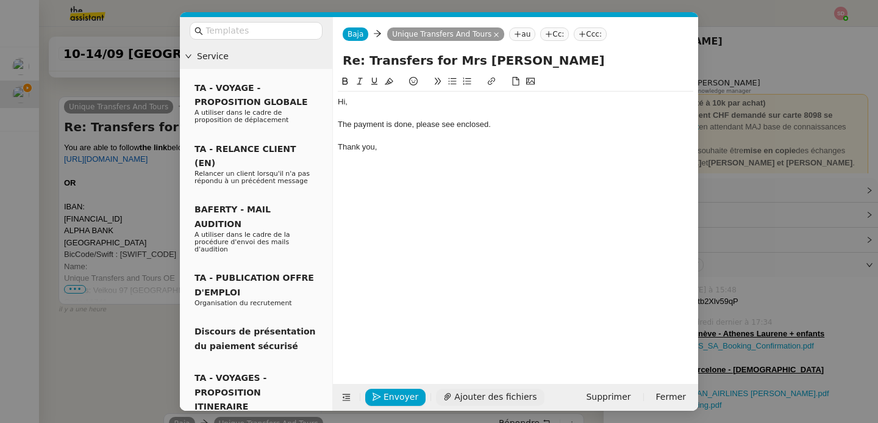
click at [490, 389] on button "Ajouter des fichiers" at bounding box center [490, 396] width 108 height 17
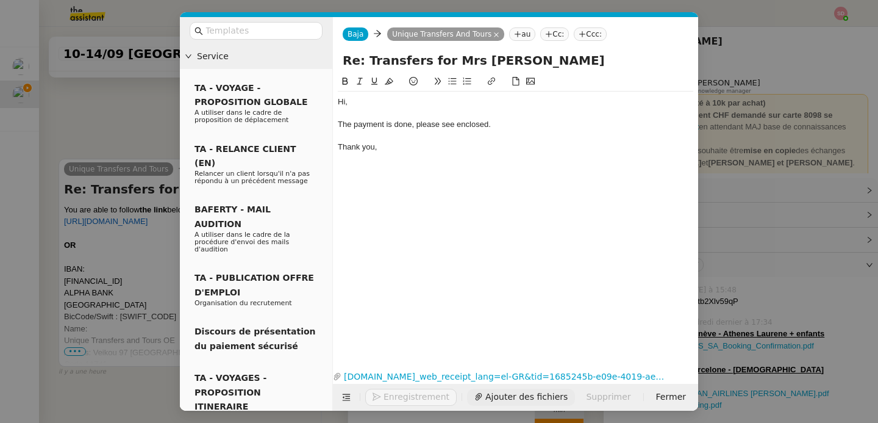
scroll to position [555, 0]
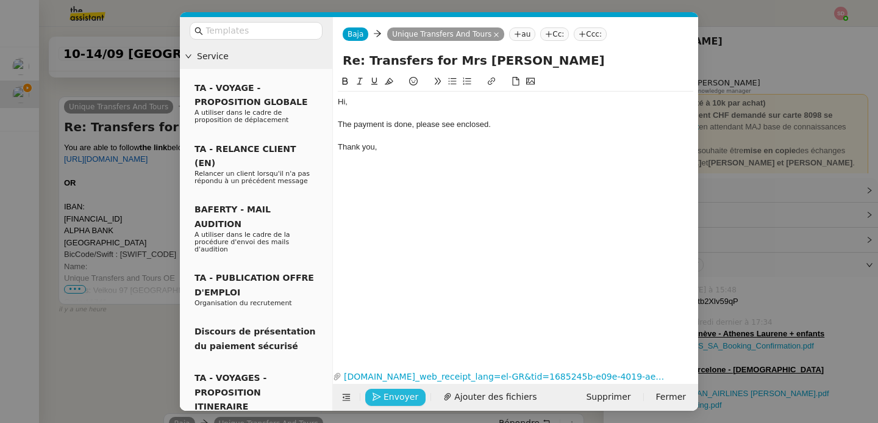
click at [391, 396] on span "Envoyer" at bounding box center [401, 397] width 35 height 14
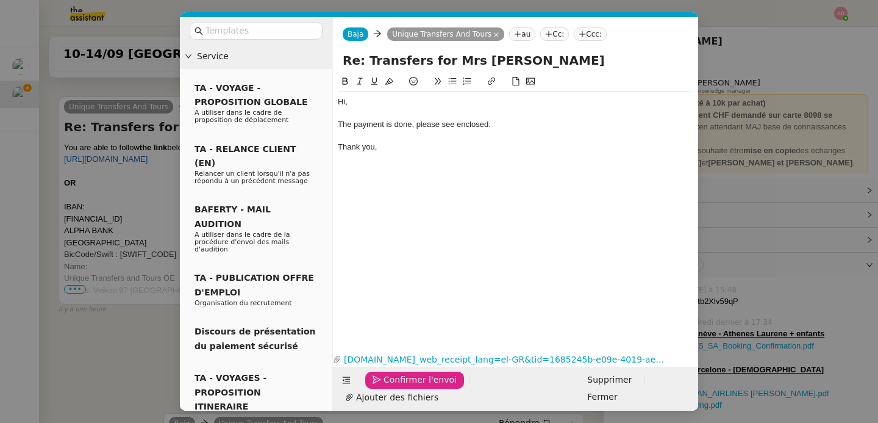
click at [391, 387] on span "Confirmer l'envoi" at bounding box center [420, 380] width 73 height 14
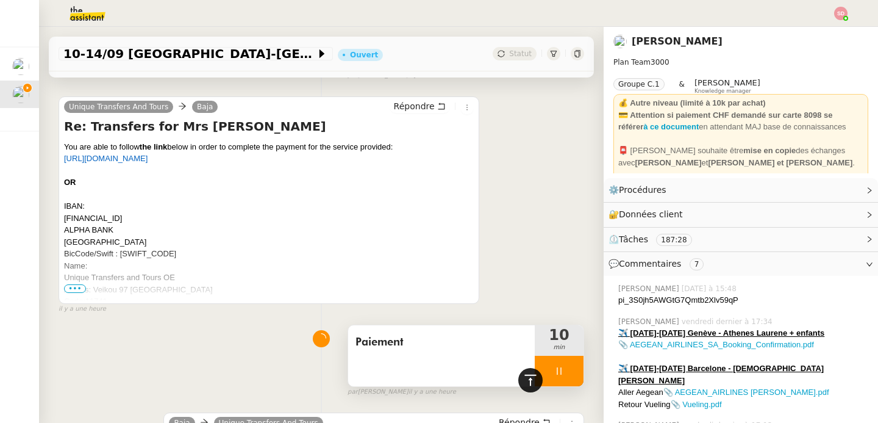
click at [524, 384] on icon at bounding box center [530, 379] width 12 height 11
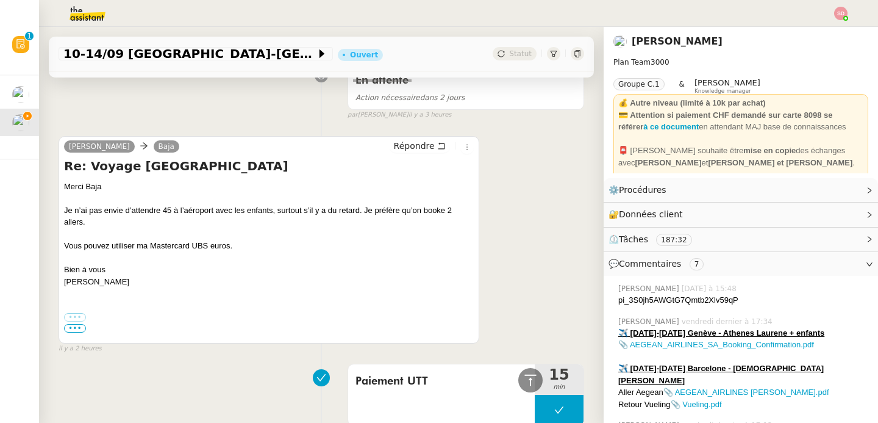
scroll to position [1734, 0]
click at [410, 147] on span "Répondre" at bounding box center [414, 145] width 41 height 12
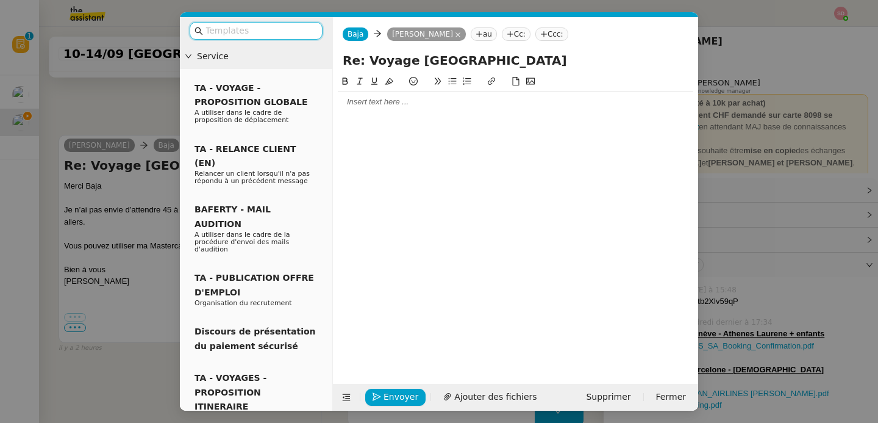
click at [421, 102] on div at bounding box center [516, 101] width 356 height 11
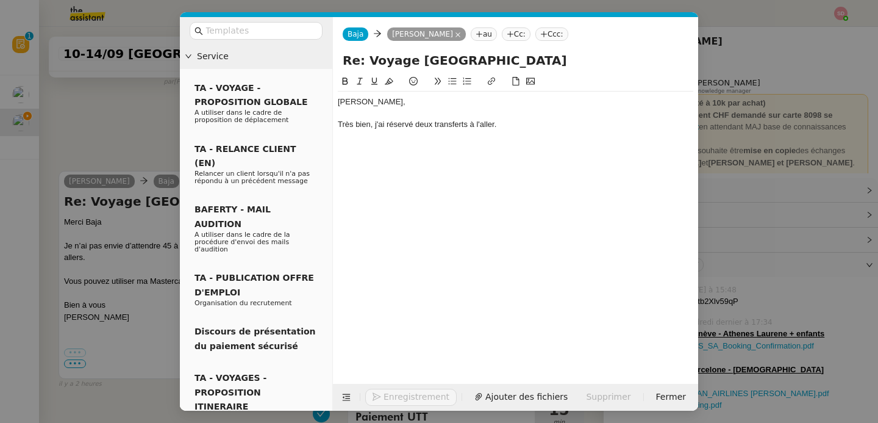
scroll to position [1867, 0]
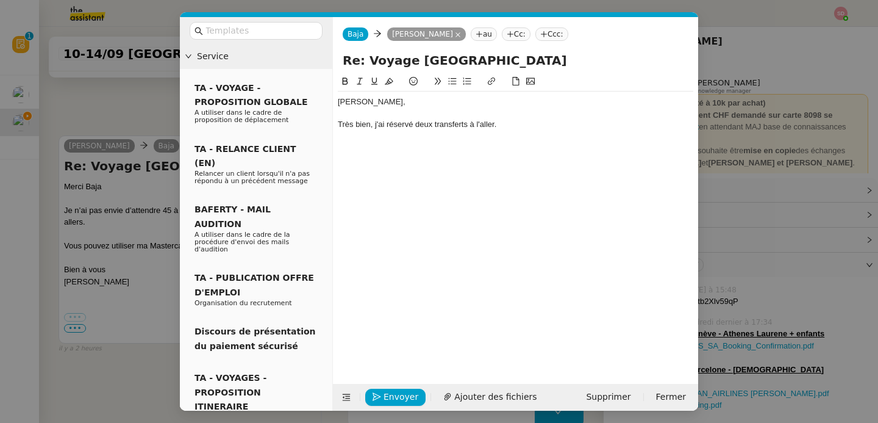
click at [413, 123] on div "Très bien, j'ai réservé deux transferts à l'aller." at bounding box center [516, 124] width 356 height 11
click at [560, 123] on div "Très bien, j'ai réservé et réglé deux transferts à l'aller." at bounding box center [516, 124] width 356 height 11
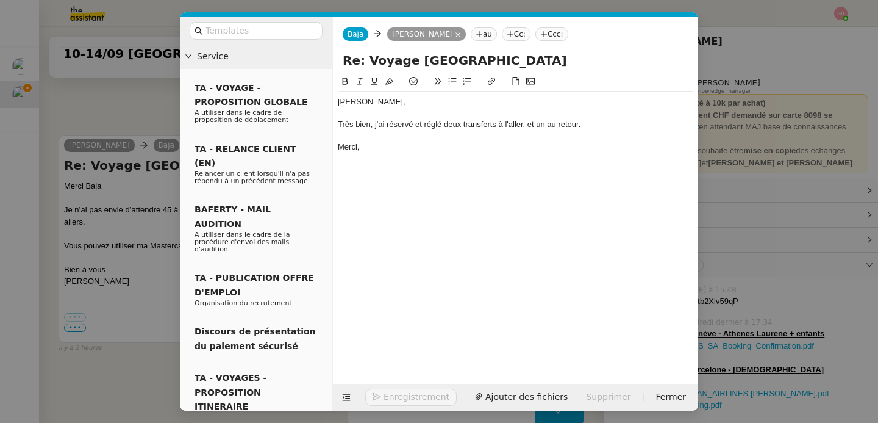
scroll to position [1954, 0]
click at [393, 391] on span "Envoyer" at bounding box center [401, 397] width 35 height 14
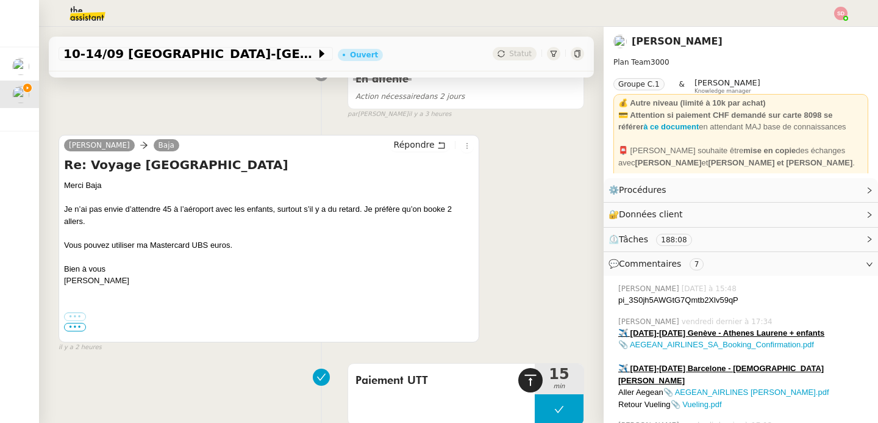
click at [529, 377] on div at bounding box center [530, 380] width 24 height 24
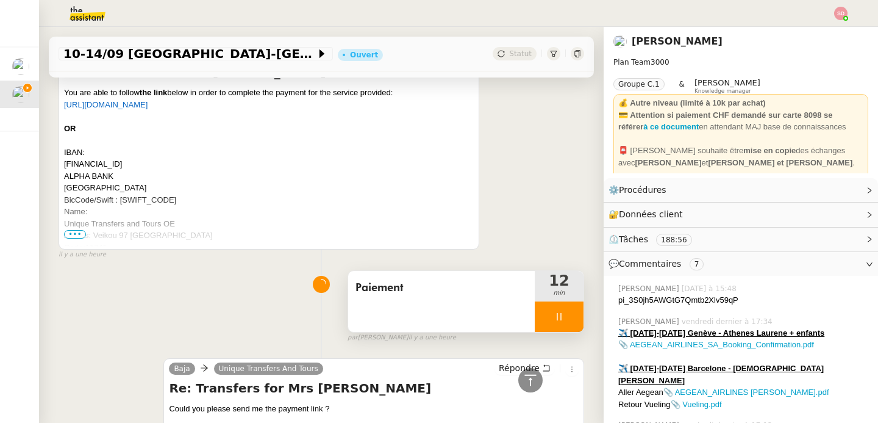
scroll to position [957, 0]
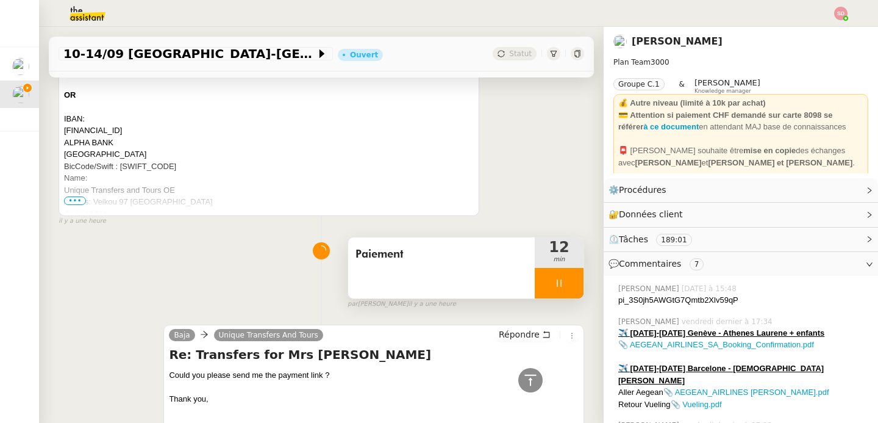
click at [554, 280] on icon at bounding box center [559, 283] width 10 height 10
click at [559, 279] on button at bounding box center [571, 283] width 24 height 30
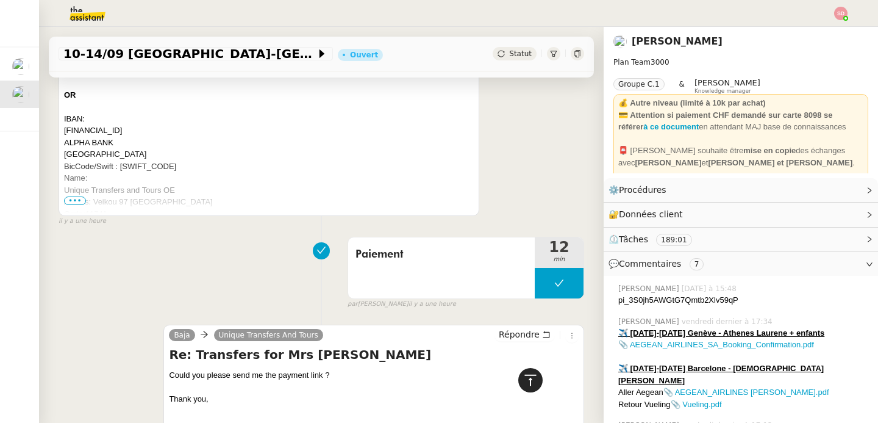
click at [523, 376] on icon at bounding box center [530, 380] width 15 height 15
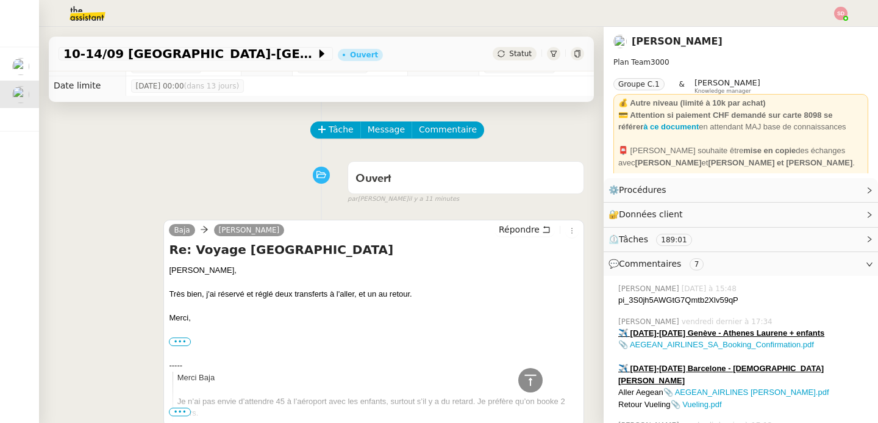
scroll to position [0, 0]
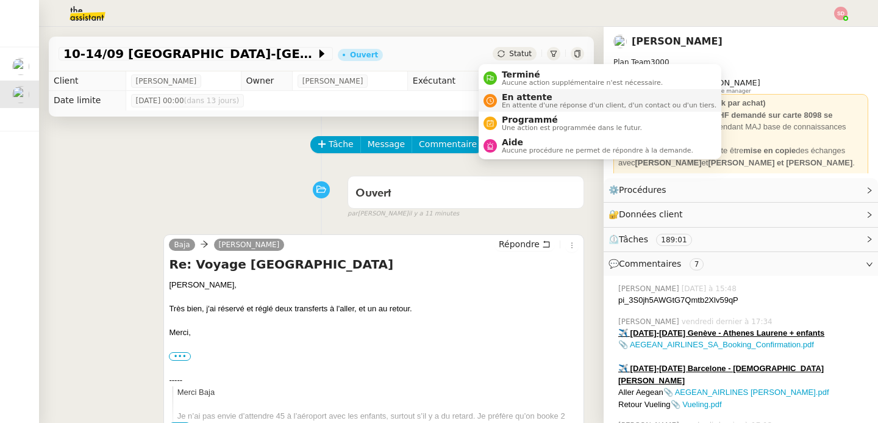
click at [523, 102] on span "En attente d'une réponse d'un client, d'un contact ou d'un tiers." at bounding box center [609, 105] width 215 height 7
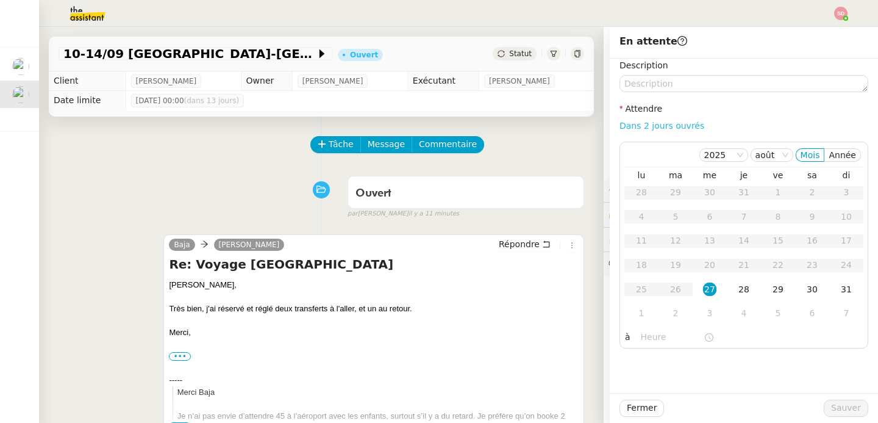
click at [652, 125] on link "Dans 2 jours ouvrés" at bounding box center [662, 126] width 85 height 10
type input "07:00"
click at [707, 313] on div "3" at bounding box center [709, 312] width 13 height 13
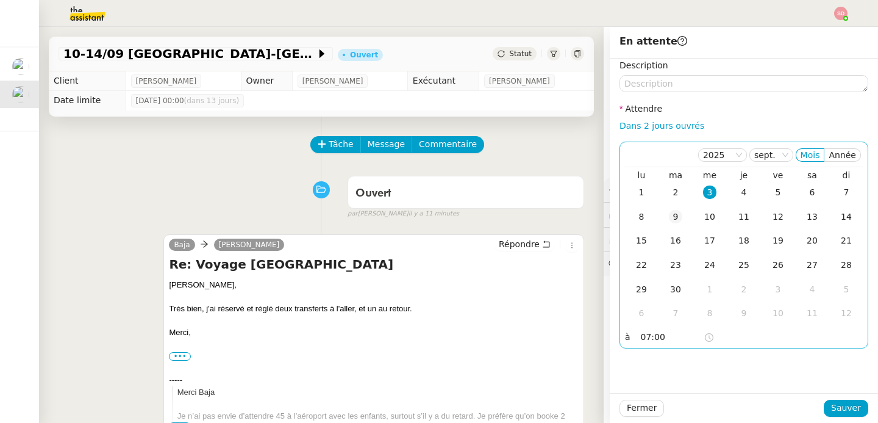
click at [669, 220] on div "9" at bounding box center [675, 216] width 13 height 13
click at [834, 406] on span "Sauver" at bounding box center [846, 408] width 30 height 14
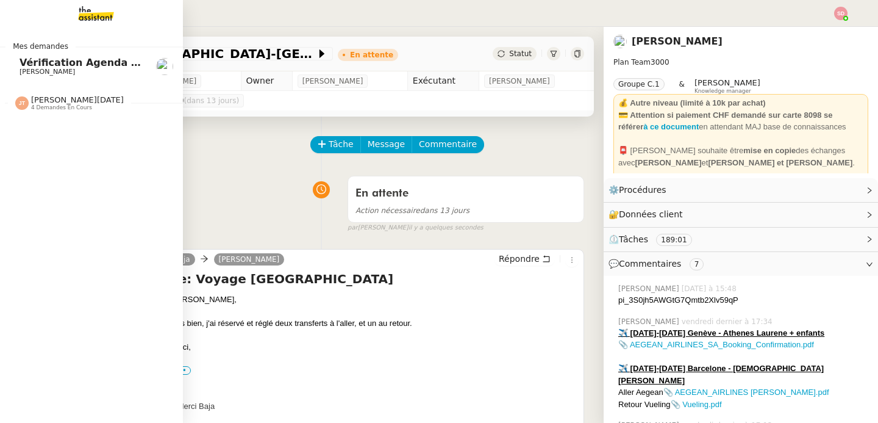
click at [49, 99] on span "[PERSON_NAME][DATE]" at bounding box center [77, 99] width 93 height 9
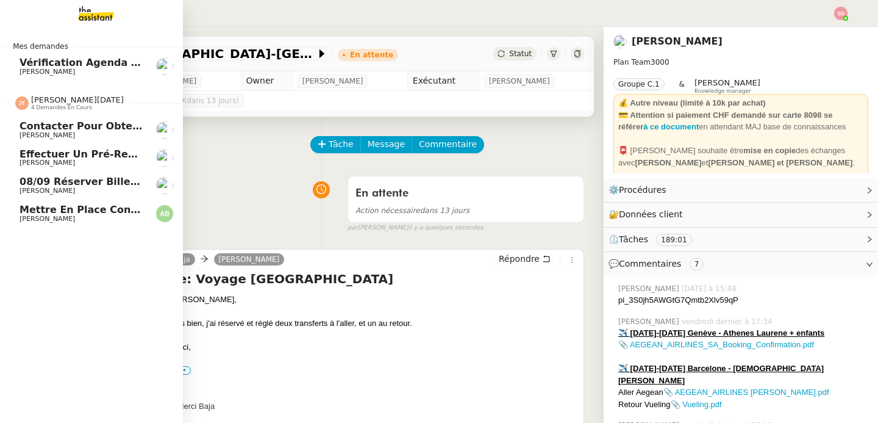
click at [52, 101] on span "[PERSON_NAME][DATE]" at bounding box center [77, 99] width 93 height 9
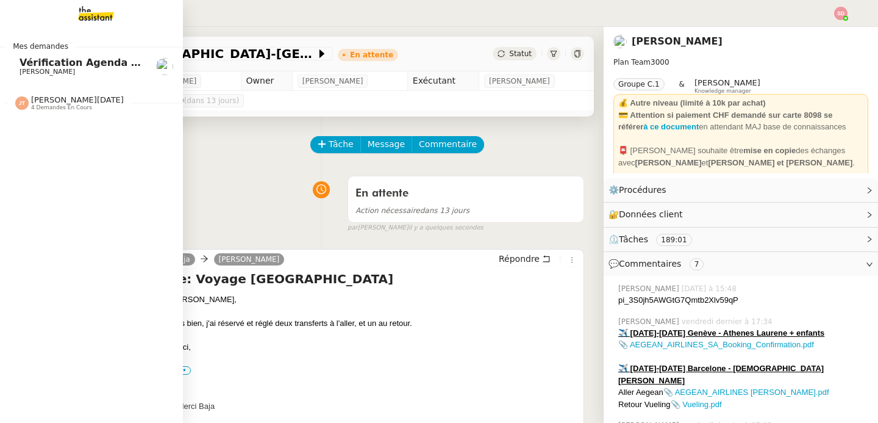
click at [156, 67] on img at bounding box center [164, 66] width 17 height 17
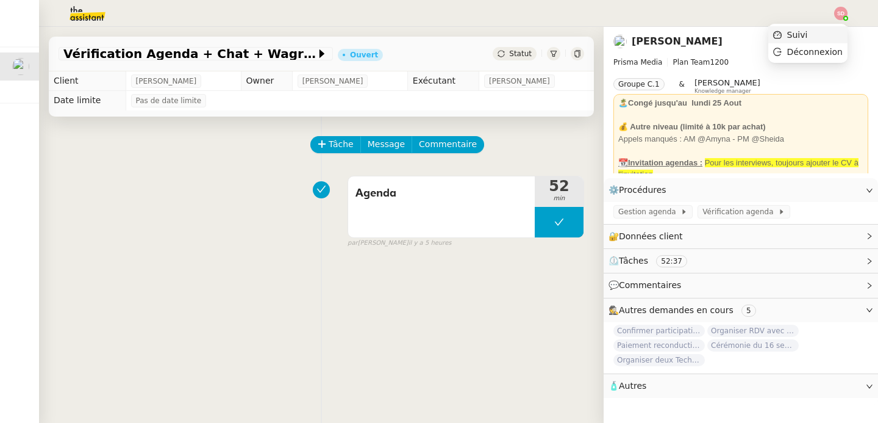
click at [833, 32] on li "Suivi" at bounding box center [807, 34] width 79 height 17
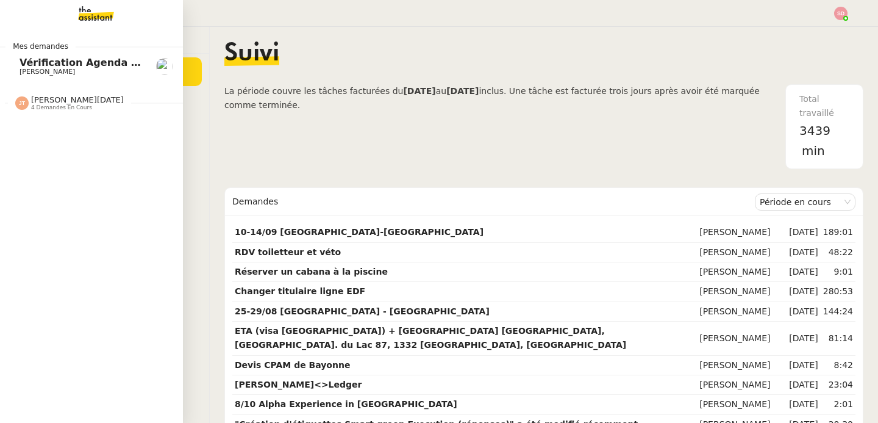
click at [20, 68] on span "[PERSON_NAME]" at bounding box center [47, 72] width 55 height 8
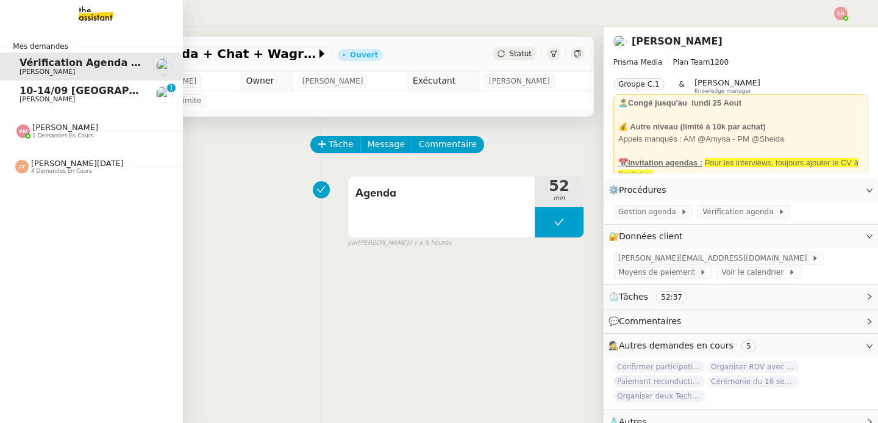
click at [20, 95] on span "10-14/09 [GEOGRAPHIC_DATA]-[GEOGRAPHIC_DATA]" at bounding box center [162, 91] width 284 height 12
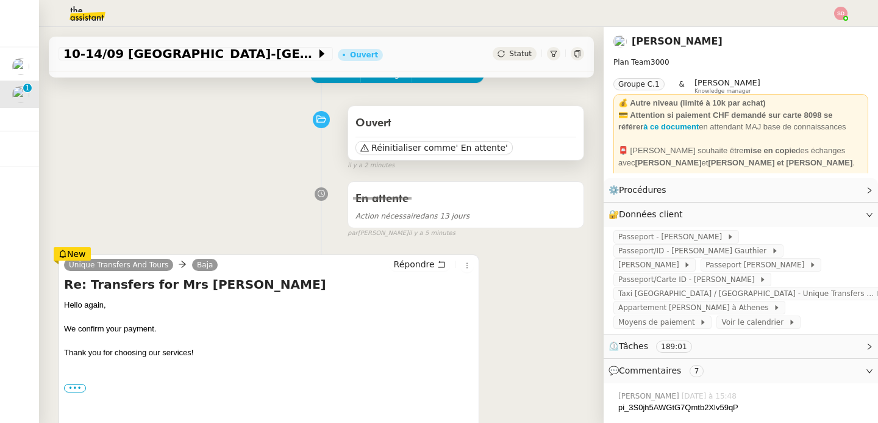
scroll to position [72, 0]
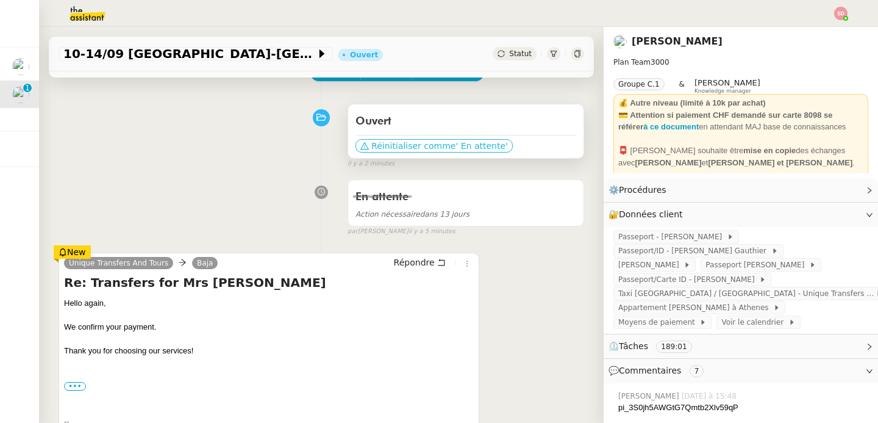
click at [456, 149] on span "' En attente'" at bounding box center [482, 146] width 52 height 12
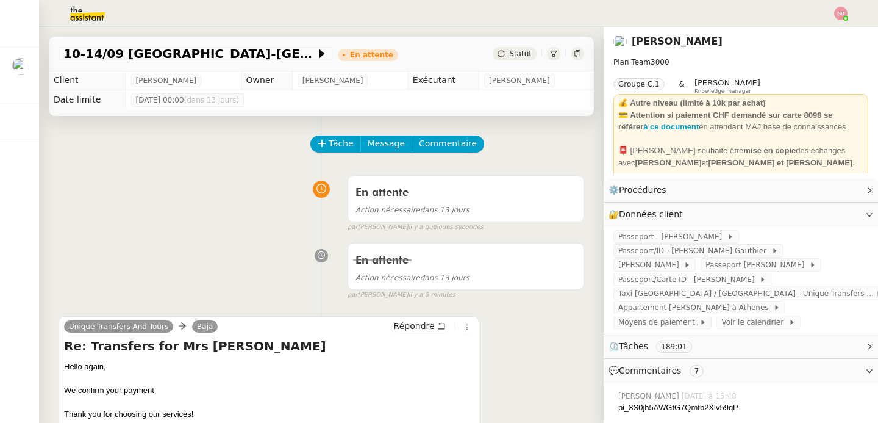
scroll to position [0, 0]
click at [155, 265] on div "En attente Action nécessaire dans 13 jours false par Sheida D. il y a 14 minutes" at bounding box center [322, 269] width 526 height 63
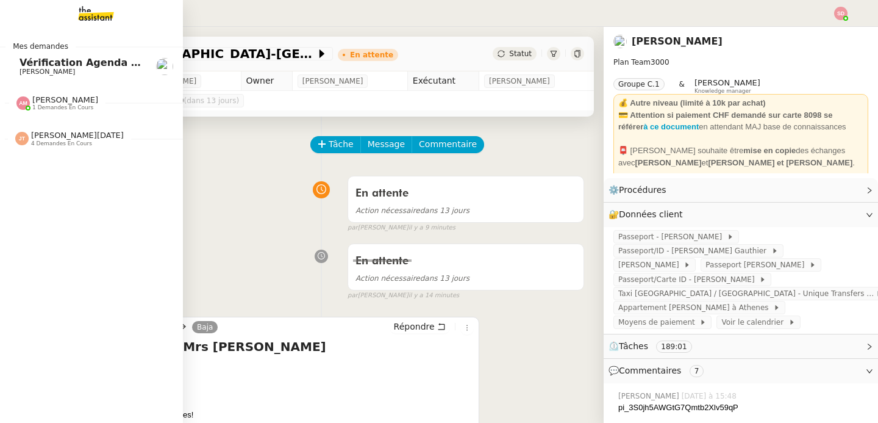
click at [29, 63] on span "Vérification Agenda + Chat + Wagram (9h et 14h)" at bounding box center [157, 63] width 274 height 12
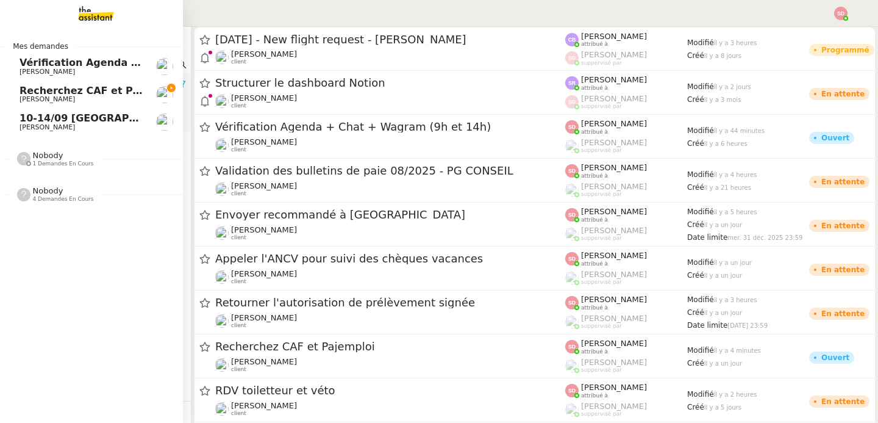
click at [23, 95] on span "Recherchez CAF et Pajemploi" at bounding box center [100, 91] width 160 height 12
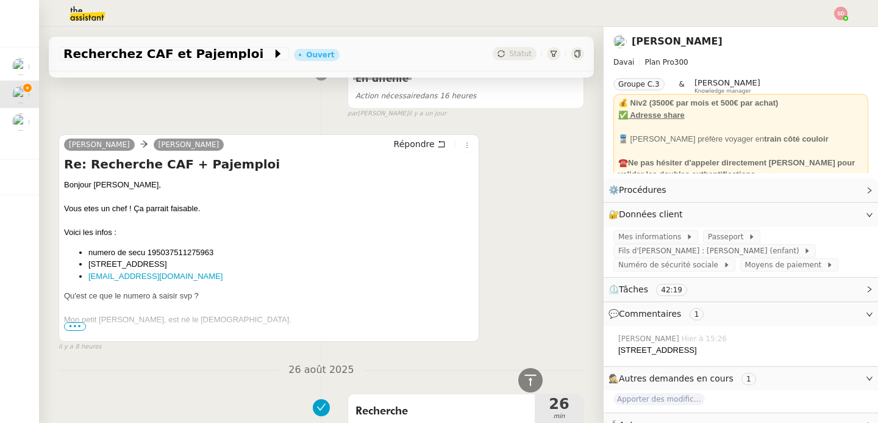
scroll to position [838, 0]
click at [167, 252] on li "numero de secu 195037511275963" at bounding box center [280, 252] width 385 height 12
copy li "195037511275963"
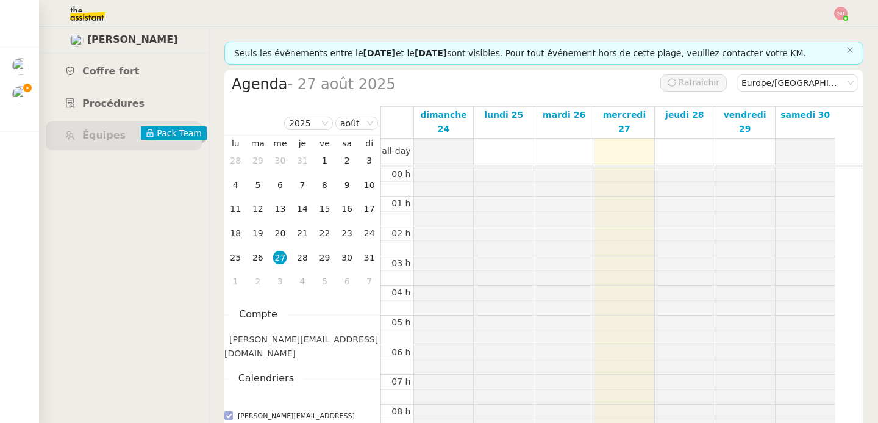
scroll to position [179, 0]
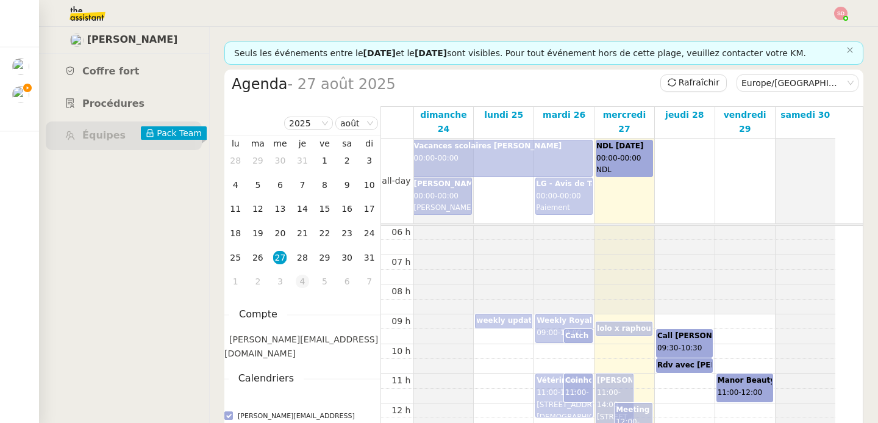
click at [304, 282] on div "4" at bounding box center [302, 280] width 13 height 13
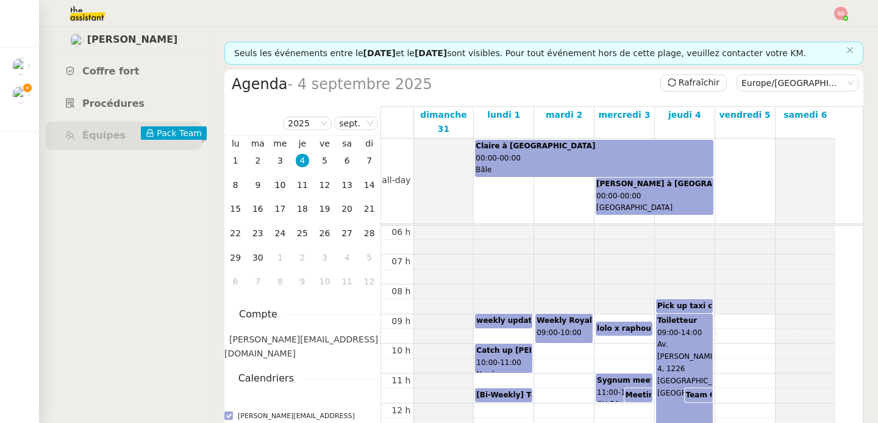
click at [285, 184] on div "10" at bounding box center [279, 184] width 13 height 13
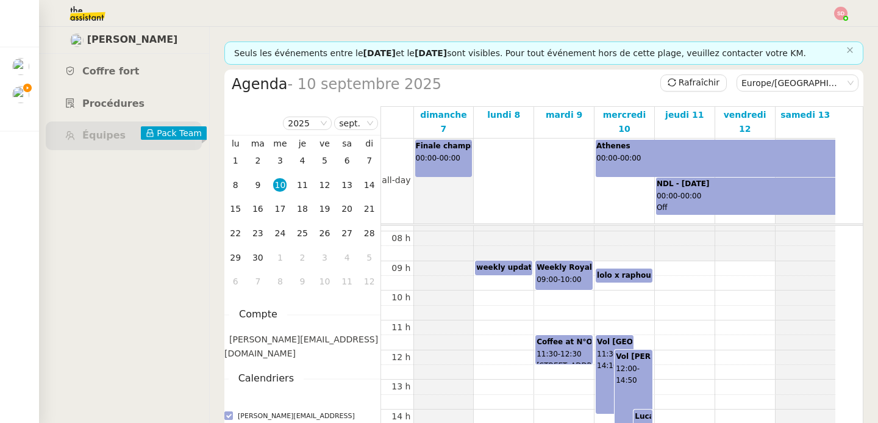
scroll to position [285, 0]
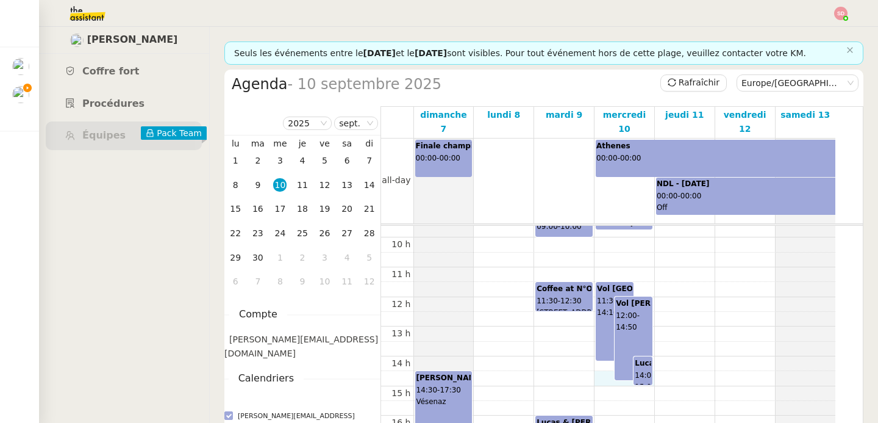
click at [601, 363] on div "00 h 01 h 02 h 03 h 04 h 05 h 06 h 07 h 08 h 09 h 10 h 11 h 12 h 13 h 14 h 15 h…" at bounding box center [608, 297] width 454 height 712
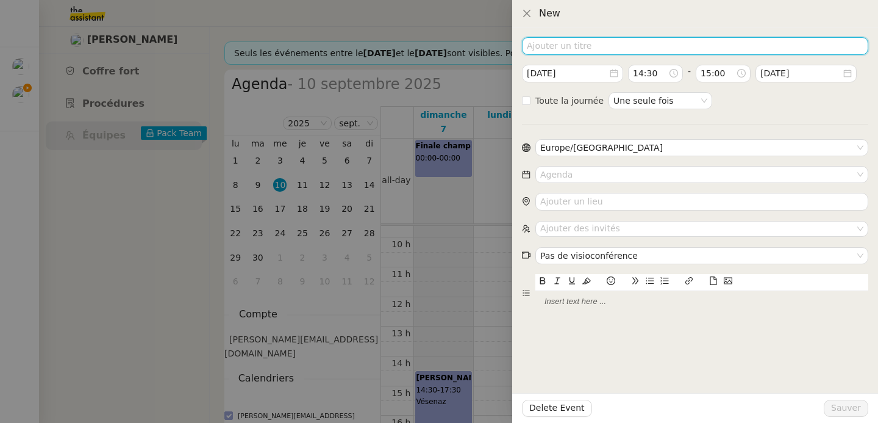
click at [576, 46] on input at bounding box center [695, 46] width 346 height 18
type input "Transfert UTT"
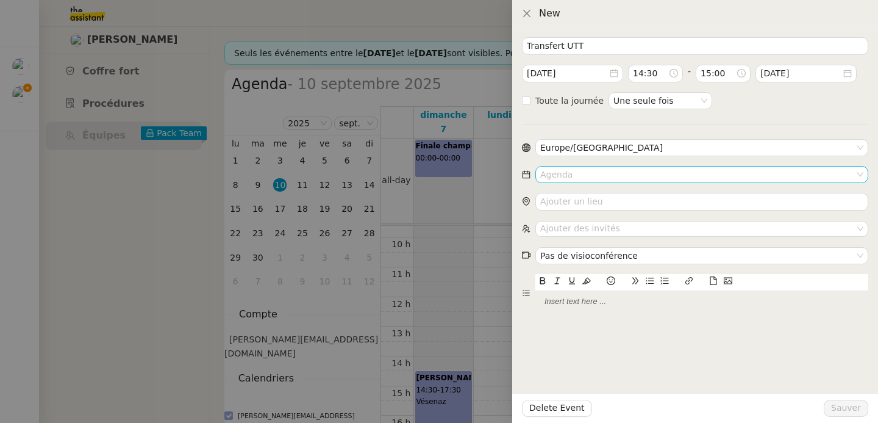
click at [602, 170] on input at bounding box center [697, 174] width 315 height 16
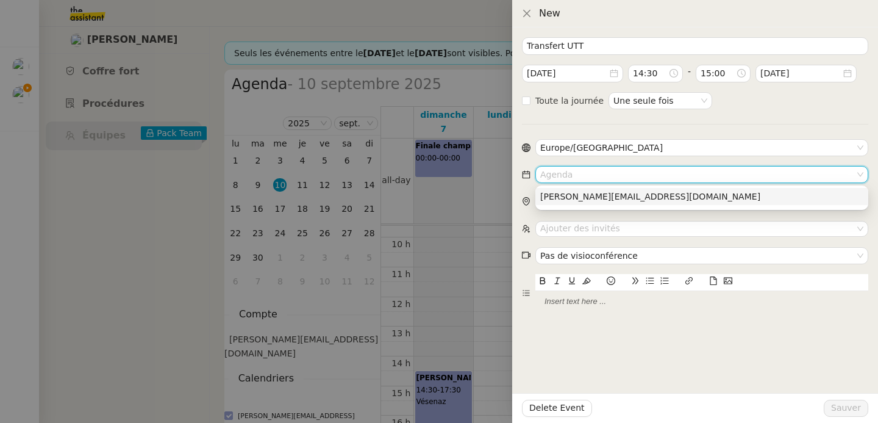
click at [597, 196] on div "[PERSON_NAME][EMAIL_ADDRESS][DOMAIN_NAME]" at bounding box center [701, 196] width 323 height 11
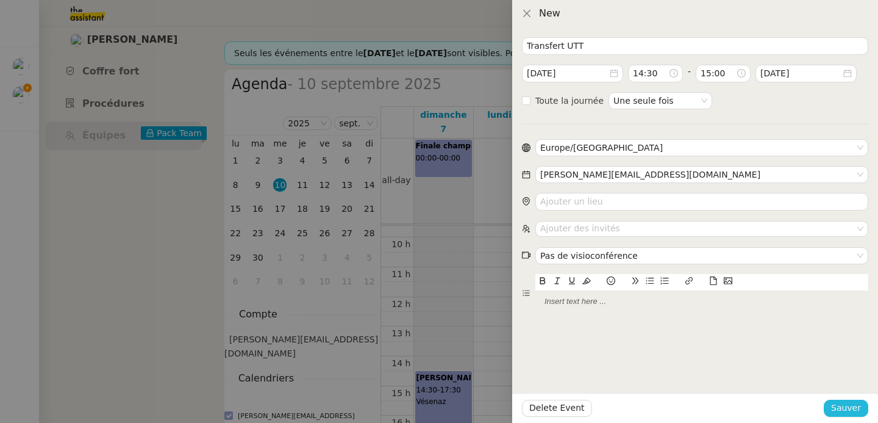
click at [856, 404] on span "Sauver" at bounding box center [846, 408] width 30 height 14
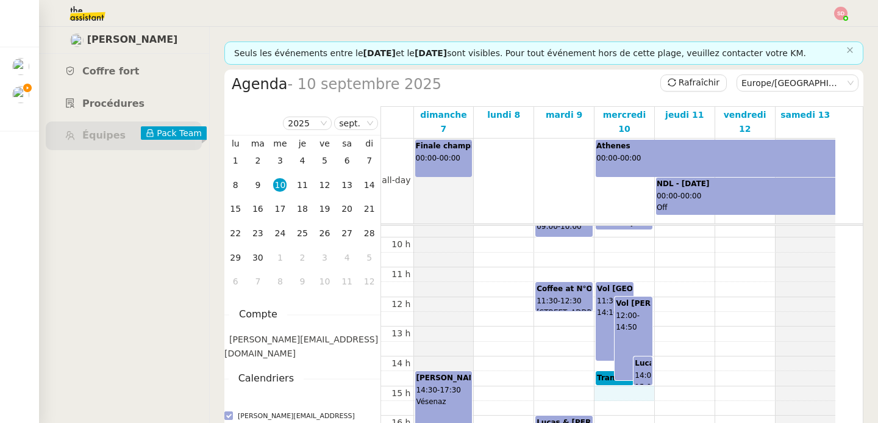
click at [613, 379] on div "00 h 01 h 02 h 03 h 04 h 05 h 06 h 07 h 08 h 09 h 10 h 11 h 12 h 13 h 14 h 15 h…" at bounding box center [608, 297] width 454 height 712
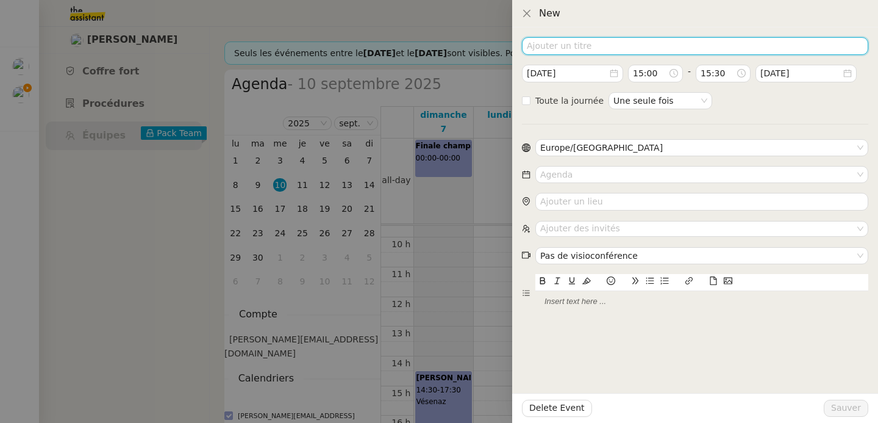
click at [601, 45] on input at bounding box center [695, 46] width 346 height 18
type input "£"
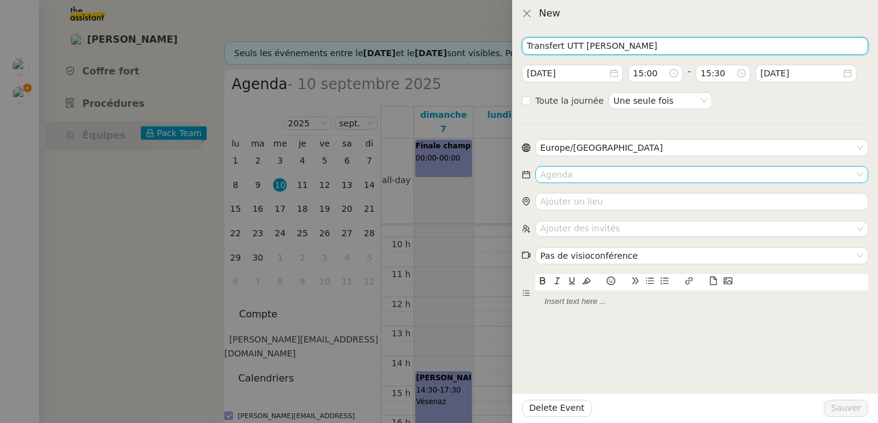
type input "Transfert UTT [PERSON_NAME]"
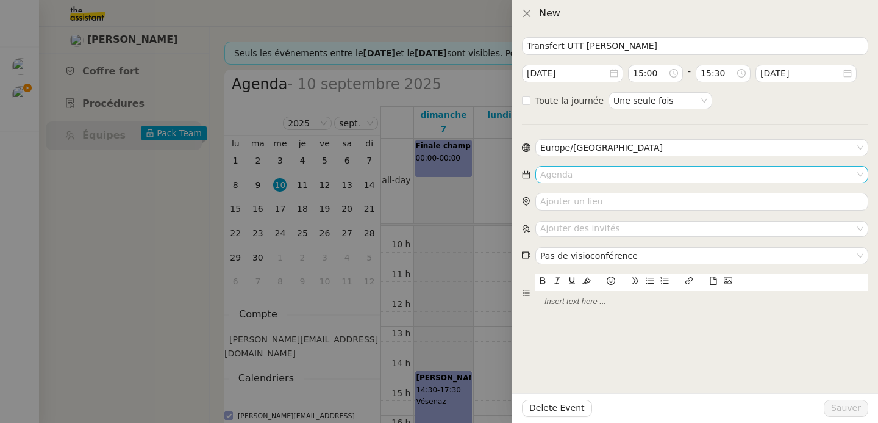
click at [586, 172] on input at bounding box center [697, 174] width 315 height 16
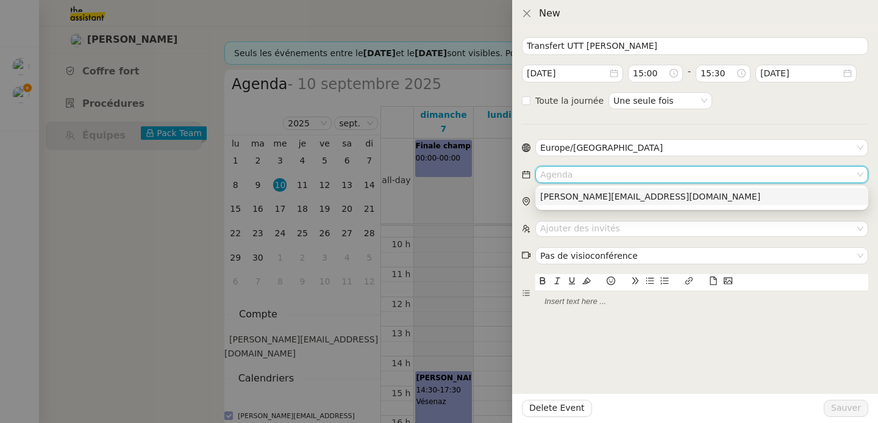
click at [584, 193] on div "[PERSON_NAME][EMAIL_ADDRESS][DOMAIN_NAME]" at bounding box center [701, 196] width 323 height 11
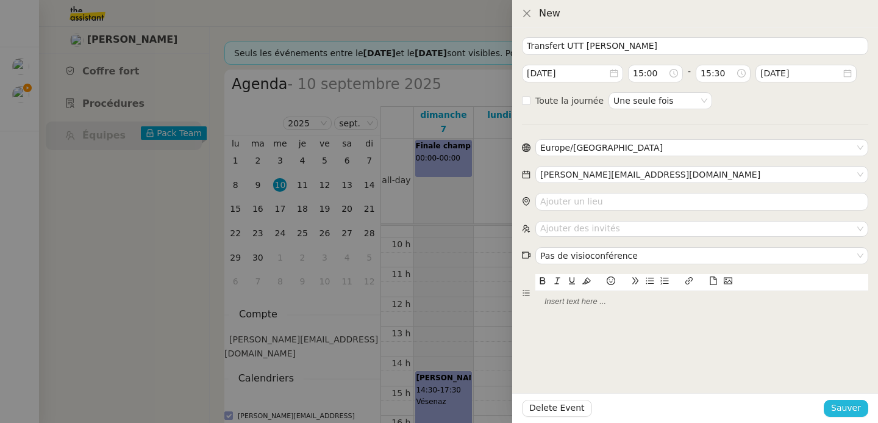
click at [854, 407] on span "Sauver" at bounding box center [846, 408] width 30 height 14
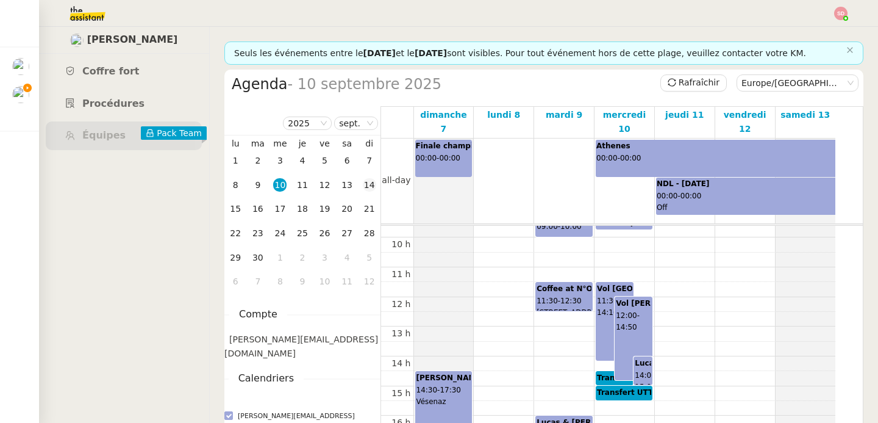
click at [372, 186] on div "14" at bounding box center [369, 184] width 13 height 13
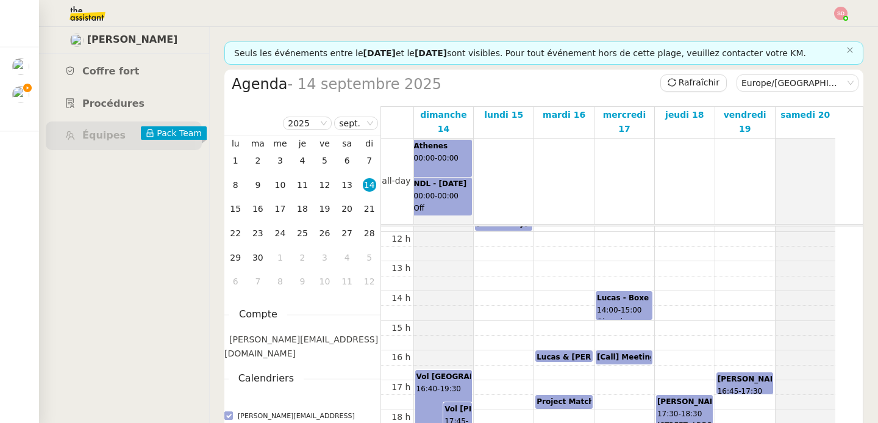
scroll to position [352, 0]
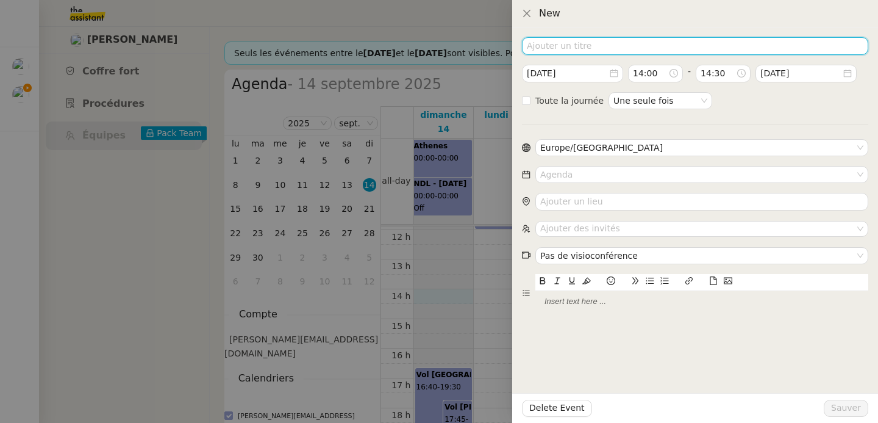
click at [571, 45] on input at bounding box center [695, 46] width 346 height 18
type input "Transfert UTT"
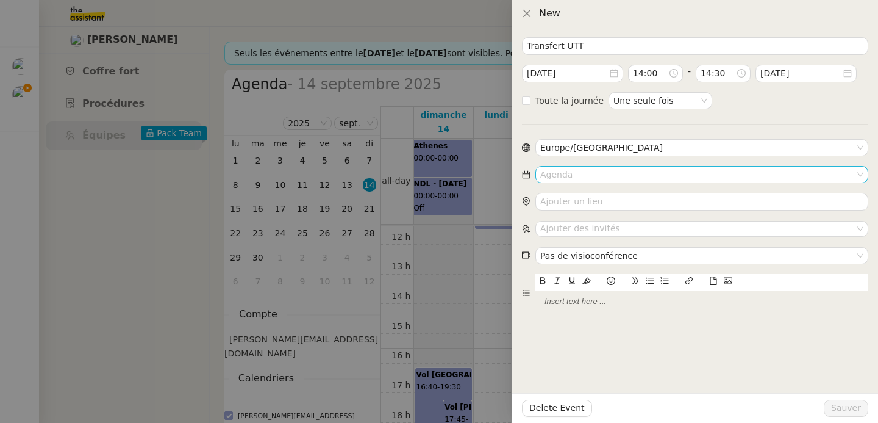
click at [602, 173] on input at bounding box center [697, 174] width 315 height 16
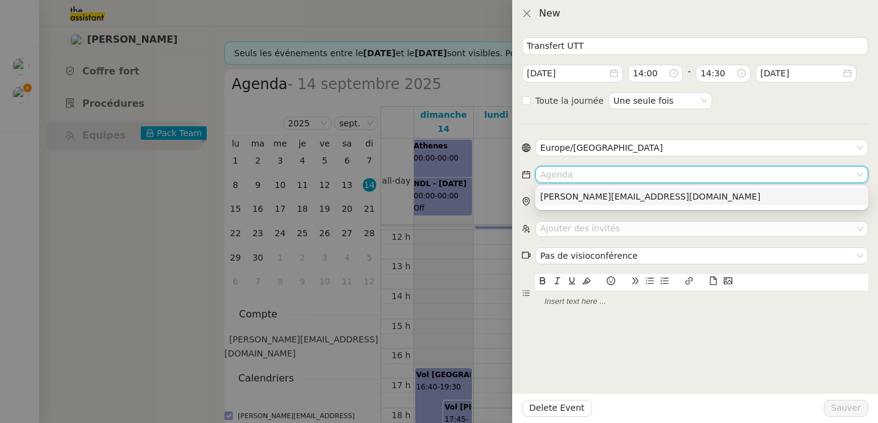
click at [599, 200] on div "[PERSON_NAME][EMAIL_ADDRESS][DOMAIN_NAME]" at bounding box center [701, 196] width 323 height 11
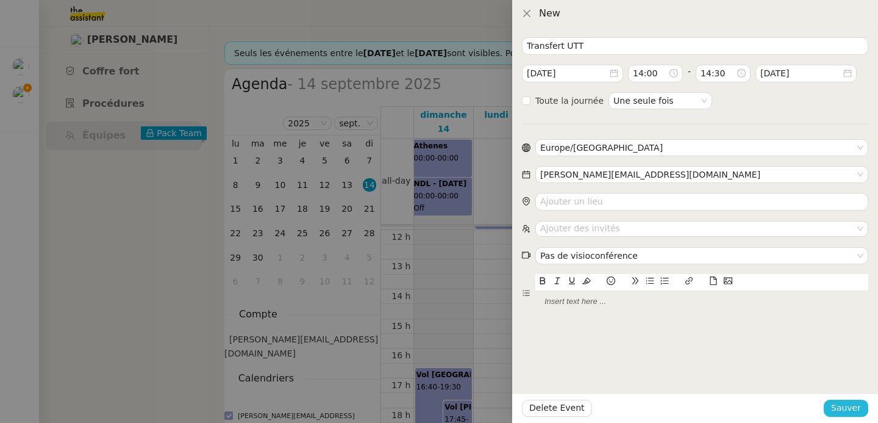
click at [854, 412] on span "Sauver" at bounding box center [846, 408] width 30 height 14
